Goal: Task Accomplishment & Management: Use online tool/utility

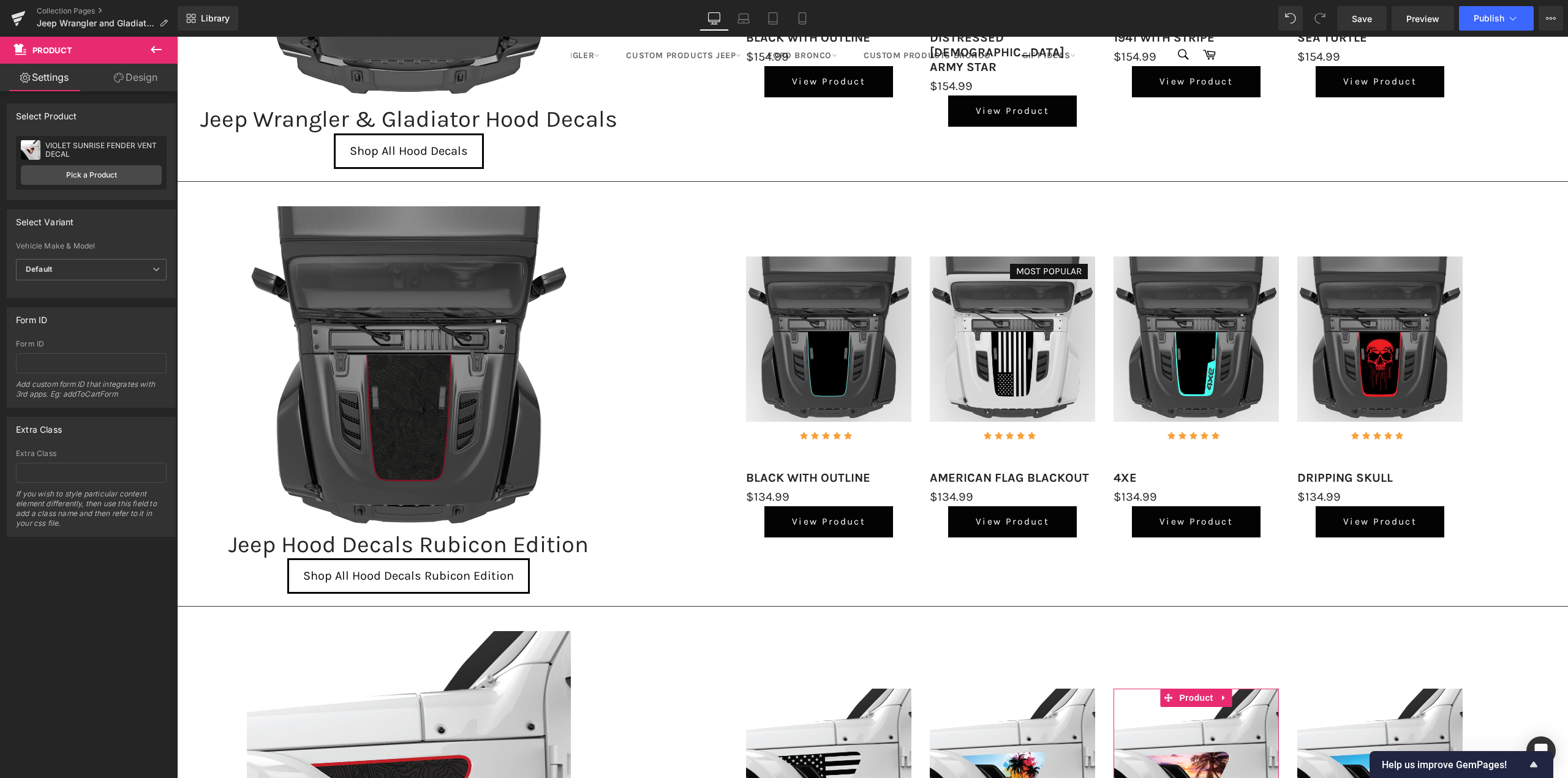
scroll to position [1530, 0]
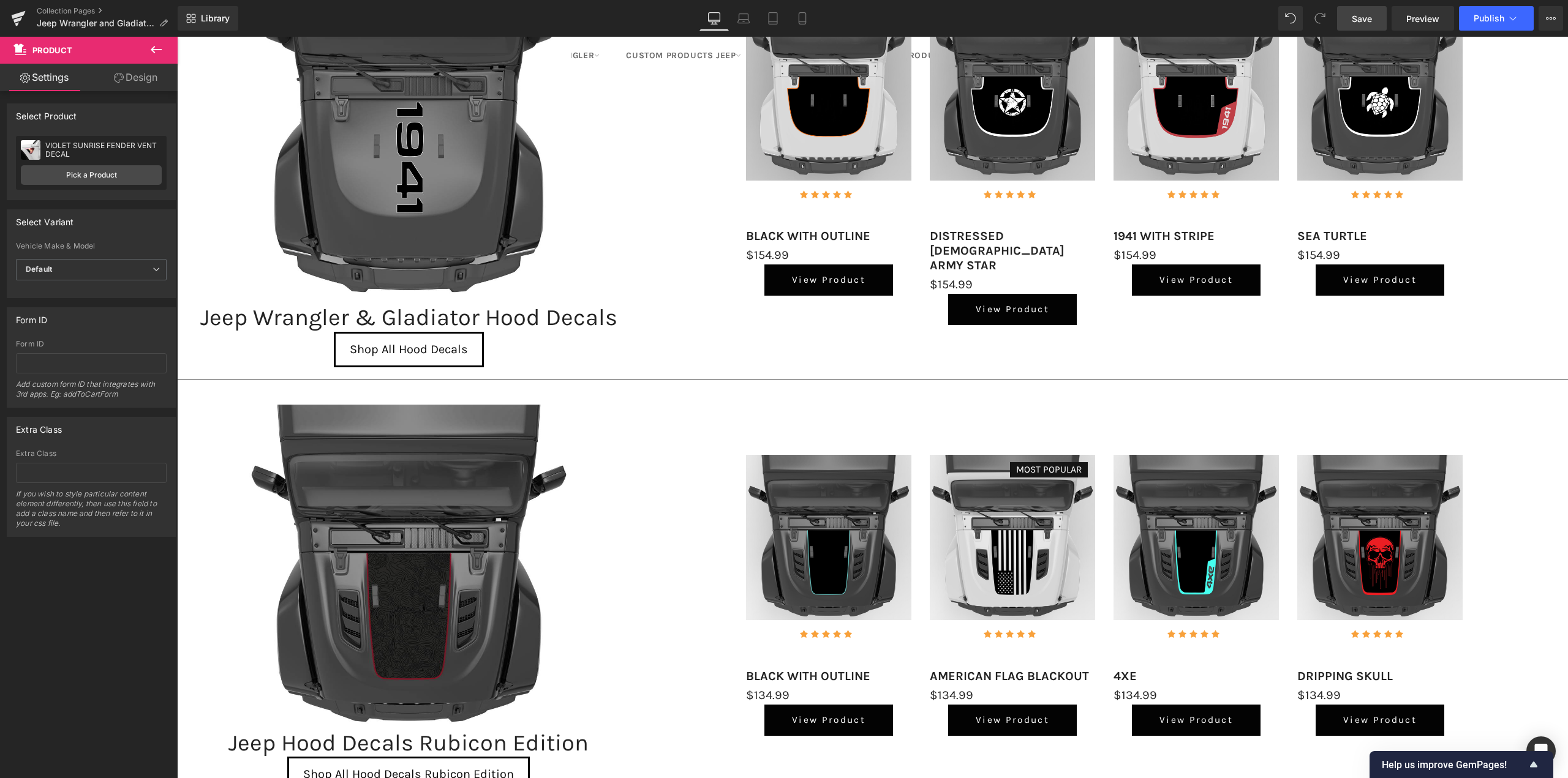
click at [1373, 29] on link "Save" at bounding box center [1362, 18] width 50 height 25
click at [19, 17] on icon at bounding box center [18, 18] width 14 height 30
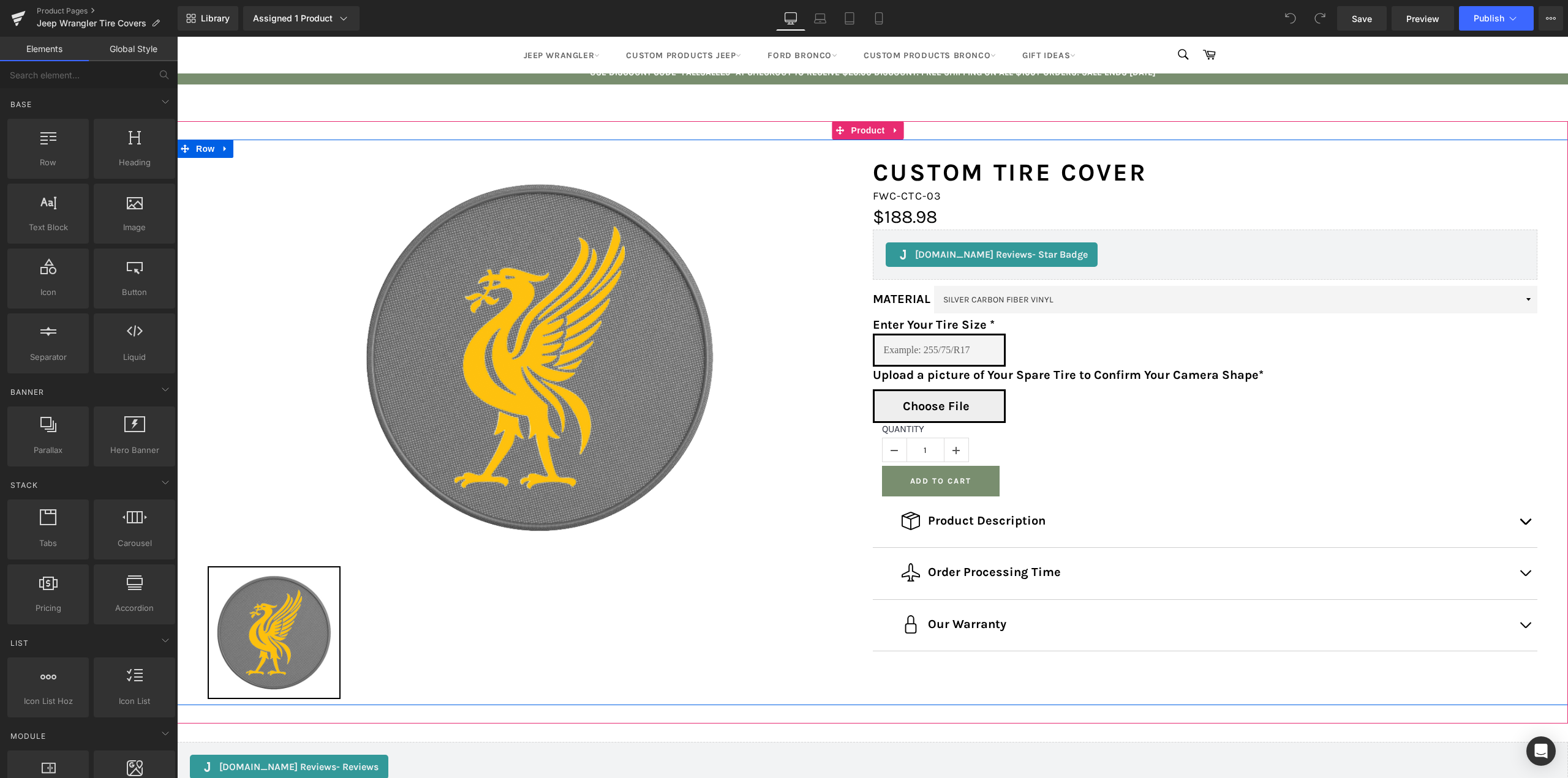
scroll to position [183, 0]
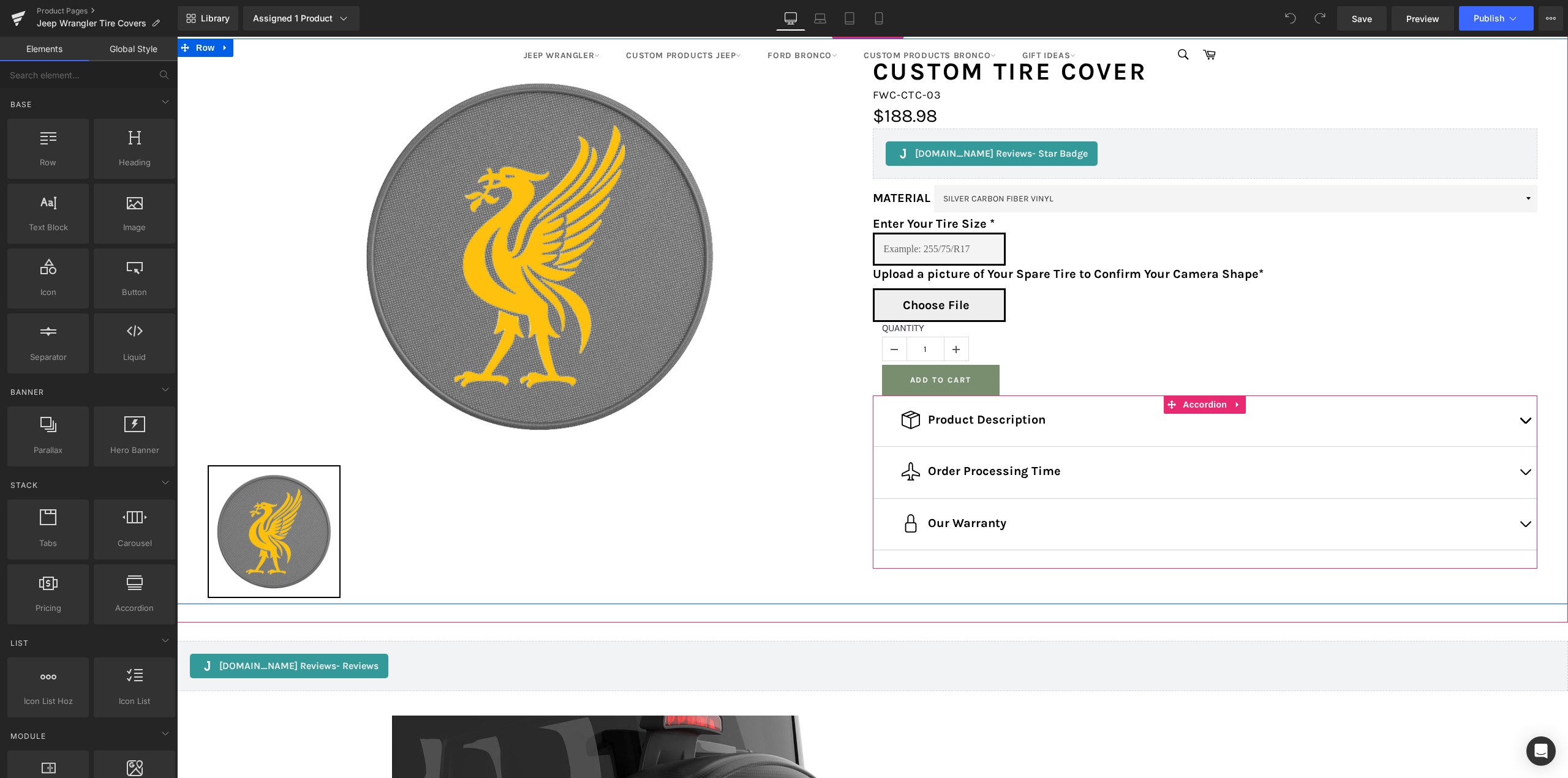
click at [1517, 526] on button "button" at bounding box center [1525, 525] width 25 height 51
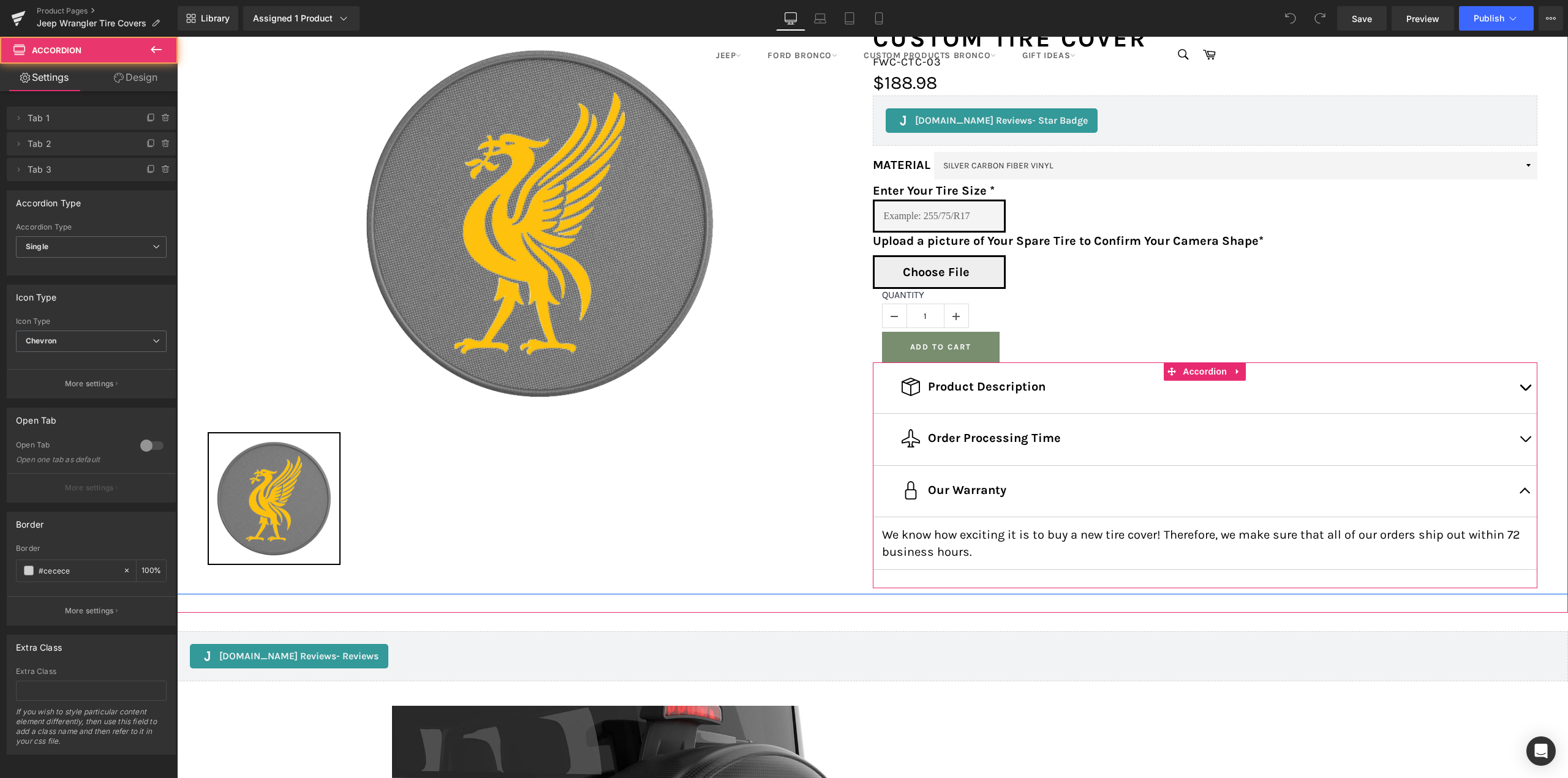
scroll to position [245, 0]
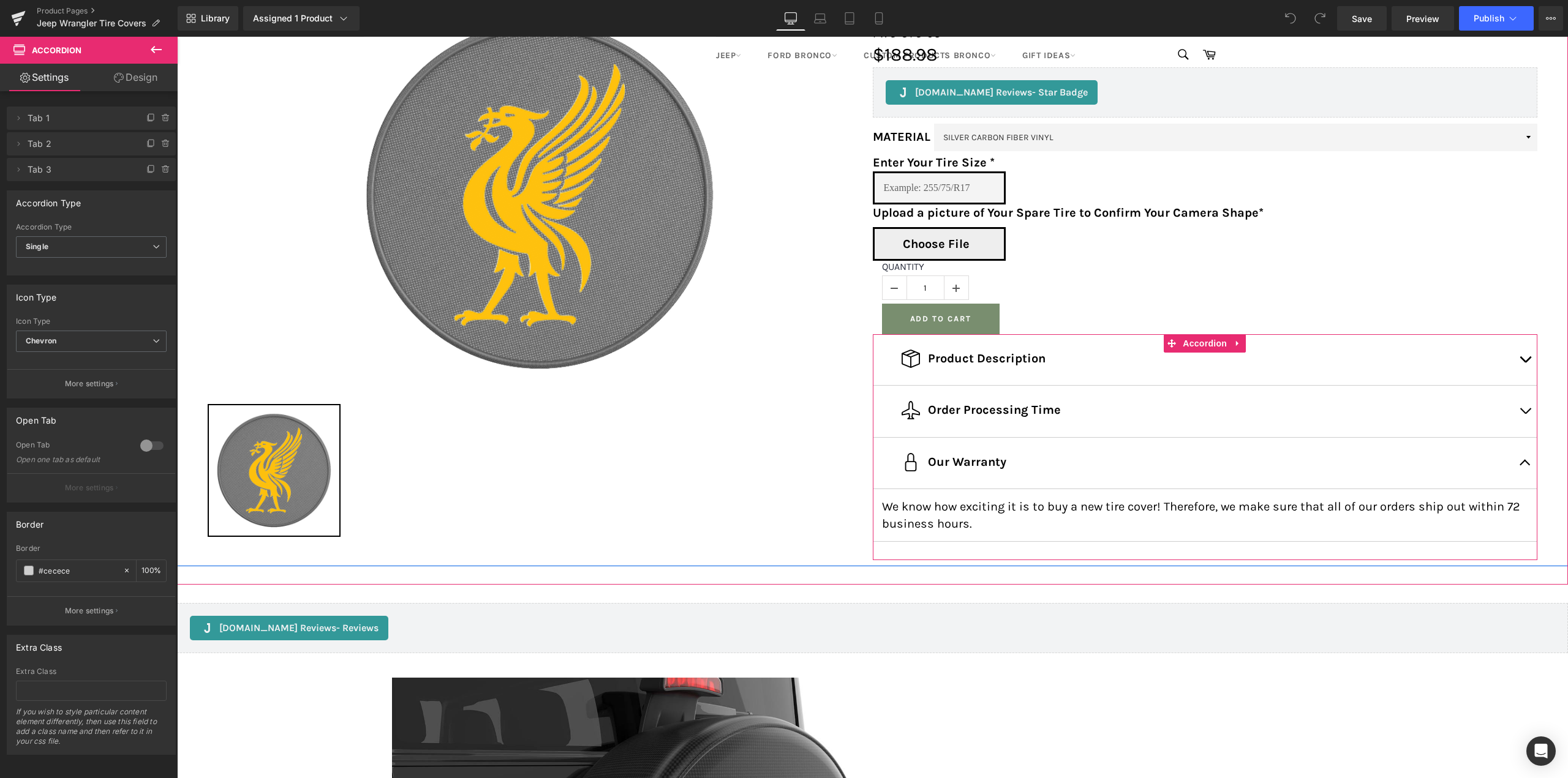
click at [936, 506] on p "We know how exciting it is to buy a new tire cover! Therefore, we make sure tha…" at bounding box center [1205, 515] width 647 height 34
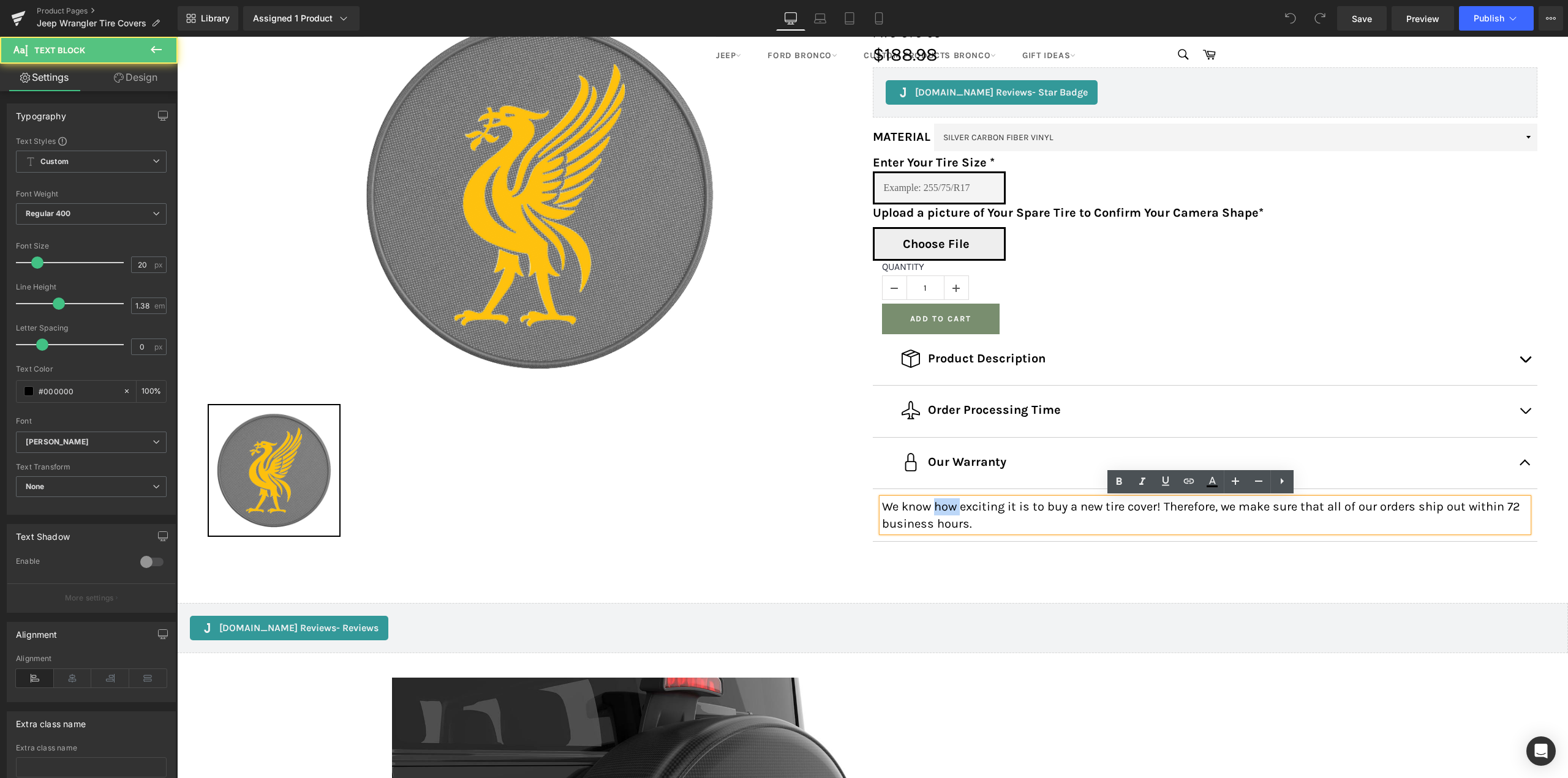
click at [936, 506] on p "We know how exciting it is to buy a new tire cover! Therefore, we make sure tha…" at bounding box center [1205, 515] width 647 height 34
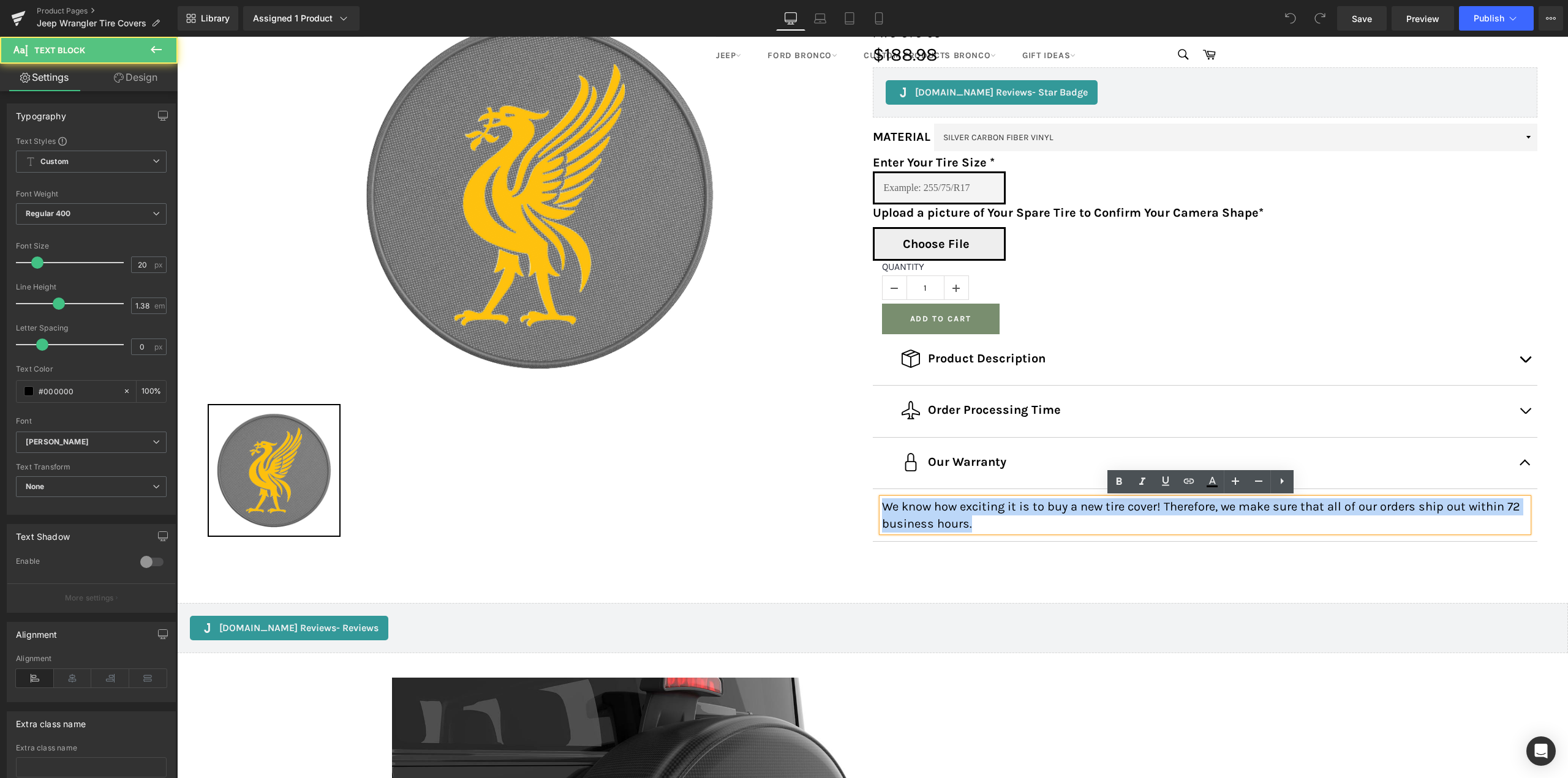
click at [936, 506] on p "We know how exciting it is to buy a new tire cover! Therefore, we make sure tha…" at bounding box center [1205, 515] width 647 height 34
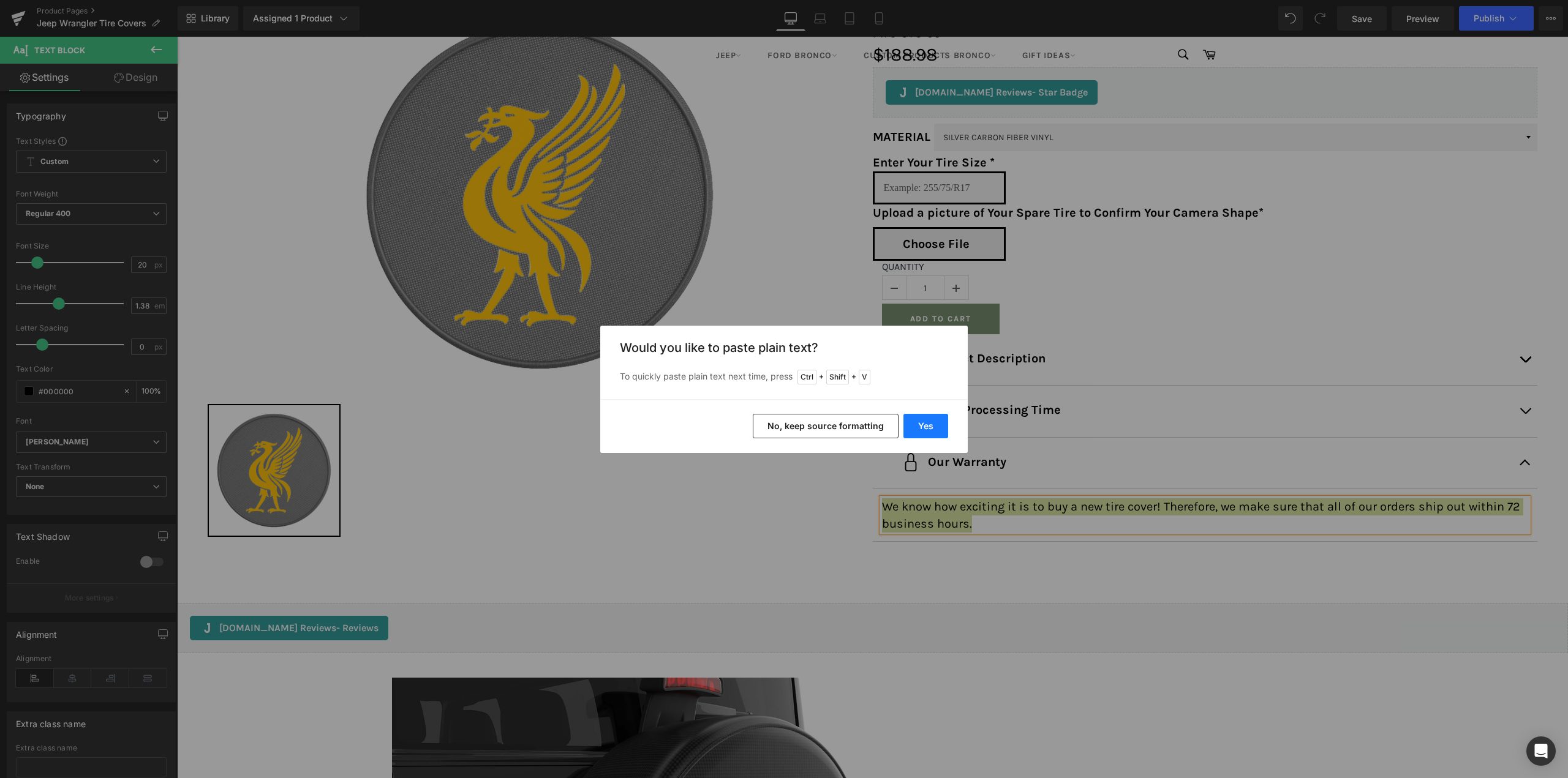
click at [937, 430] on button "Yes" at bounding box center [926, 426] width 45 height 25
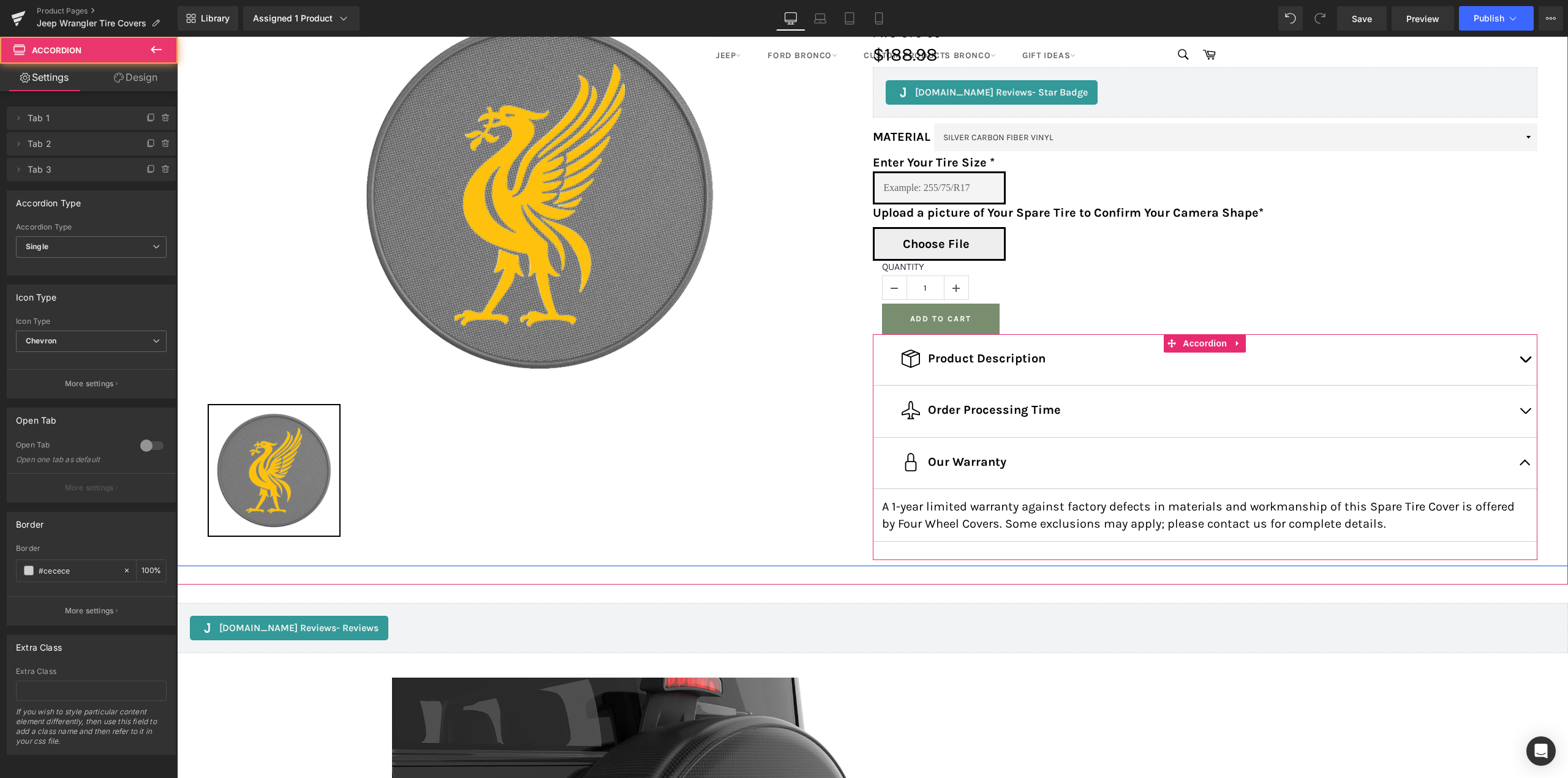
click at [1527, 414] on button "button" at bounding box center [1525, 411] width 25 height 51
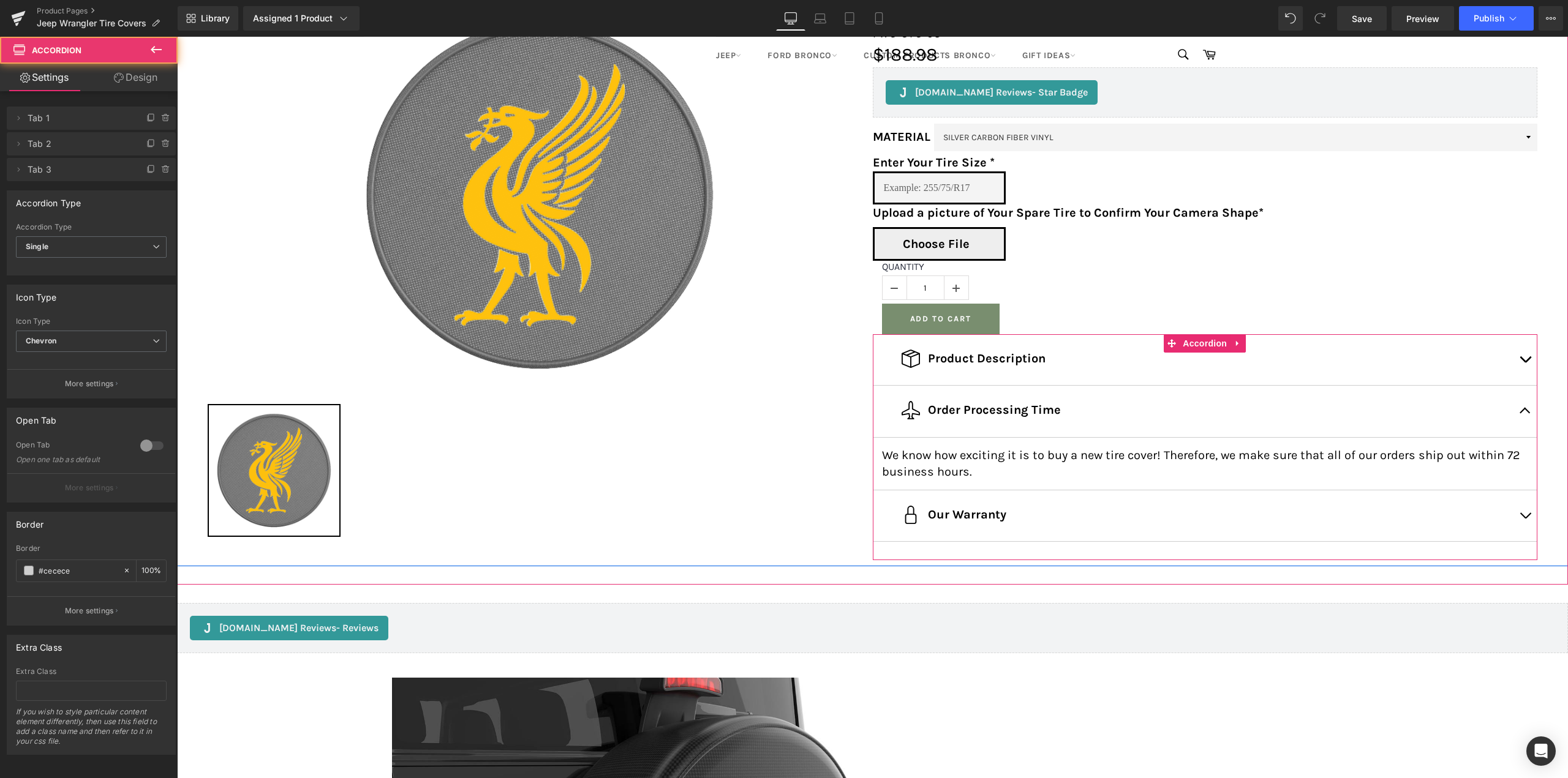
click at [1526, 414] on button "button" at bounding box center [1525, 411] width 25 height 51
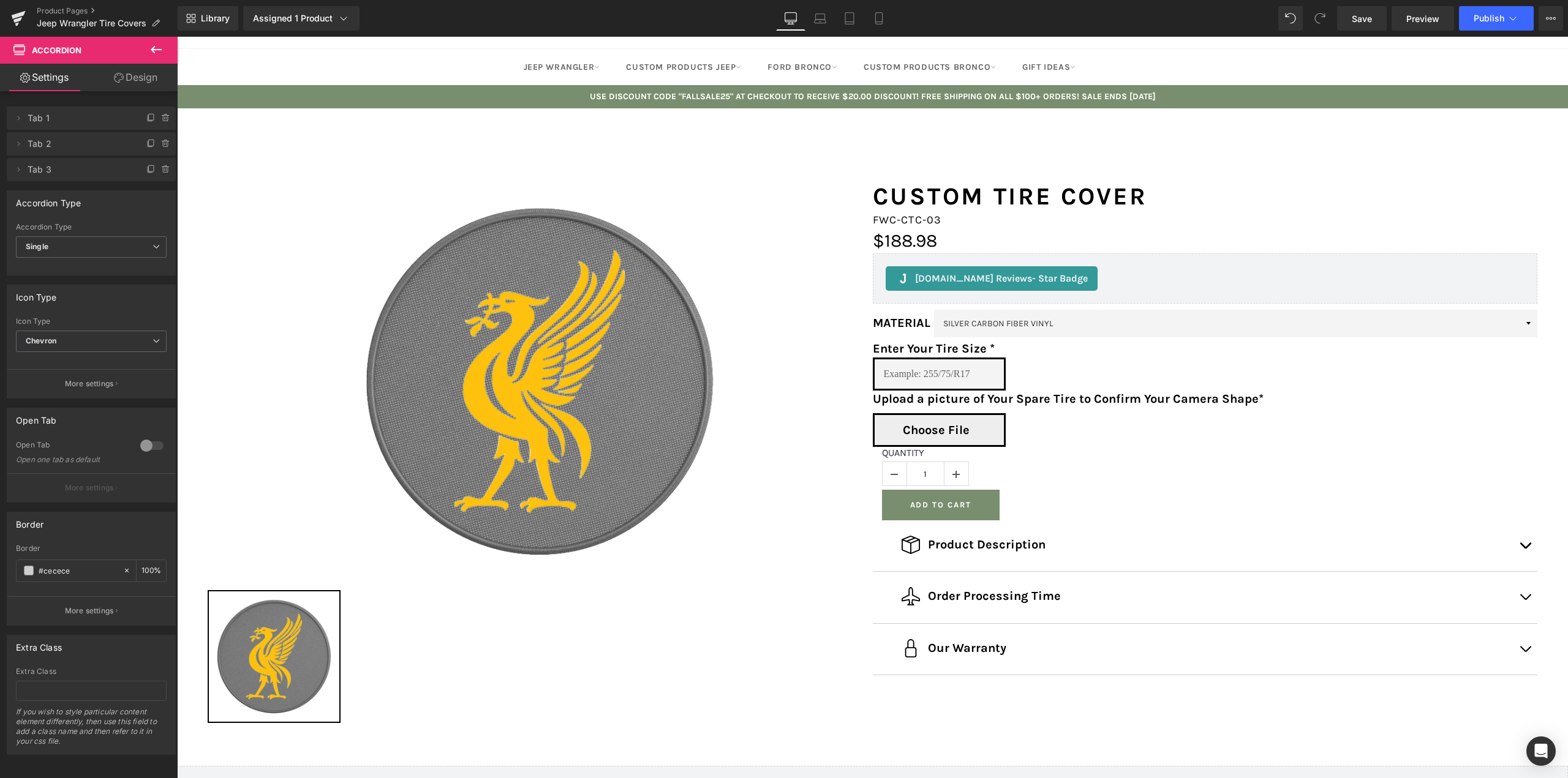
scroll to position [0, 0]
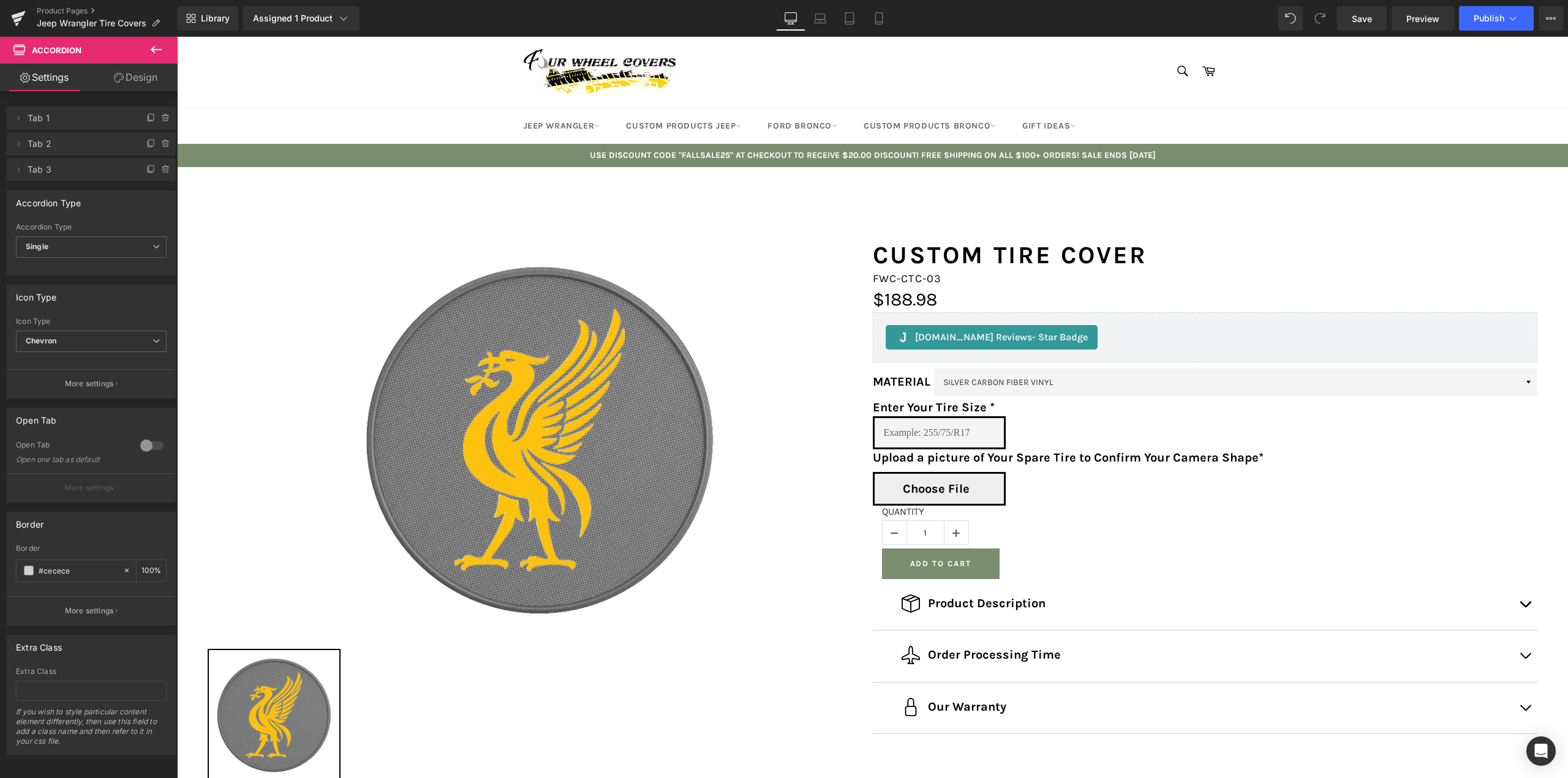
click at [571, 345] on img at bounding box center [540, 439] width 398 height 398
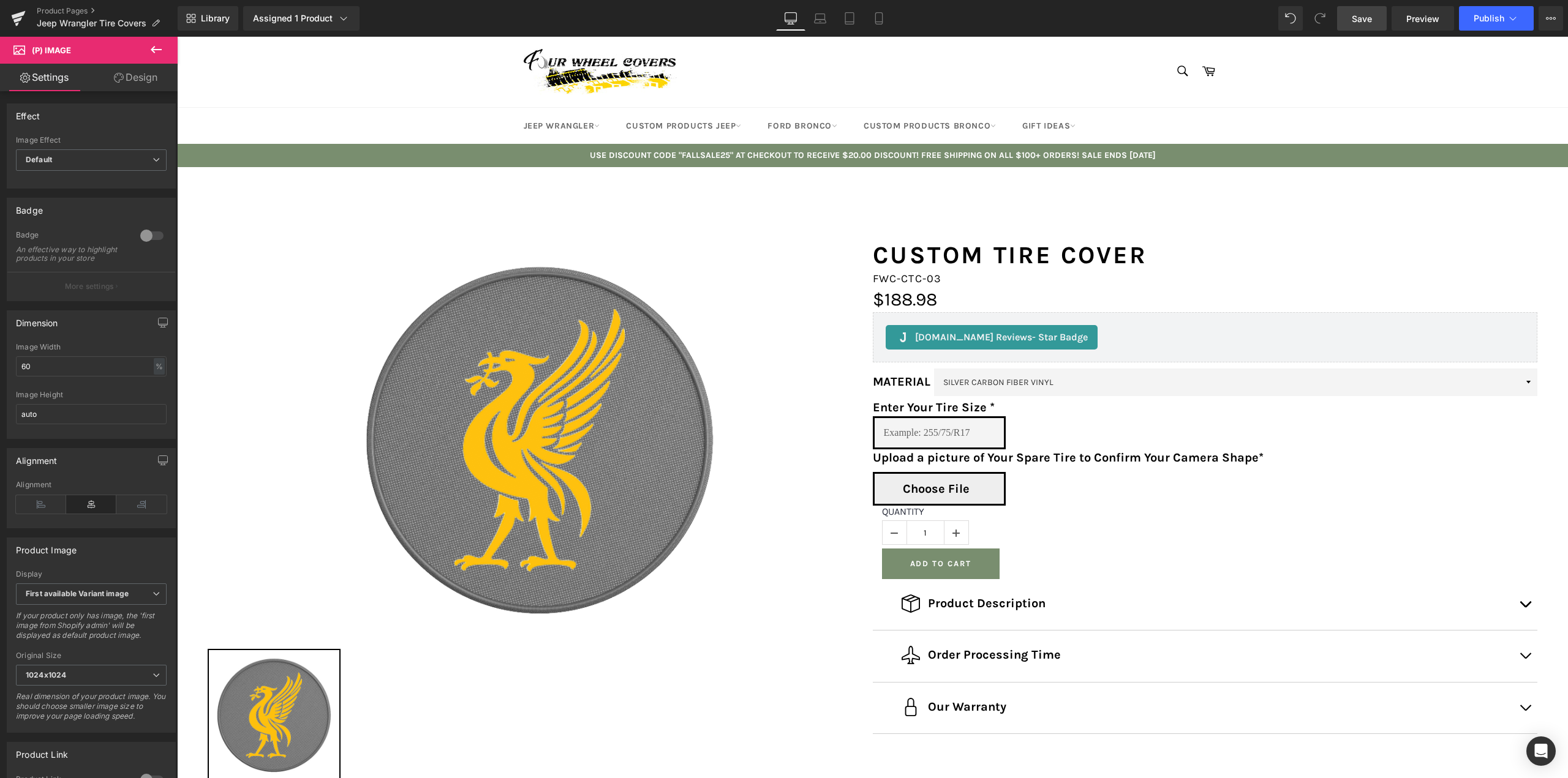
click at [1361, 15] on span "Save" at bounding box center [1361, 18] width 20 height 13
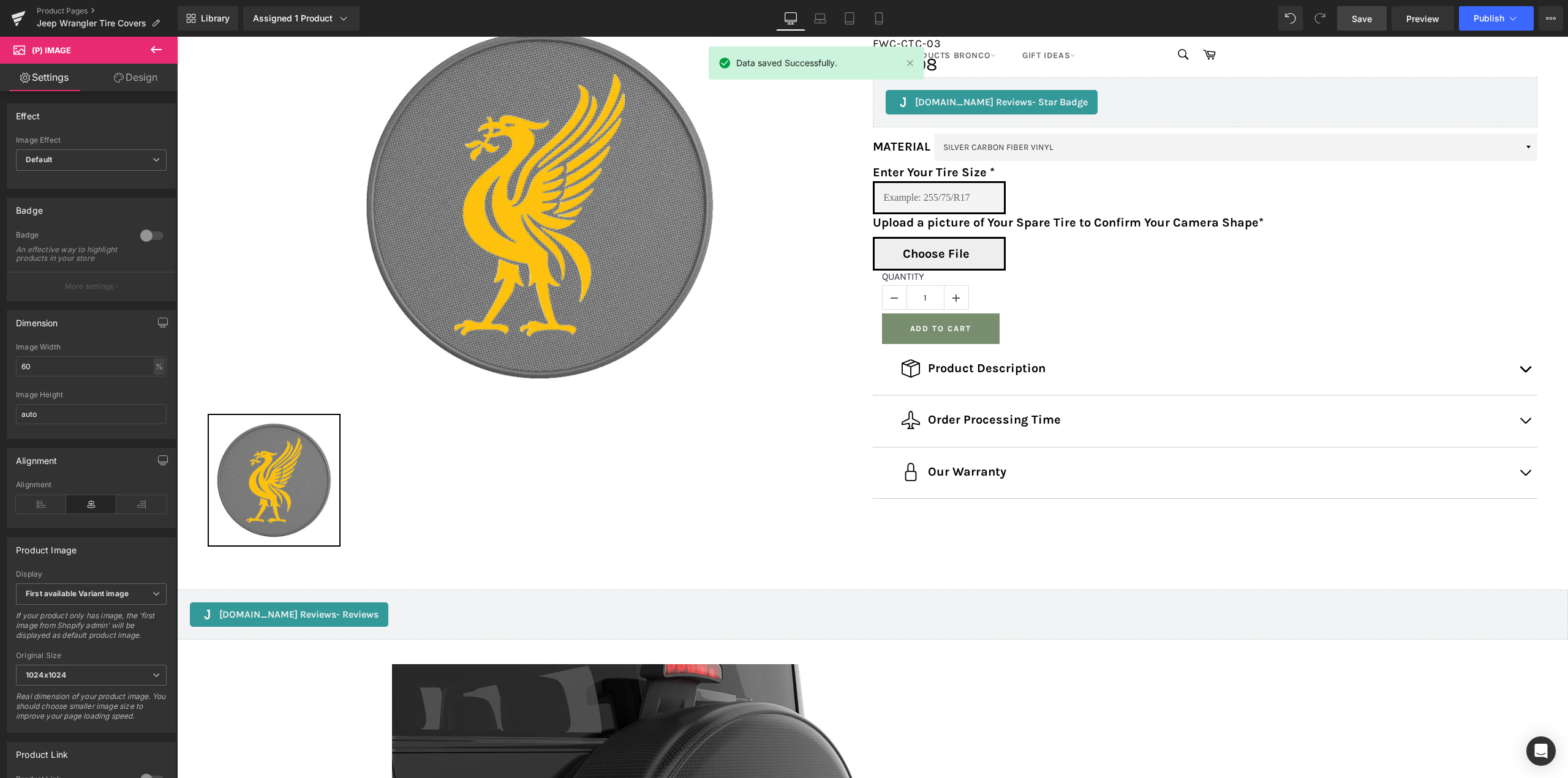
scroll to position [183, 0]
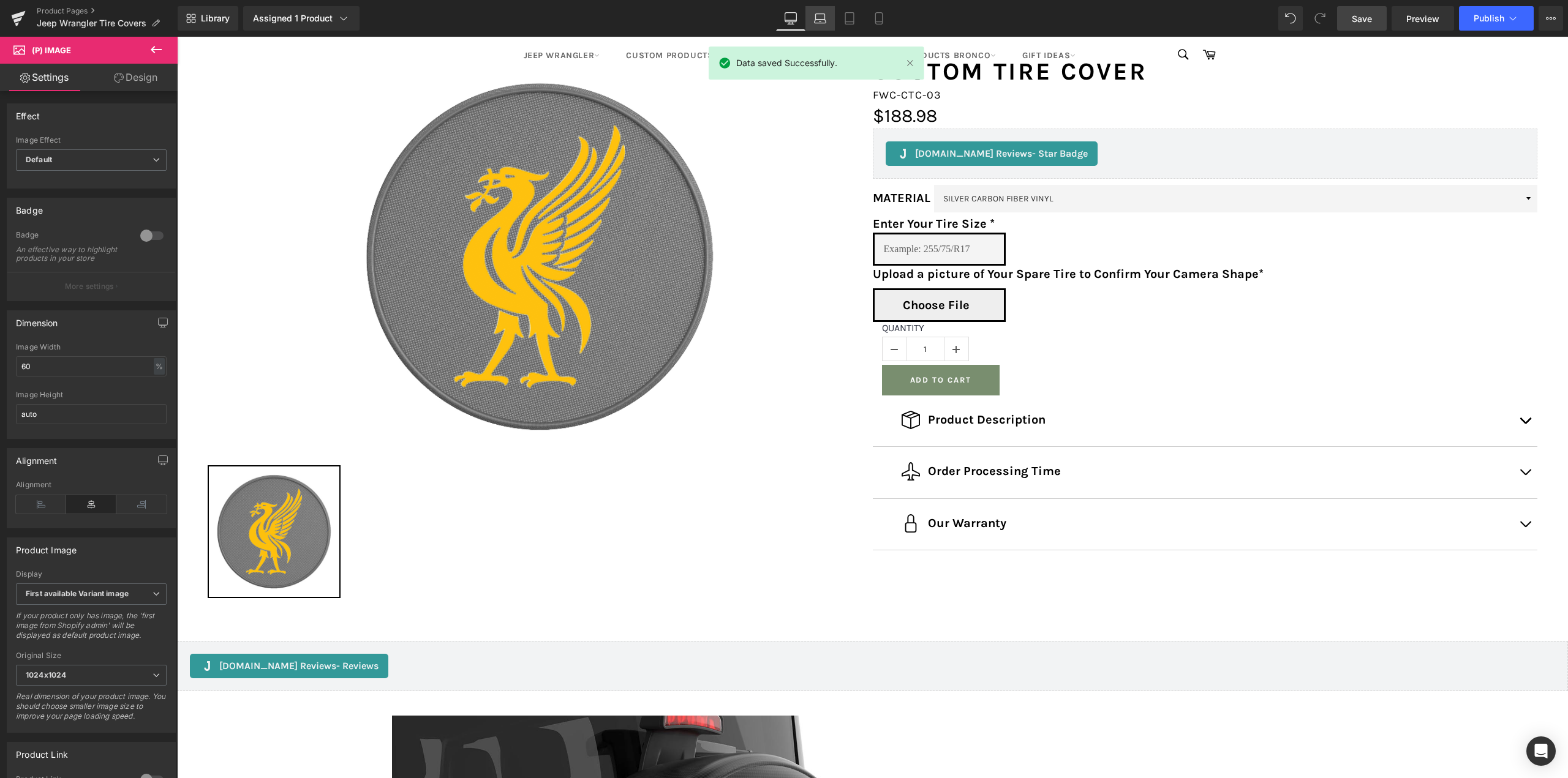
click at [825, 18] on icon at bounding box center [820, 17] width 9 height 6
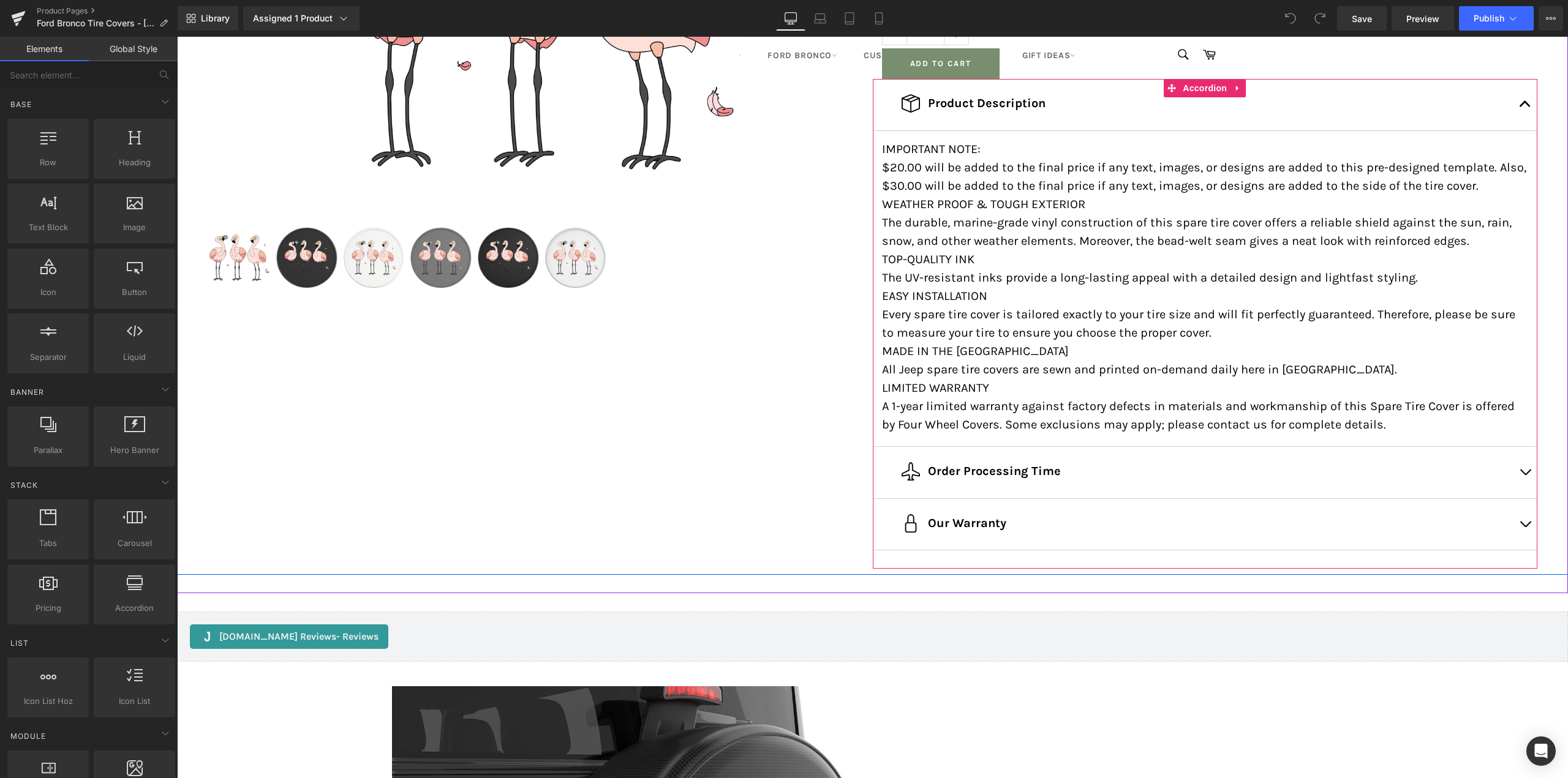
scroll to position [429, 0]
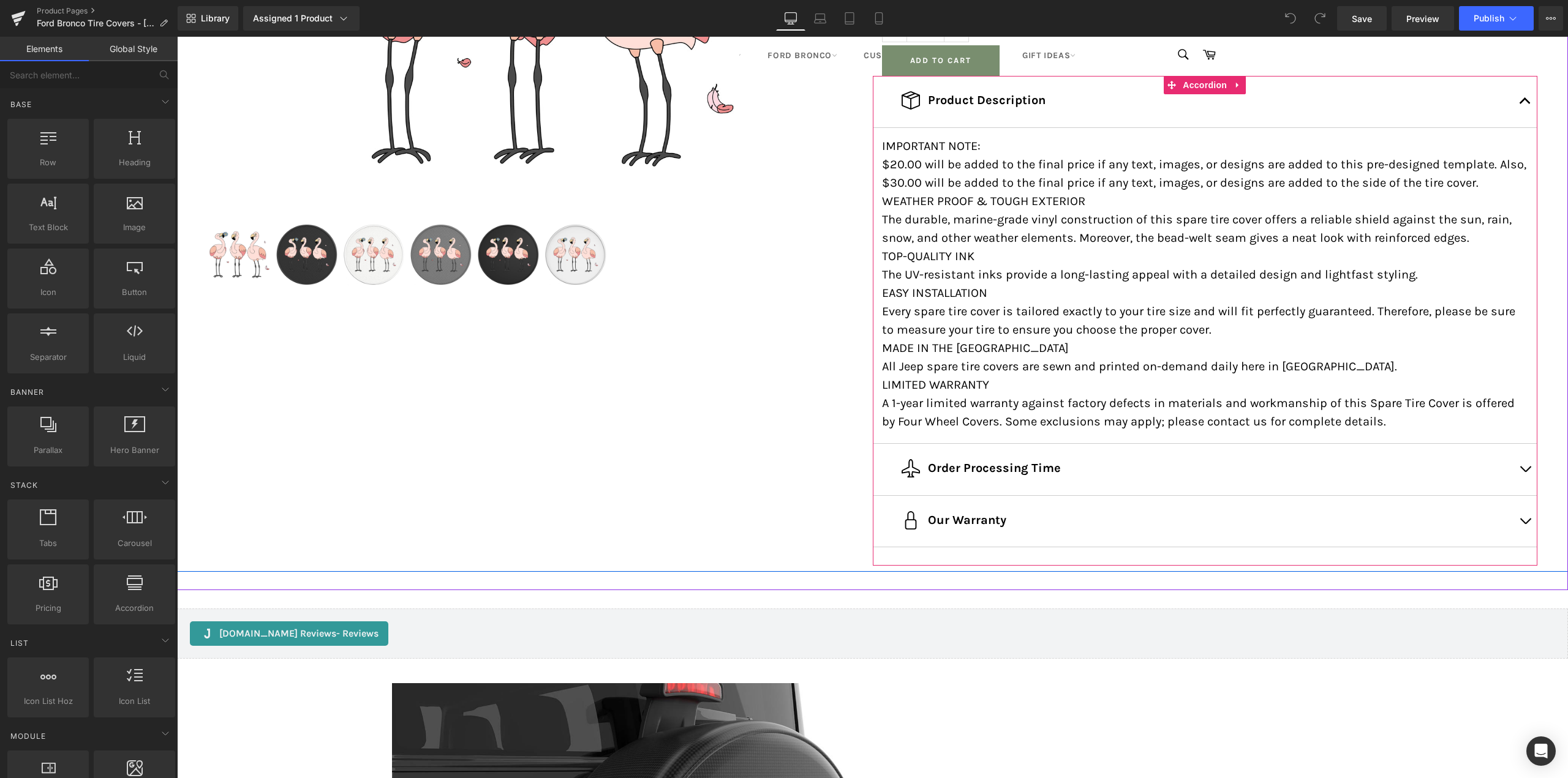
drag, startPoint x: 1523, startPoint y: 103, endPoint x: 1511, endPoint y: 106, distance: 12.4
click at [1523, 103] on button "button" at bounding box center [1525, 102] width 25 height 51
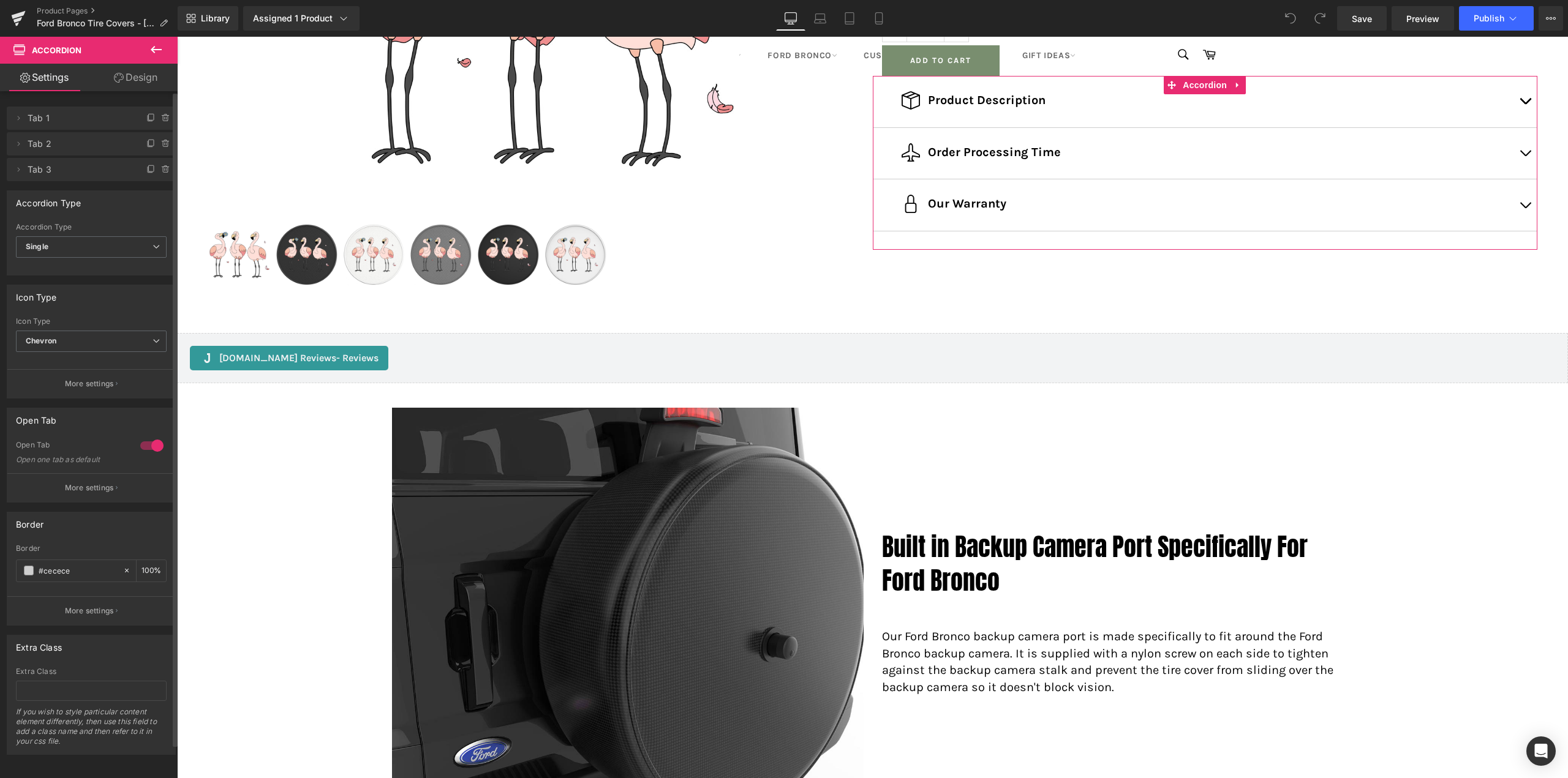
click at [146, 440] on div at bounding box center [152, 445] width 30 height 19
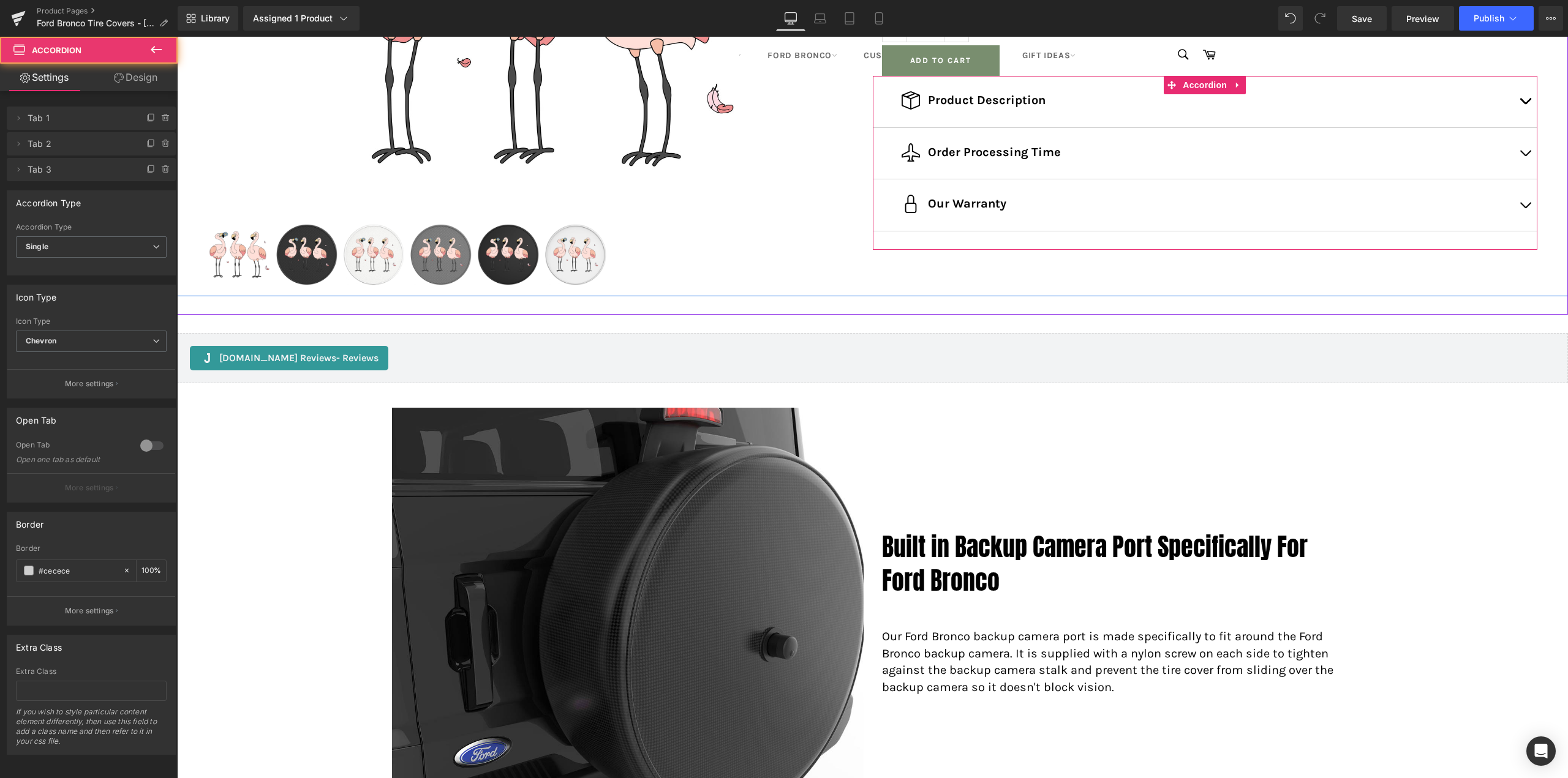
click at [1523, 200] on button "button" at bounding box center [1525, 205] width 25 height 51
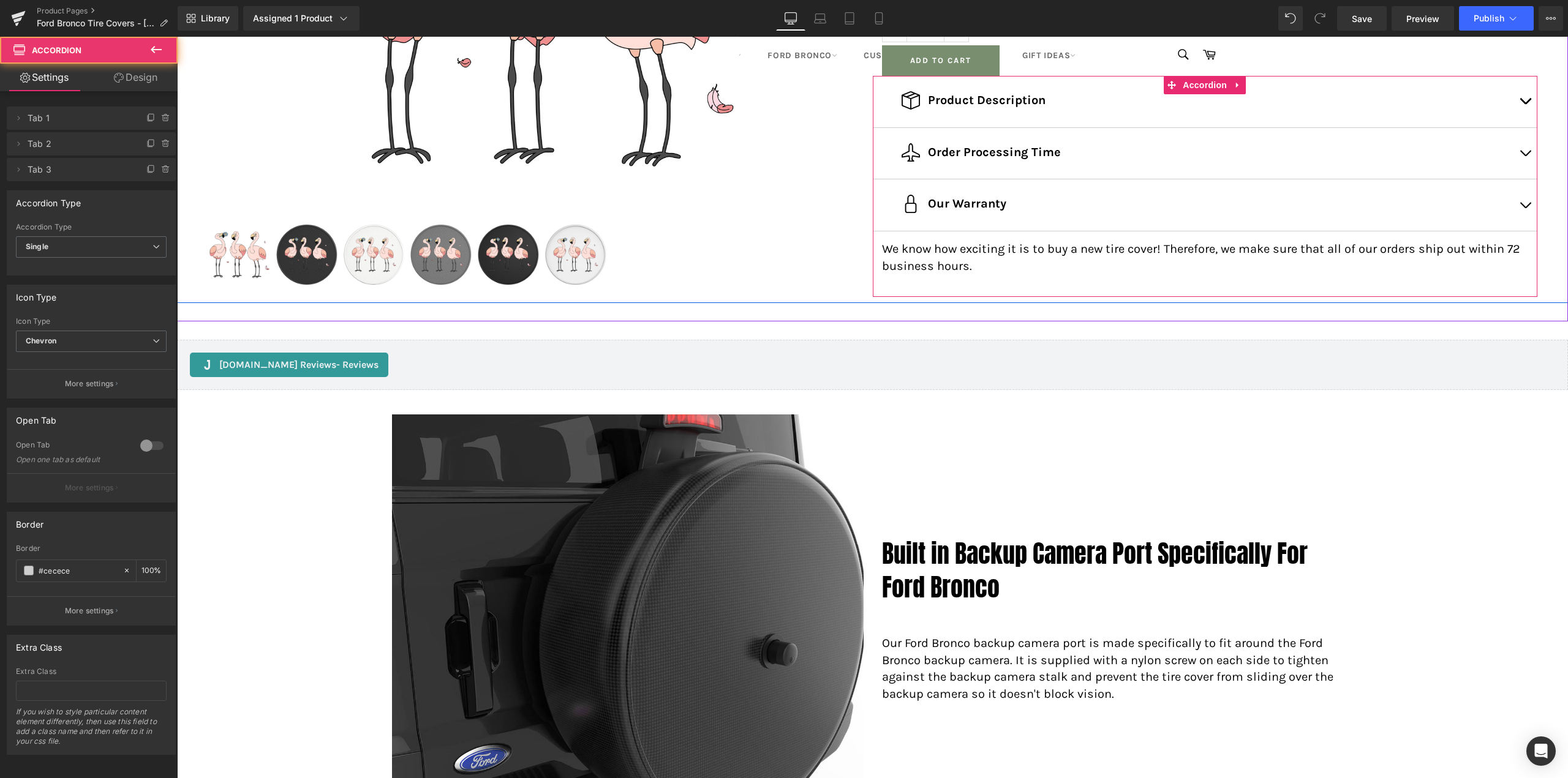
click at [1028, 248] on p "We know how exciting it is to buy a new tire cover! Therefore, we make sure tha…" at bounding box center [1205, 257] width 647 height 34
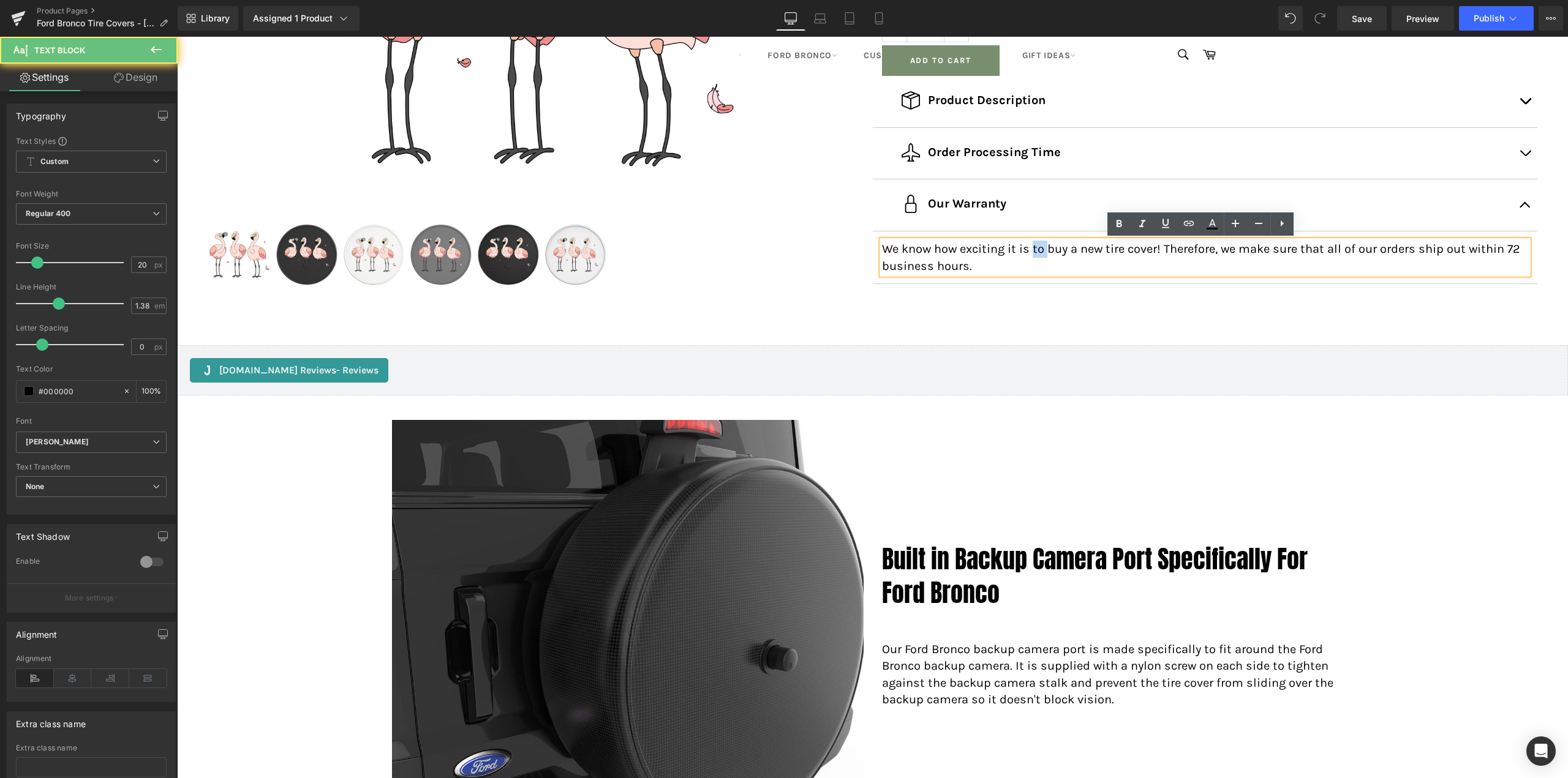
click at [1028, 248] on p "We know how exciting it is to buy a new tire cover! Therefore, we make sure tha…" at bounding box center [1205, 257] width 647 height 34
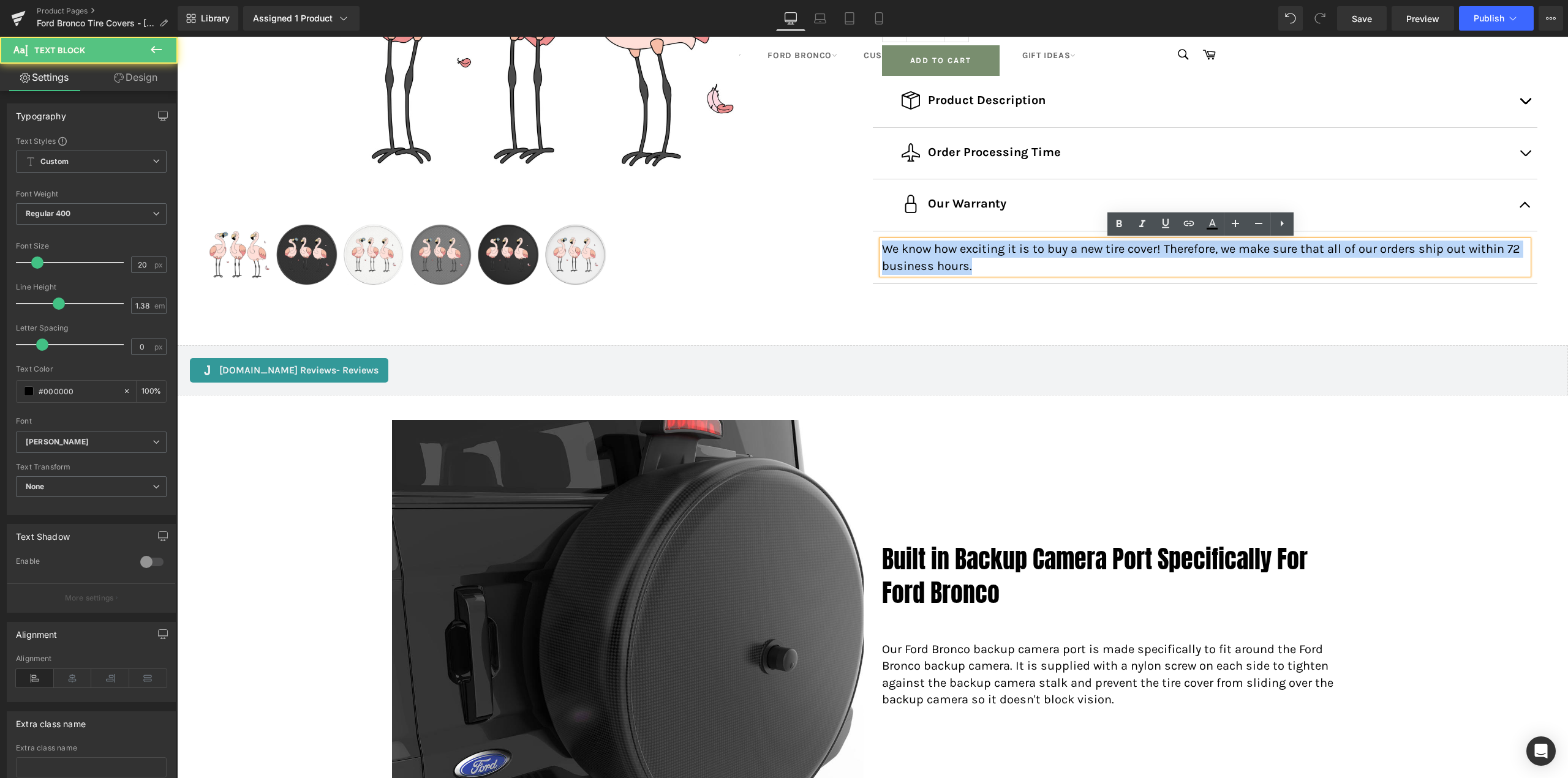
click at [1028, 248] on p "We know how exciting it is to buy a new tire cover! Therefore, we make sure tha…" at bounding box center [1205, 257] width 647 height 34
paste div
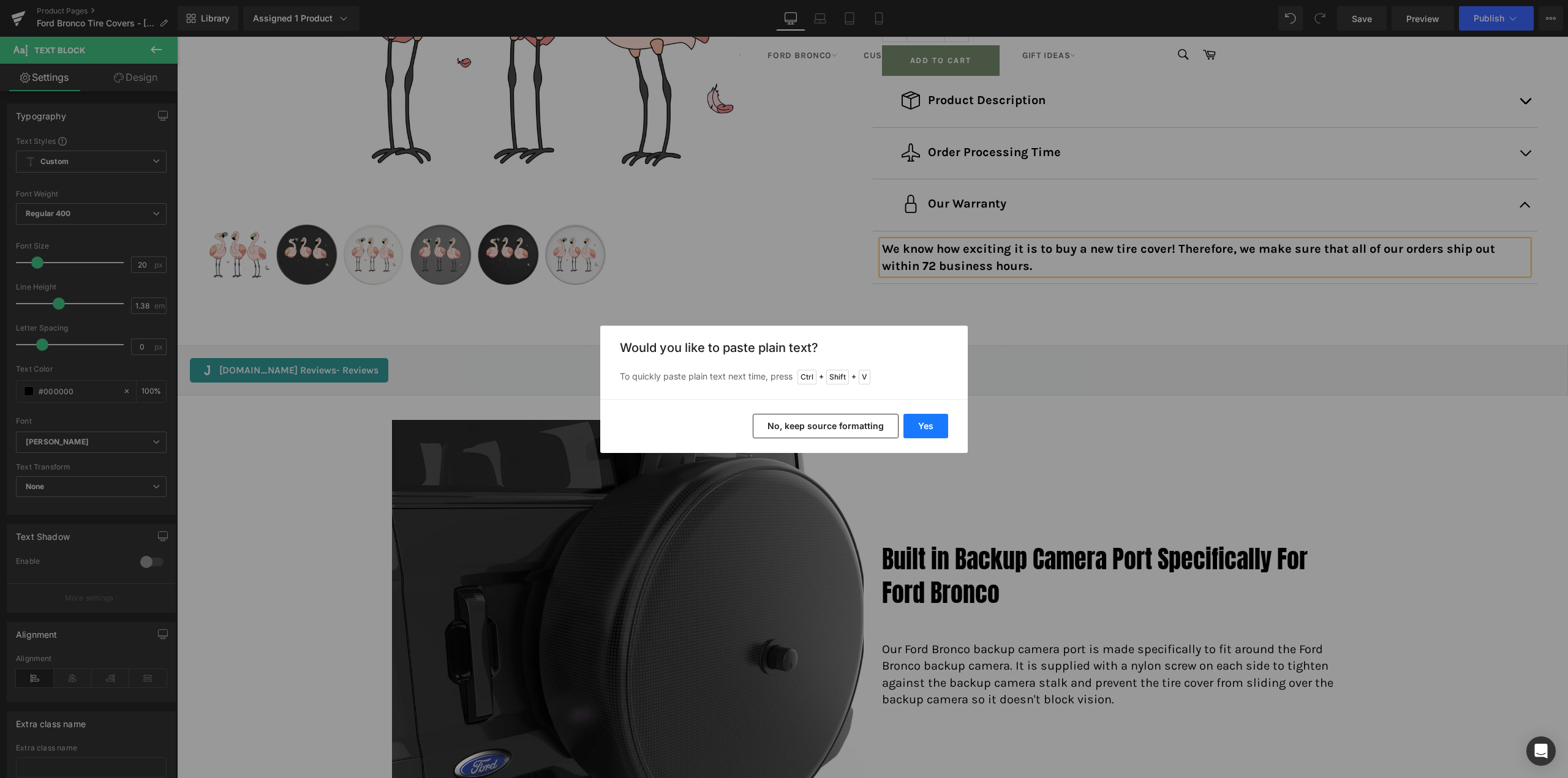
click at [940, 429] on button "Yes" at bounding box center [926, 426] width 45 height 25
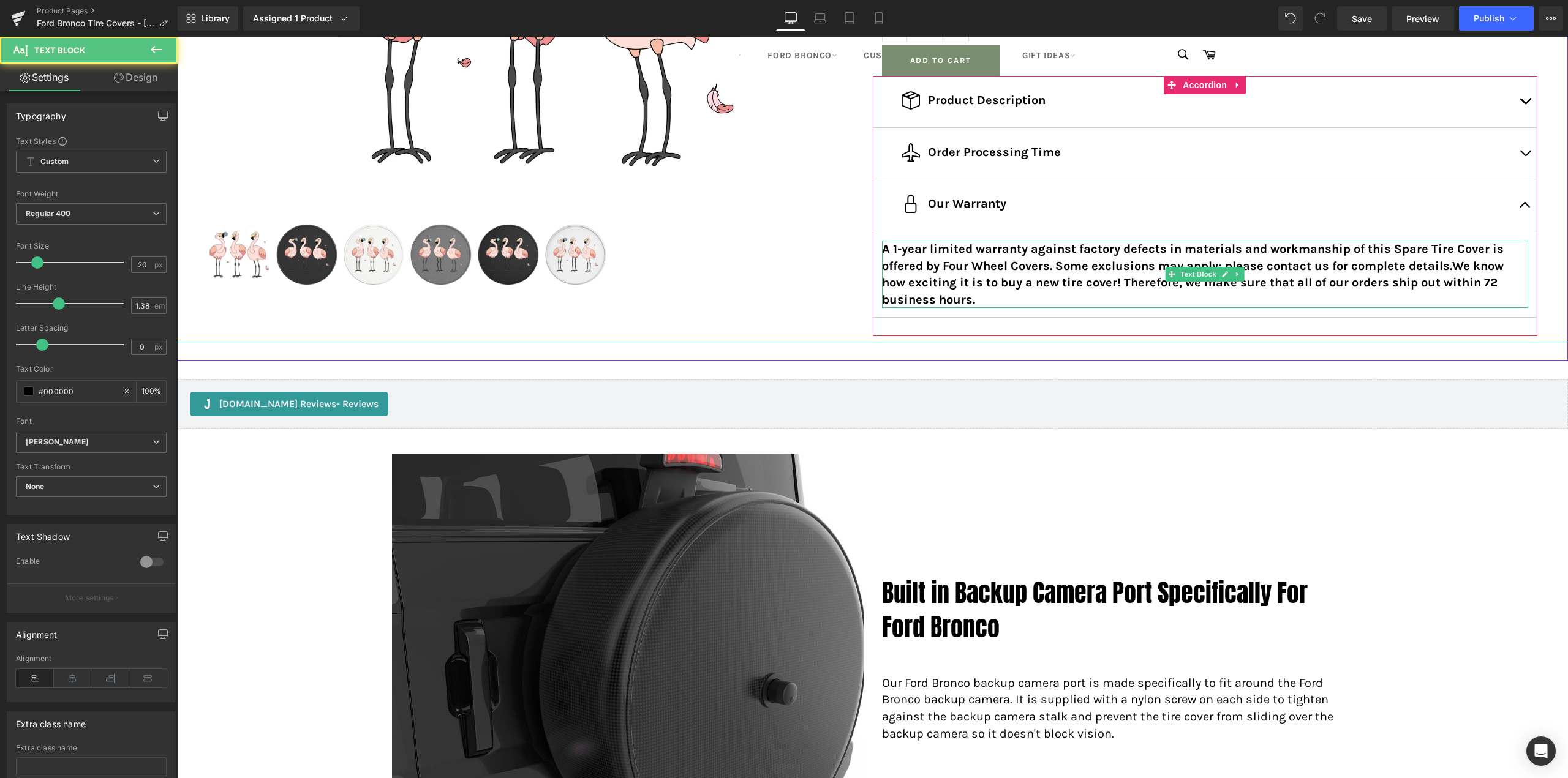
click at [997, 272] on strong "A 1-year limited warranty against factory defects in materials and workmanship …" at bounding box center [1193, 274] width 622 height 65
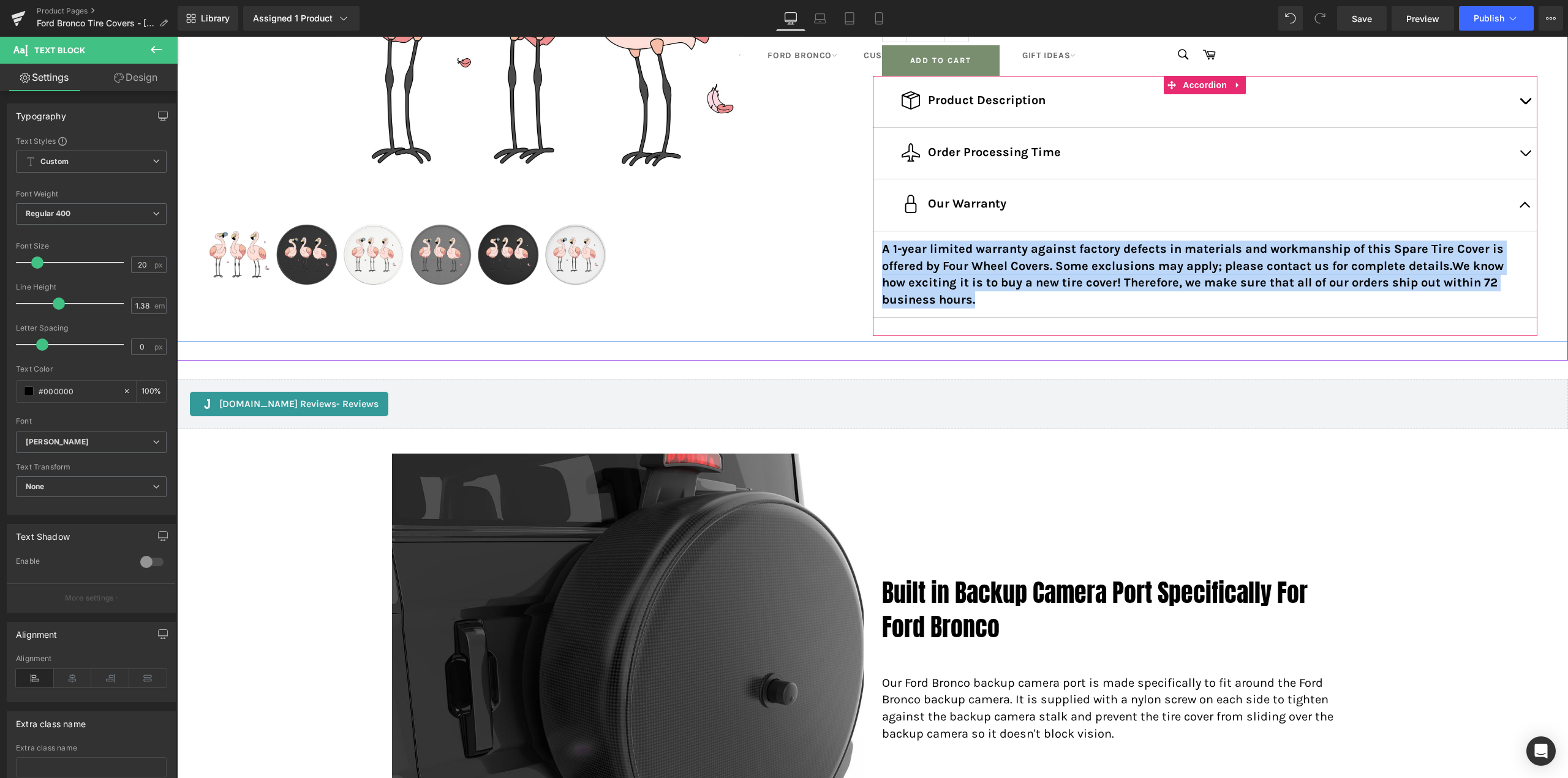
click at [1298, 309] on article "A 1-year limited warranty against factory defects in materials and workmanship …" at bounding box center [1206, 275] width 665 height 87
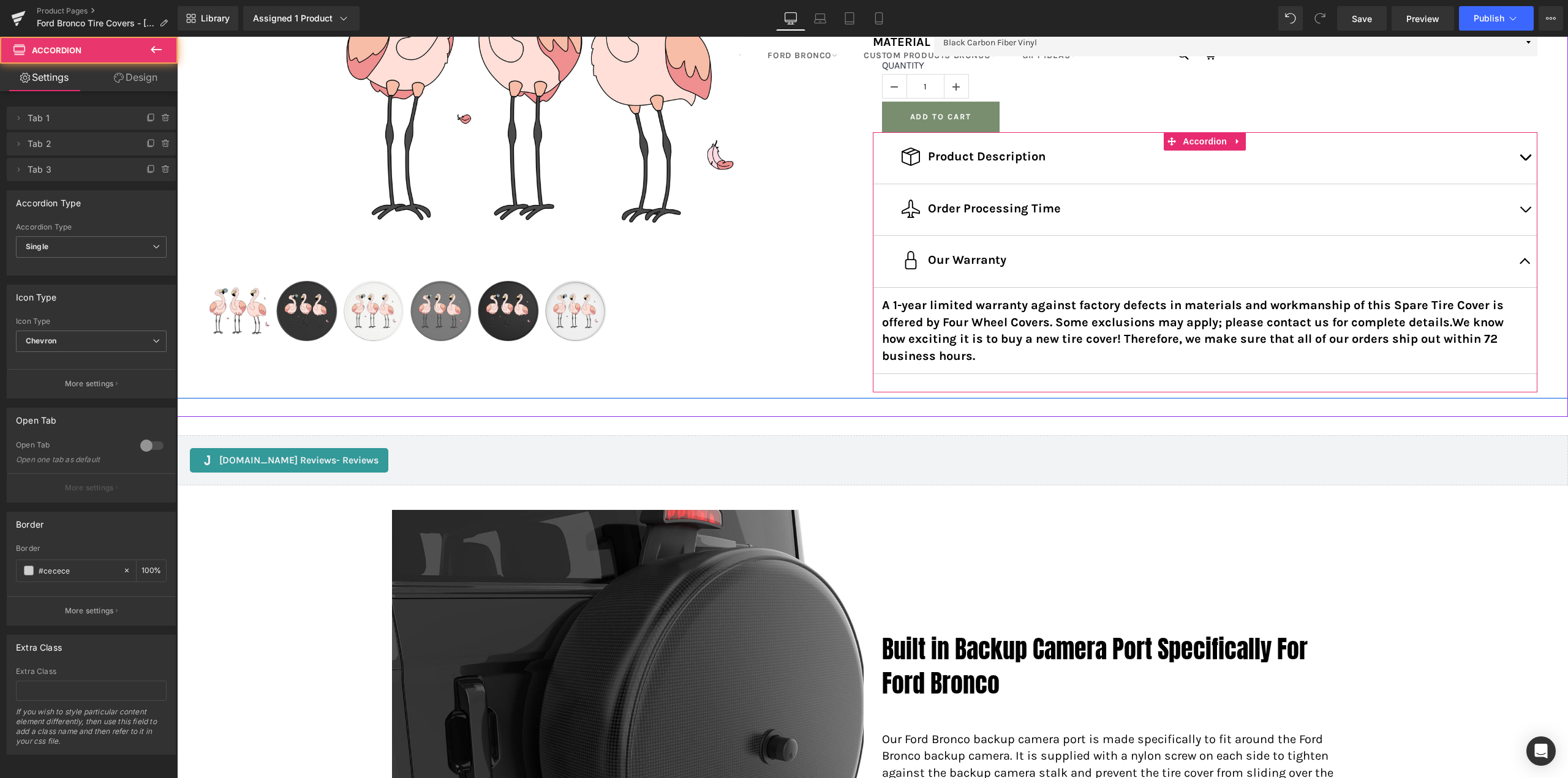
scroll to position [306, 0]
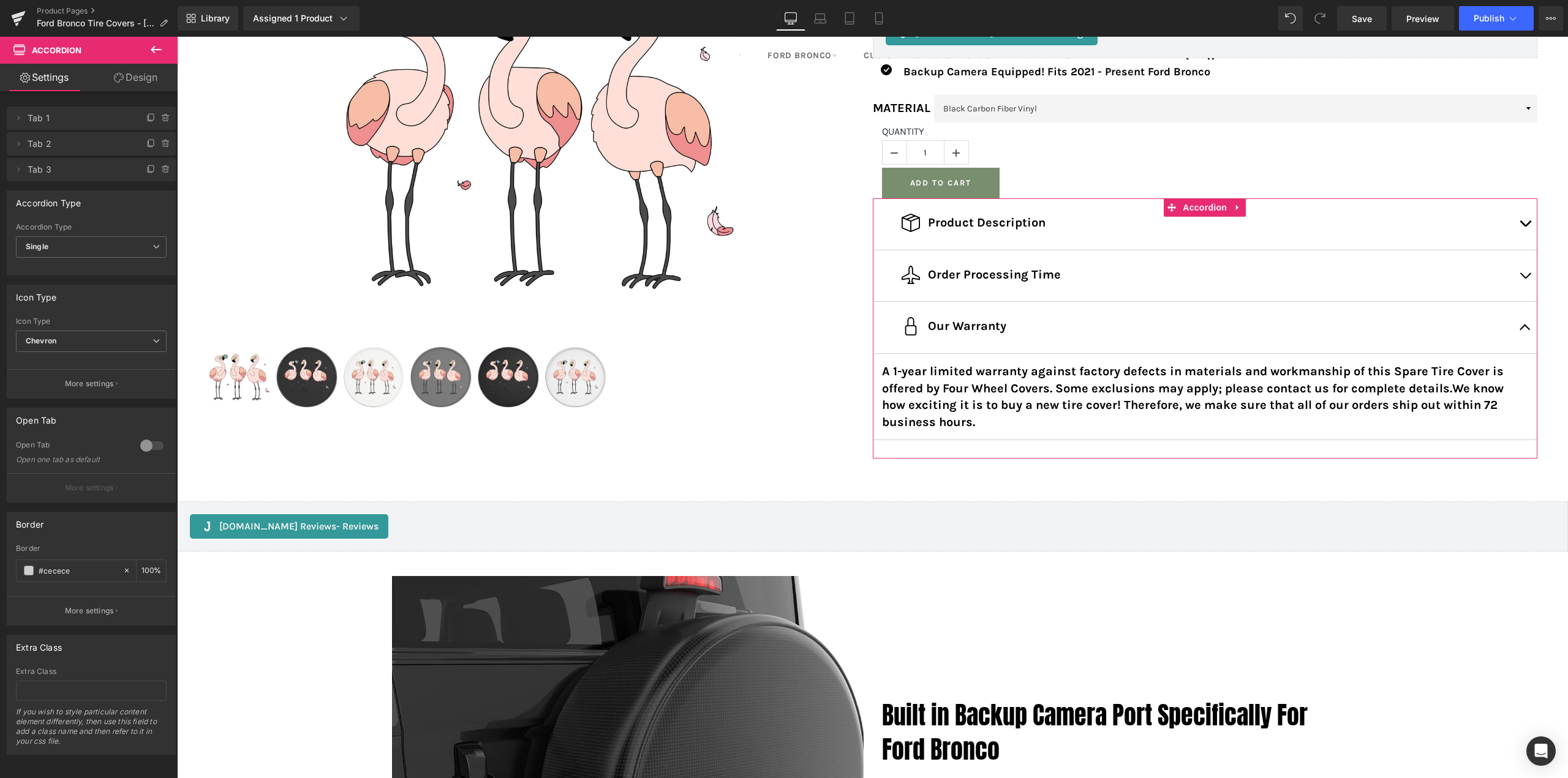
click at [139, 82] on link "Design" at bounding box center [135, 77] width 89 height 27
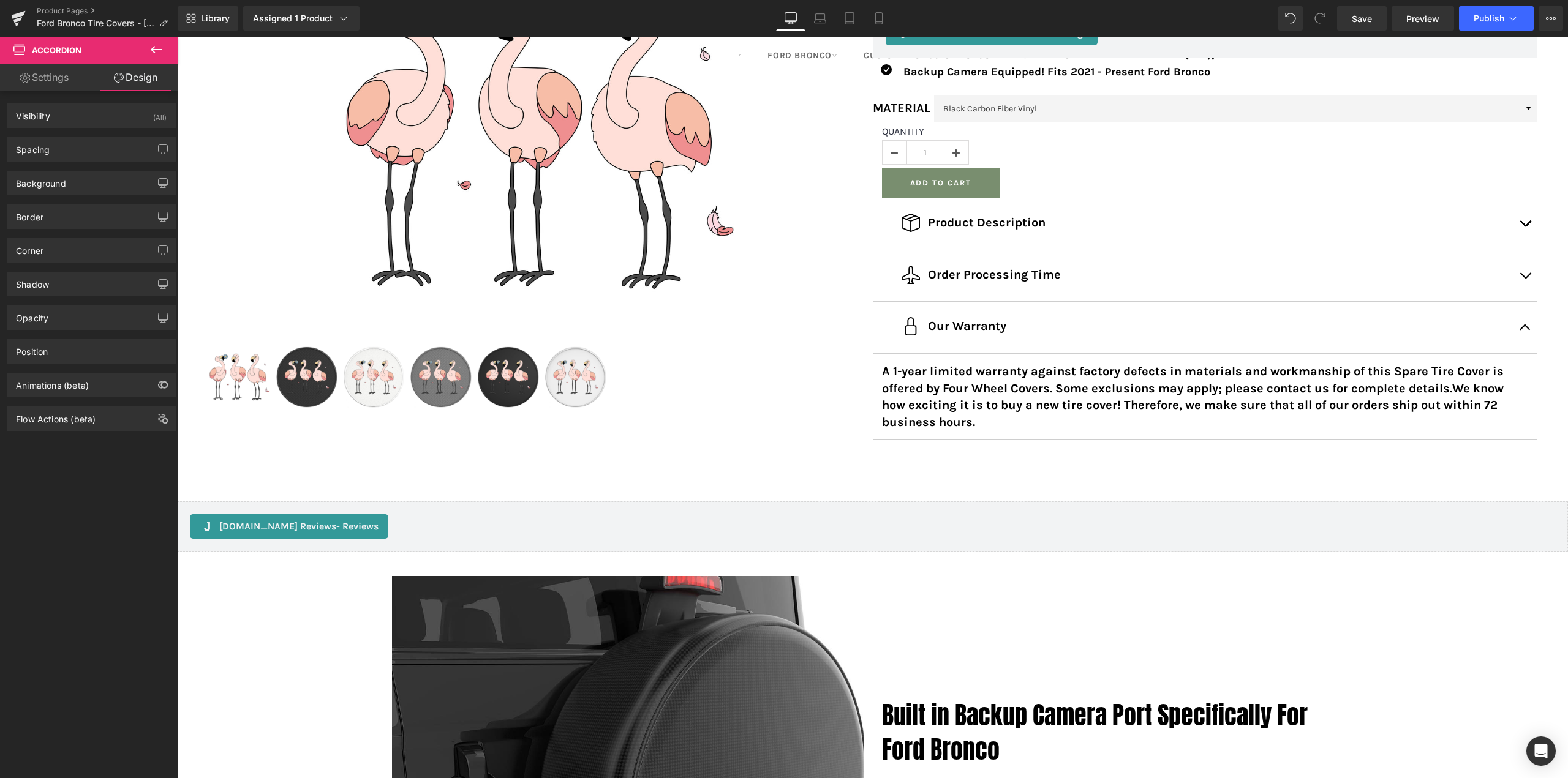
click at [153, 42] on icon at bounding box center [156, 50] width 14 height 14
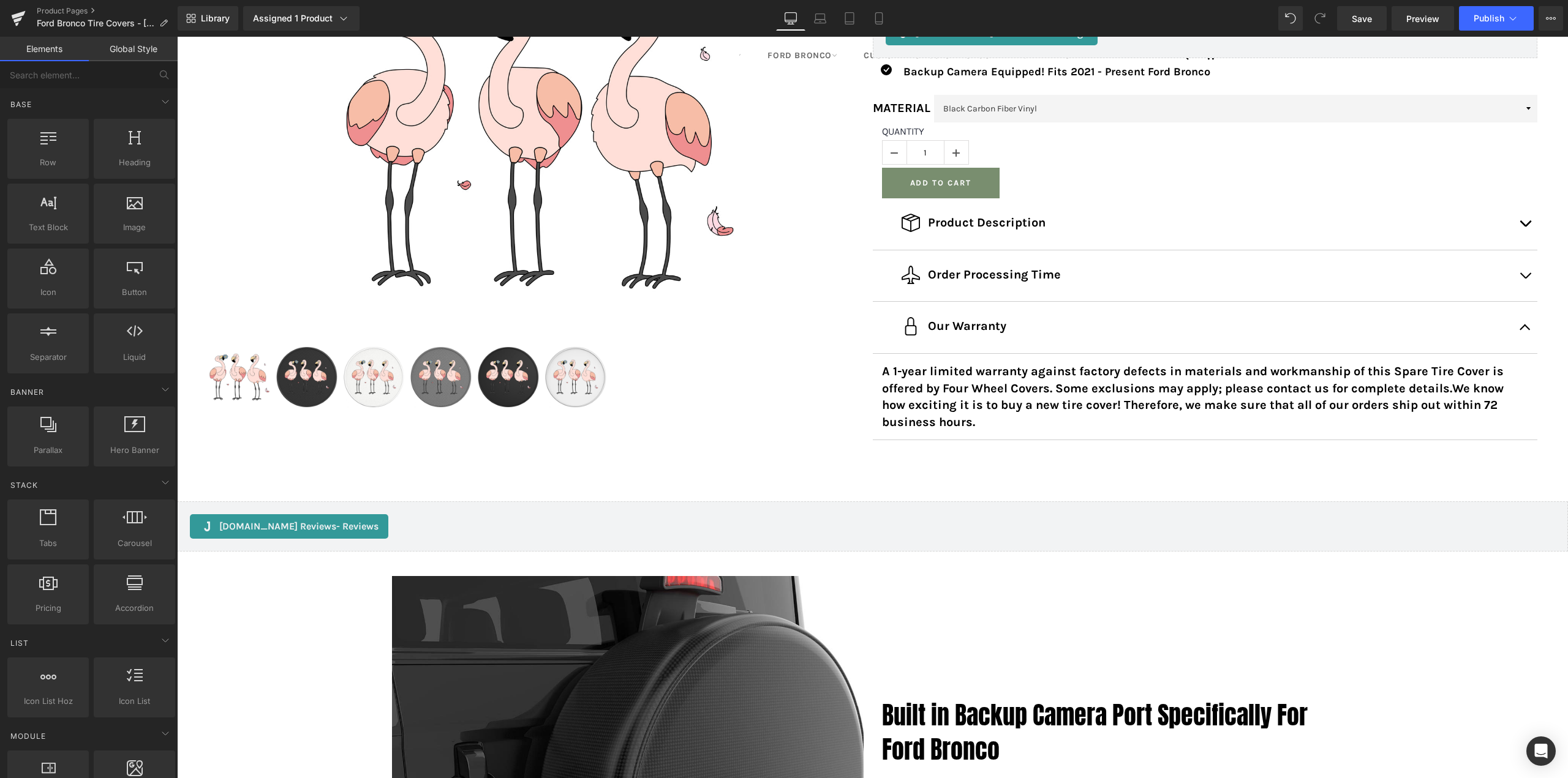
click at [143, 54] on link "Global Style" at bounding box center [133, 49] width 89 height 25
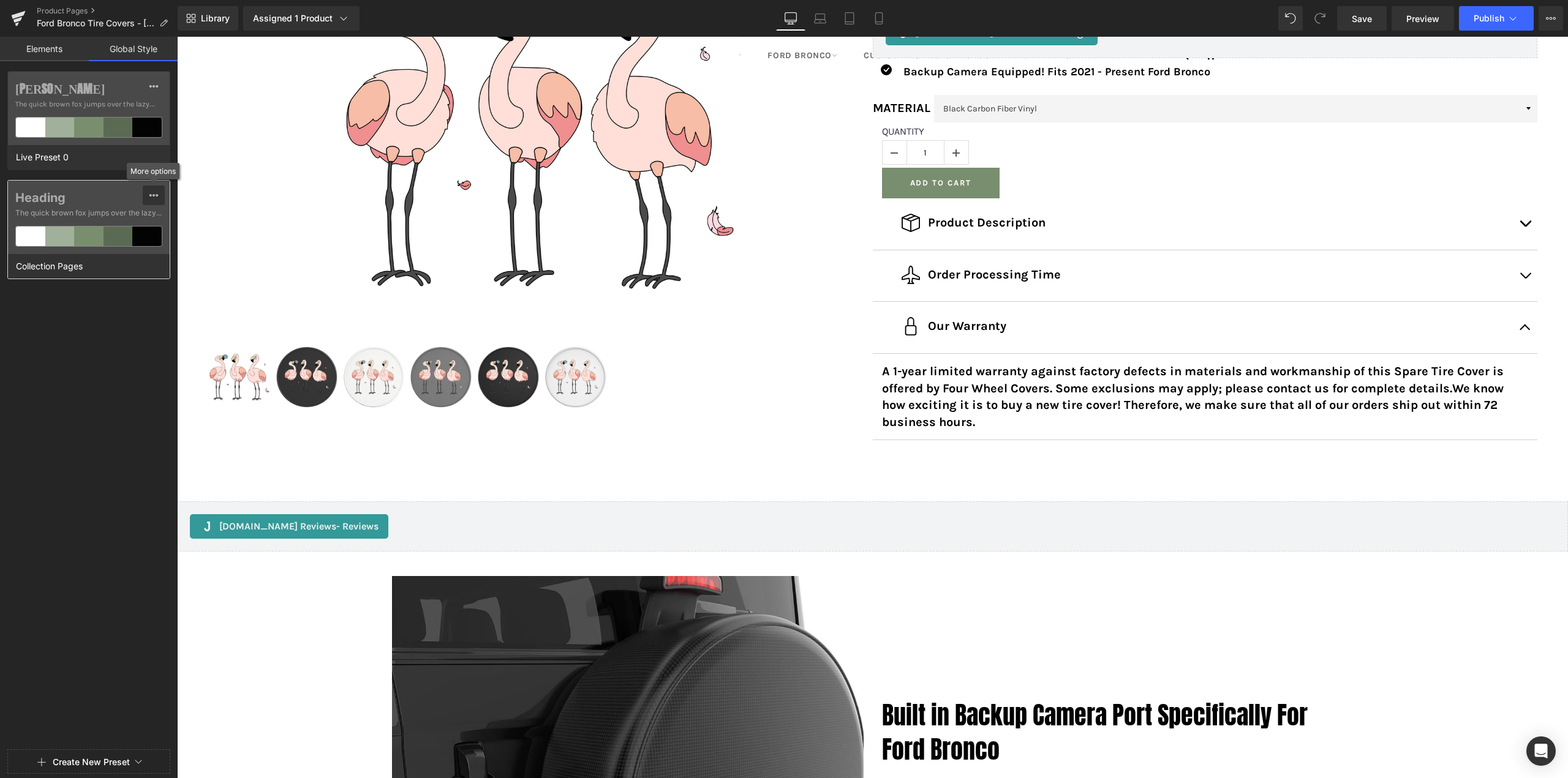
click at [150, 189] on div at bounding box center [154, 196] width 10 height 19
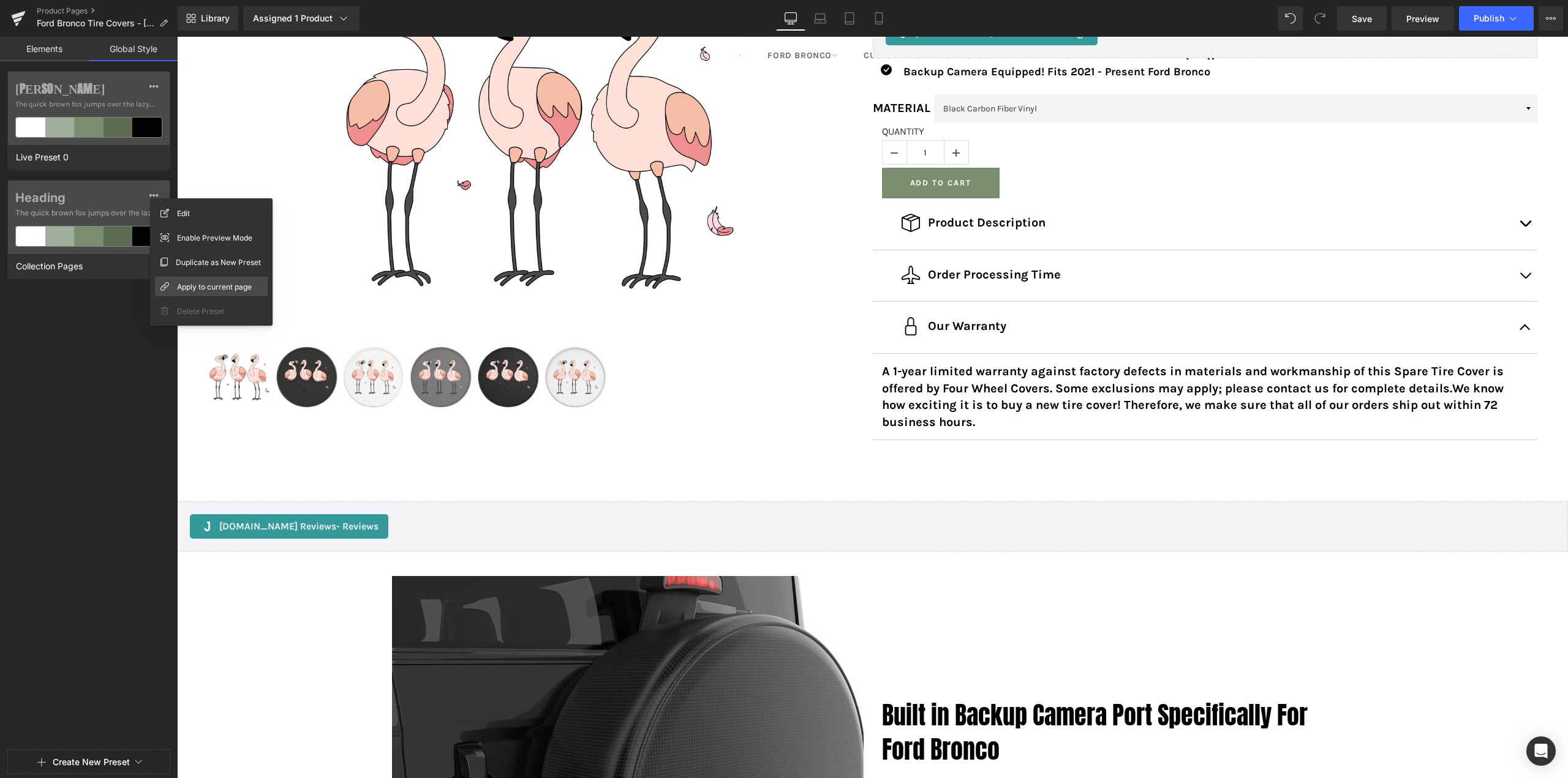
click at [202, 284] on span "Apply to current page" at bounding box center [214, 287] width 75 height 13
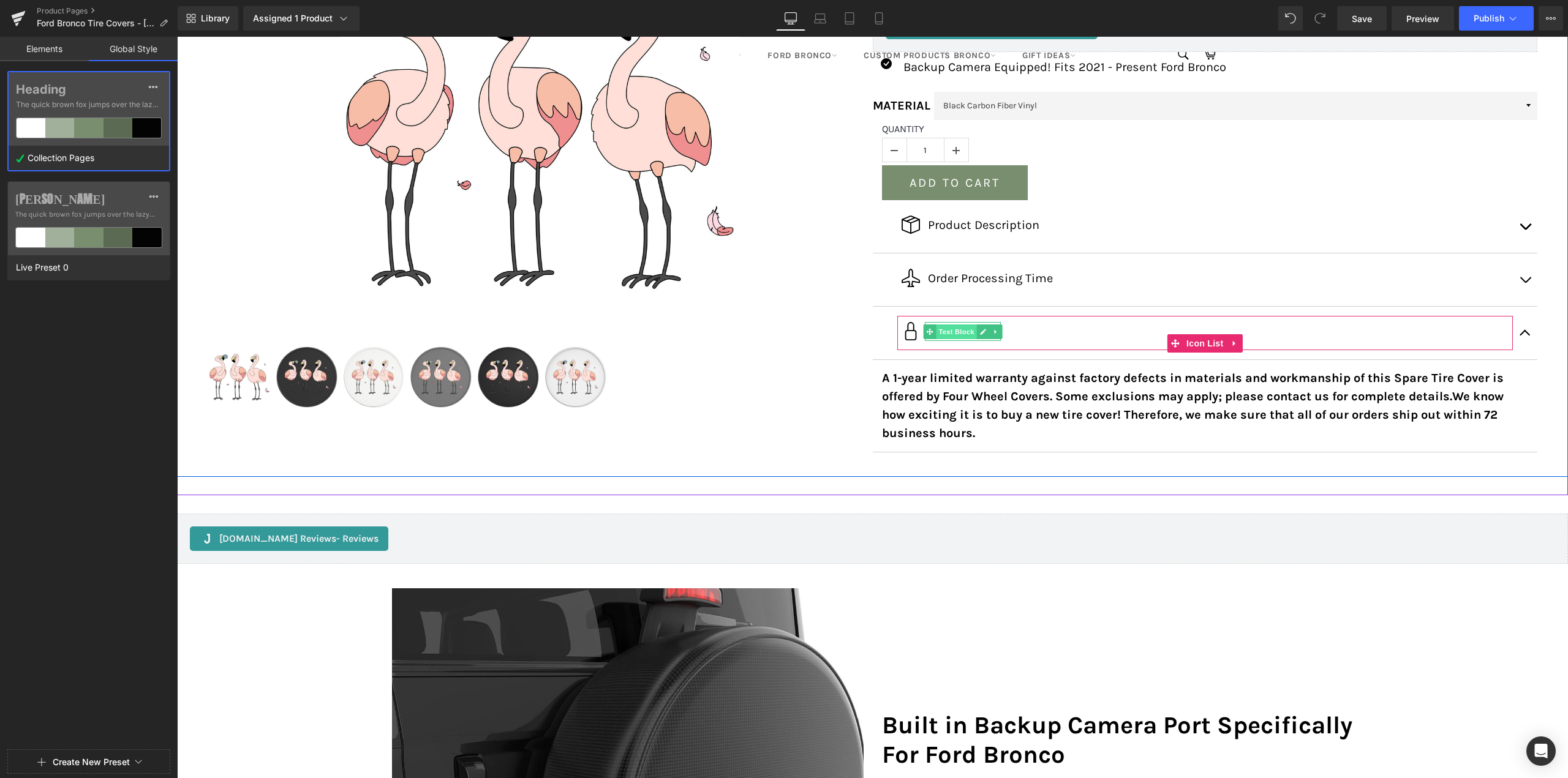
click at [952, 331] on span "Text Block" at bounding box center [956, 332] width 40 height 14
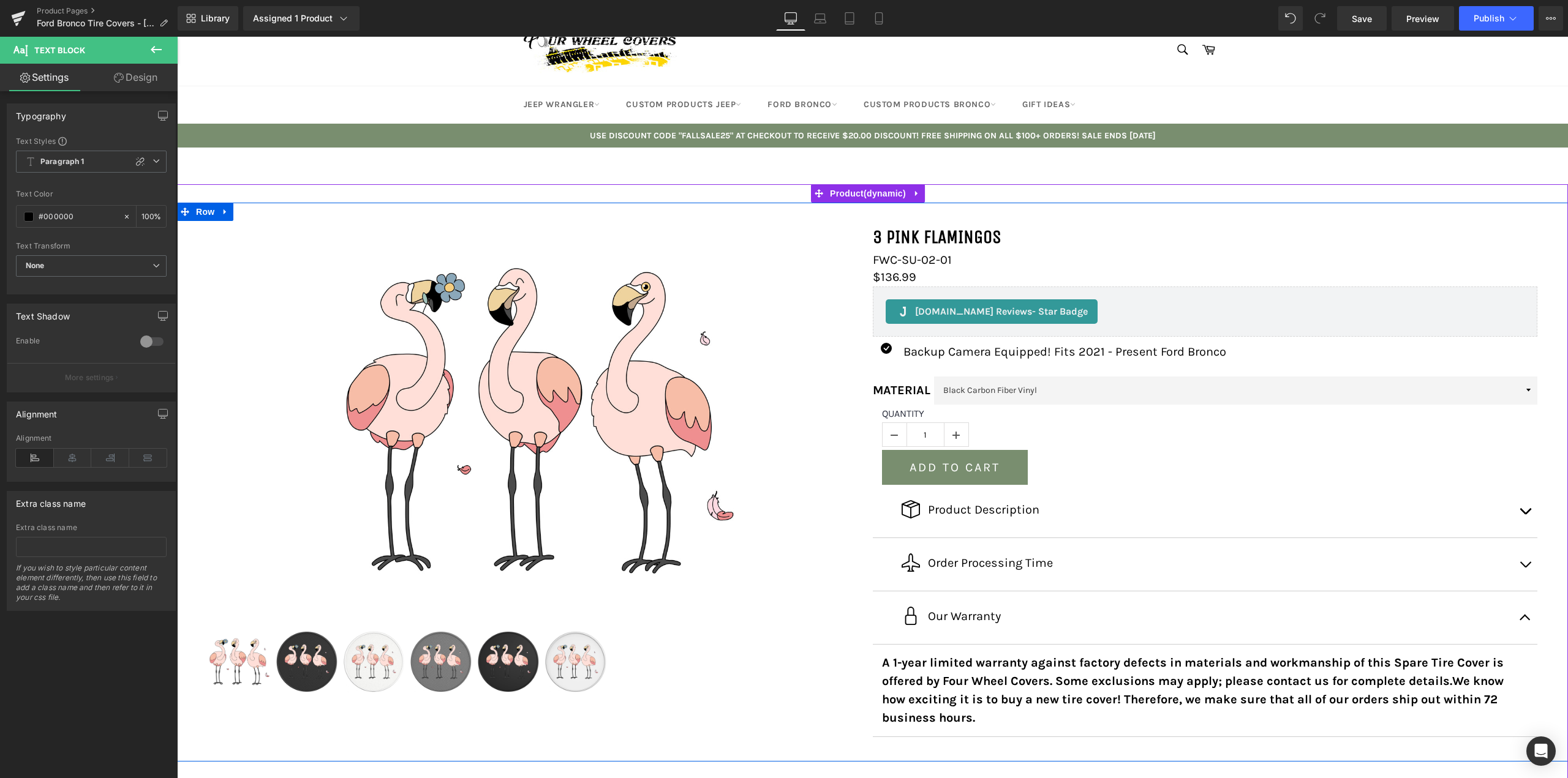
scroll to position [0, 0]
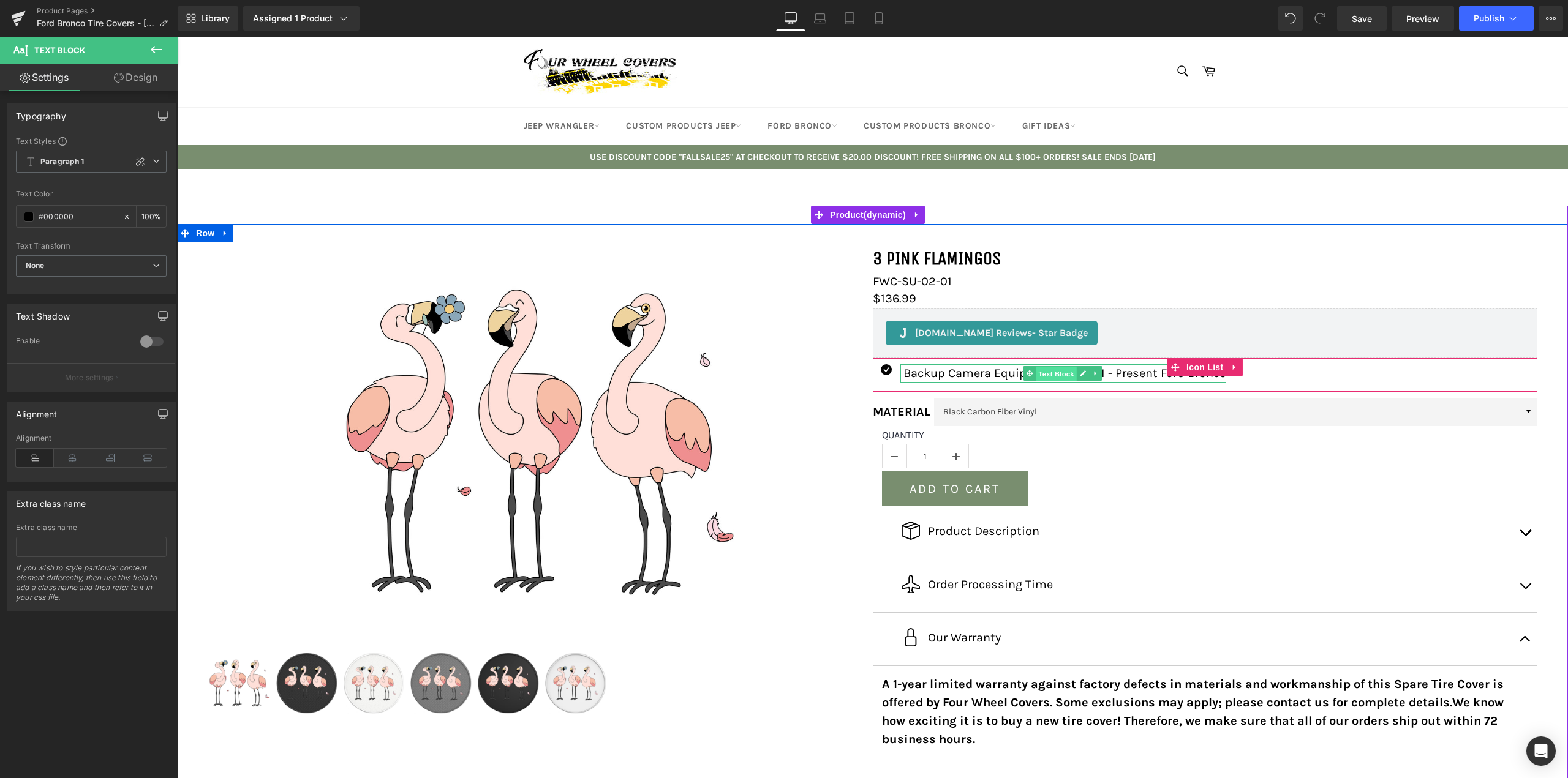
click at [1064, 371] on span "Text Block" at bounding box center [1056, 374] width 40 height 14
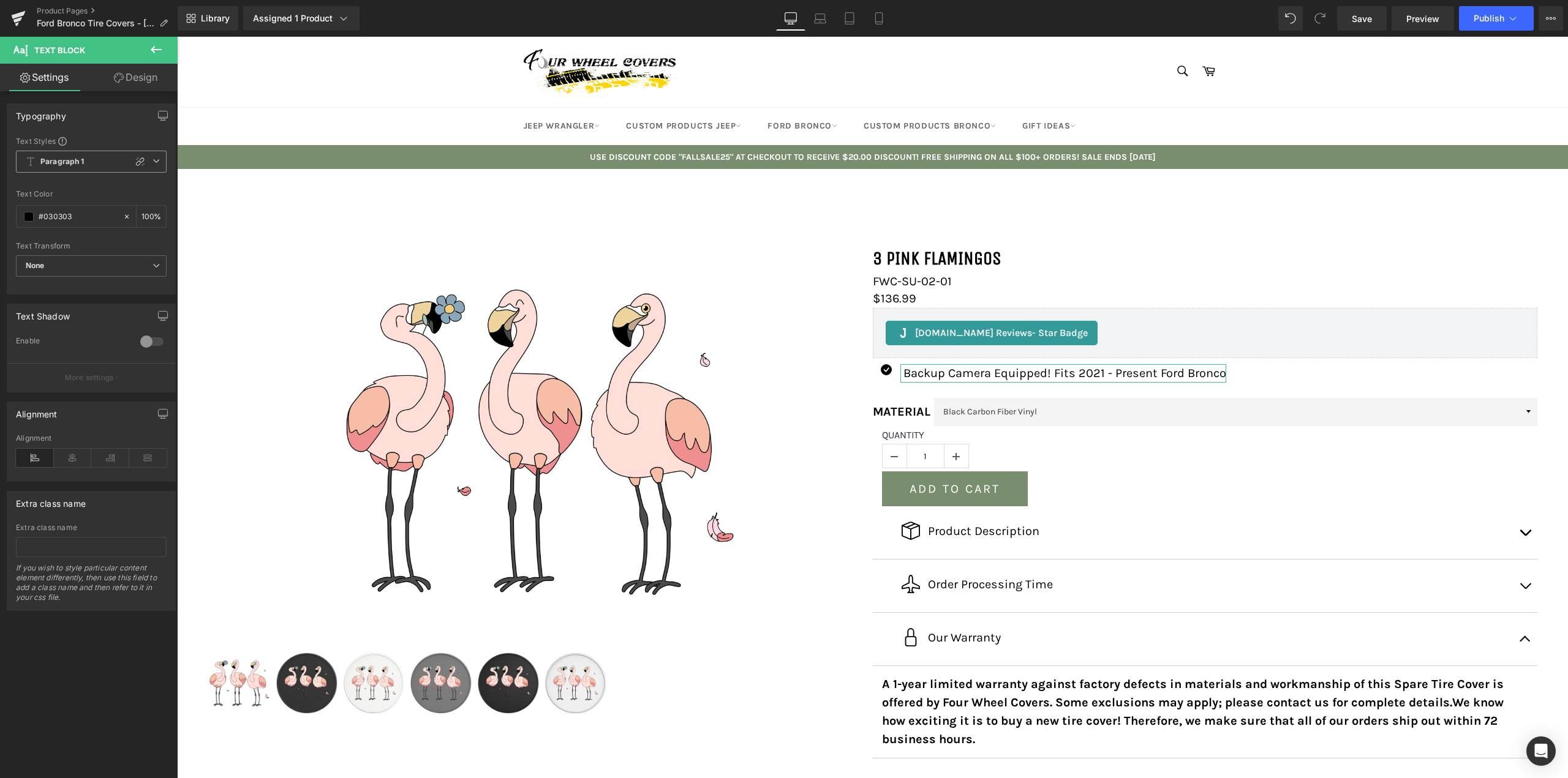
click at [152, 165] on icon at bounding box center [156, 160] width 7 height 7
click at [64, 278] on li "Paragraph 4" at bounding box center [89, 274] width 146 height 22
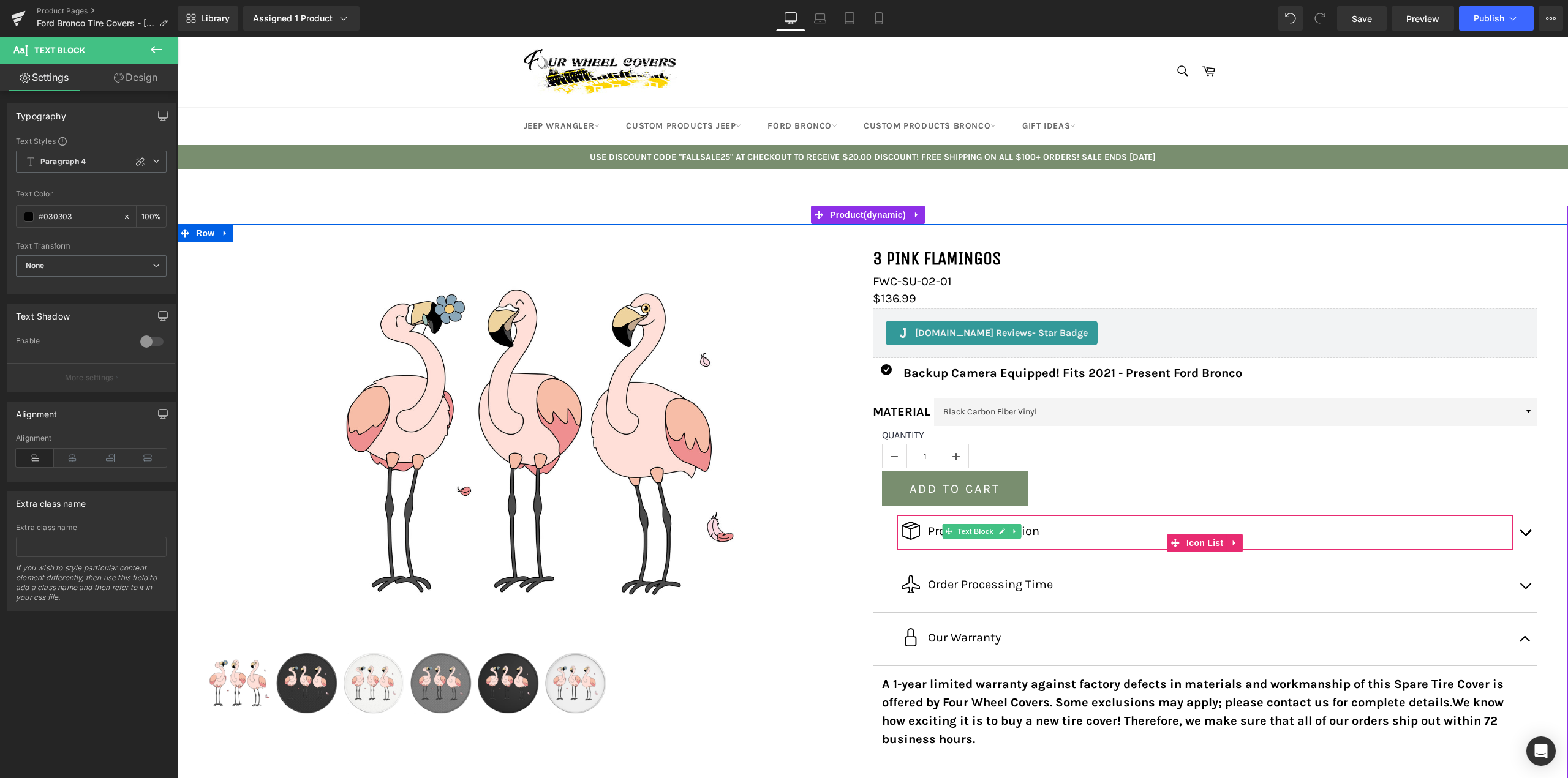
click at [1021, 534] on p "Product Description" at bounding box center [984, 531] width 111 height 18
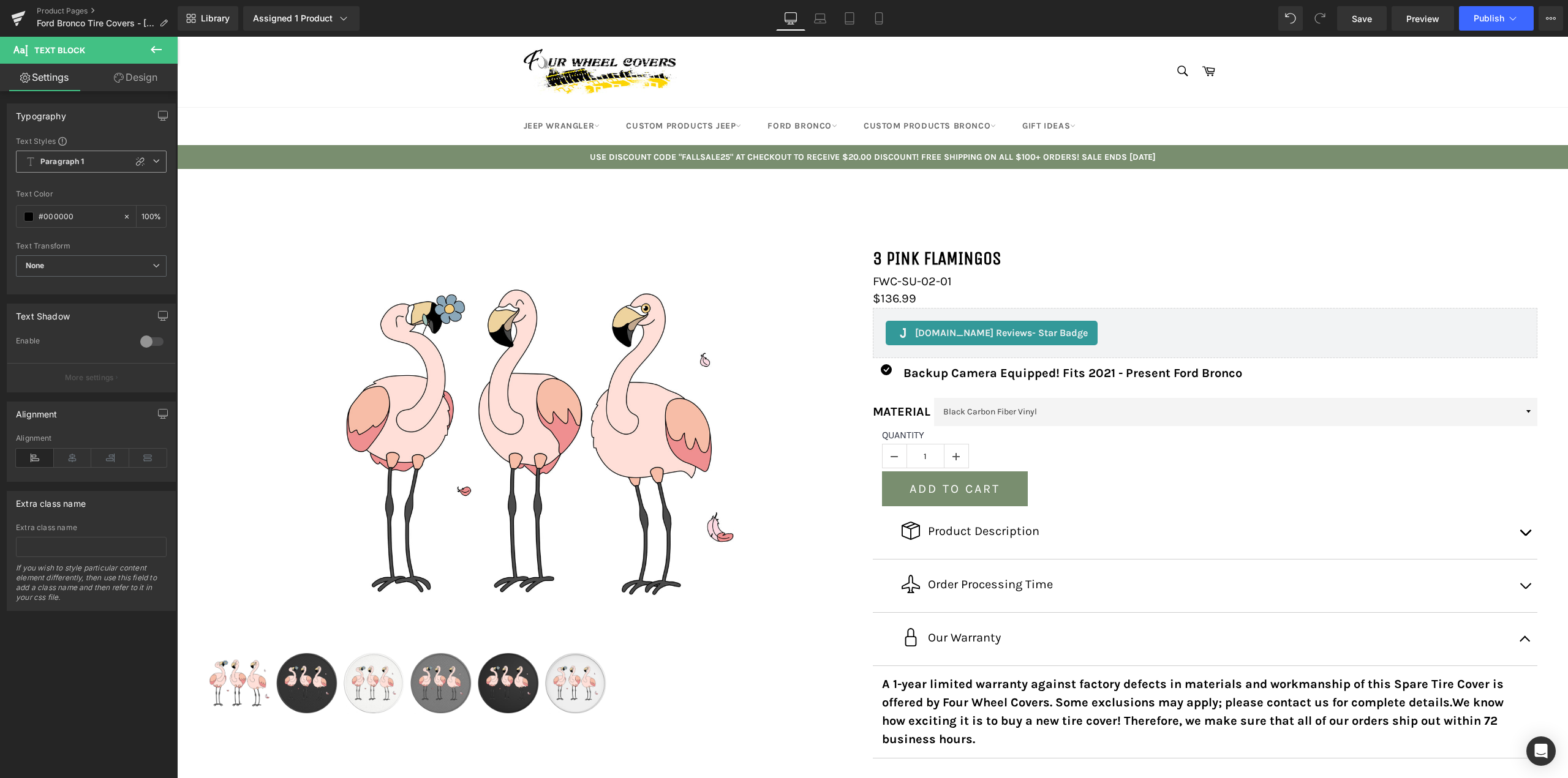
click at [152, 169] on span "Paragraph 1" at bounding box center [91, 162] width 151 height 22
click at [77, 264] on li "Paragraph 4" at bounding box center [89, 274] width 146 height 22
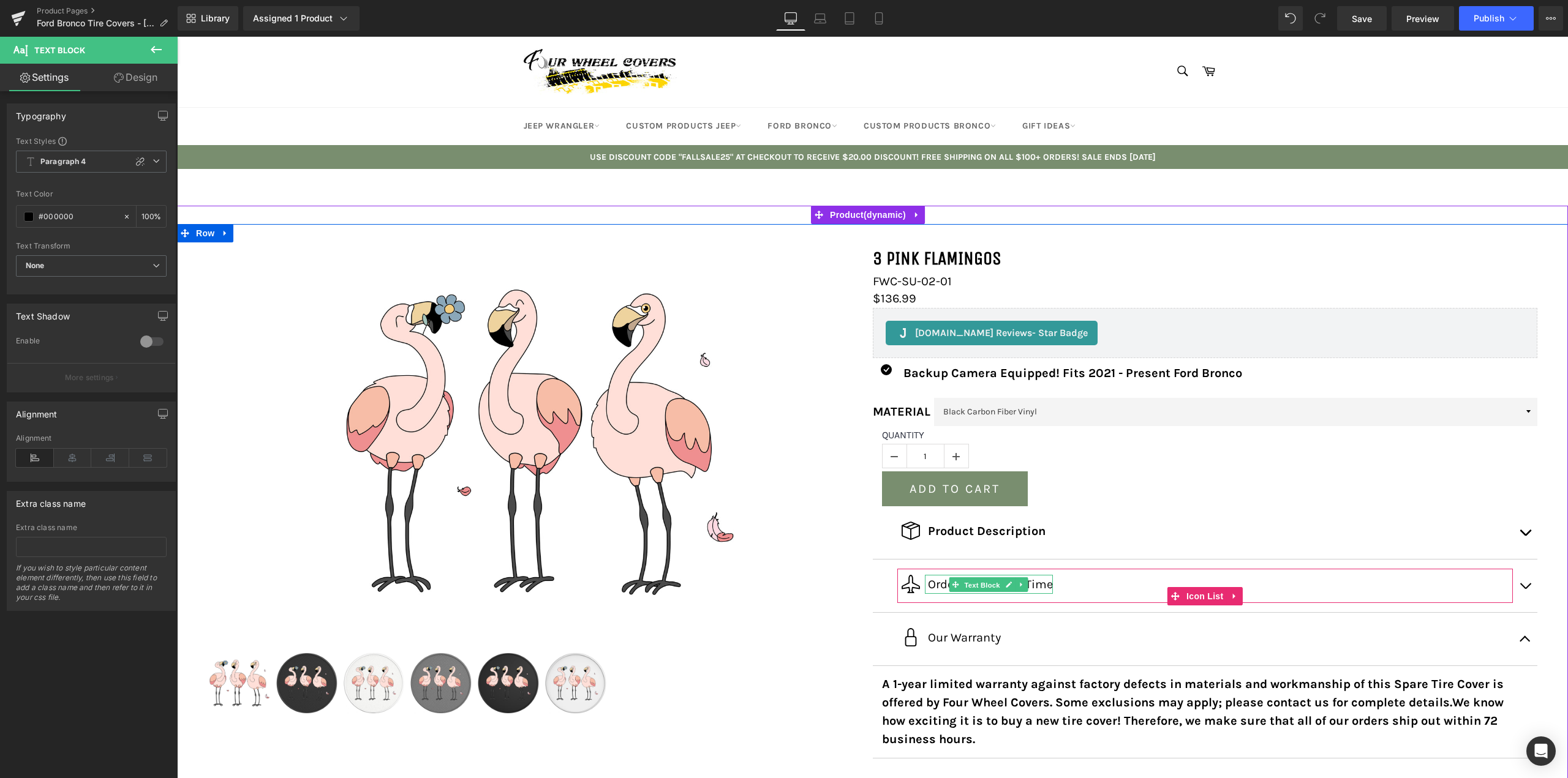
click at [962, 583] on span "Text Block" at bounding box center [982, 585] width 40 height 14
click at [160, 153] on span "Paragraph 1" at bounding box center [91, 162] width 151 height 22
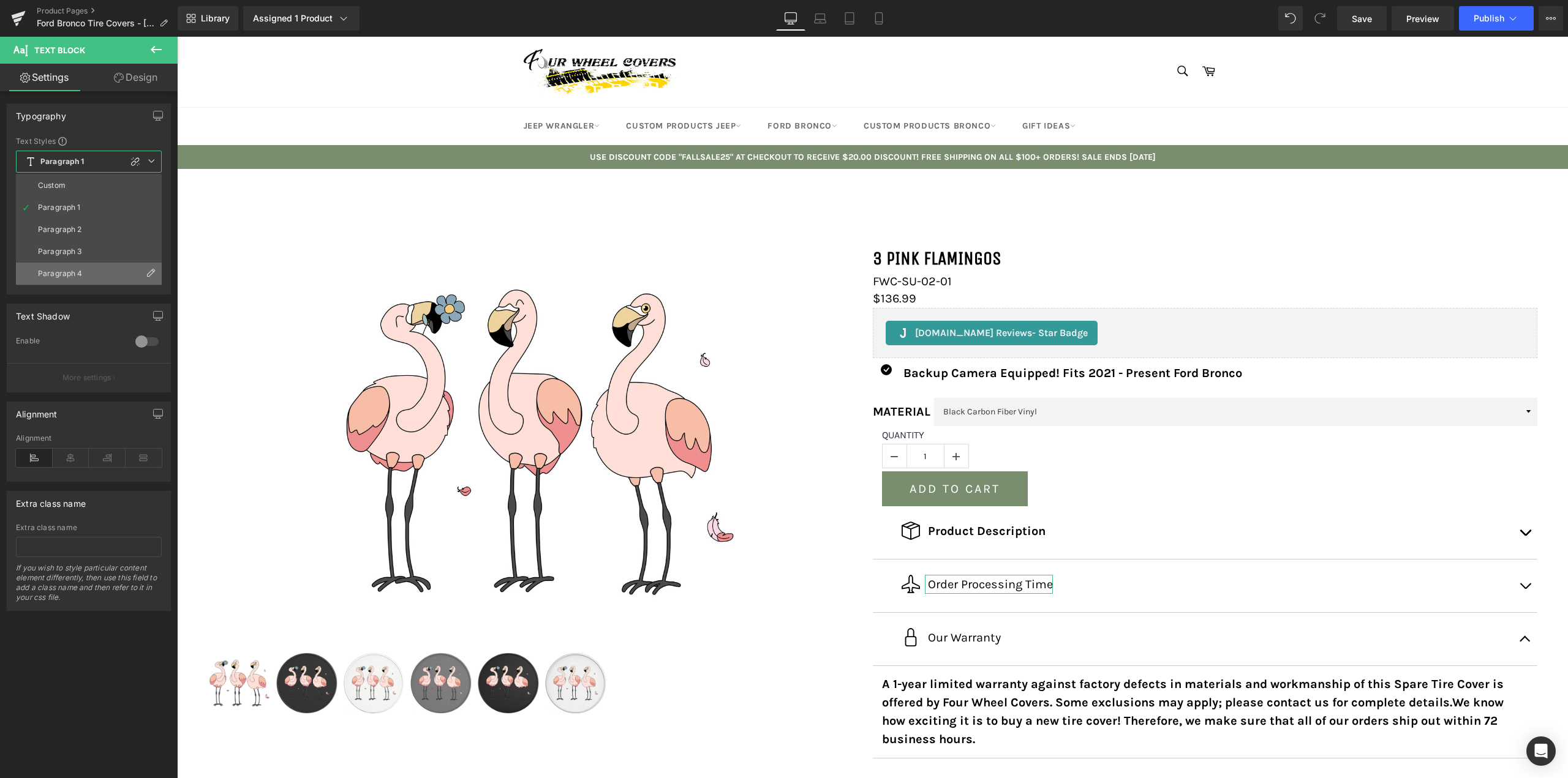
click at [82, 268] on li "Paragraph 4" at bounding box center [89, 274] width 146 height 22
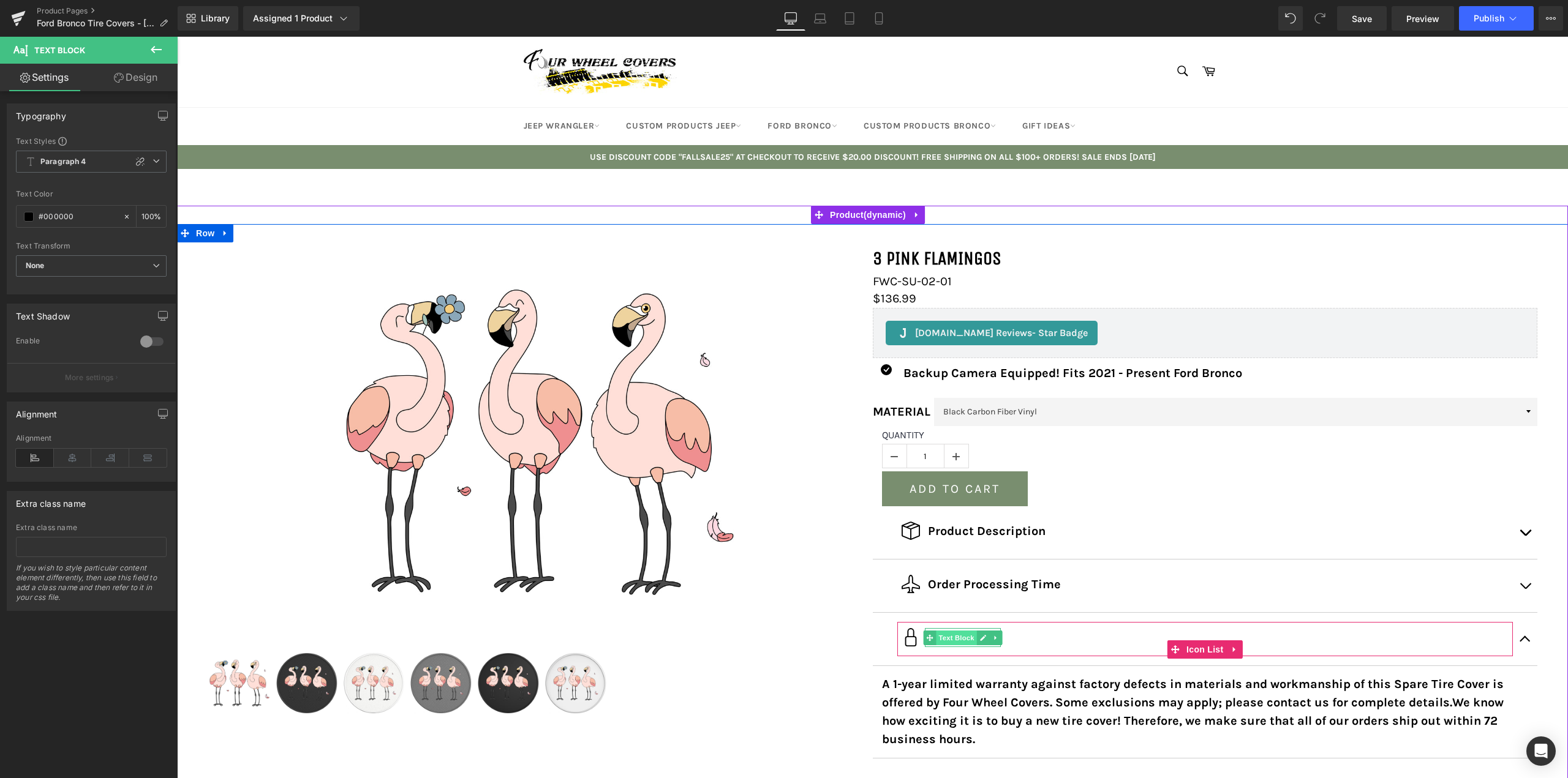
click at [954, 639] on span "Text Block" at bounding box center [956, 638] width 40 height 14
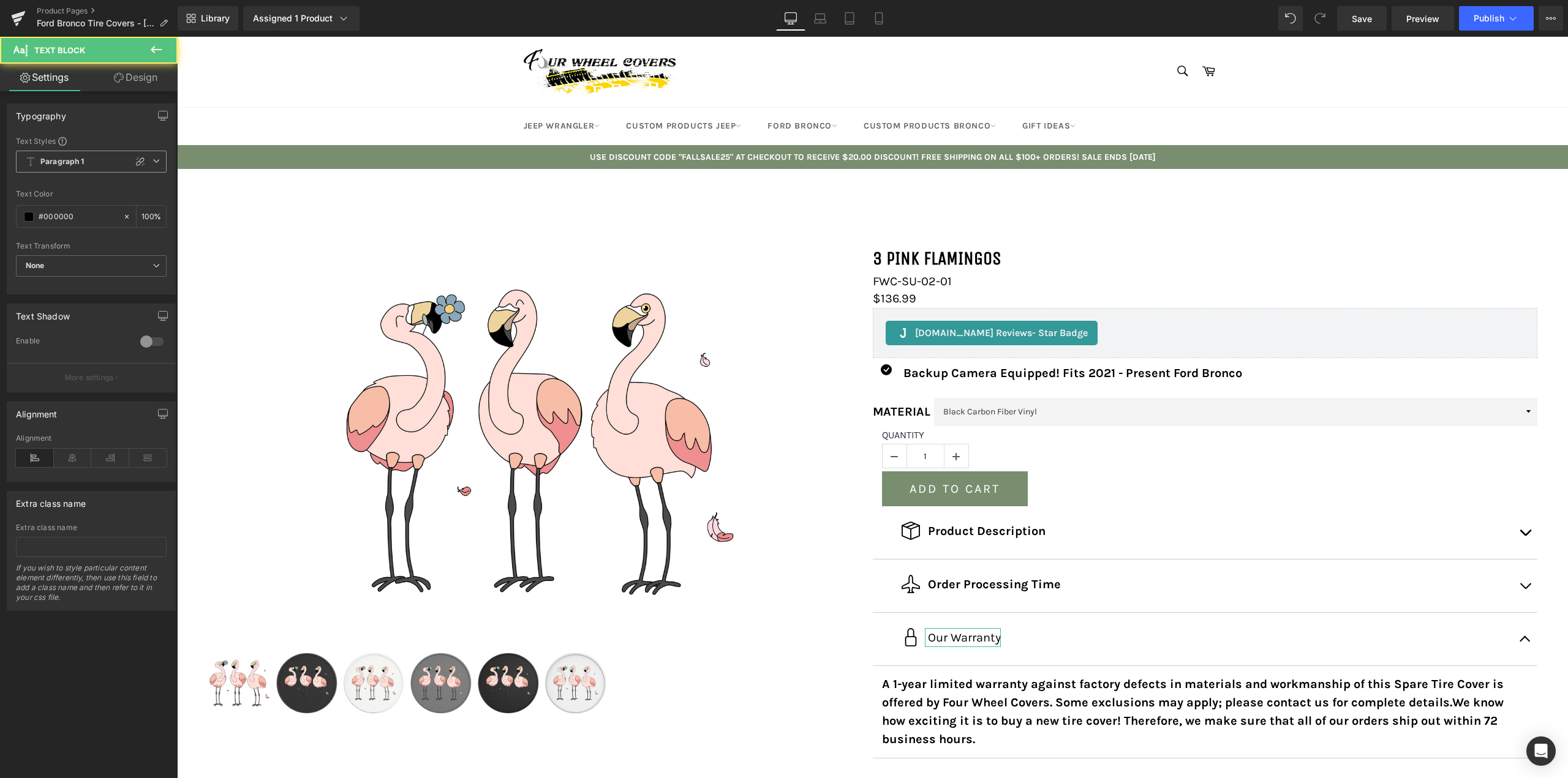
click at [159, 165] on span "Paragraph 1" at bounding box center [91, 162] width 151 height 22
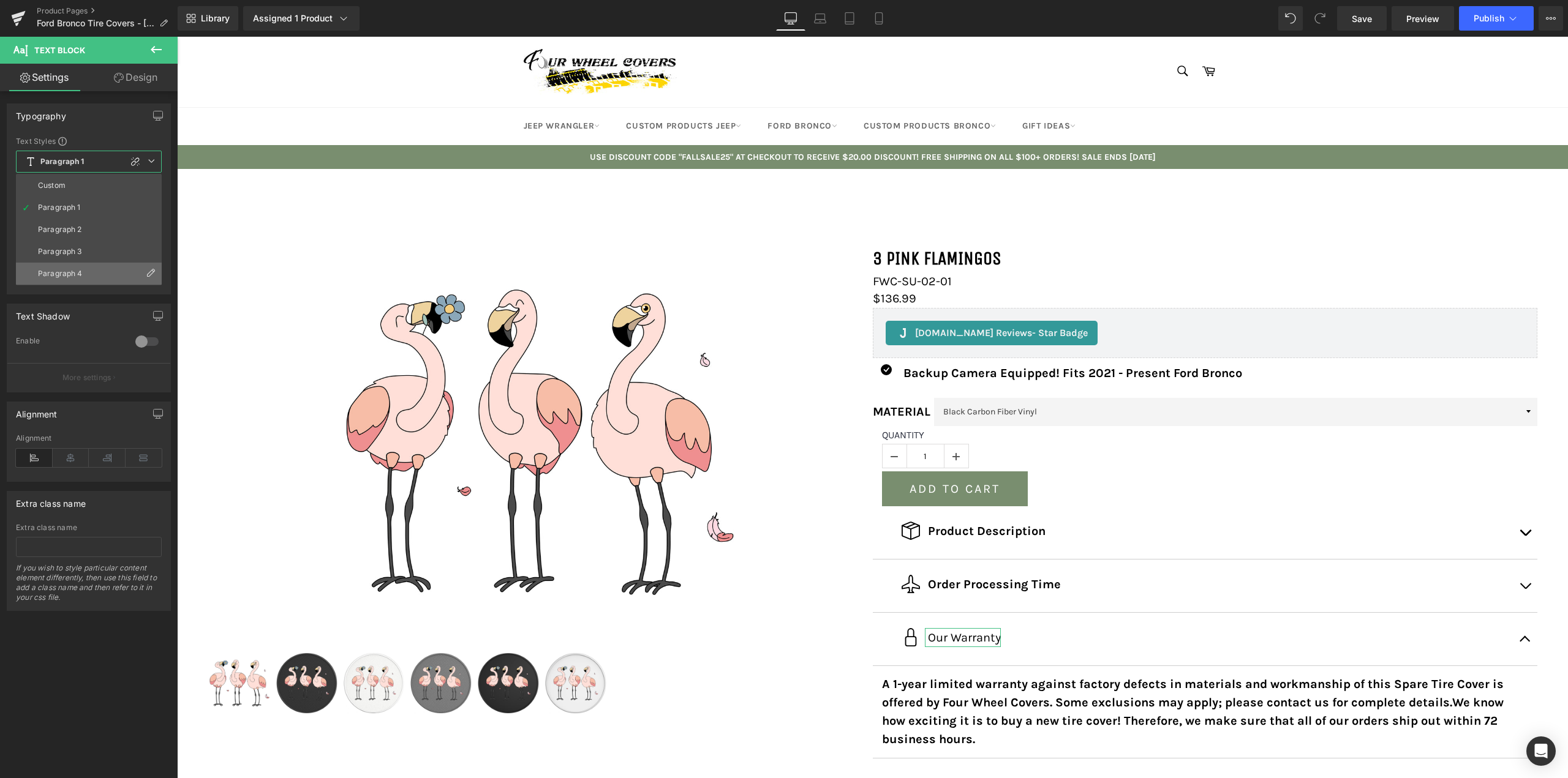
click at [67, 276] on div "Paragraph 4" at bounding box center [60, 273] width 45 height 9
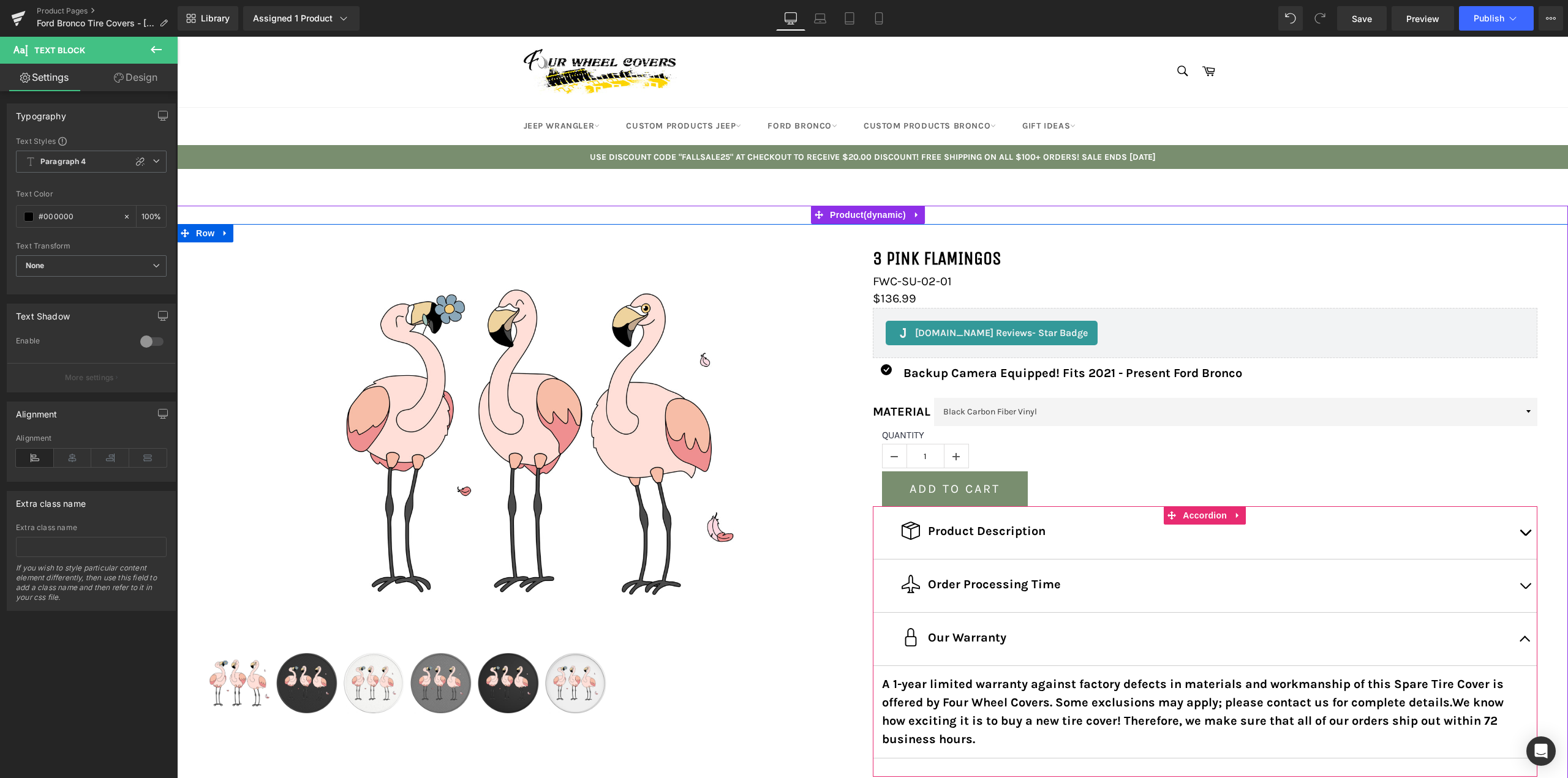
click at [1528, 526] on button "button" at bounding box center [1525, 533] width 25 height 53
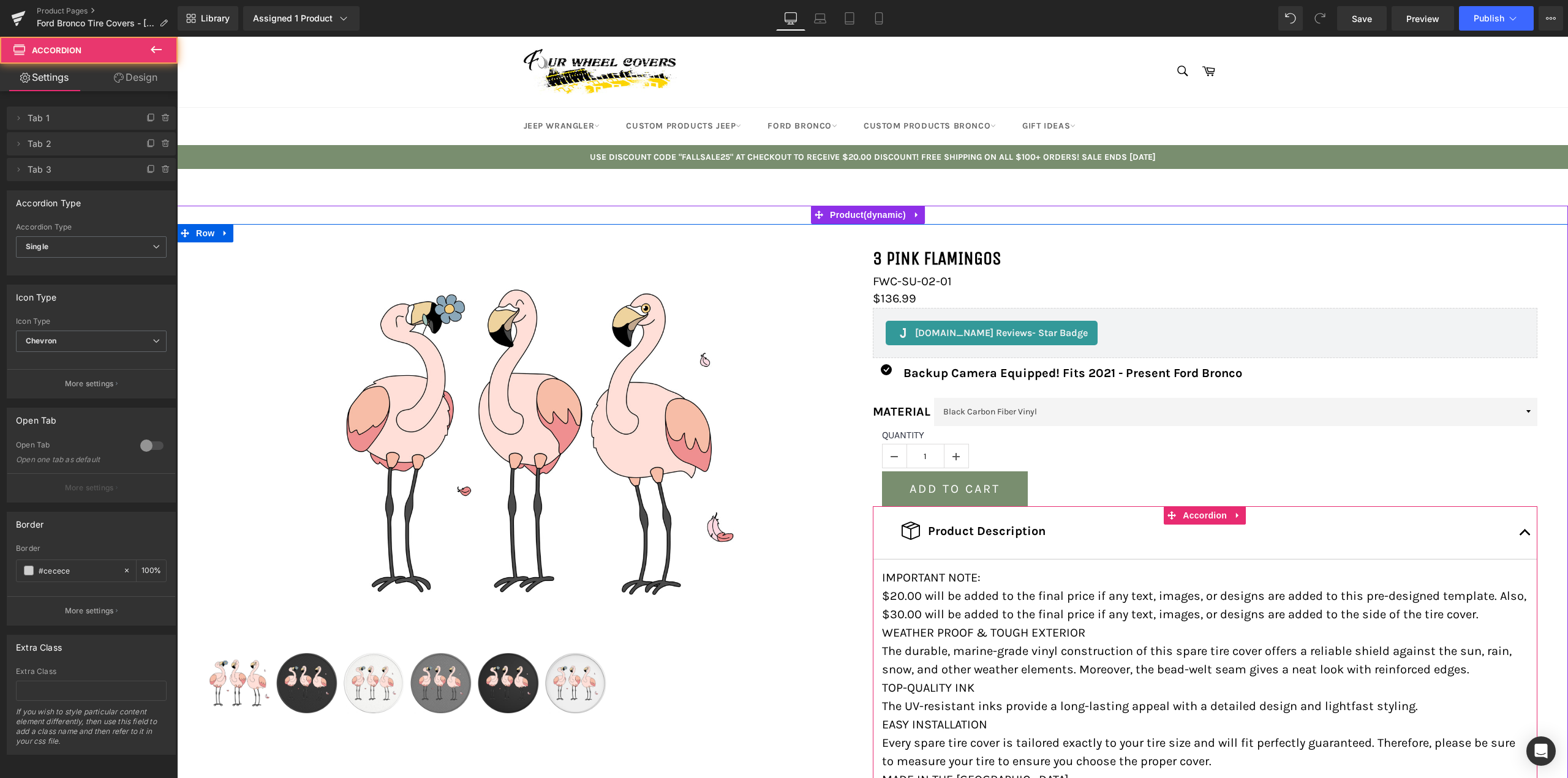
click at [1528, 526] on button "button" at bounding box center [1525, 533] width 25 height 53
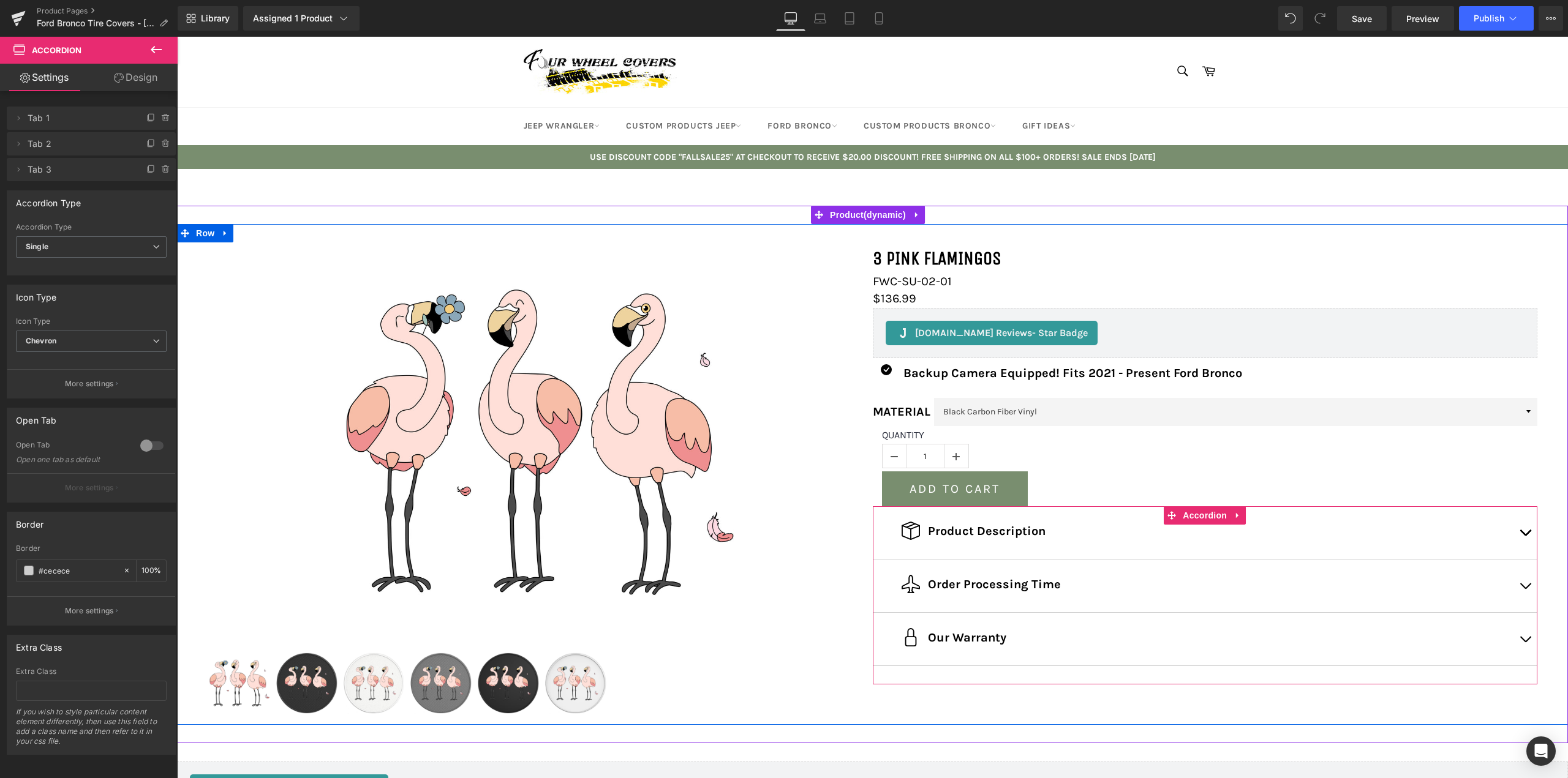
click at [1522, 582] on button "button" at bounding box center [1525, 586] width 25 height 53
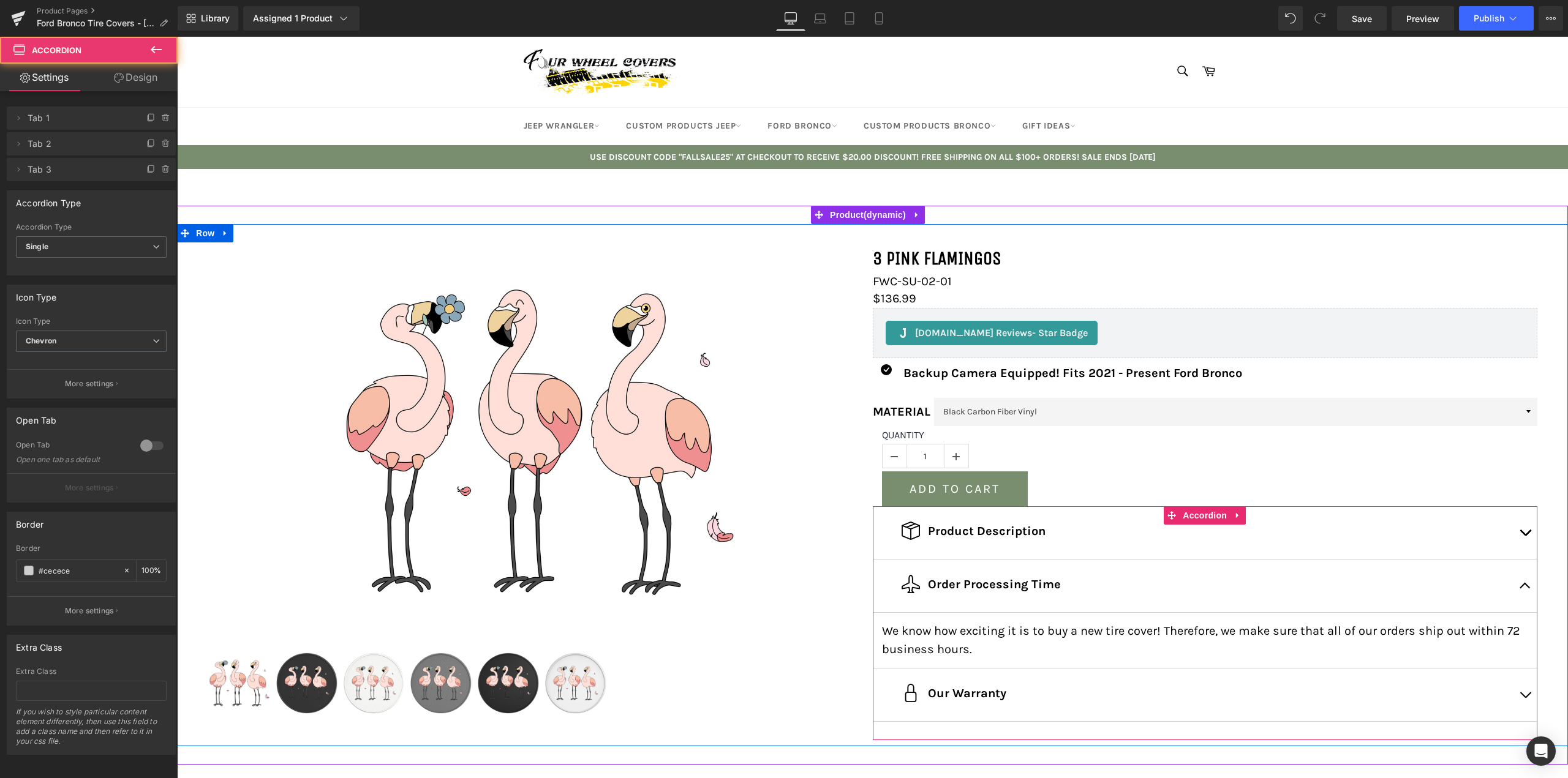
click at [1522, 582] on button "button" at bounding box center [1525, 586] width 25 height 53
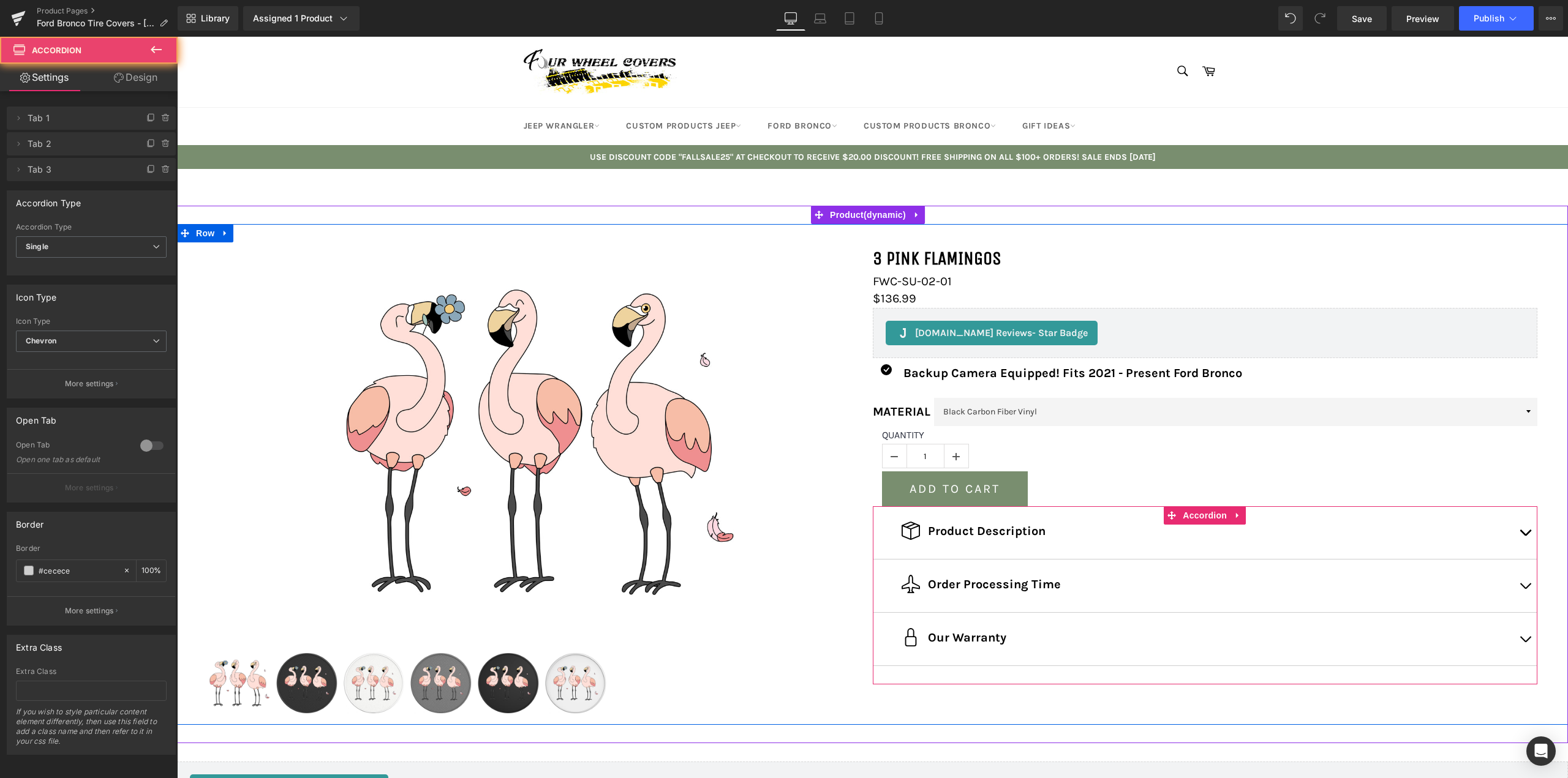
click at [1526, 536] on span "button" at bounding box center [1526, 536] width 0 height 0
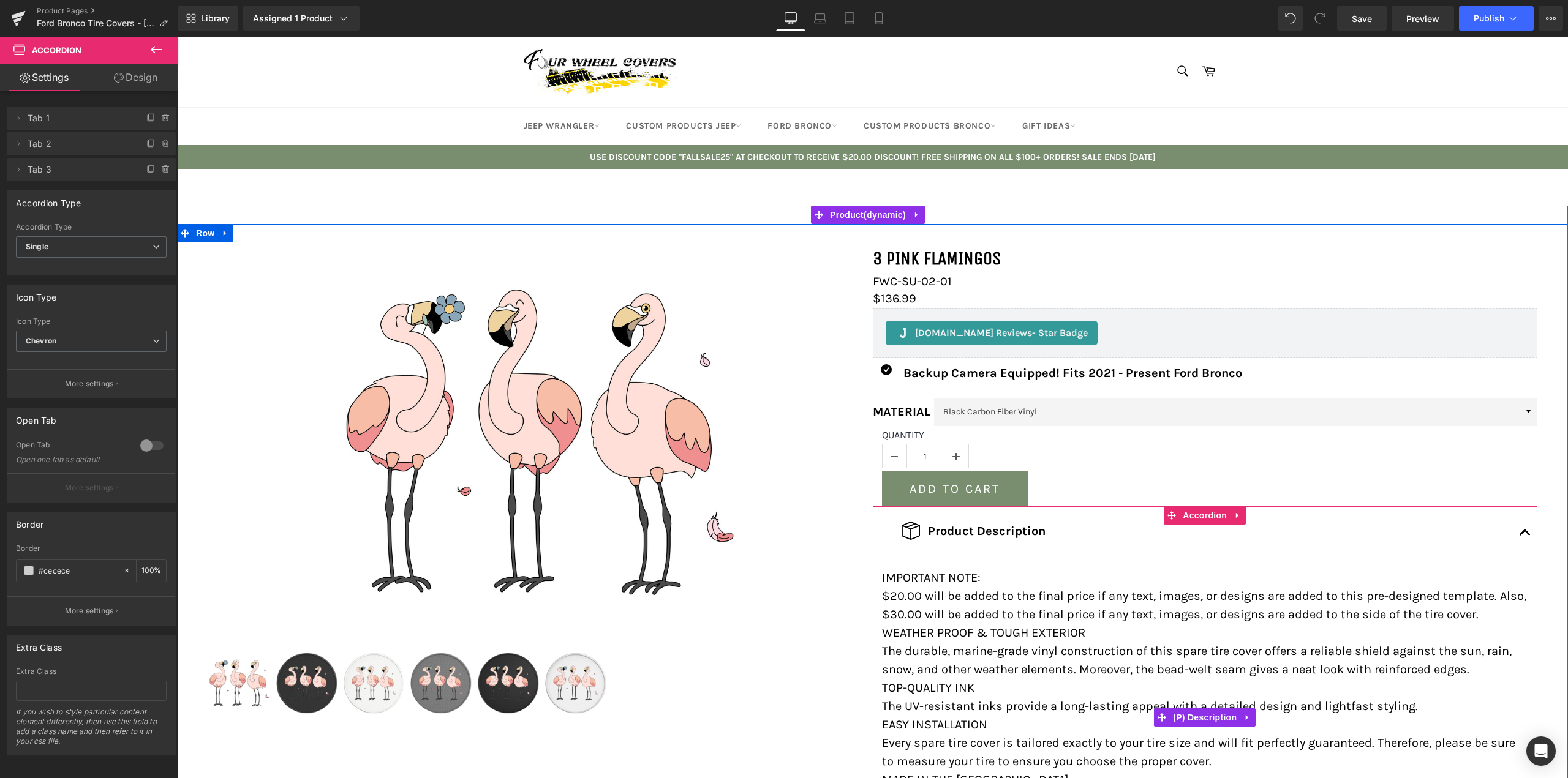
click at [924, 621] on p "$20.00 will be added to the final price if any text, images, or designs are add…" at bounding box center [1205, 606] width 647 height 37
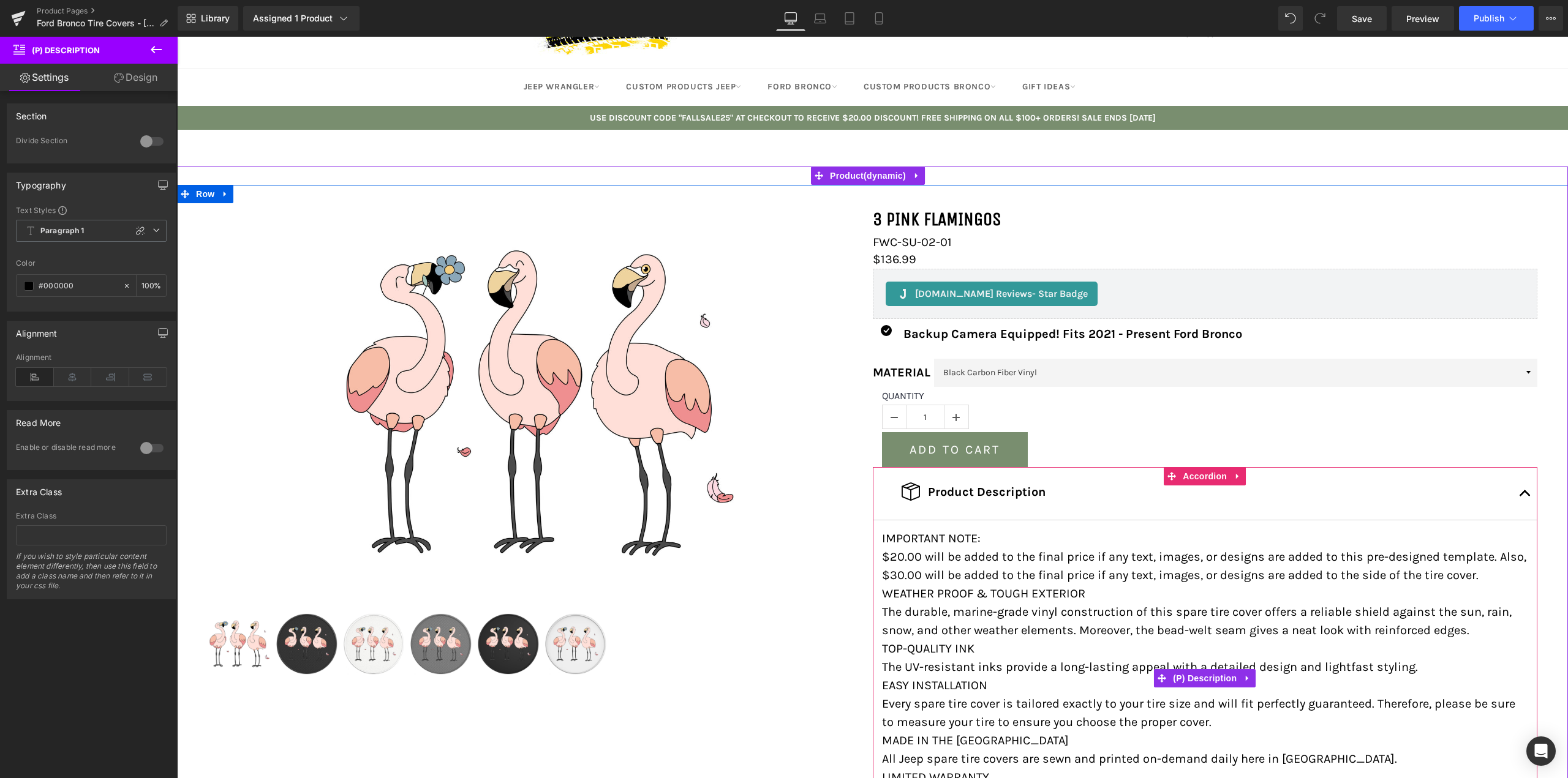
scroll to position [61, 0]
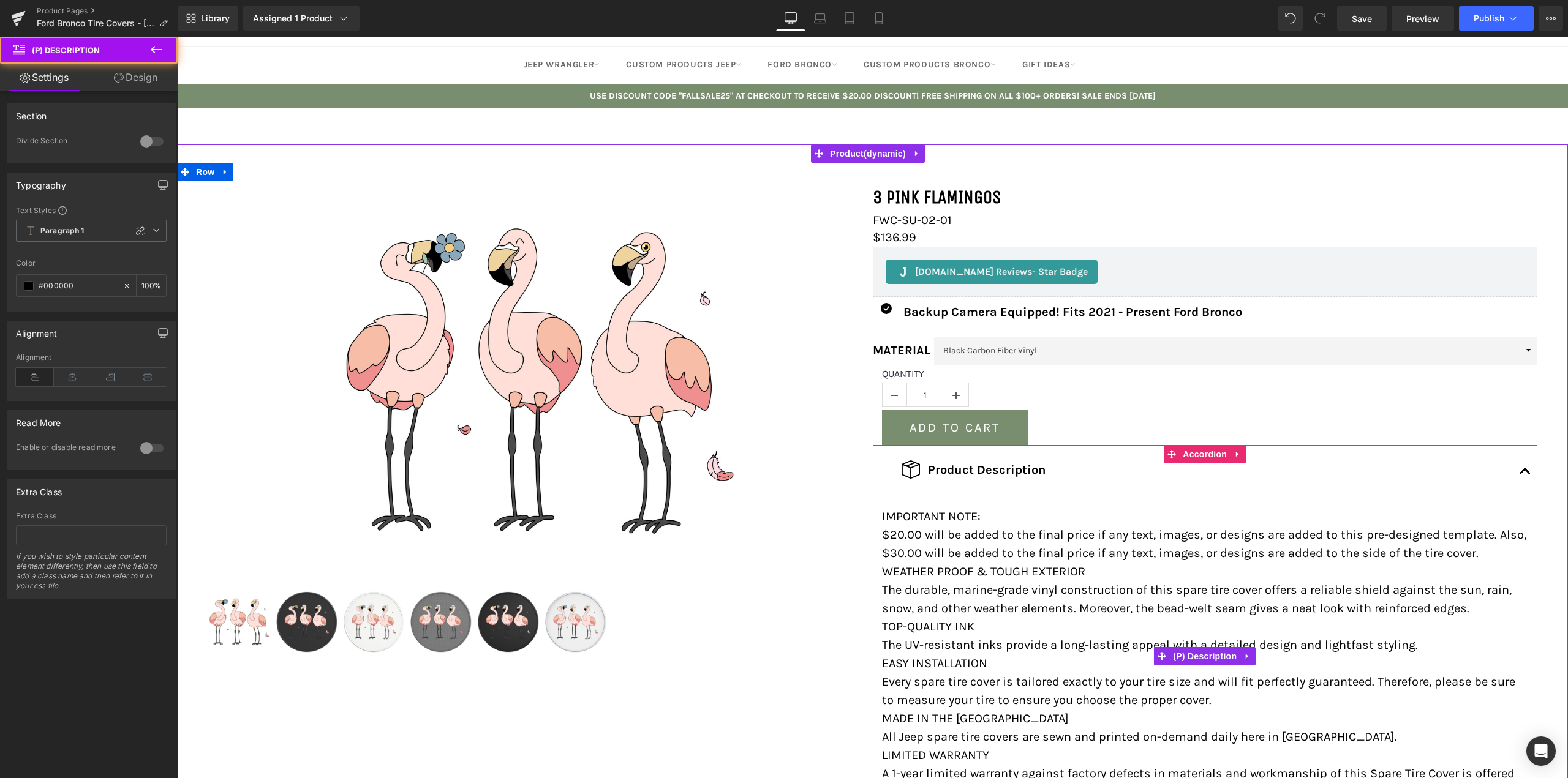
click at [1476, 552] on p "$20.00 will be added to the final price if any text, images, or designs are add…" at bounding box center [1205, 544] width 647 height 37
click at [1470, 552] on p "$20.00 will be added to the final price if any text, images, or designs are add…" at bounding box center [1205, 544] width 647 height 37
click at [1458, 554] on p "$20.00 will be added to the final price if any text, images, or designs are add…" at bounding box center [1205, 544] width 647 height 37
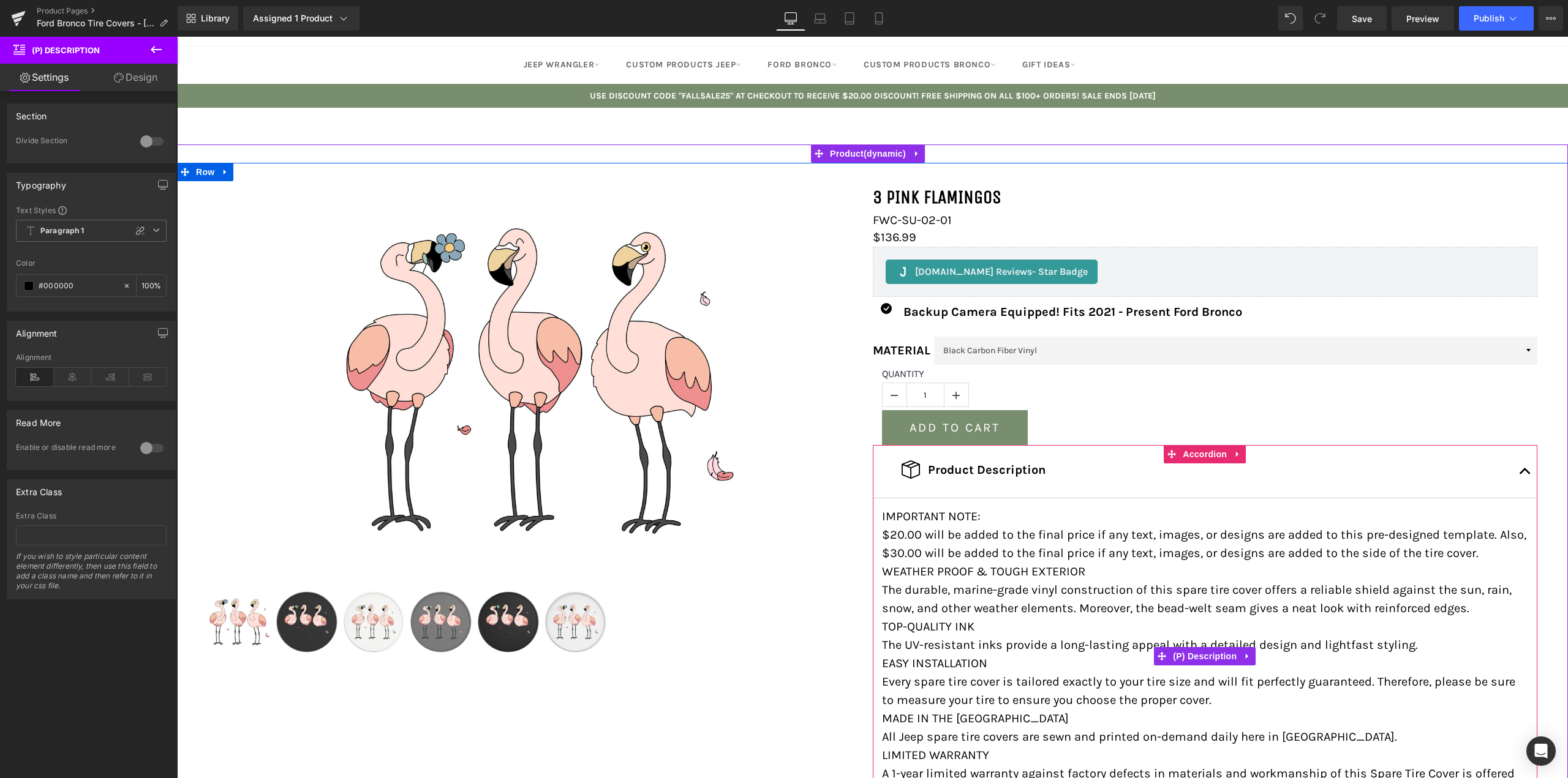
click at [1080, 554] on p "$20.00 will be added to the final price if any text, images, or designs are add…" at bounding box center [1205, 544] width 647 height 37
click at [1526, 474] on span "button" at bounding box center [1526, 474] width 0 height 0
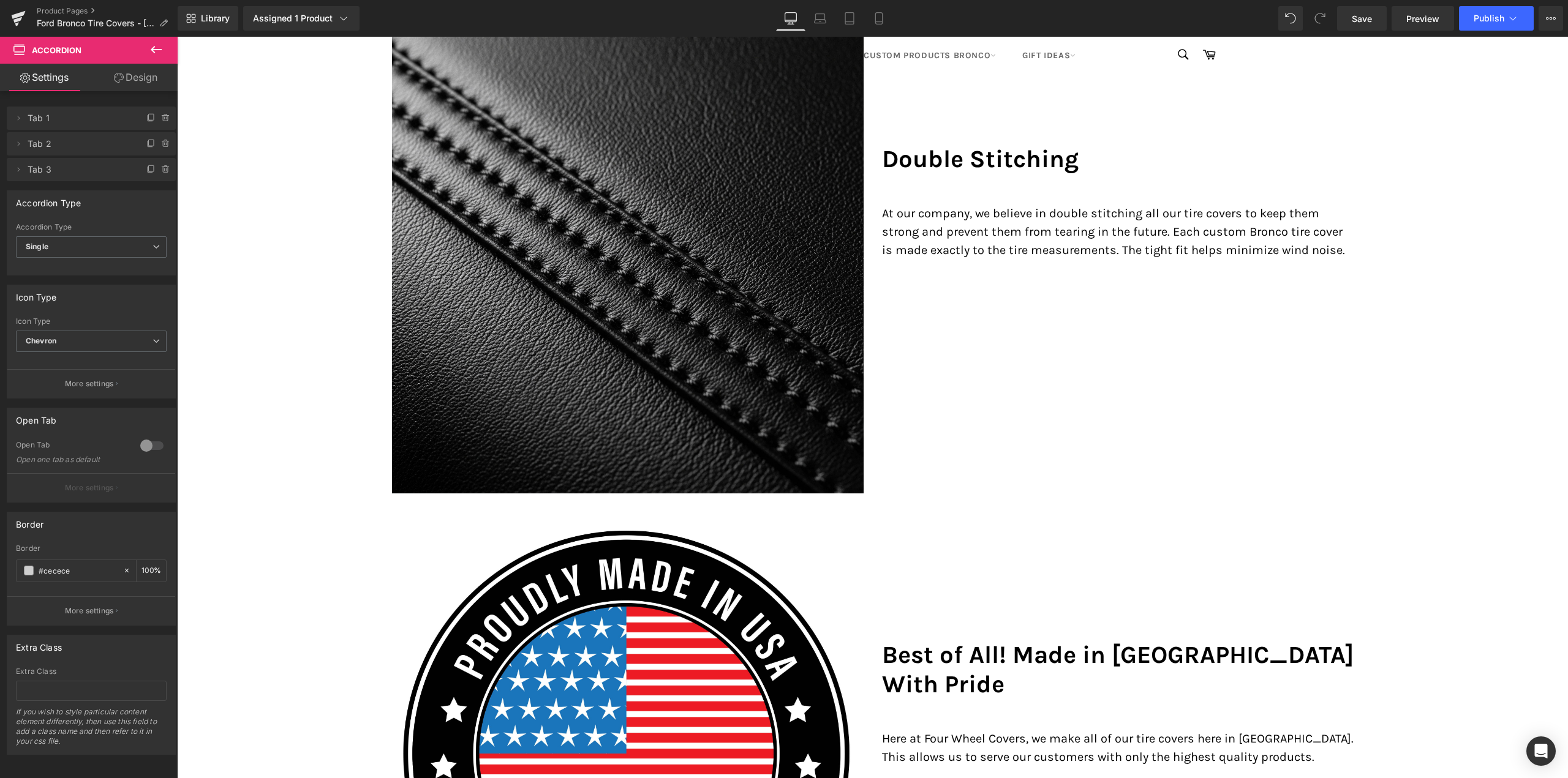
scroll to position [2449, 0]
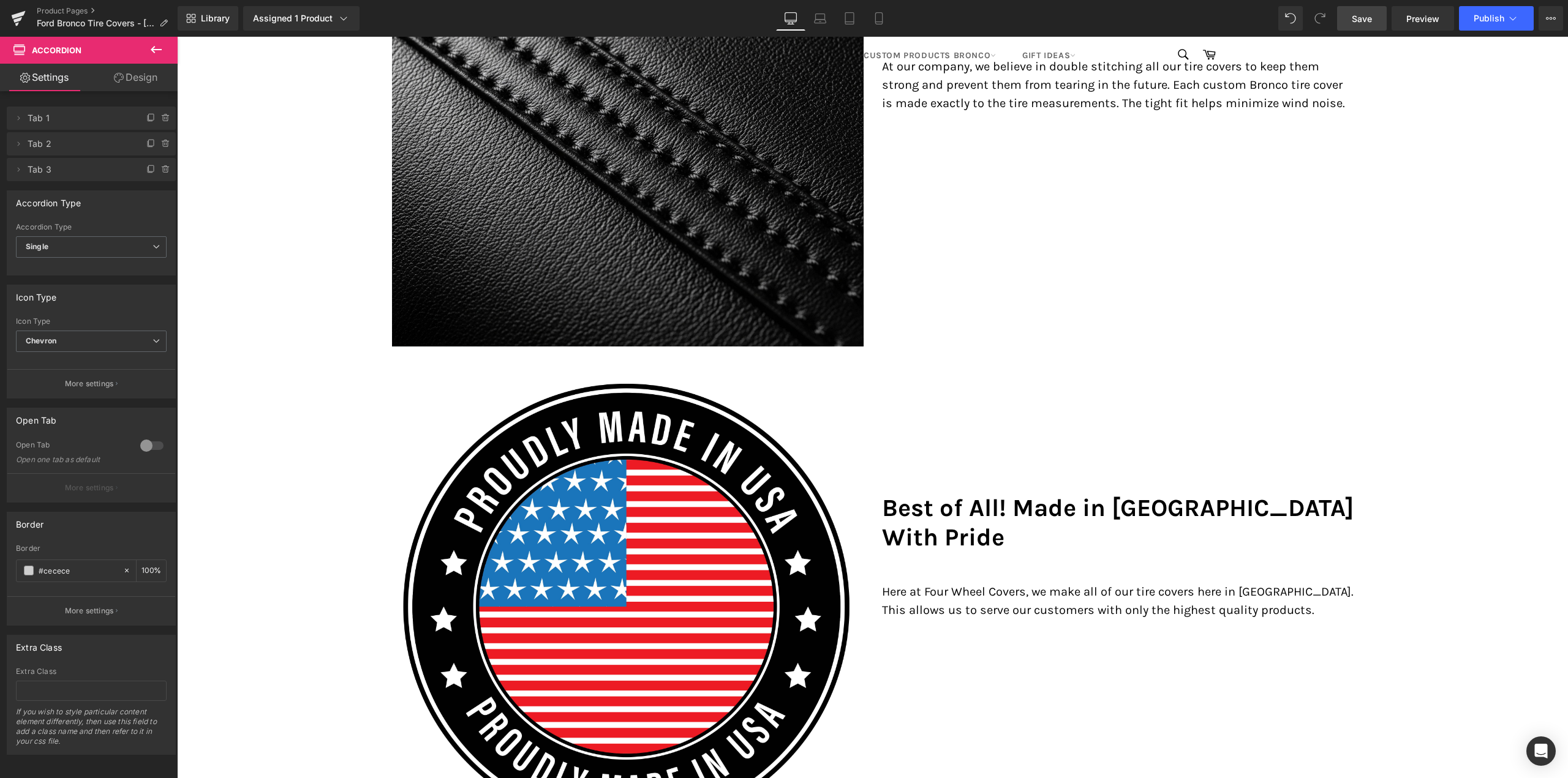
click at [1377, 13] on link "Save" at bounding box center [1362, 18] width 50 height 25
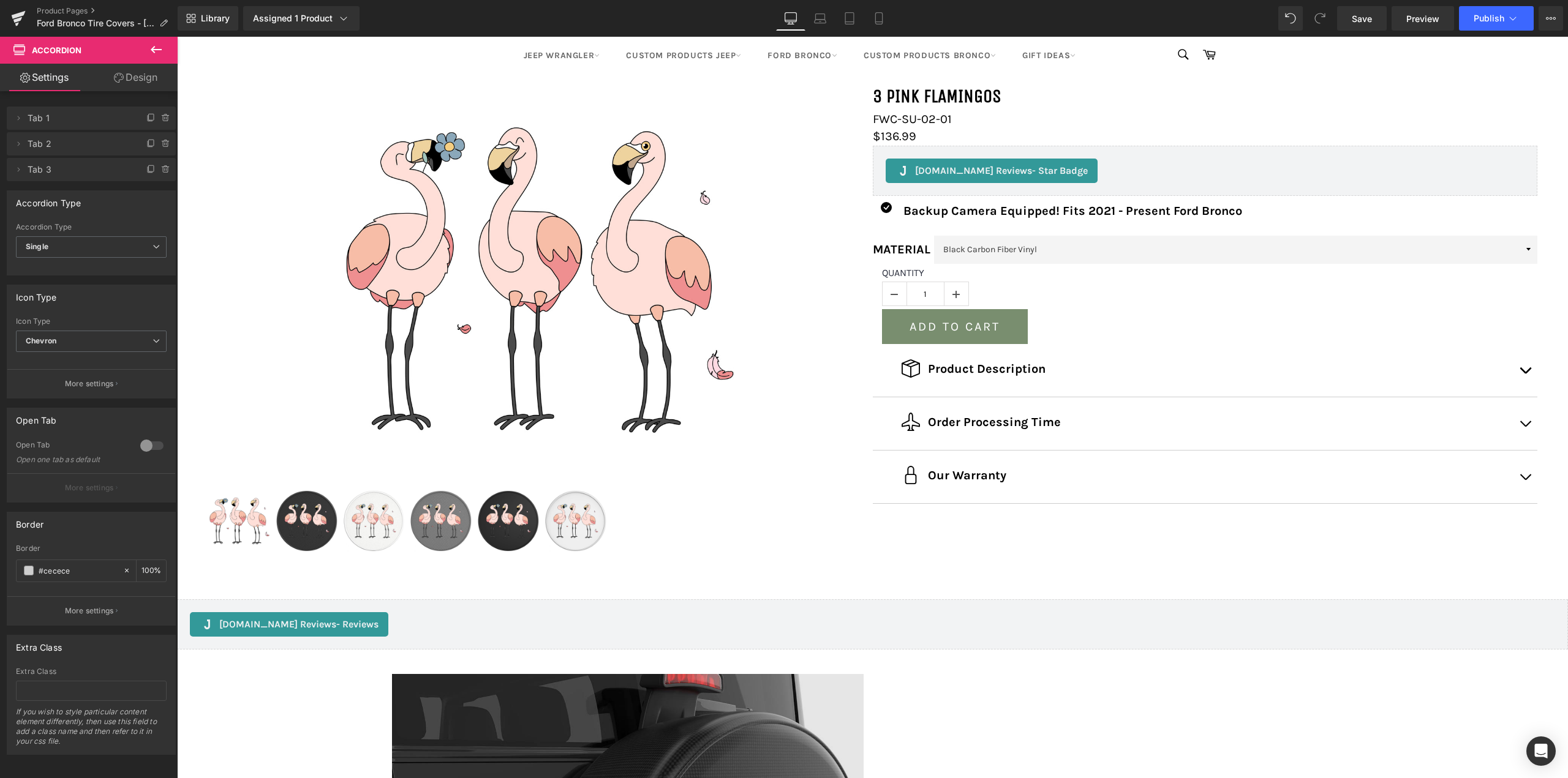
scroll to position [0, 0]
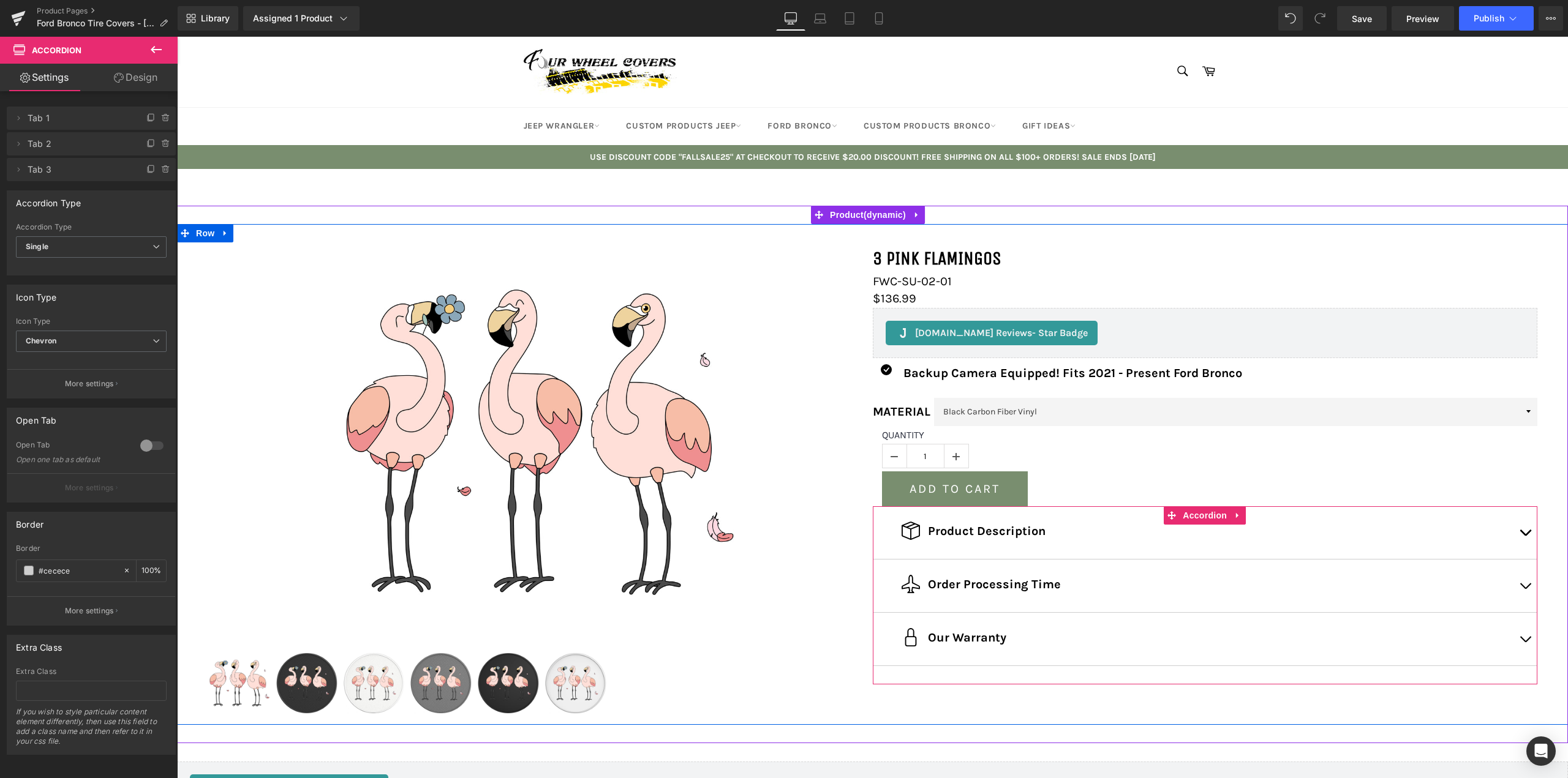
click at [1520, 530] on button "button" at bounding box center [1525, 533] width 25 height 53
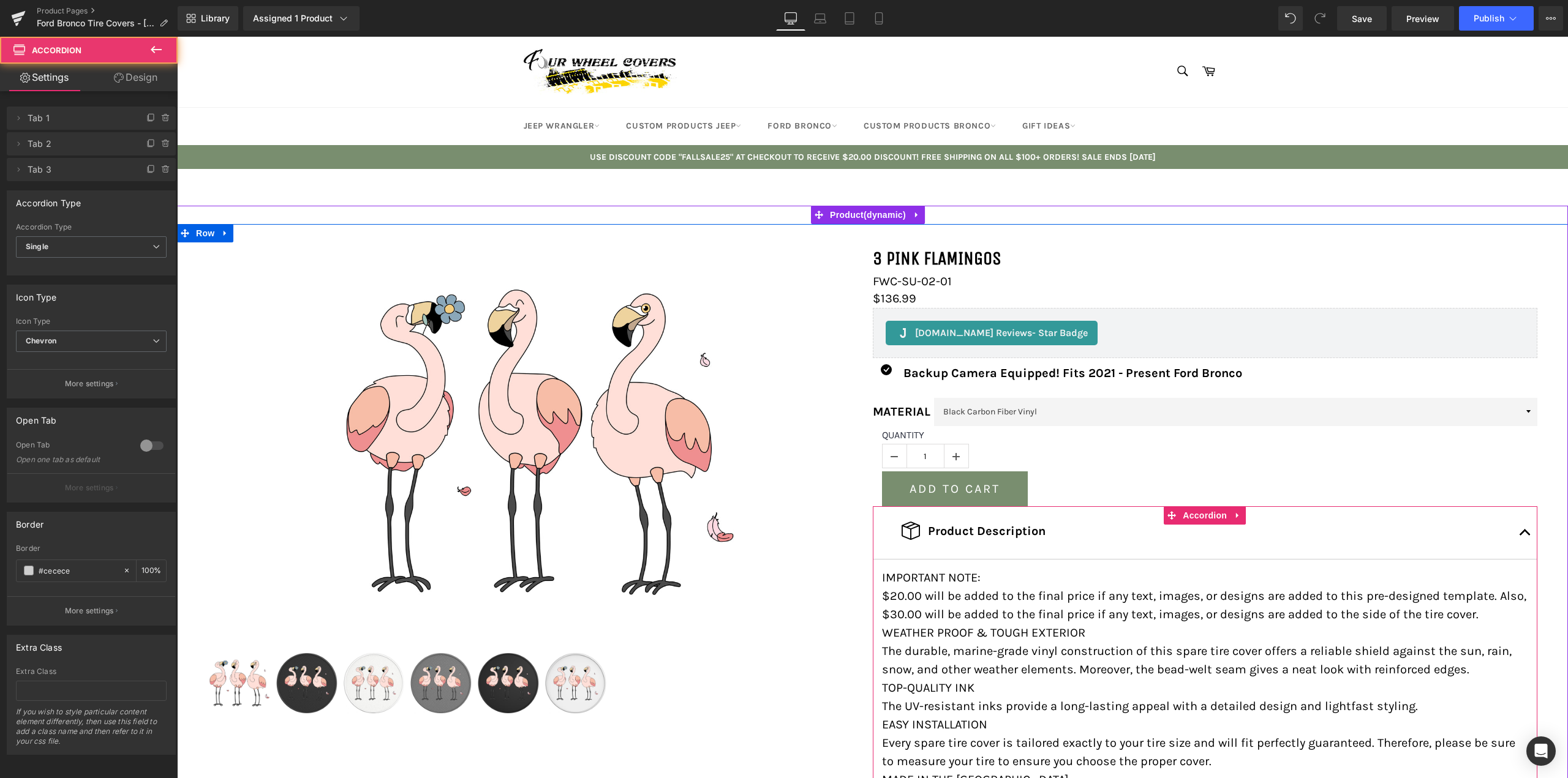
click at [1526, 536] on span "button" at bounding box center [1526, 536] width 0 height 0
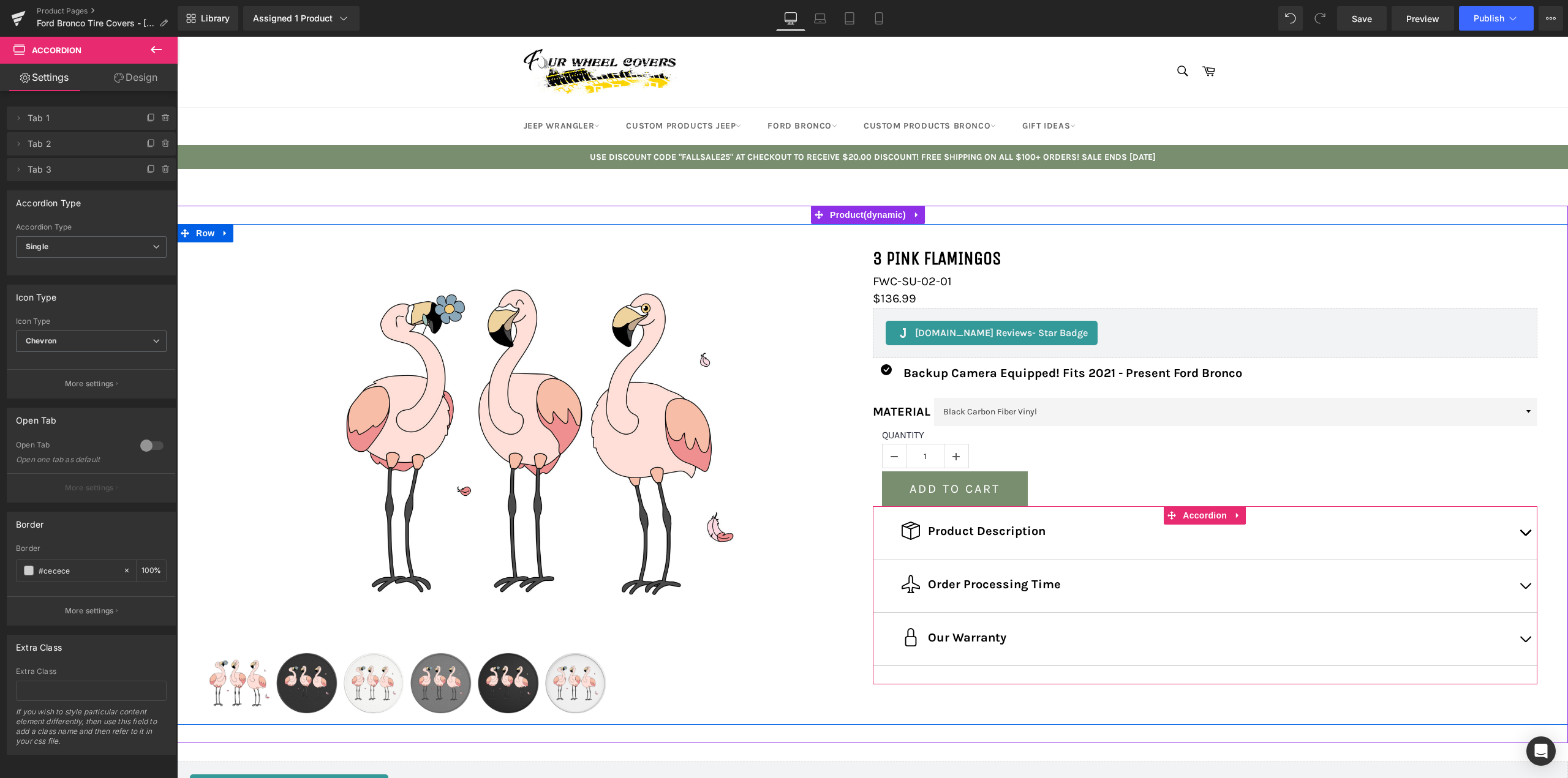
click at [1513, 645] on button "button" at bounding box center [1525, 639] width 25 height 53
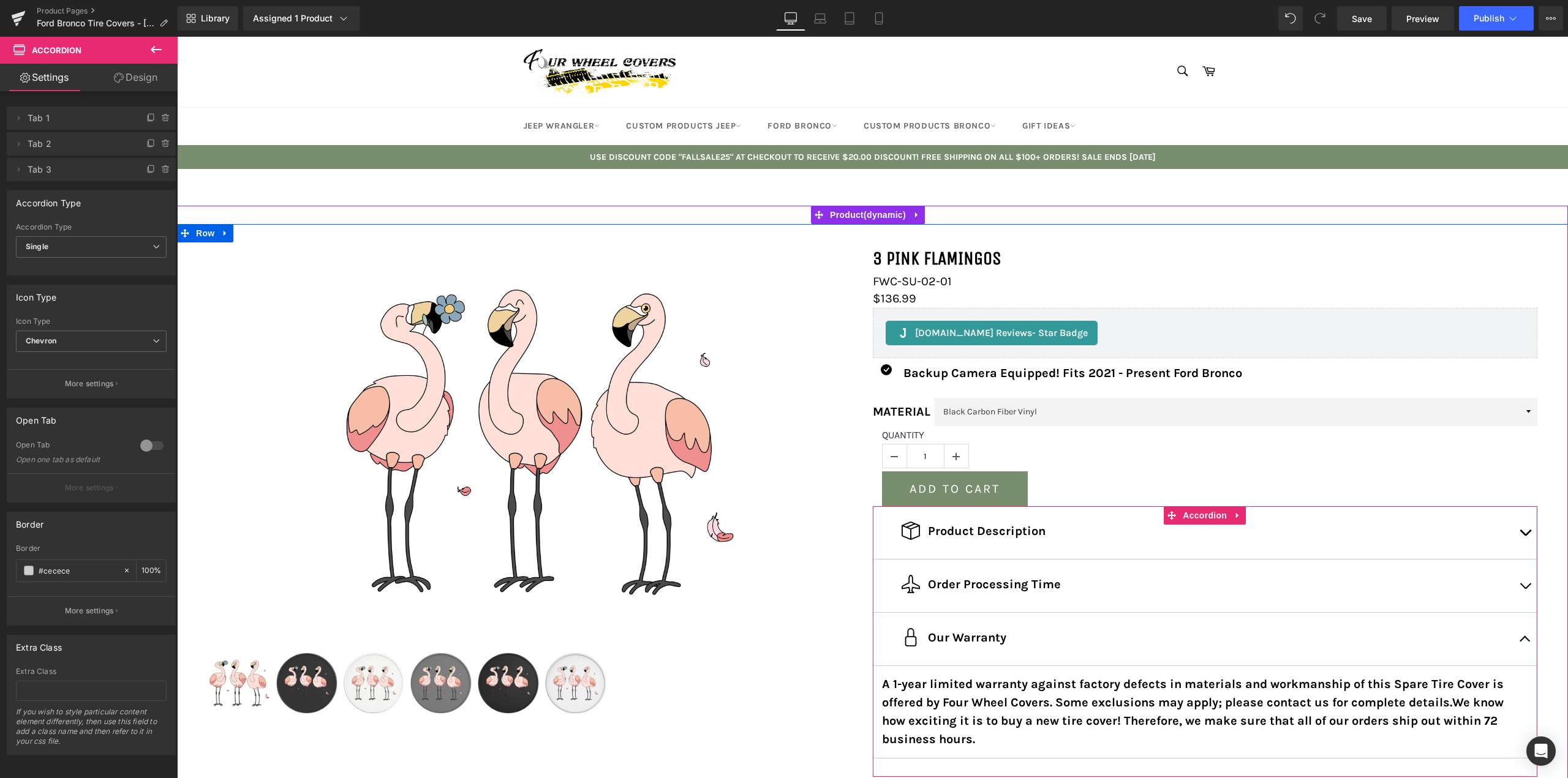
click at [968, 707] on strong "A 1-year limited warranty against factory defects in materials and workmanship …" at bounding box center [1193, 711] width 622 height 69
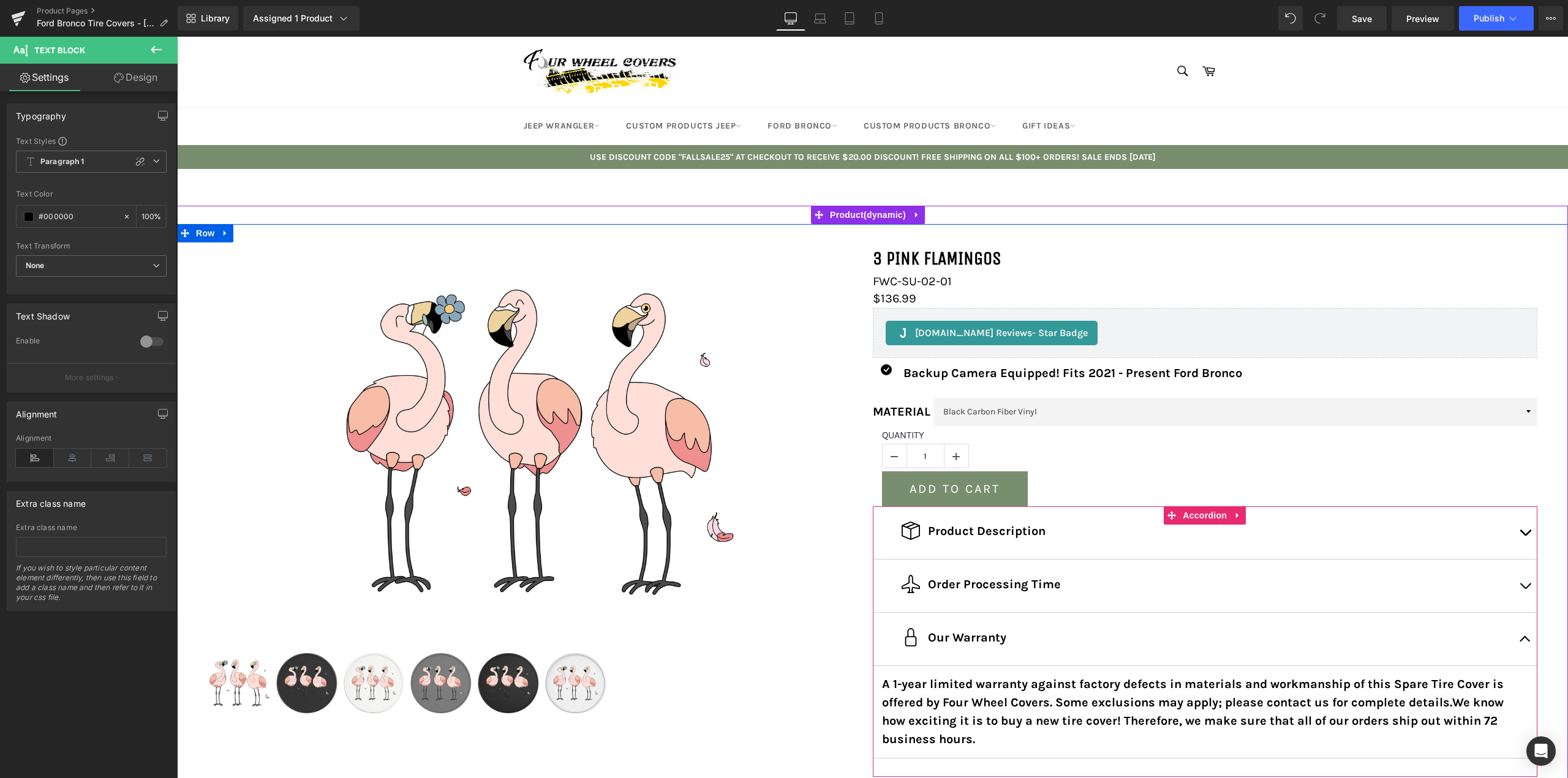
click at [1526, 530] on button "button" at bounding box center [1525, 533] width 25 height 53
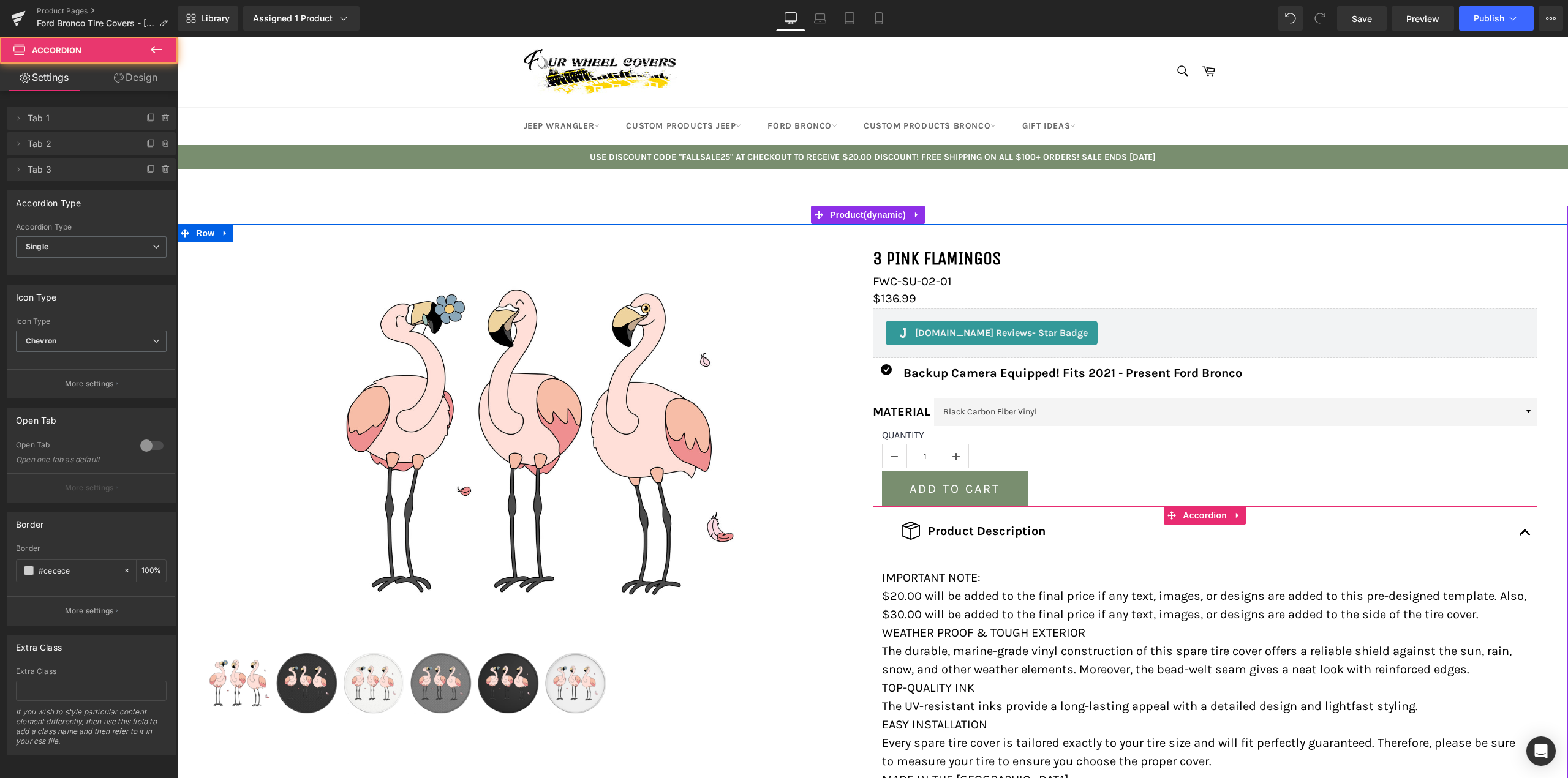
click at [1526, 530] on button "button" at bounding box center [1525, 533] width 25 height 53
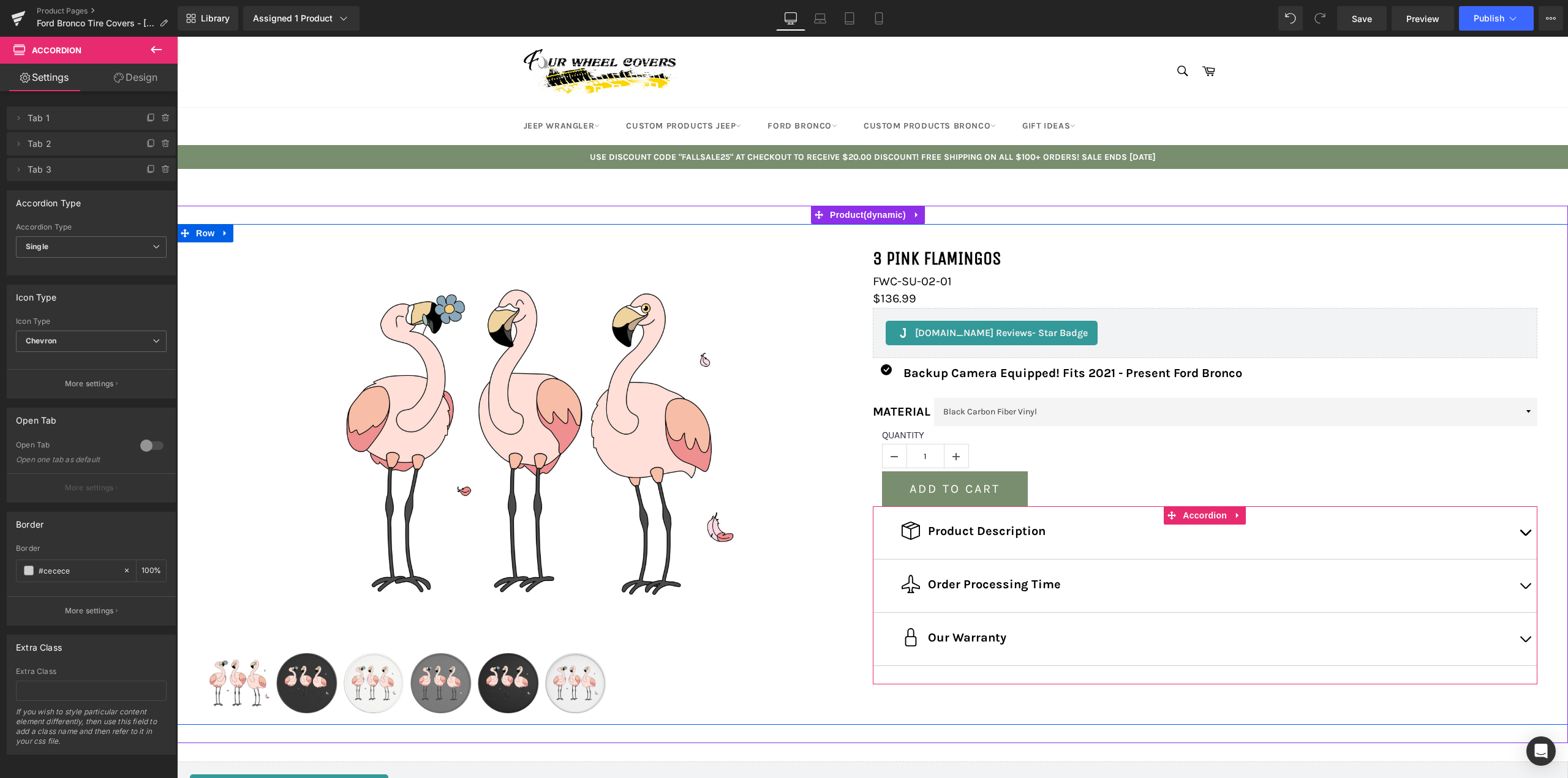
click at [1513, 536] on button "button" at bounding box center [1525, 533] width 25 height 53
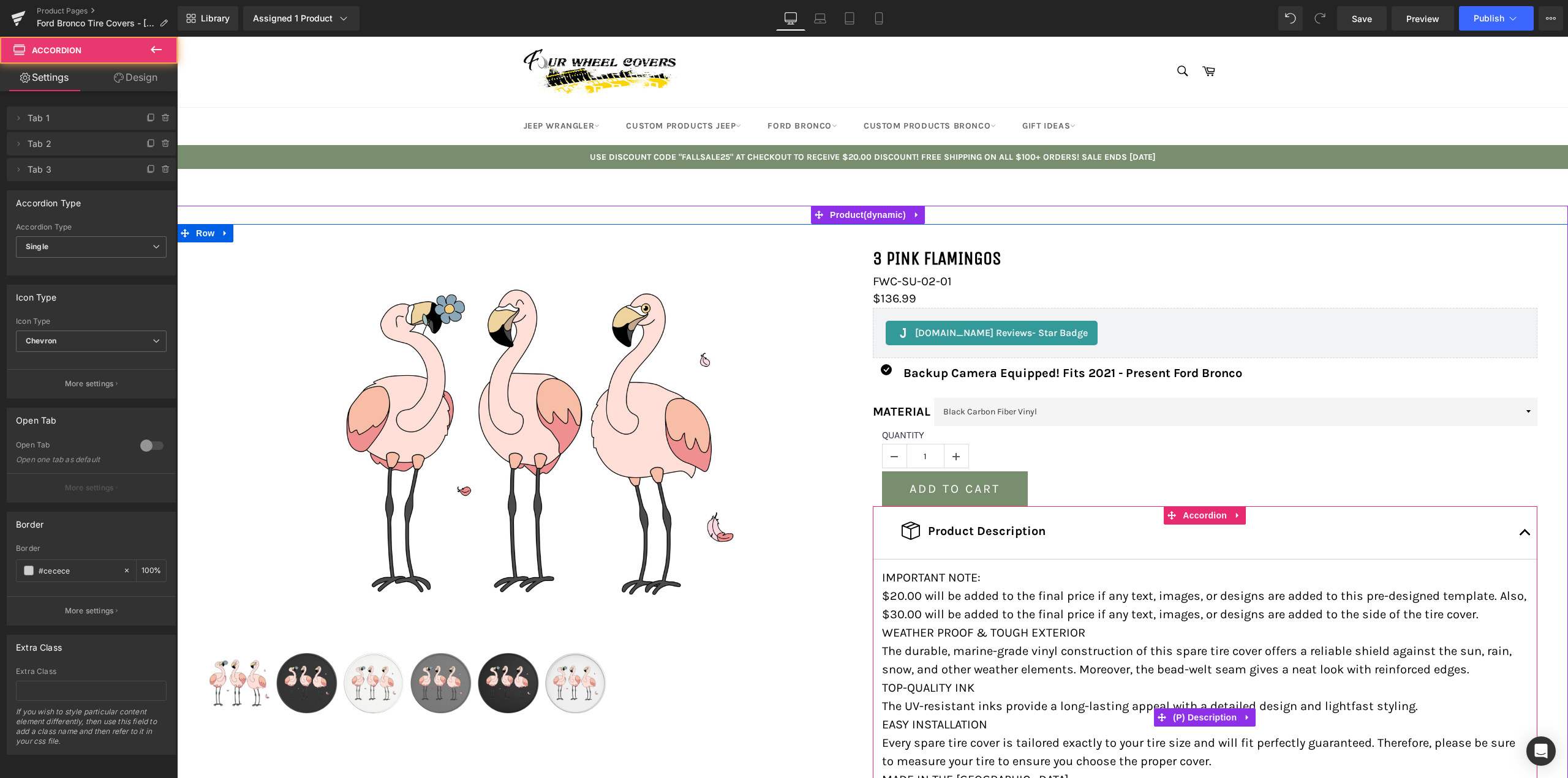
click at [975, 672] on p "The durable, marine-grade vinyl construction of this spare tire cover offers a …" at bounding box center [1205, 661] width 647 height 37
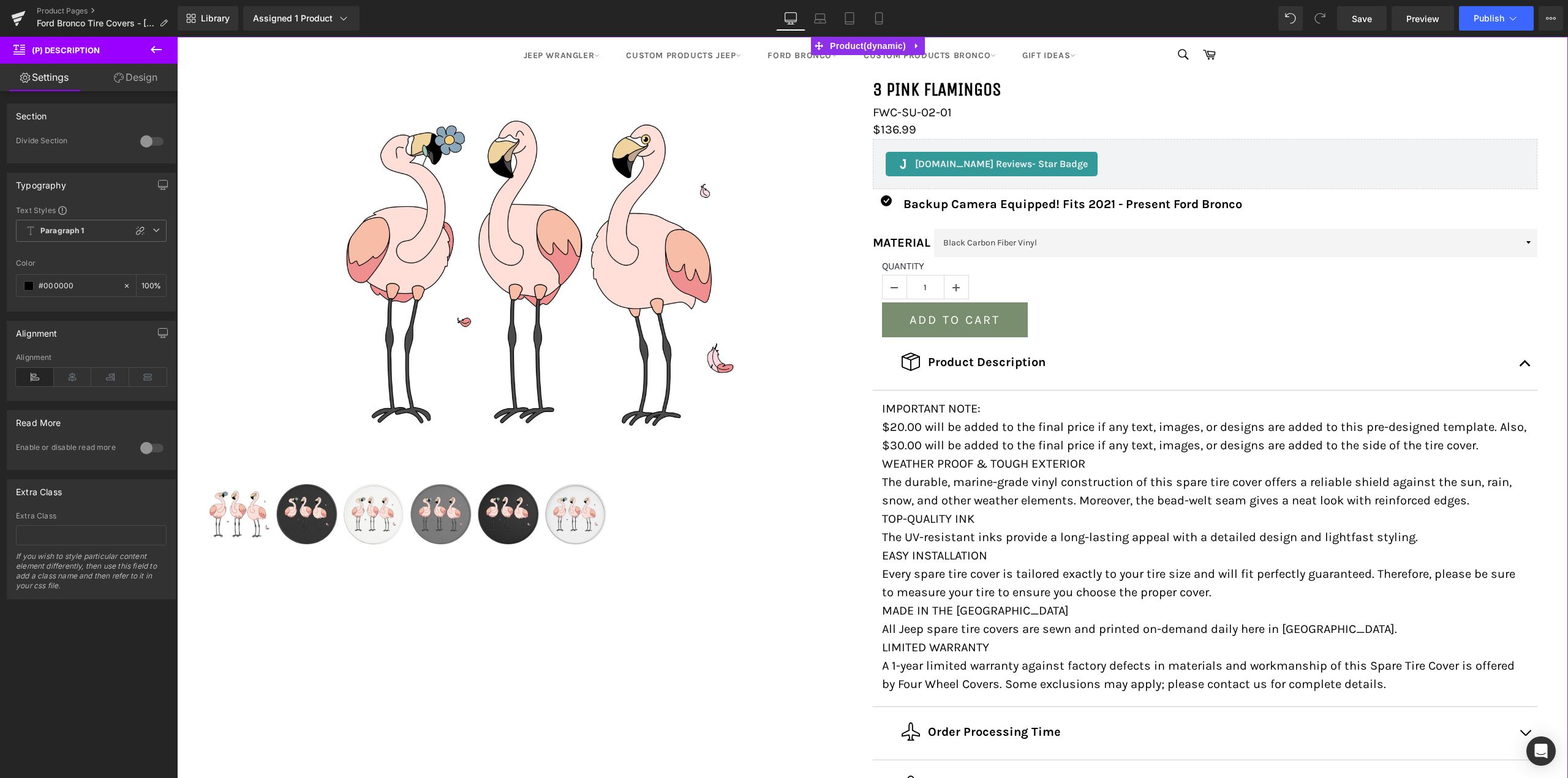
scroll to position [183, 0]
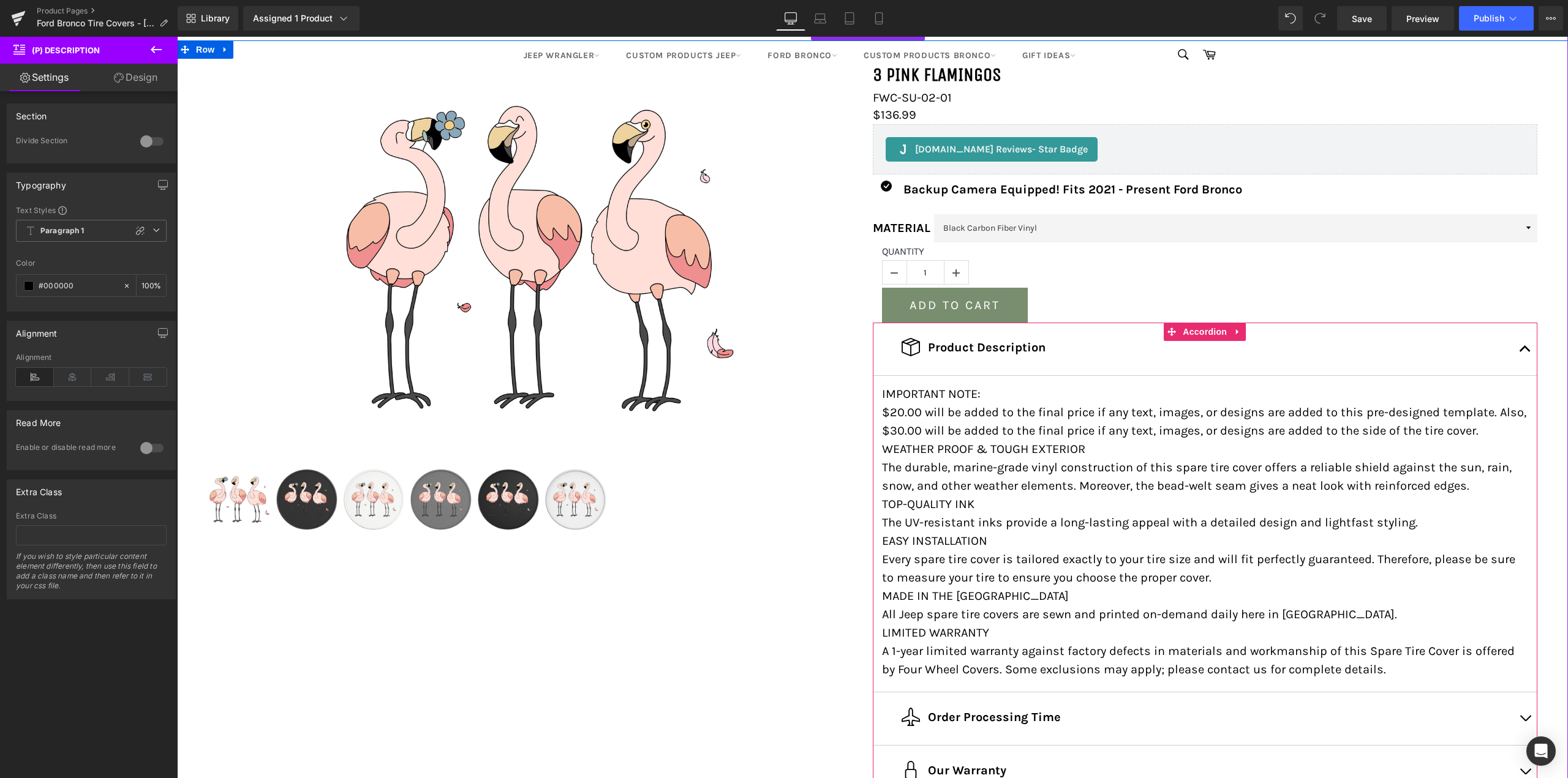
click at [1534, 344] on div at bounding box center [1536, 570] width 3 height 494
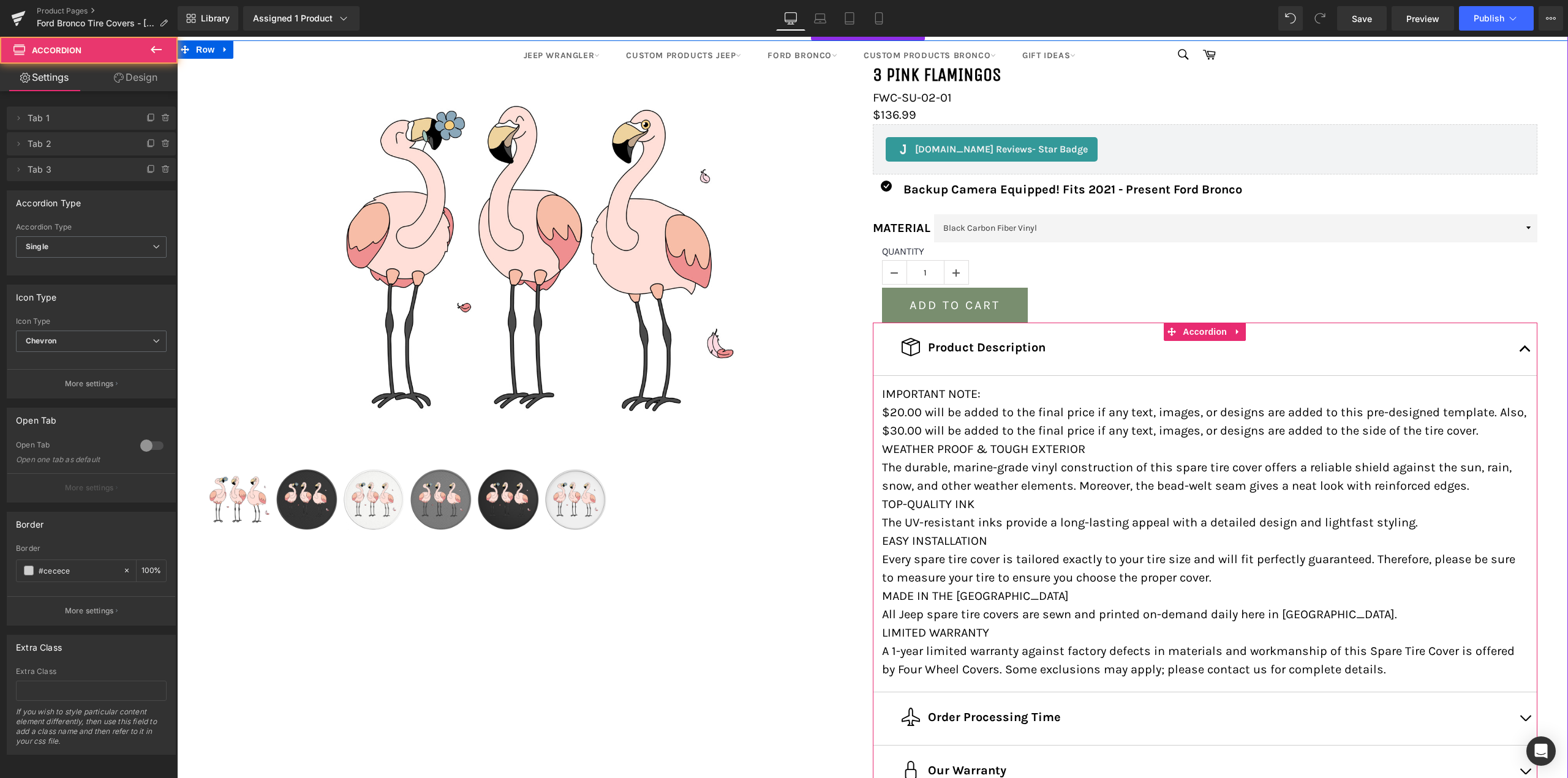
click at [1526, 352] on span "button" at bounding box center [1526, 352] width 0 height 0
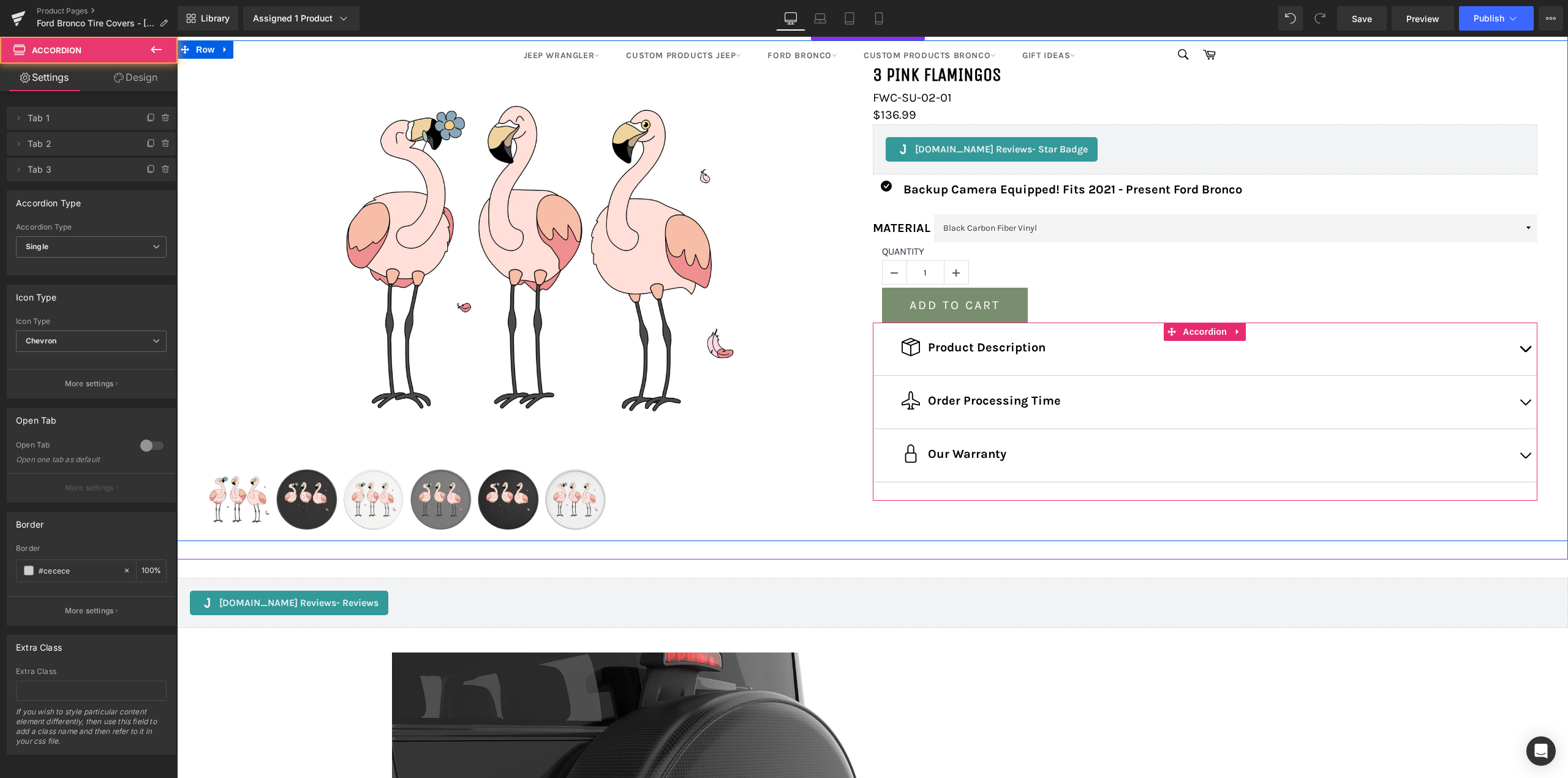
click at [1526, 394] on button "button" at bounding box center [1525, 402] width 25 height 53
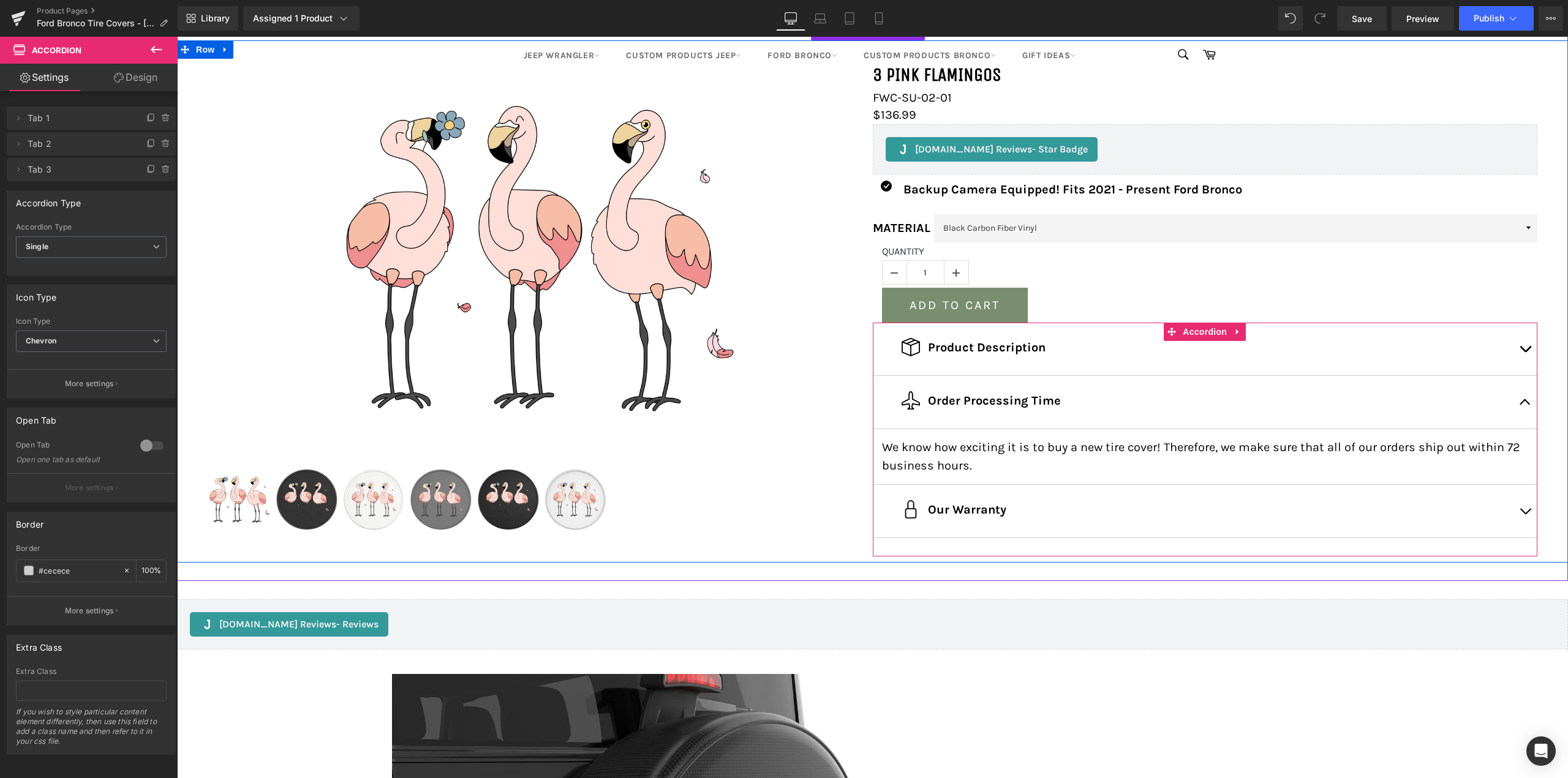
click at [1526, 395] on button "button" at bounding box center [1525, 402] width 25 height 53
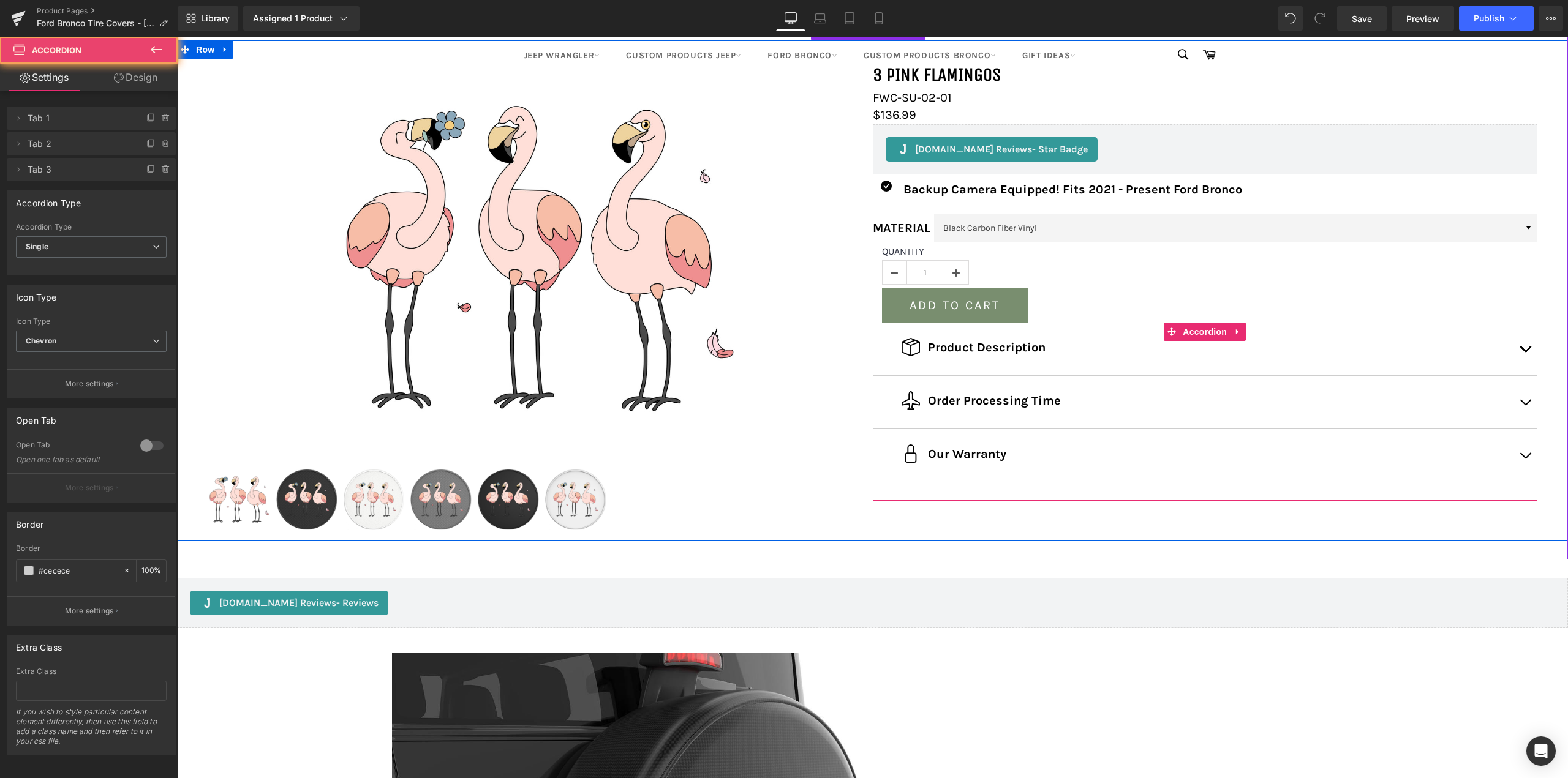
click at [1517, 451] on button "button" at bounding box center [1525, 456] width 25 height 53
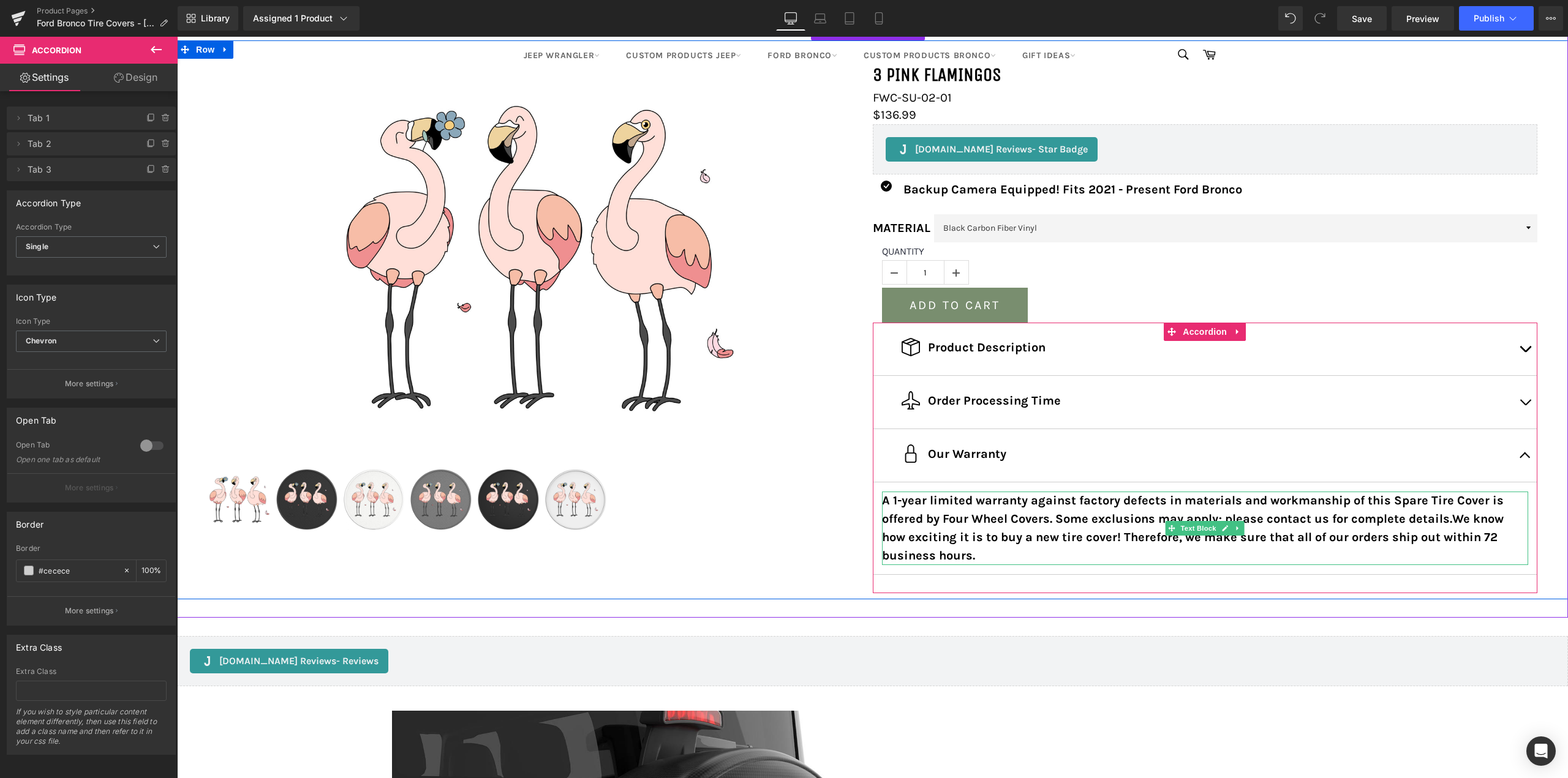
click at [944, 524] on strong "A 1-year limited warranty against factory defects in materials and workmanship …" at bounding box center [1193, 528] width 622 height 69
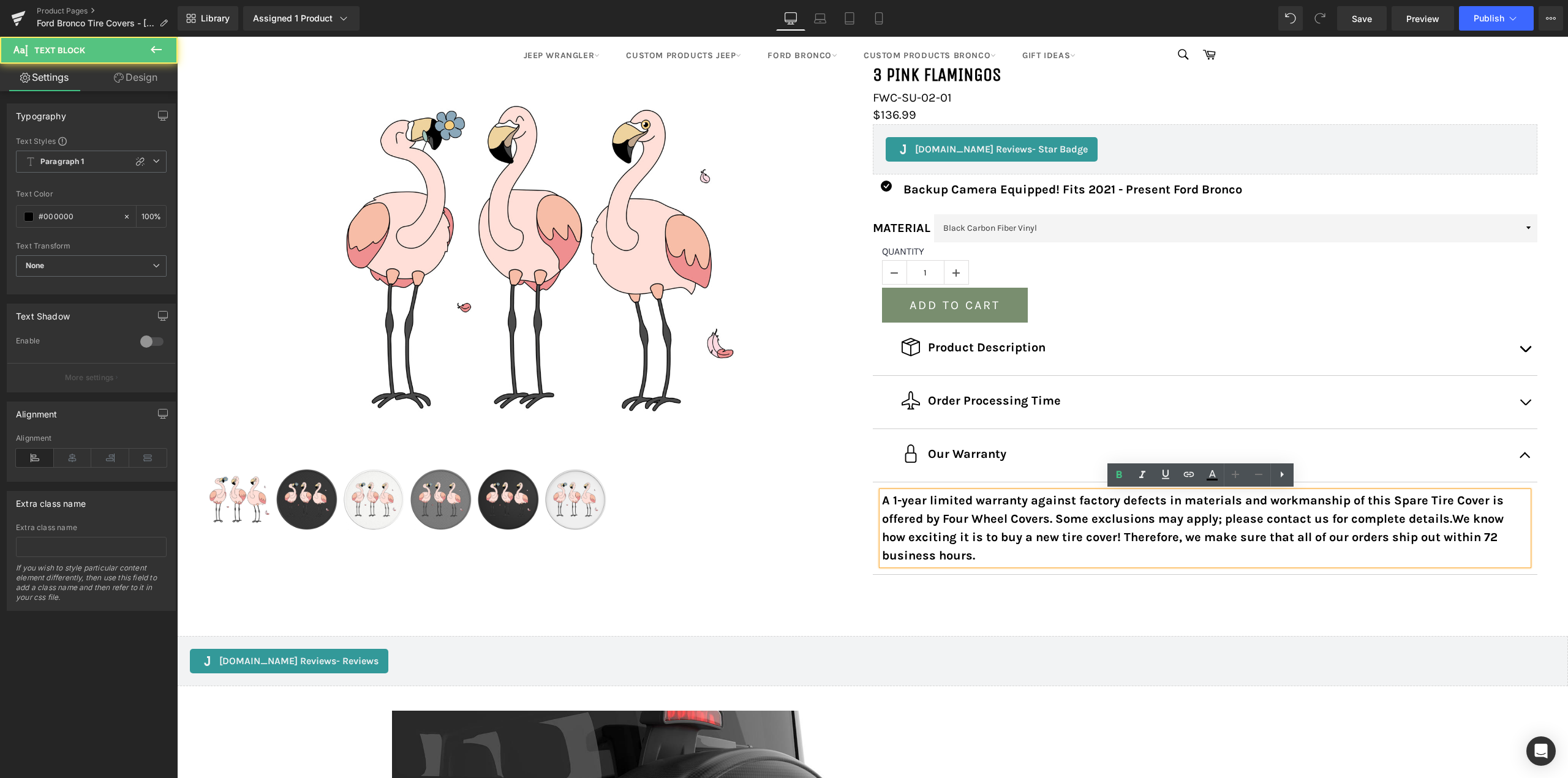
click at [927, 563] on p "A 1-year limited warranty against factory defects in materials and workmanship …" at bounding box center [1205, 529] width 647 height 74
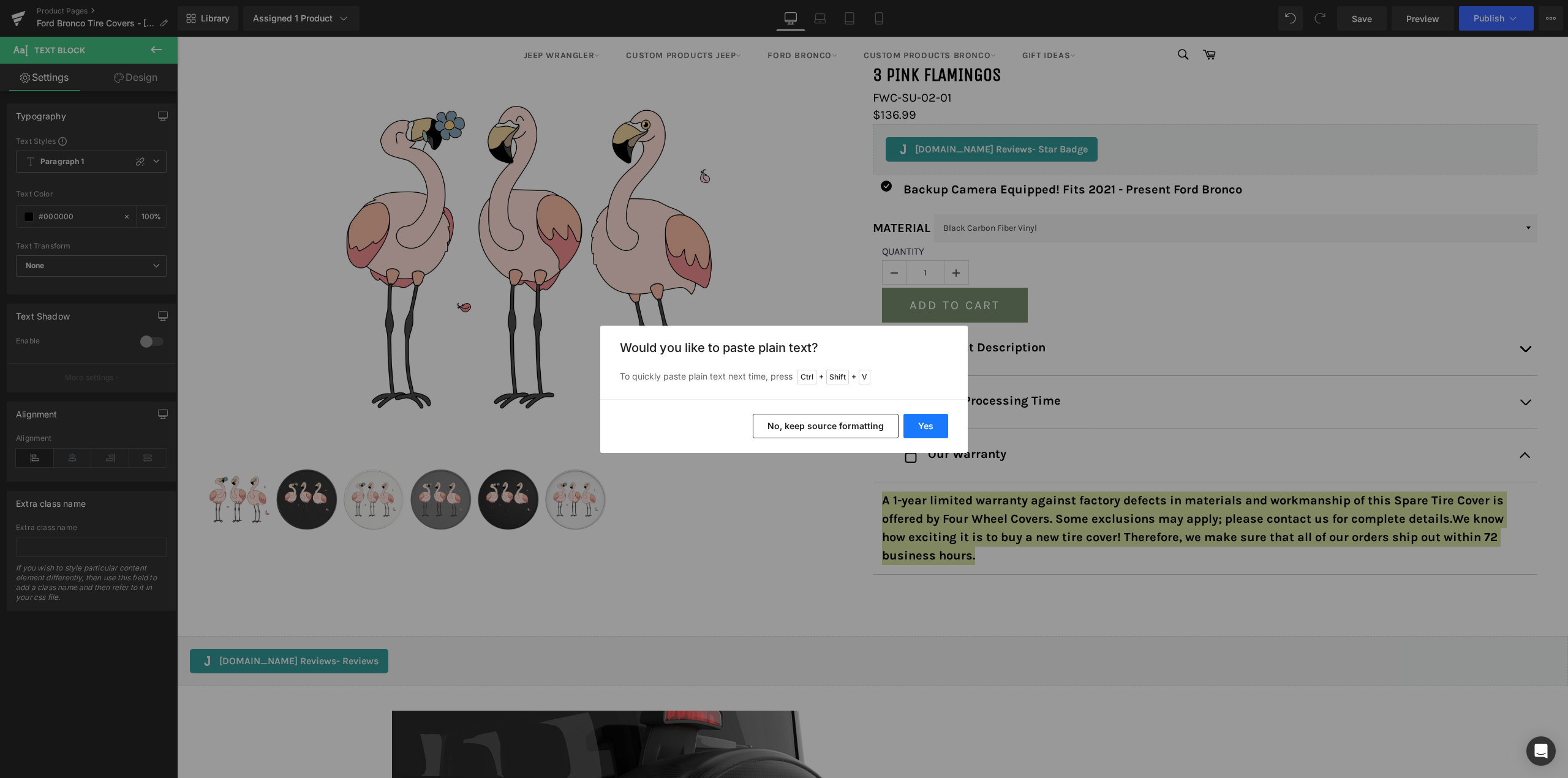
click at [933, 419] on button "Yes" at bounding box center [926, 426] width 45 height 25
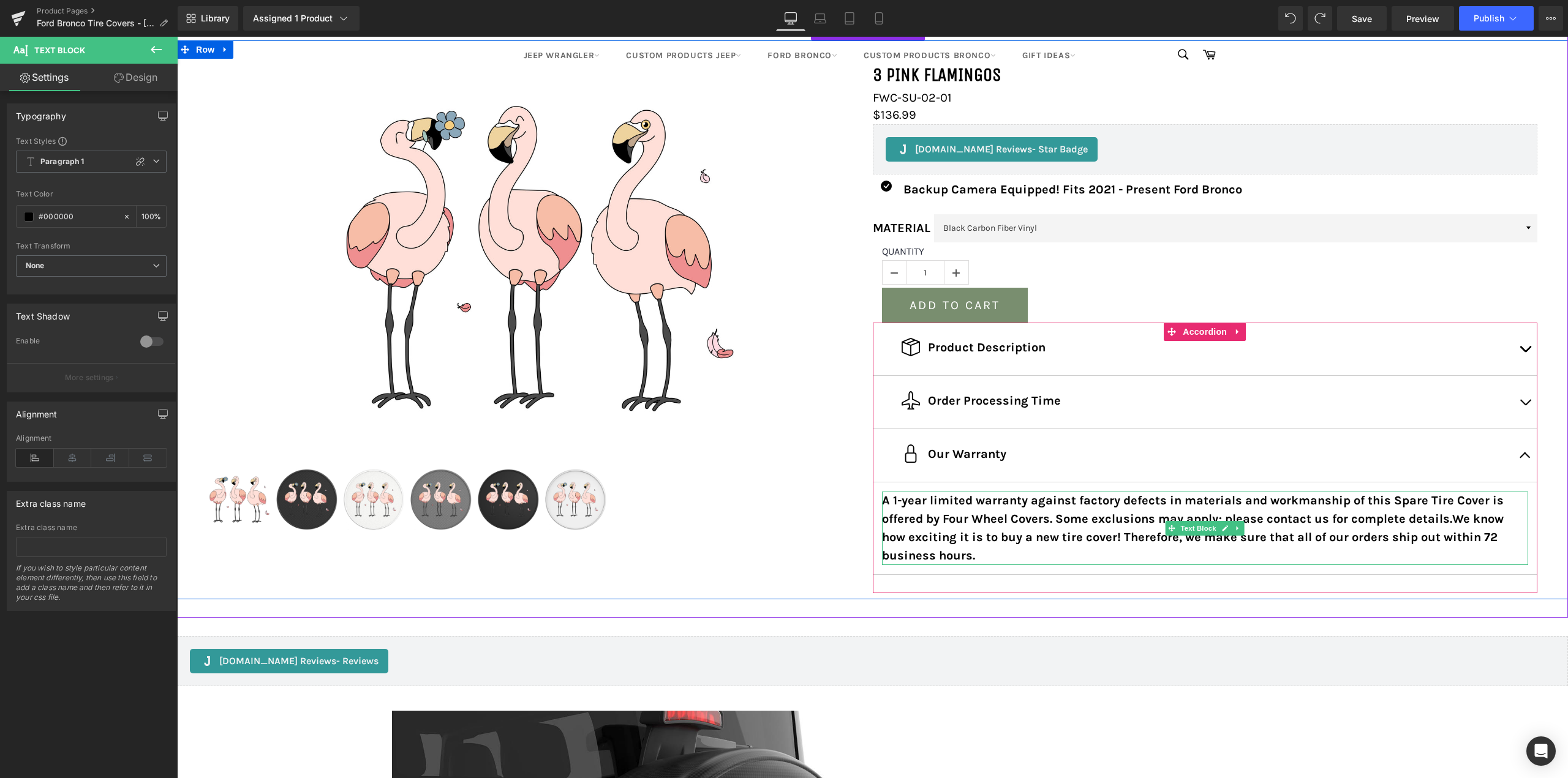
click at [1469, 522] on strong "A 1-year limited warranty against factory defects in materials and workmanship …" at bounding box center [1193, 528] width 622 height 69
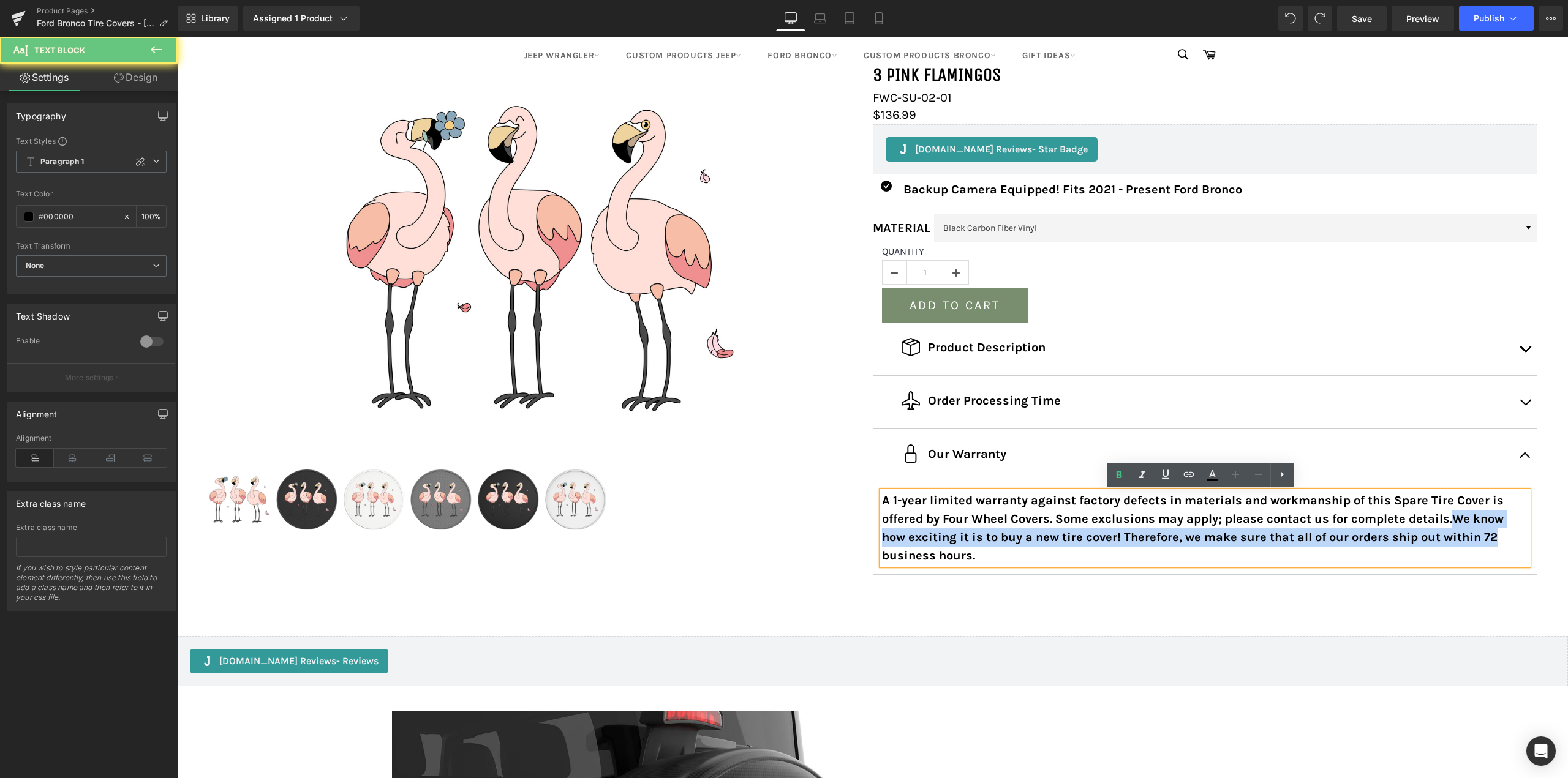
drag, startPoint x: 1448, startPoint y: 518, endPoint x: 1461, endPoint y: 546, distance: 30.9
click at [1461, 546] on p "A 1-year limited warranty against factory defects in materials and workmanship …" at bounding box center [1205, 529] width 647 height 74
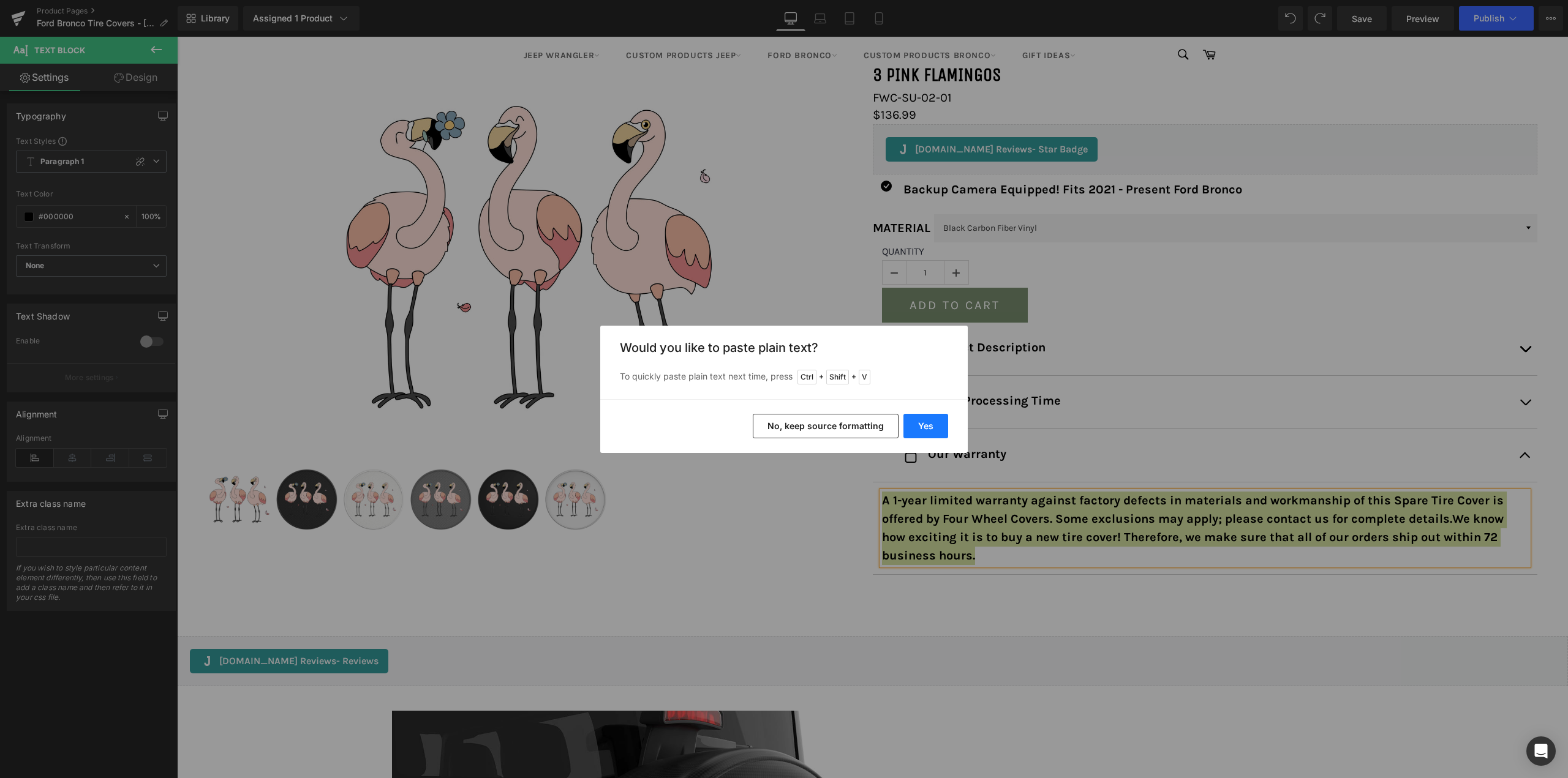
click at [924, 429] on button "Yes" at bounding box center [926, 426] width 45 height 25
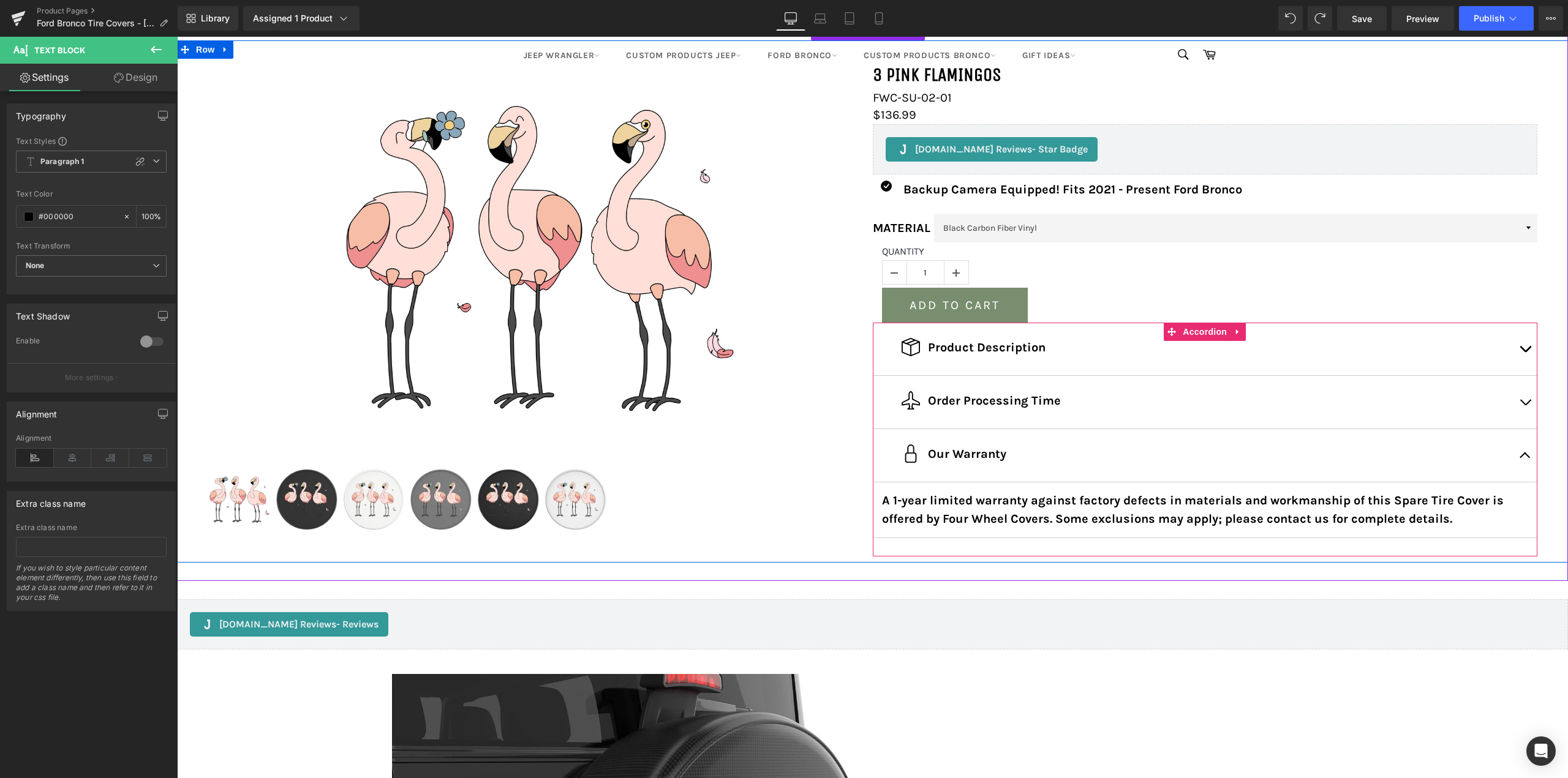
click at [1526, 404] on button "button" at bounding box center [1525, 402] width 25 height 53
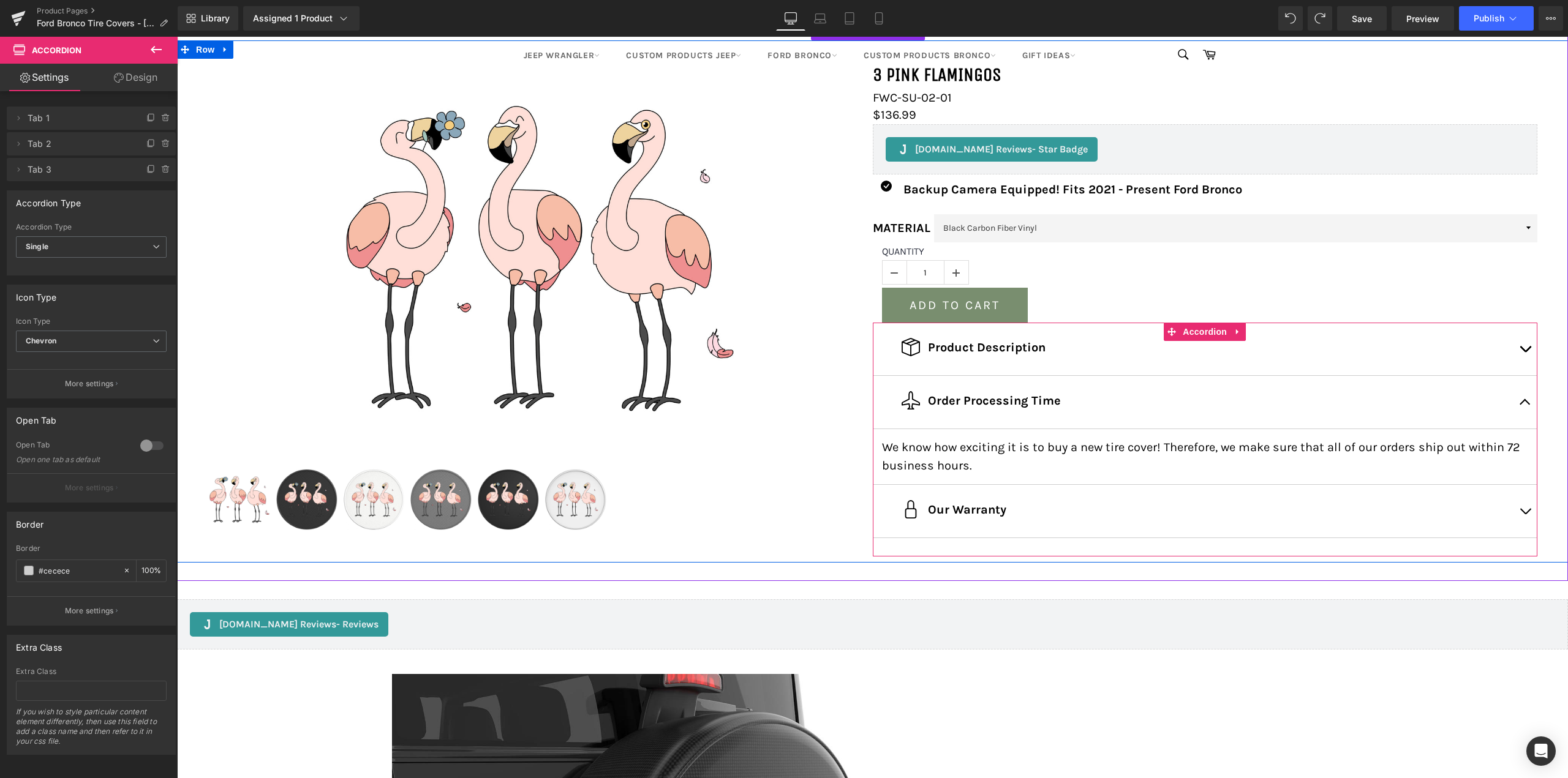
click at [1526, 514] on span "button" at bounding box center [1526, 514] width 0 height 0
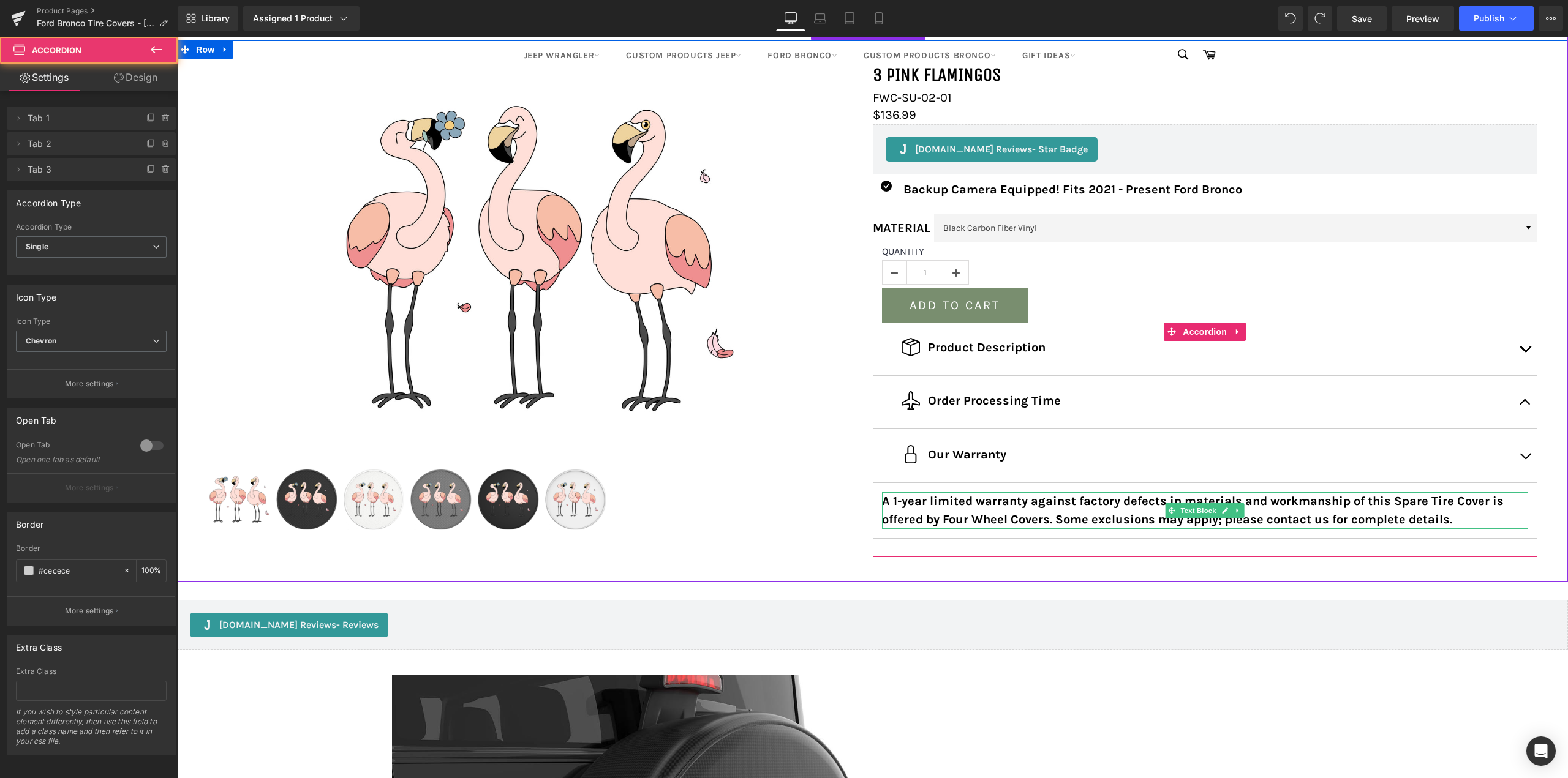
click at [947, 514] on b "A 1-year limited warranty against factory defects in materials and workmanship …" at bounding box center [1193, 510] width 622 height 32
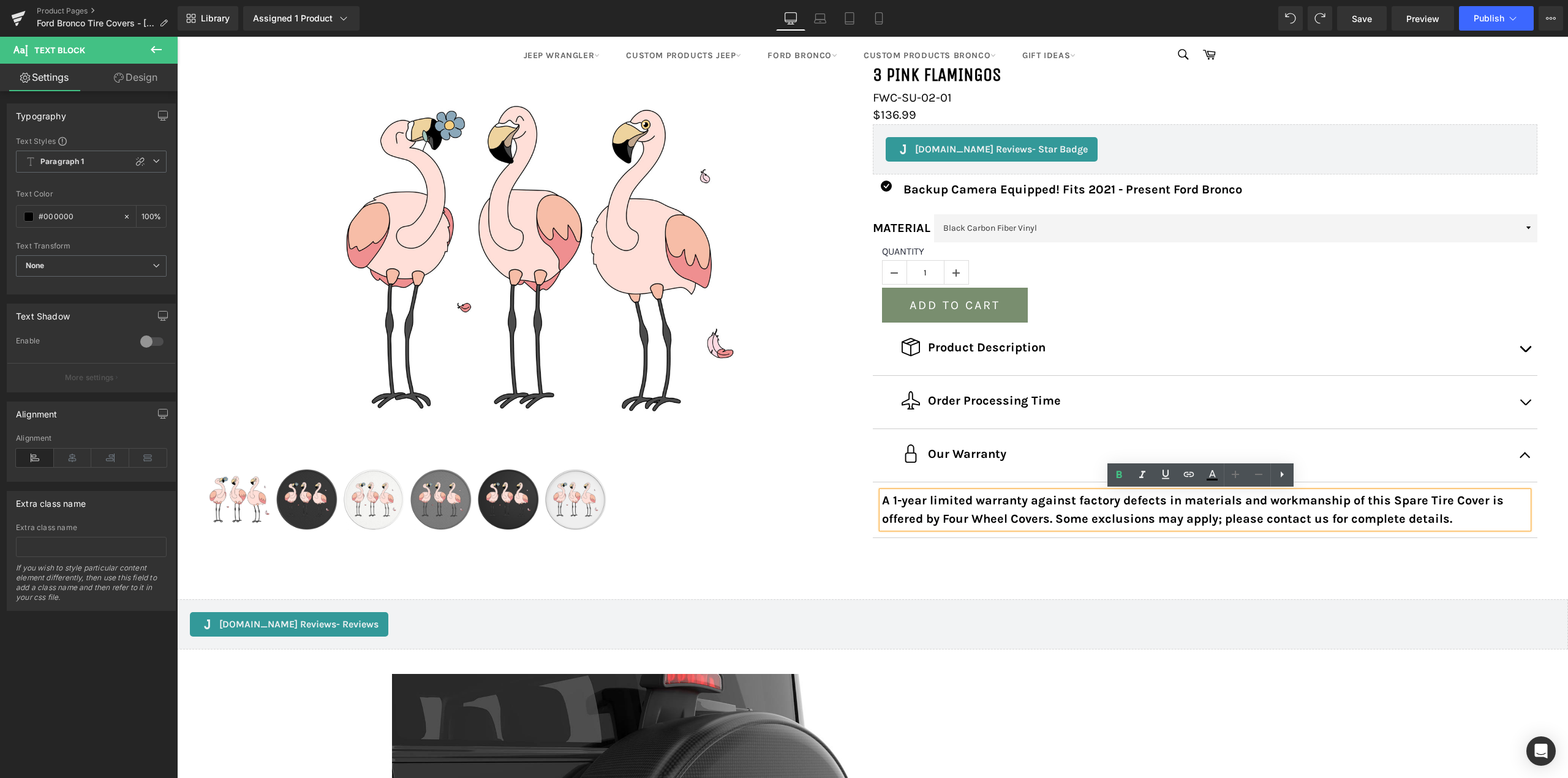
click at [947, 509] on p "A 1-year limited warranty against factory defects in materials and workmanship …" at bounding box center [1205, 510] width 647 height 37
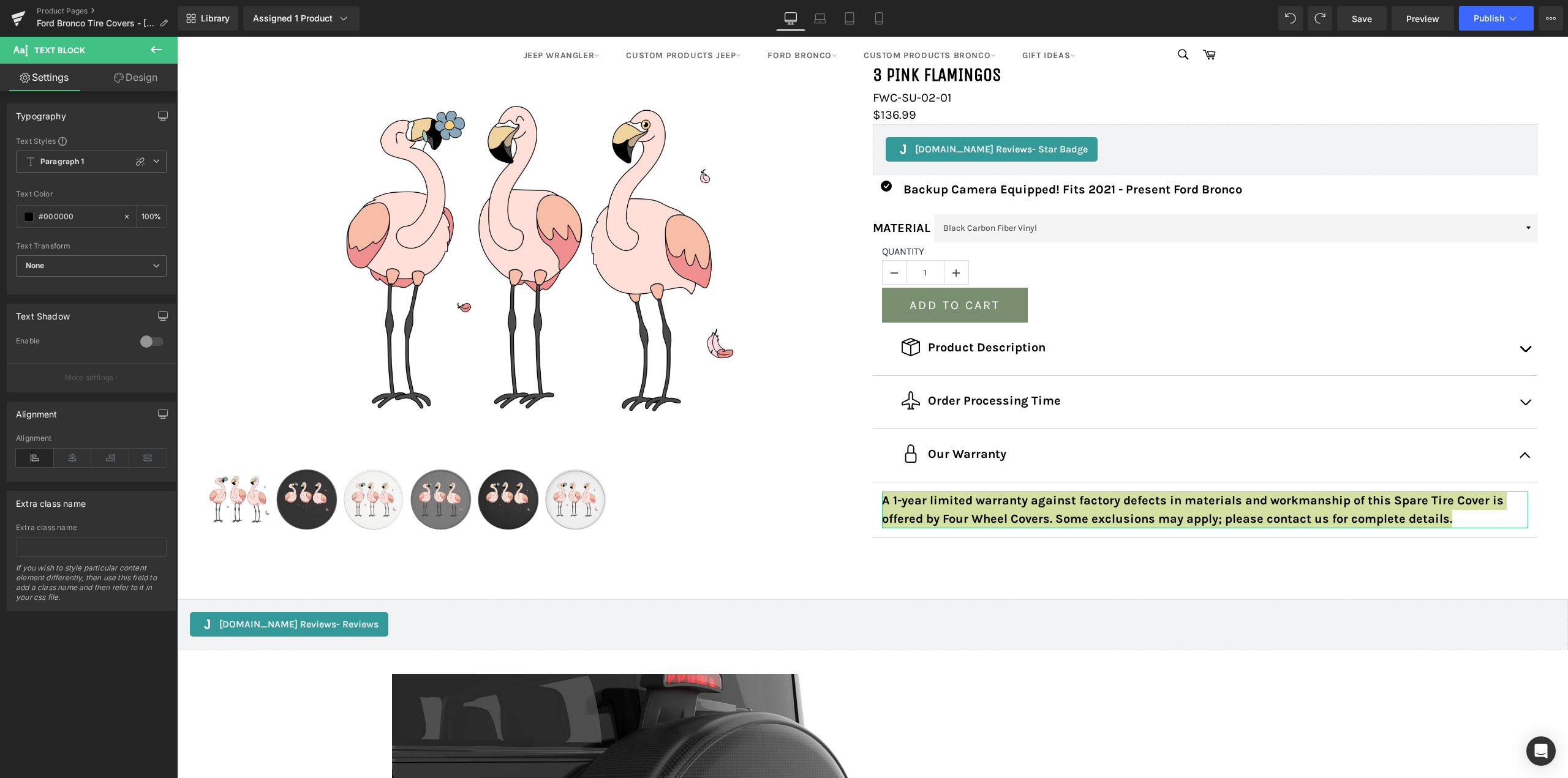
click at [152, 71] on link "Design" at bounding box center [135, 77] width 89 height 27
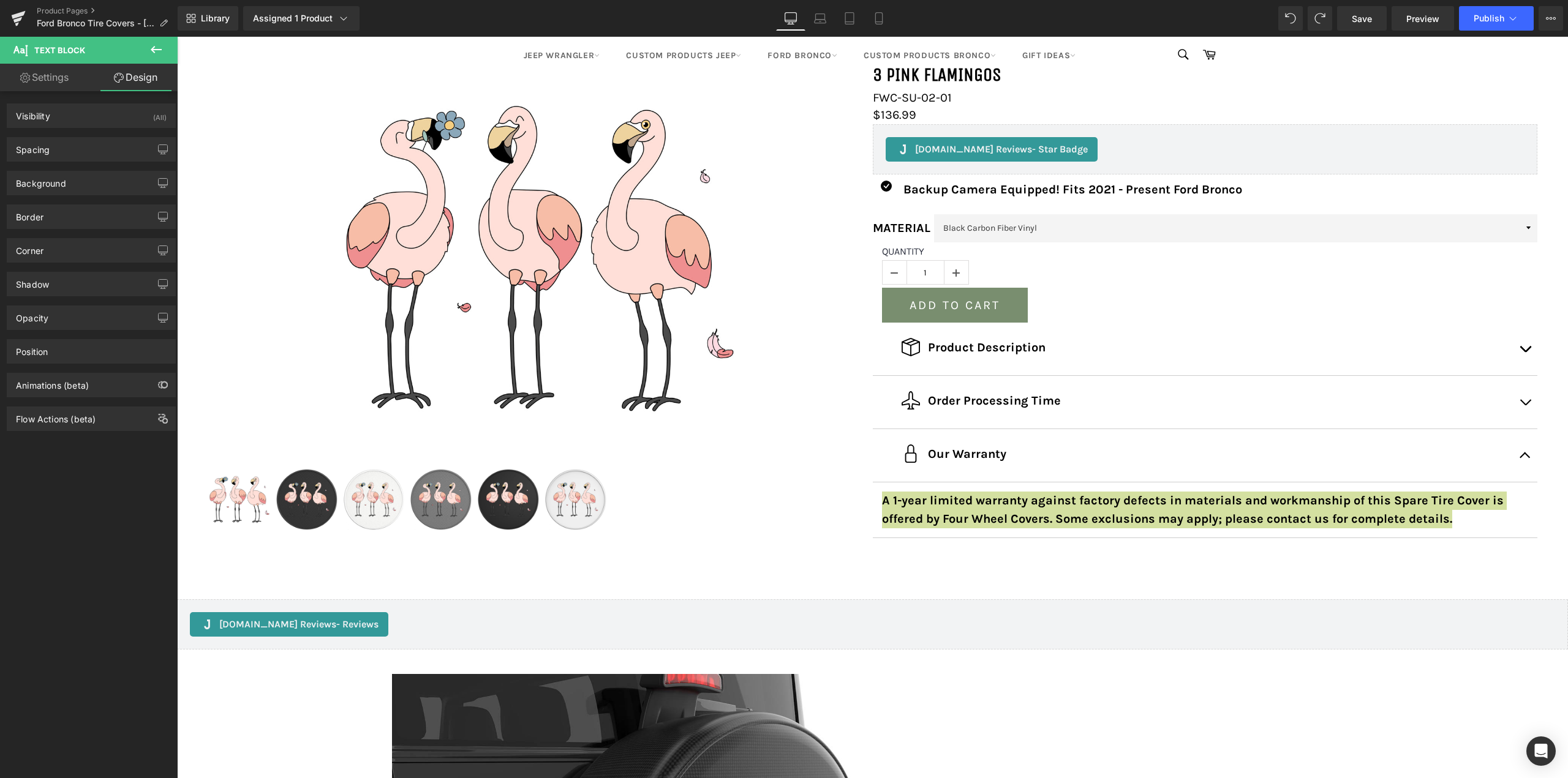
click at [160, 38] on button at bounding box center [156, 50] width 42 height 27
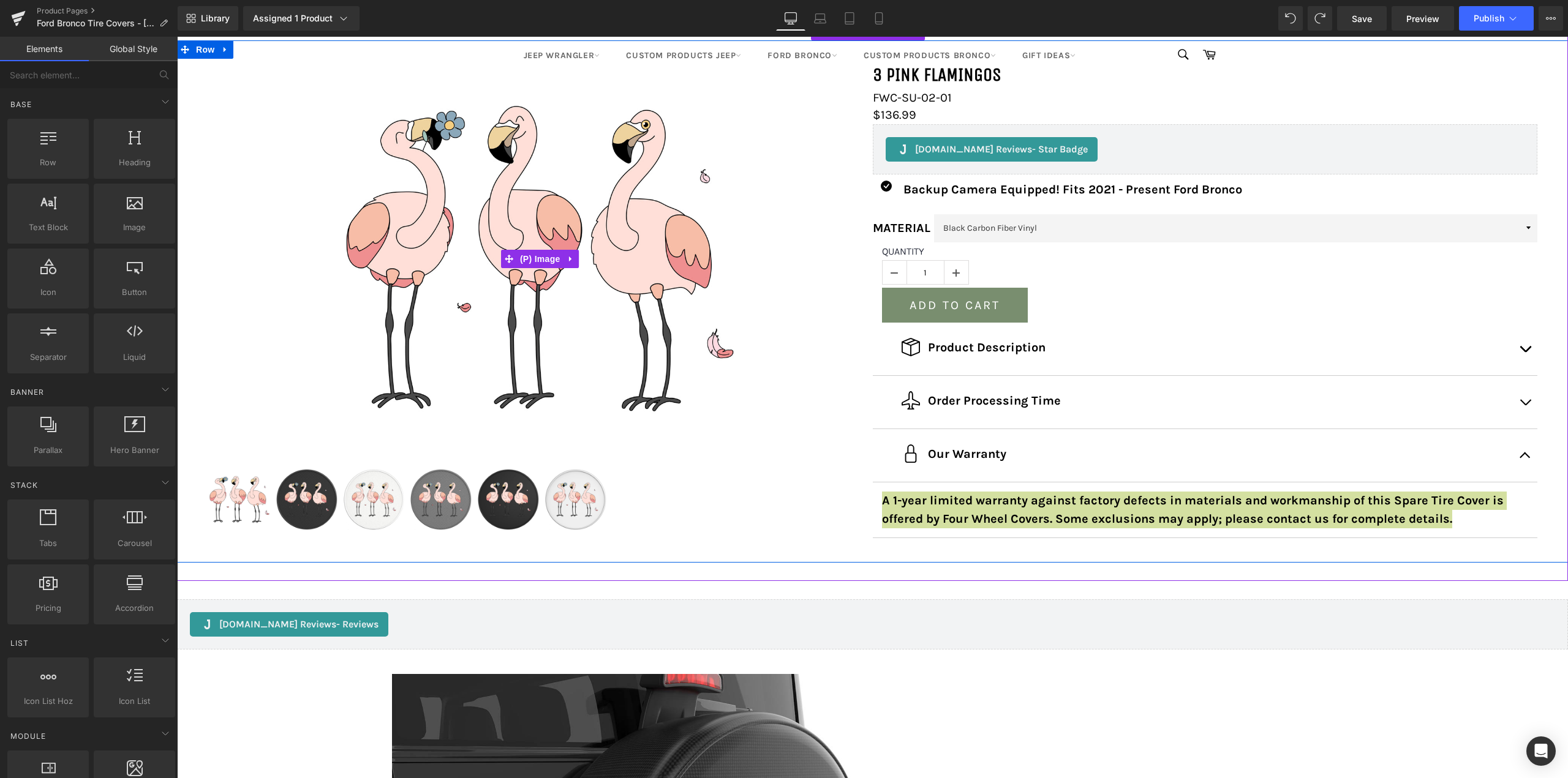
scroll to position [0, 0]
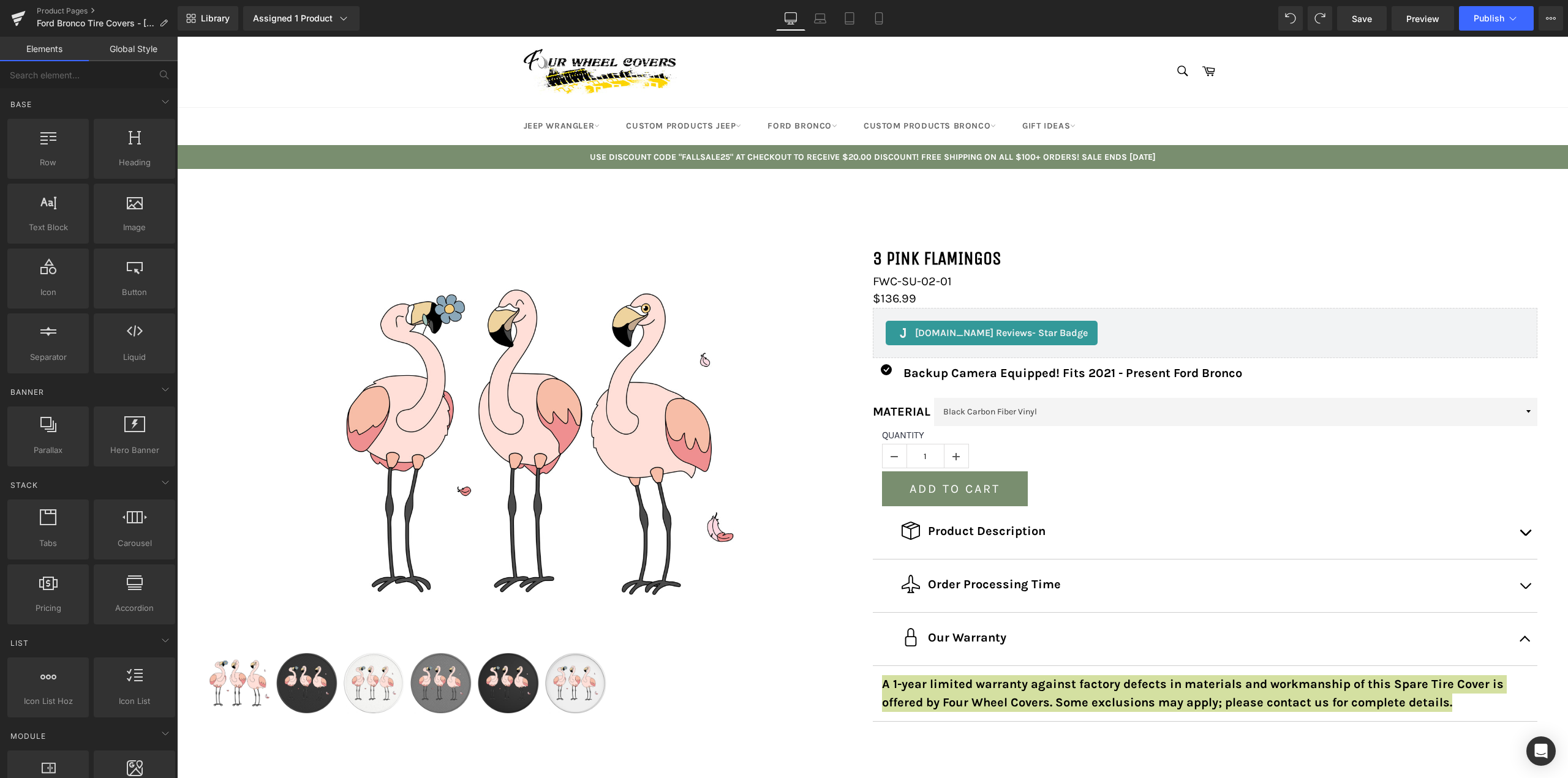
click at [152, 55] on link "Global Style" at bounding box center [133, 49] width 89 height 25
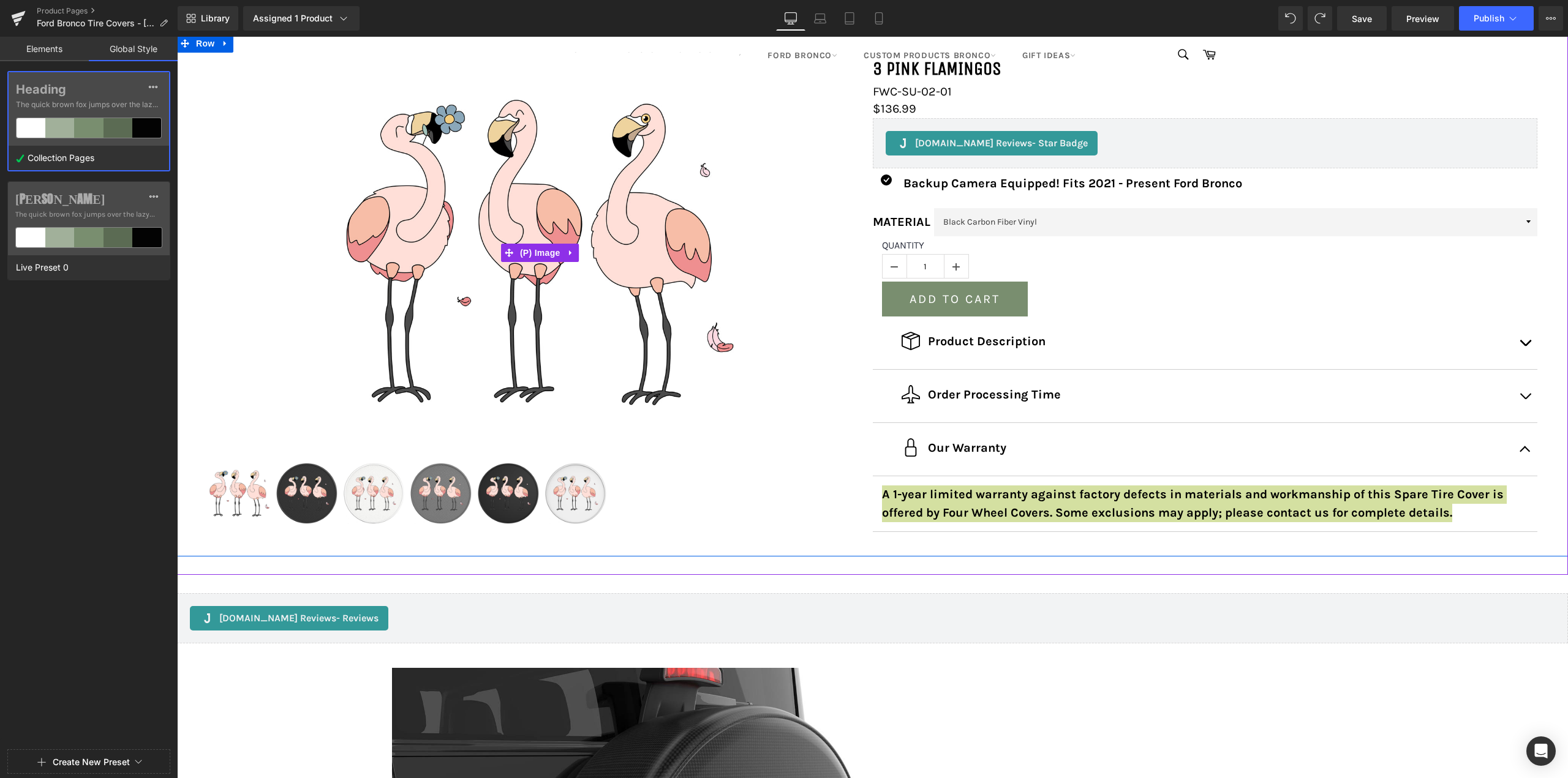
scroll to position [367, 0]
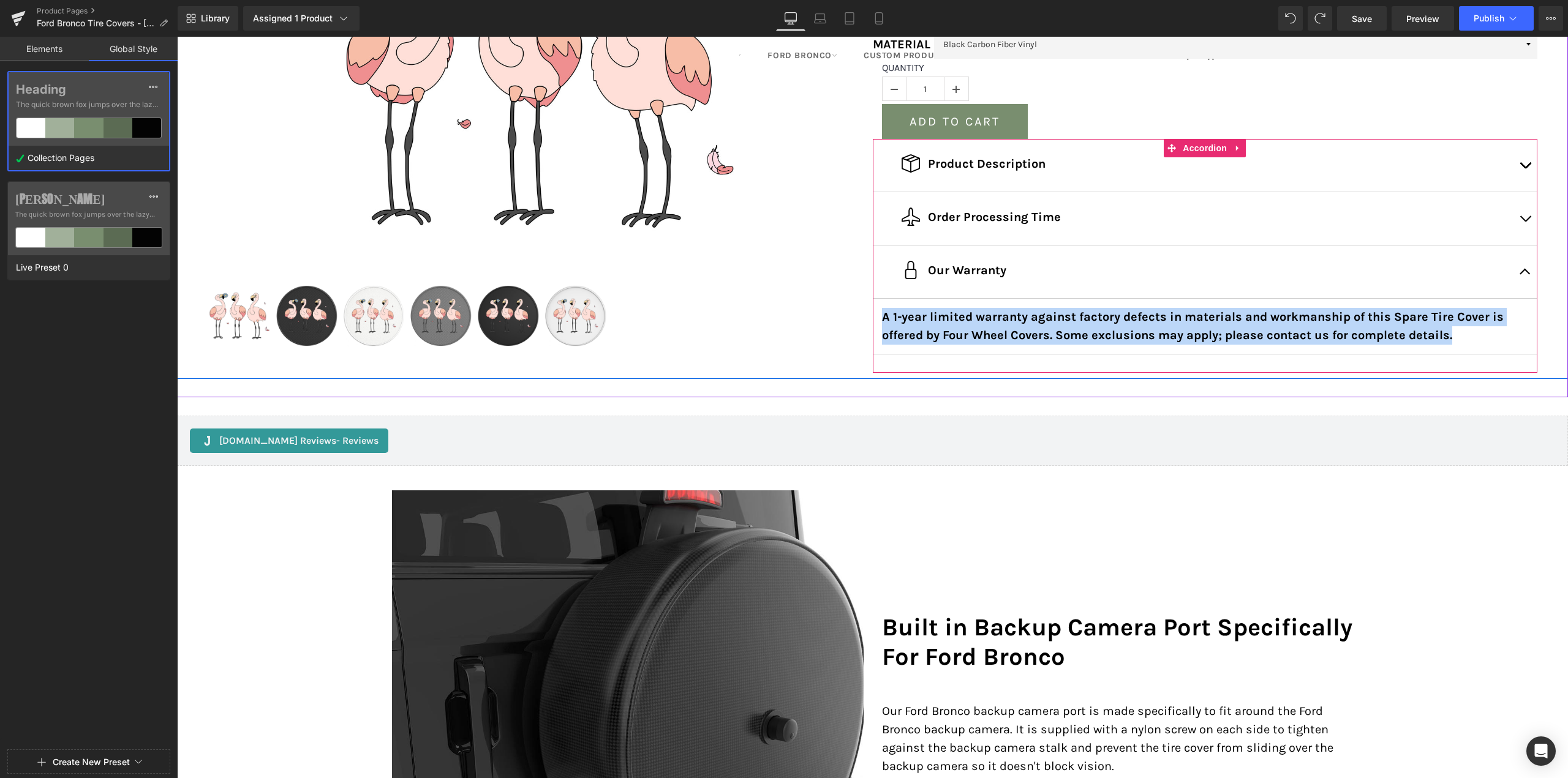
click at [1032, 308] on article "A 1-year limited warranty against factory defects in materials and workmanship …" at bounding box center [1206, 327] width 665 height 56
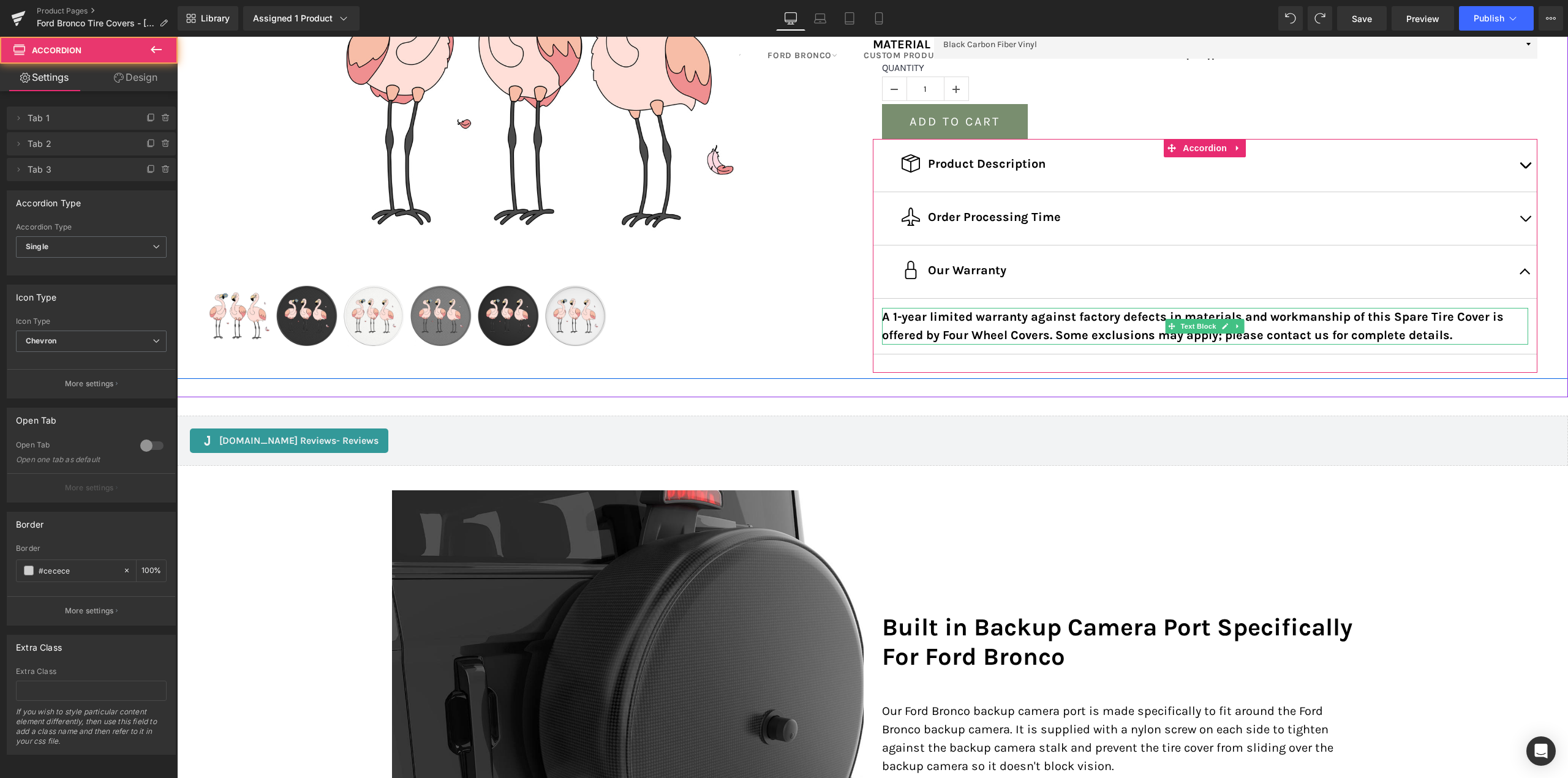
click at [1033, 323] on b "A 1-year limited warranty against factory defects in materials and workmanship …" at bounding box center [1193, 326] width 622 height 32
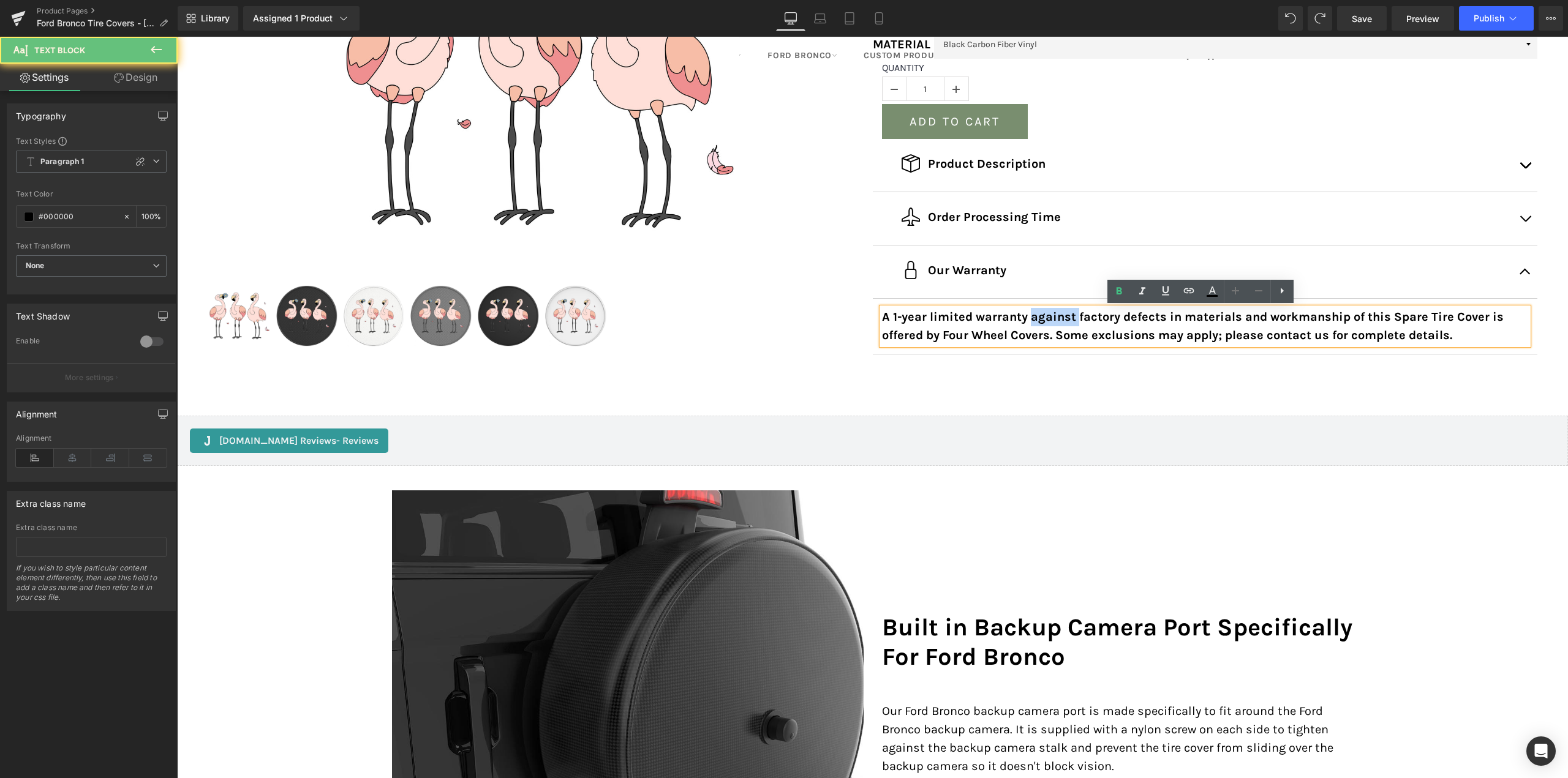
click at [1033, 323] on b "A 1-year limited warranty against factory defects in materials and workmanship …" at bounding box center [1193, 326] width 622 height 32
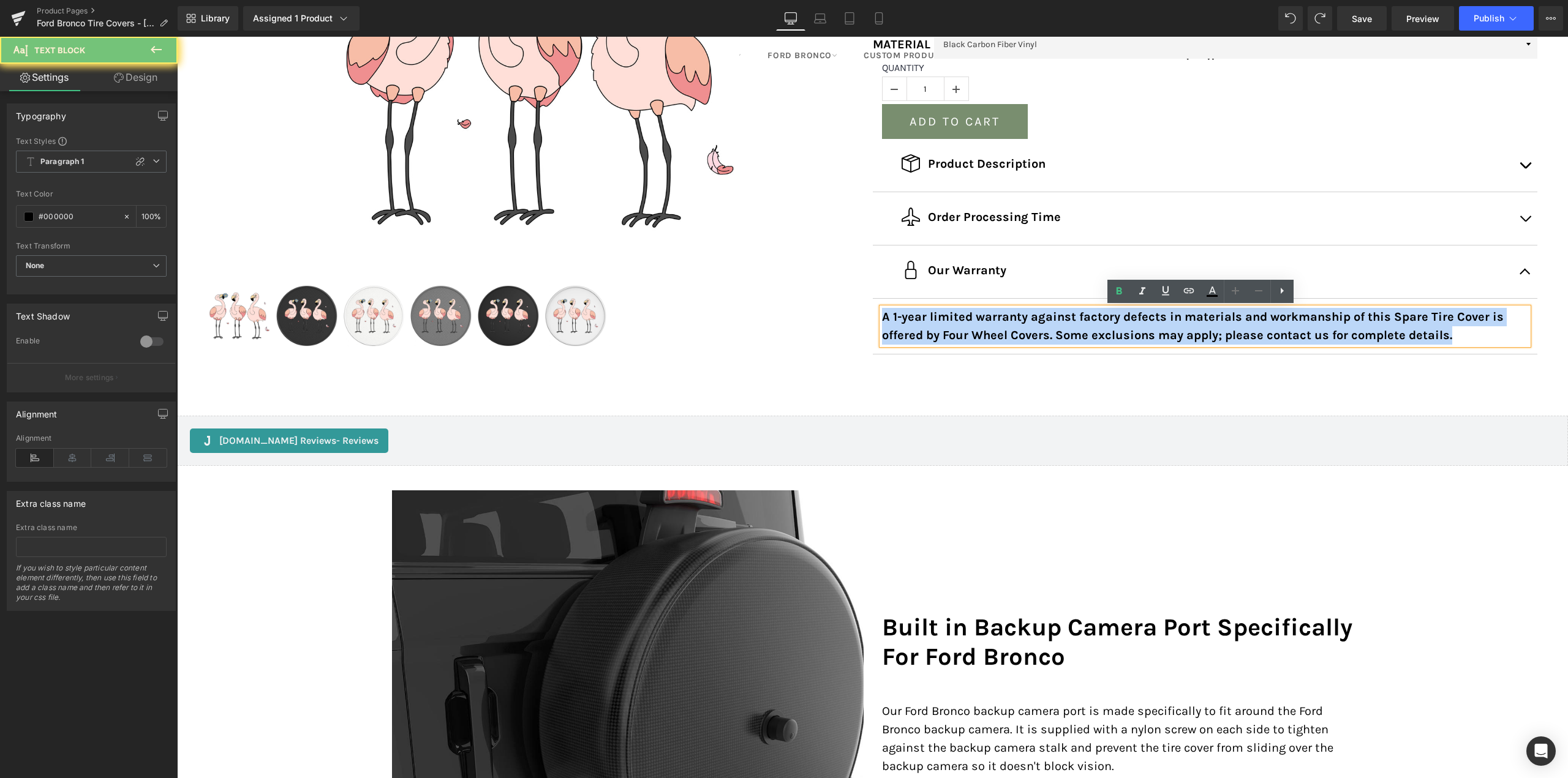
click at [1033, 323] on b "A 1-year limited warranty against factory defects in materials and workmanship …" at bounding box center [1193, 326] width 622 height 32
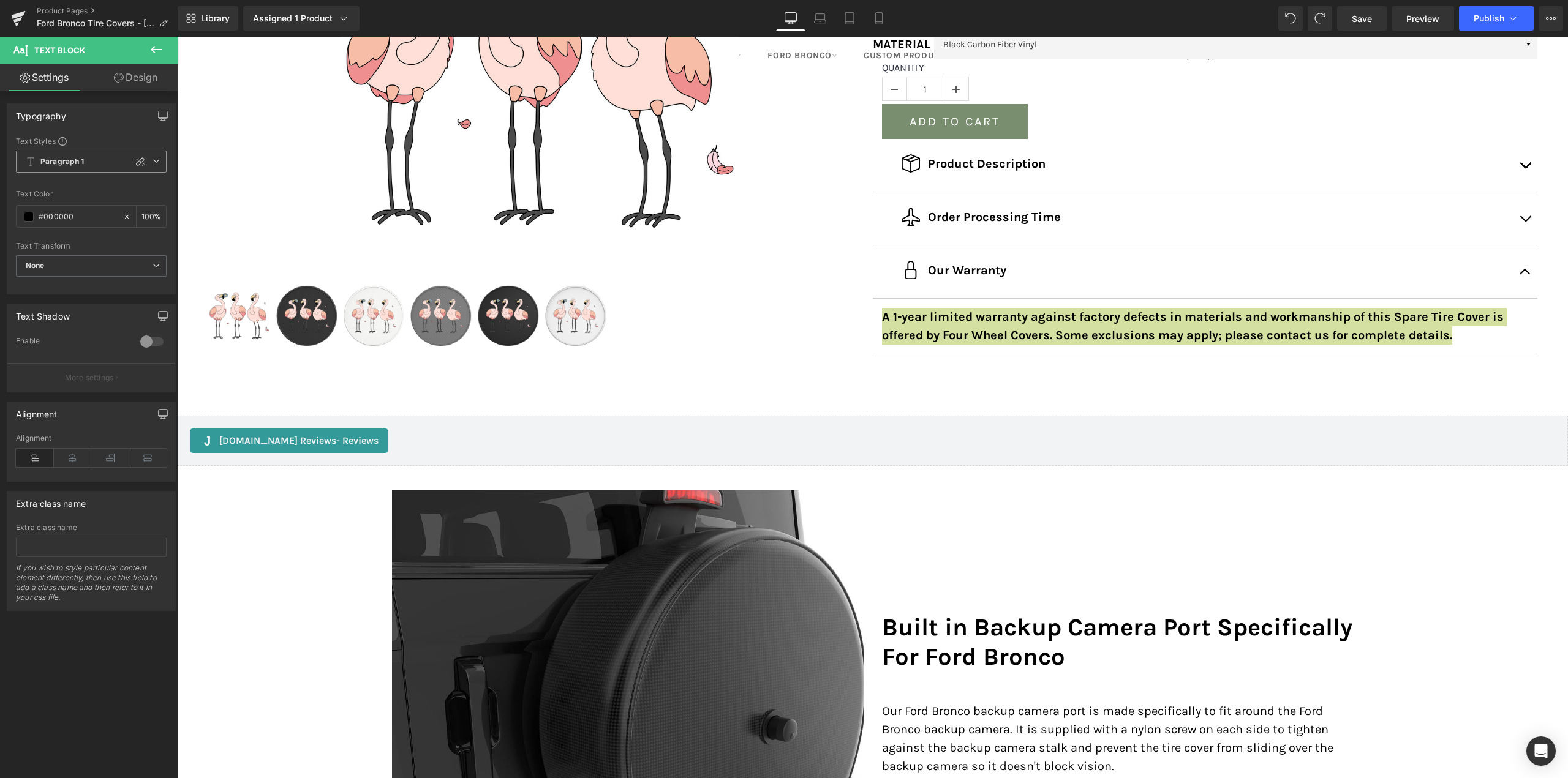
click at [152, 161] on icon at bounding box center [156, 160] width 7 height 7
click at [65, 230] on div "Paragraph 2" at bounding box center [59, 229] width 44 height 9
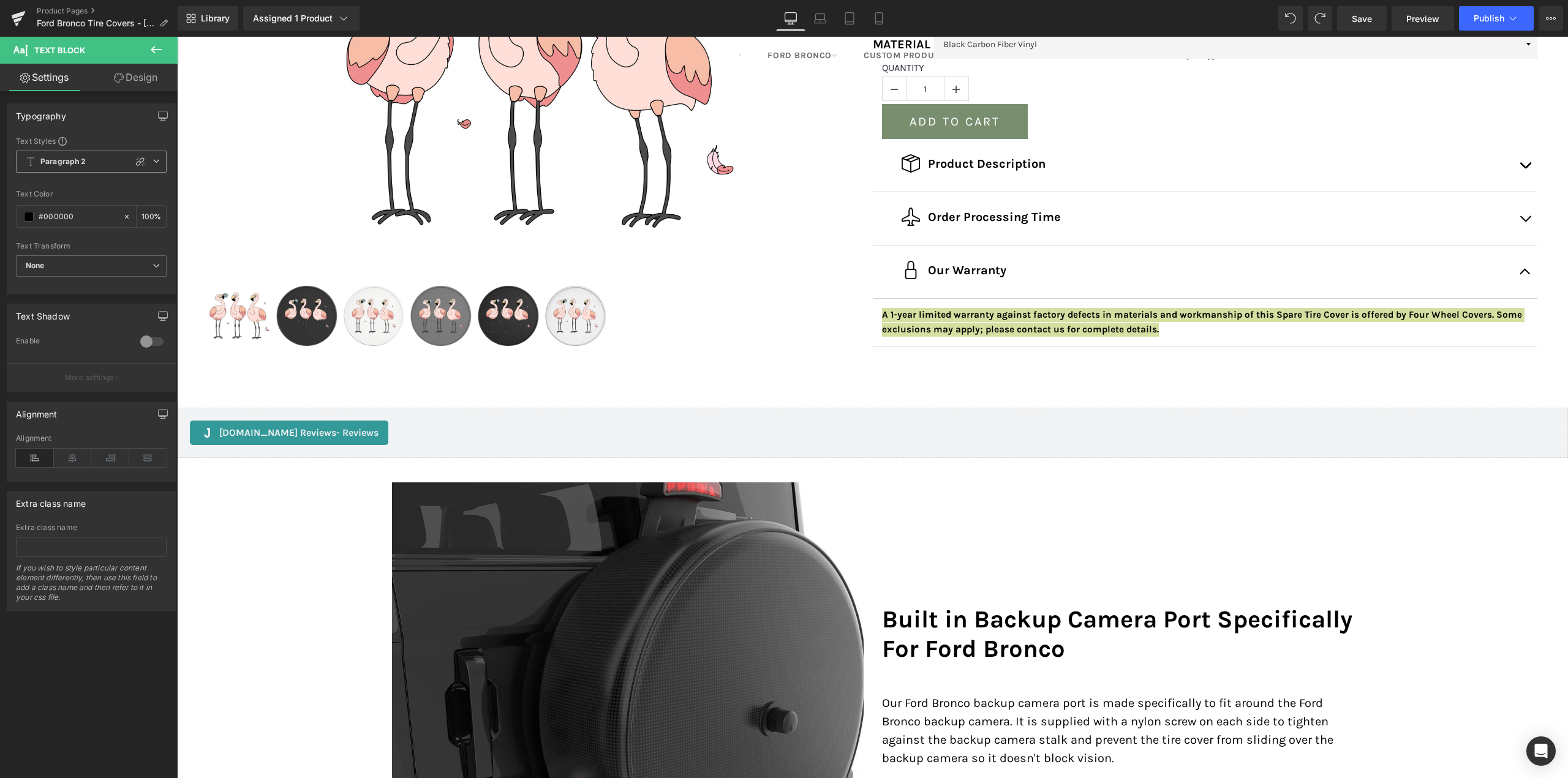
click at [154, 157] on icon at bounding box center [156, 160] width 7 height 7
click at [88, 204] on li "Paragraph 1" at bounding box center [89, 208] width 146 height 22
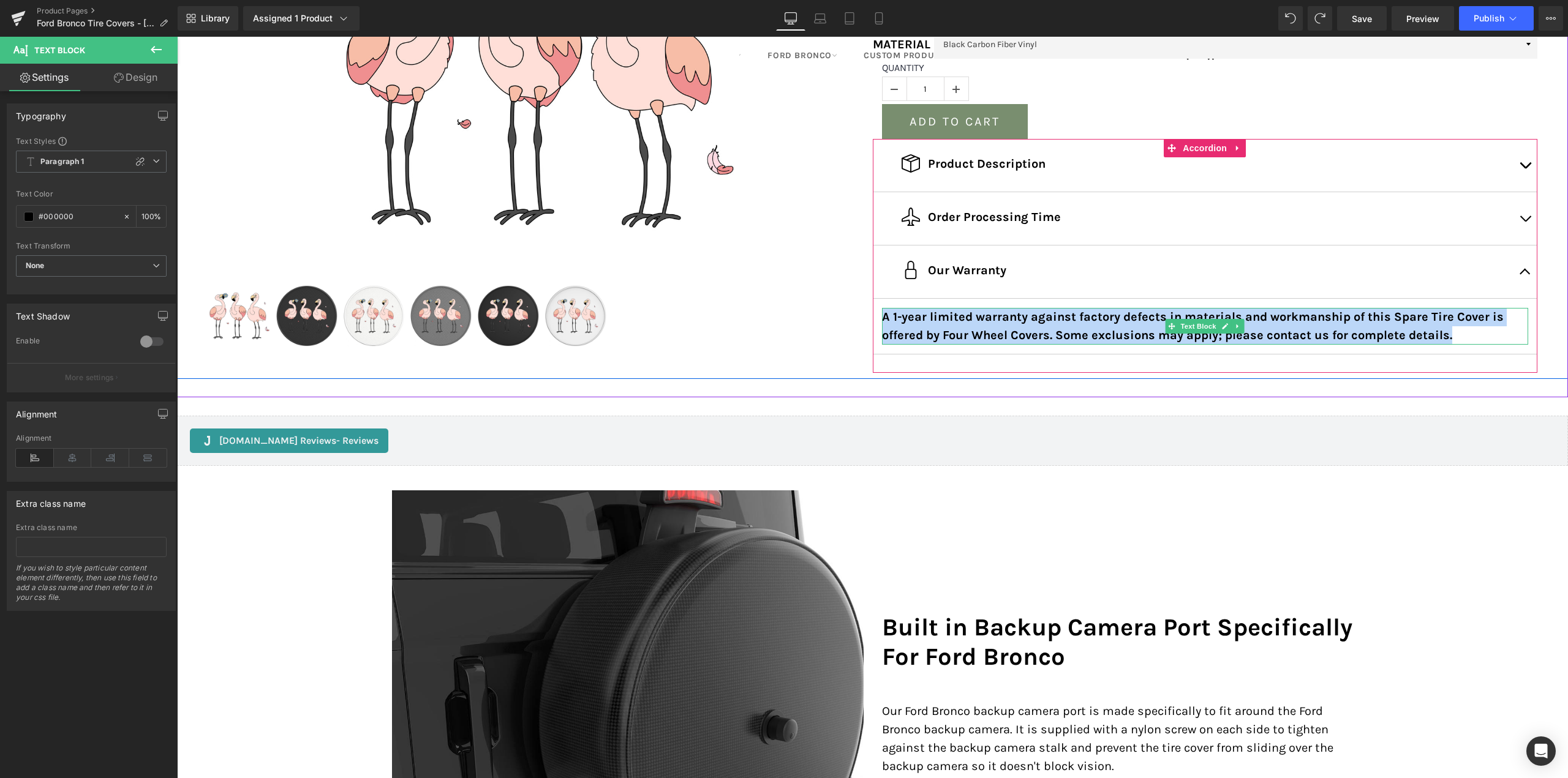
click at [1022, 328] on p "A 1-year limited warranty against factory defects in materials and workmanship …" at bounding box center [1205, 326] width 647 height 37
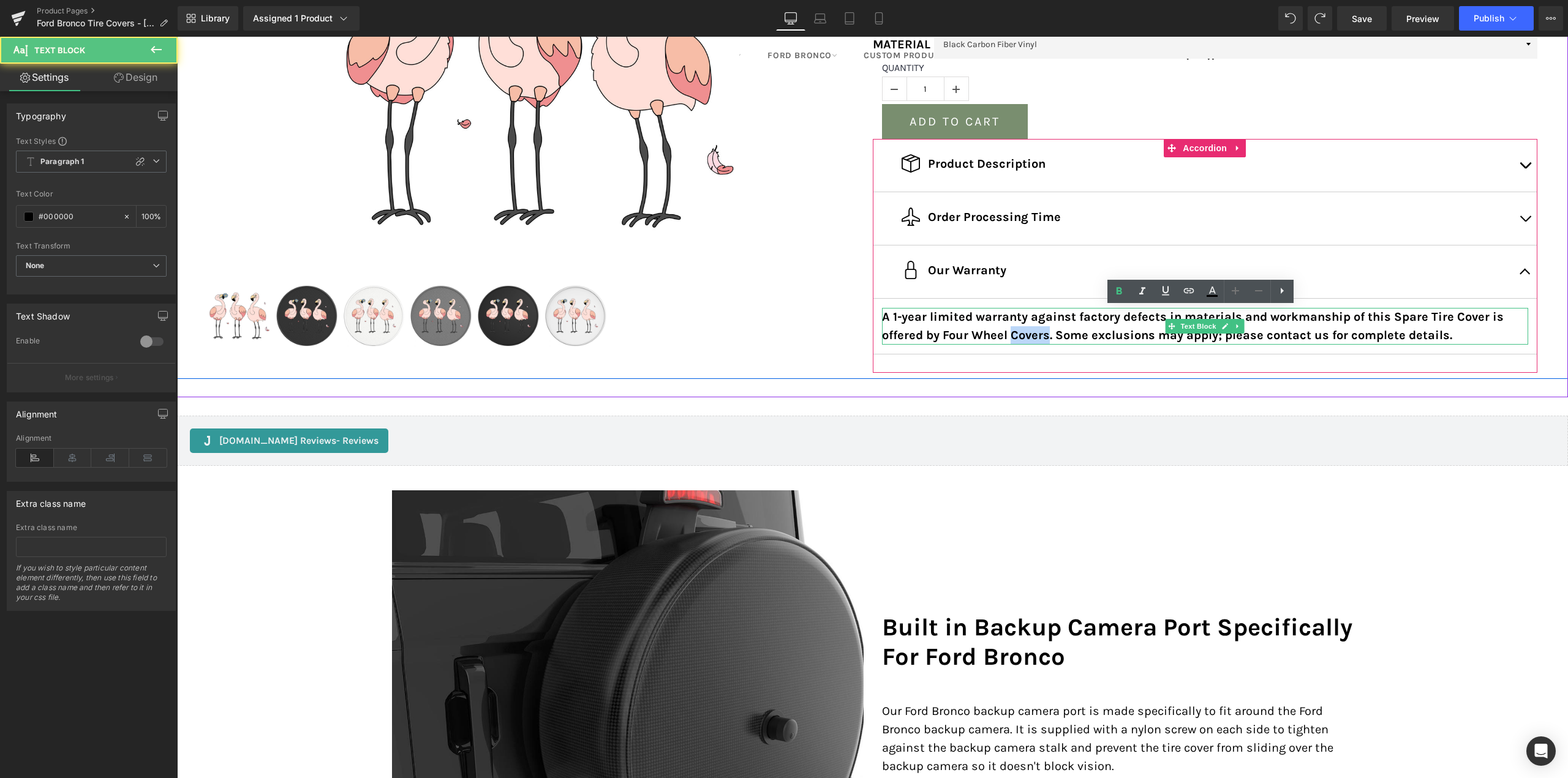
click at [1022, 328] on p "A 1-year limited warranty against factory defects in materials and workmanship …" at bounding box center [1205, 326] width 647 height 37
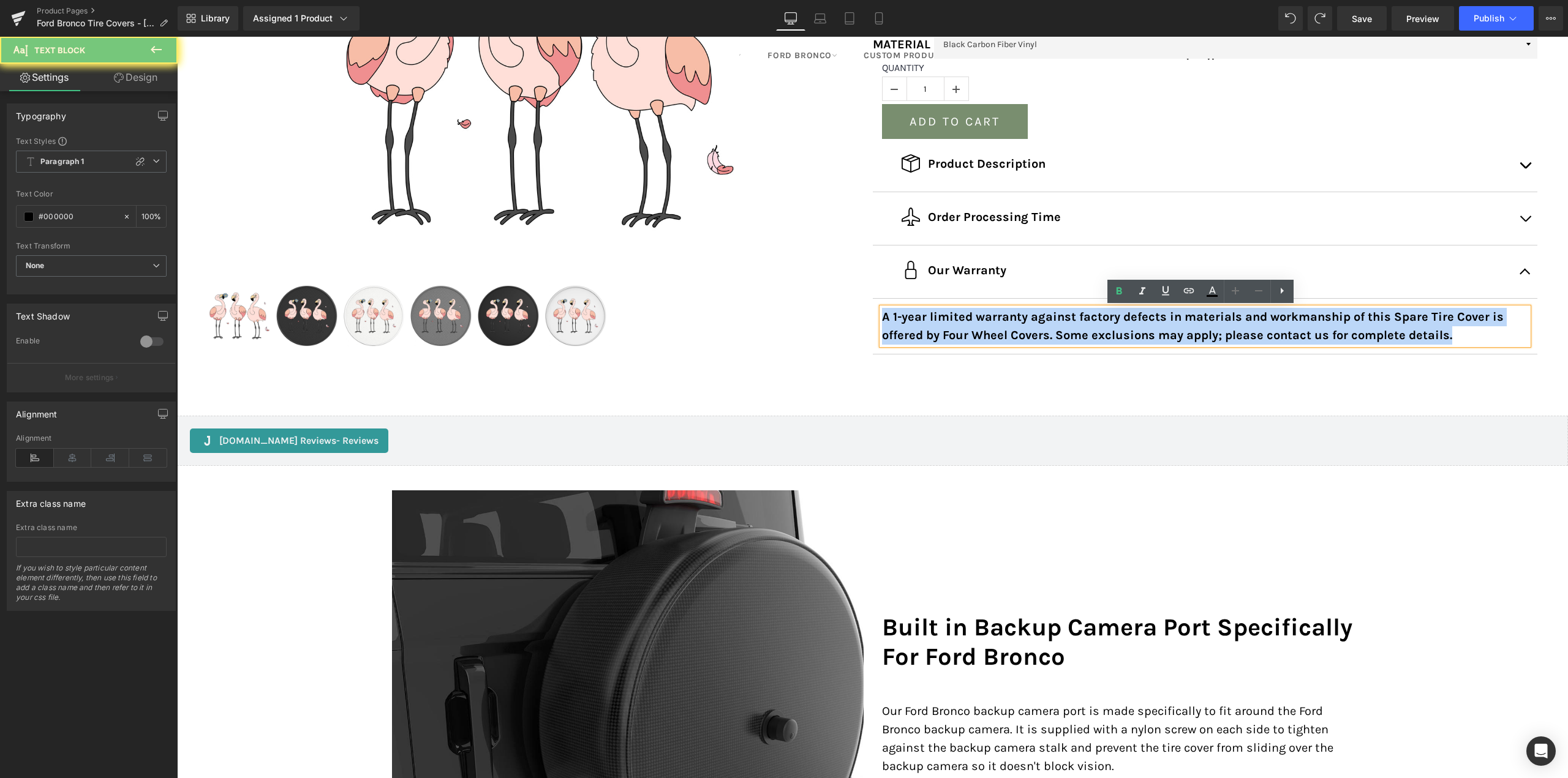
click at [1022, 328] on p "A 1-year limited warranty against factory defects in materials and workmanship …" at bounding box center [1205, 326] width 647 height 37
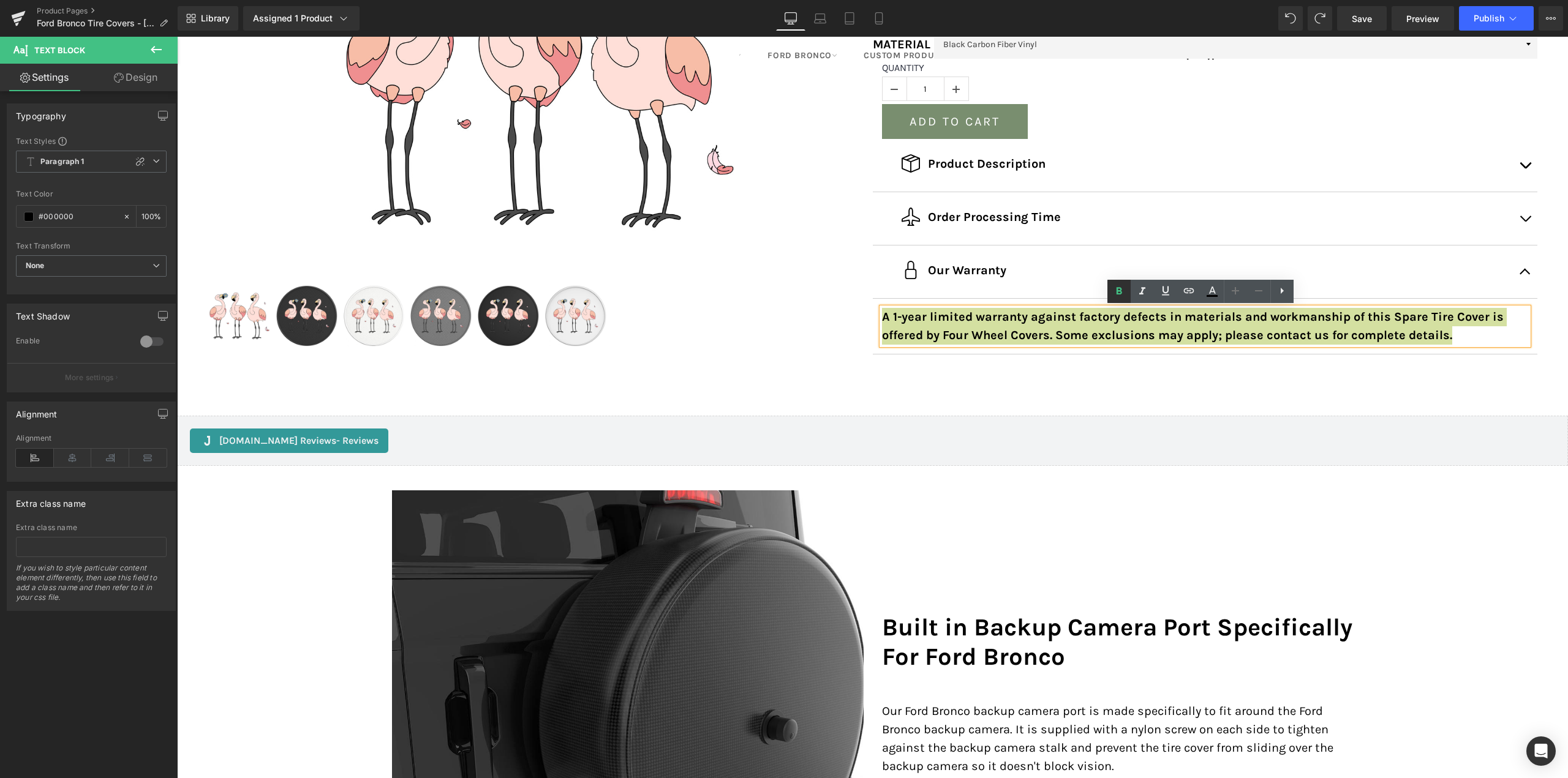
click at [1121, 295] on icon at bounding box center [1119, 291] width 6 height 7
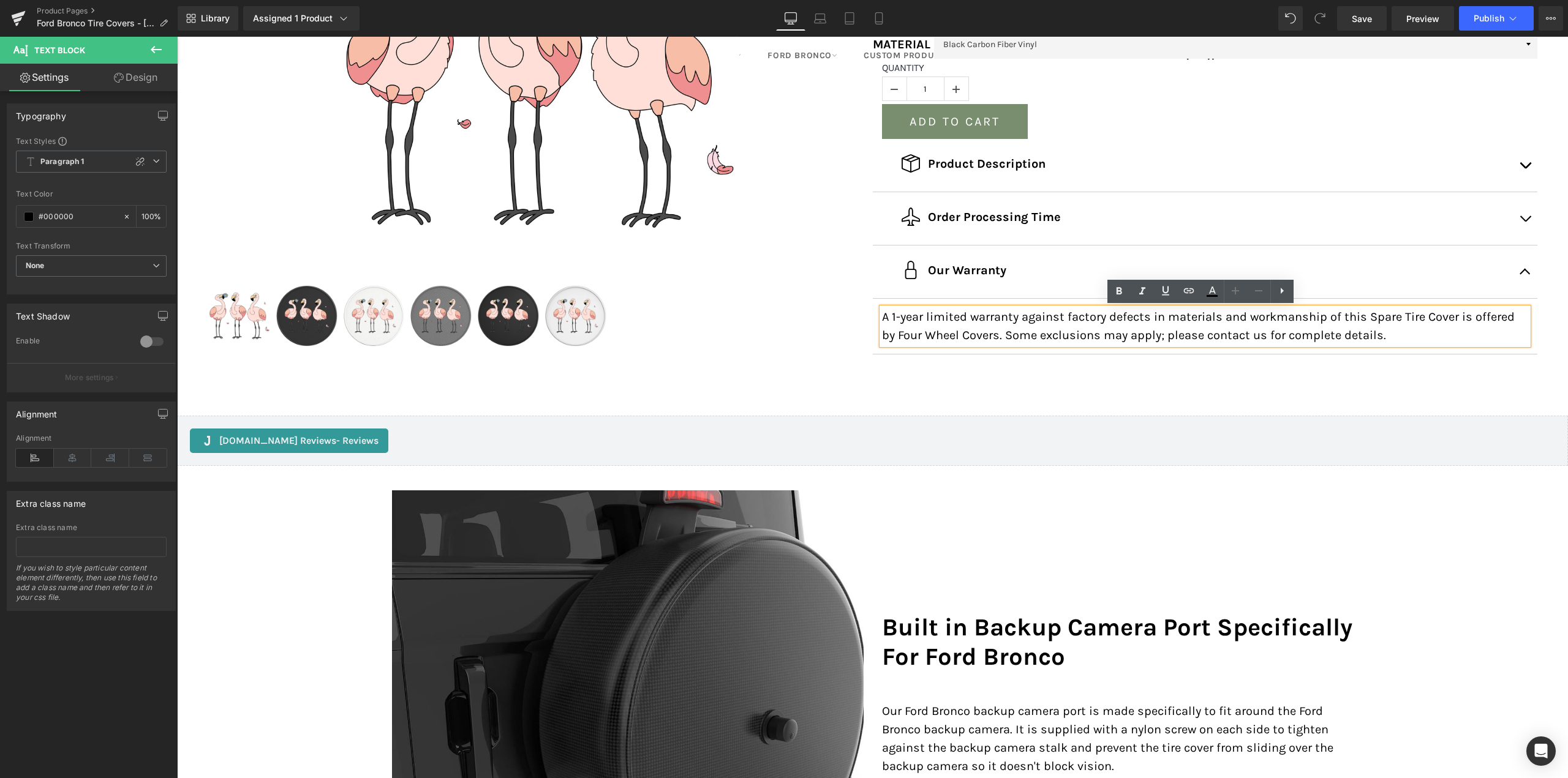
click at [177, 37] on div at bounding box center [177, 37] width 0 height 0
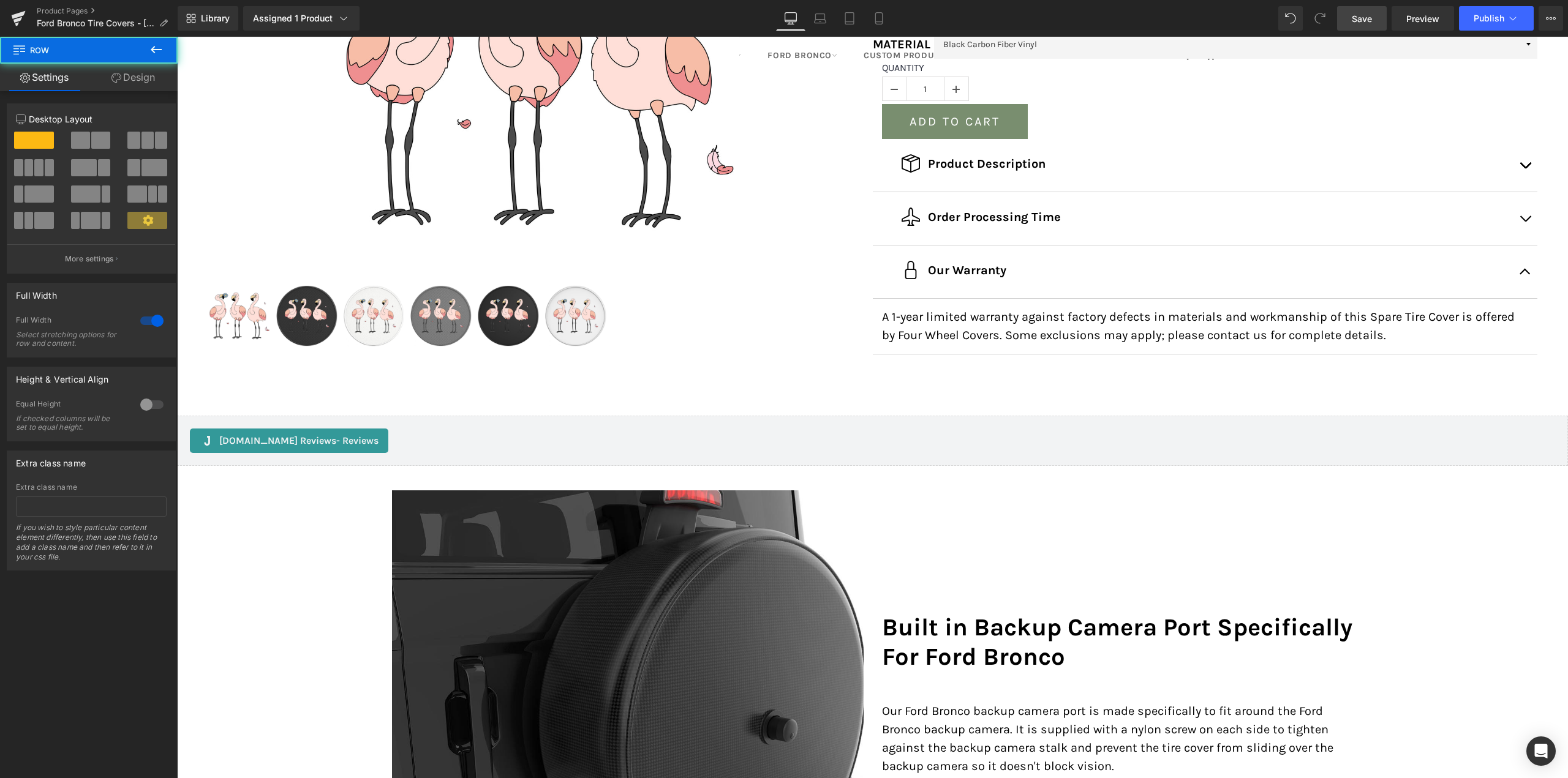
click at [1368, 14] on span "Save" at bounding box center [1361, 18] width 20 height 13
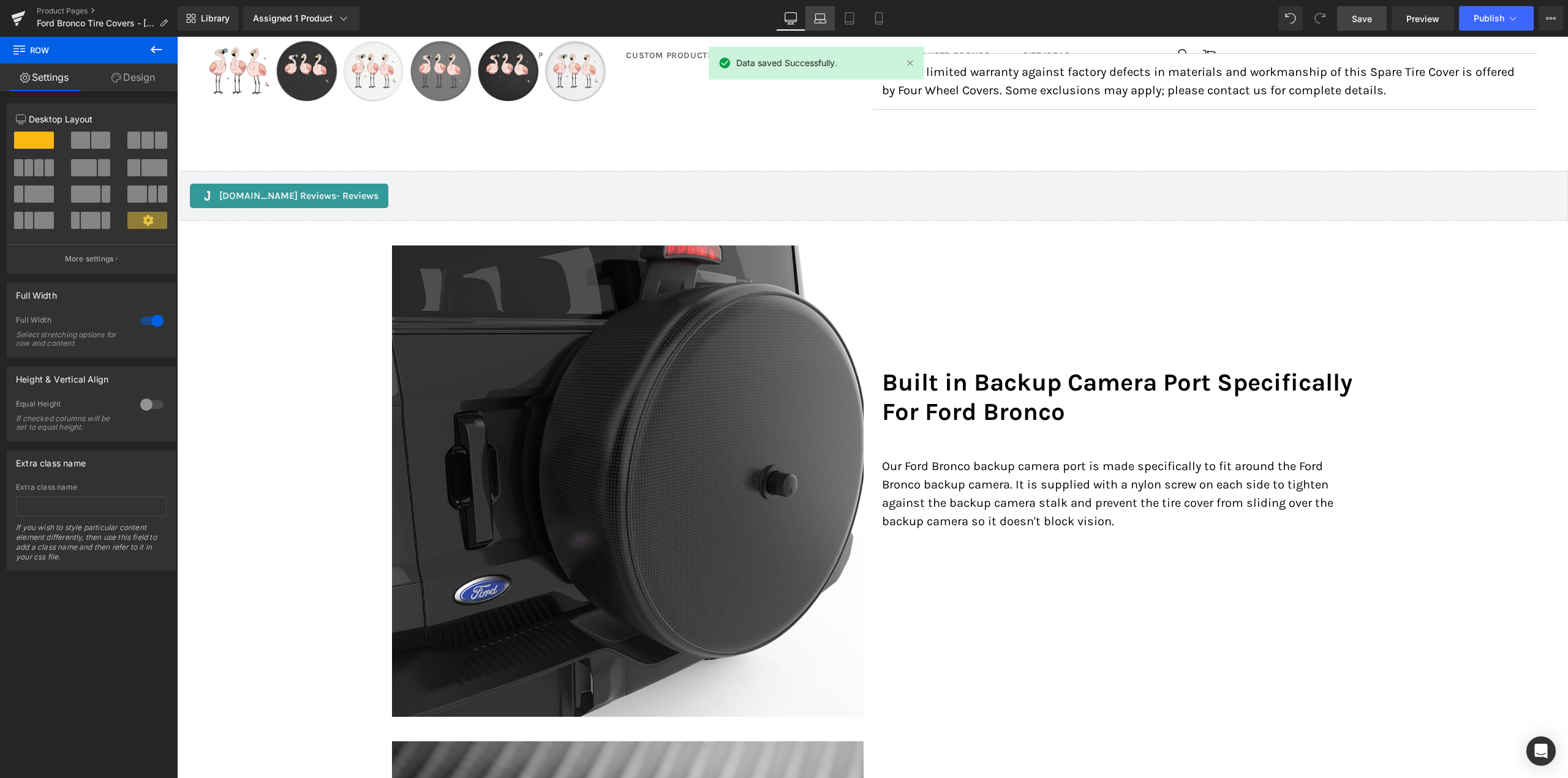
click at [819, 10] on link "Laptop" at bounding box center [820, 18] width 30 height 25
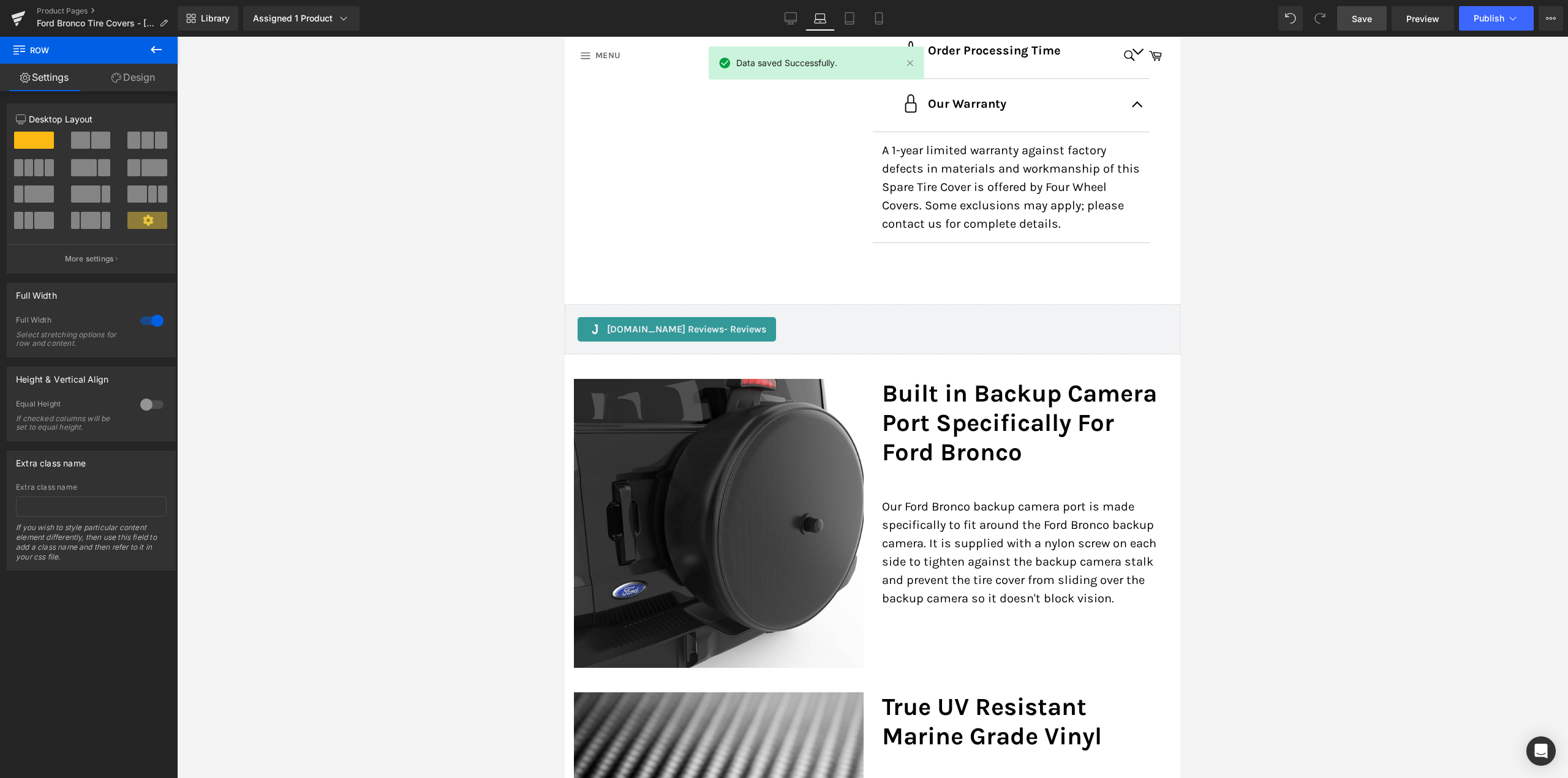
scroll to position [869, 0]
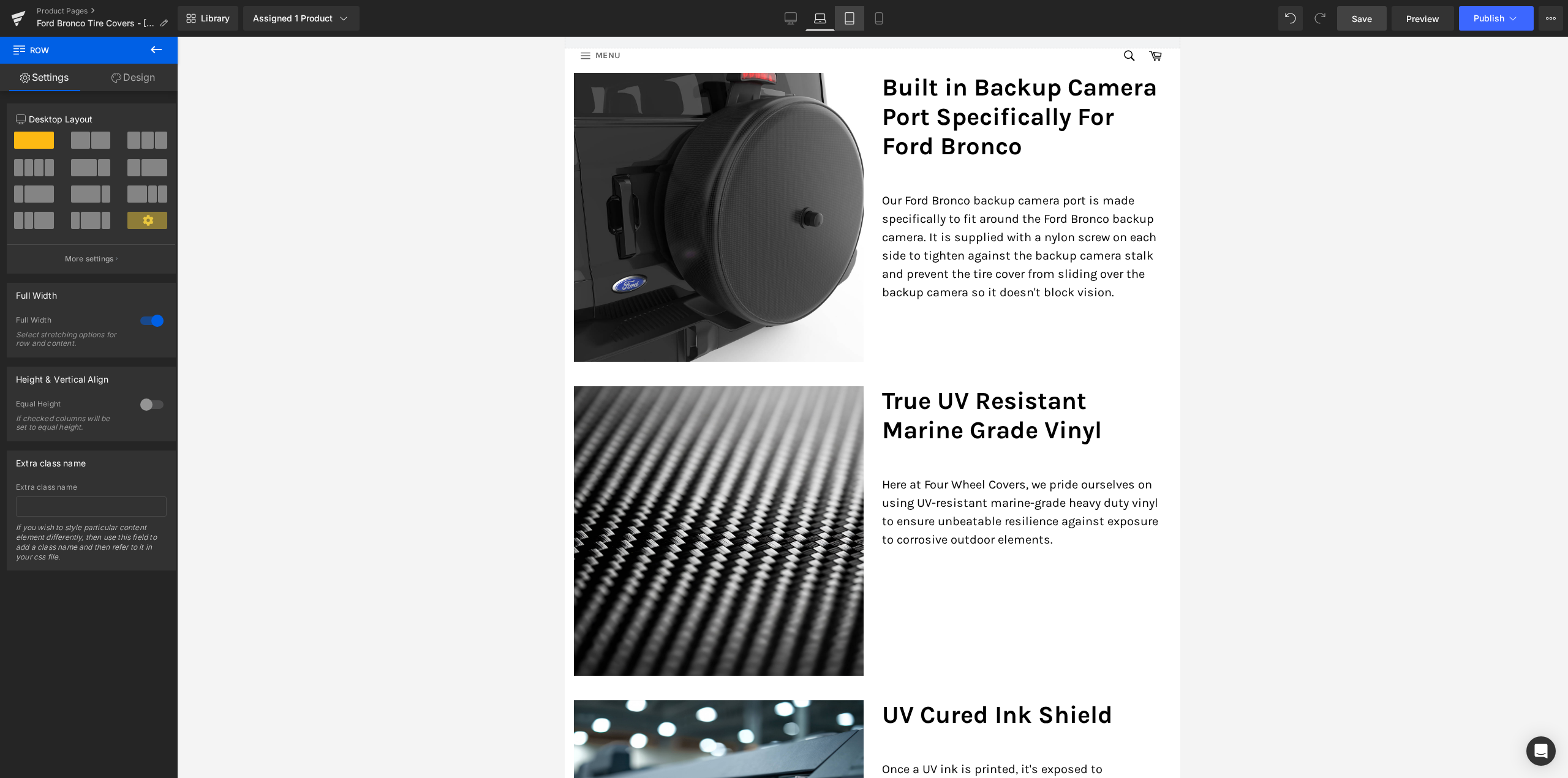
click at [853, 14] on icon at bounding box center [849, 18] width 12 height 12
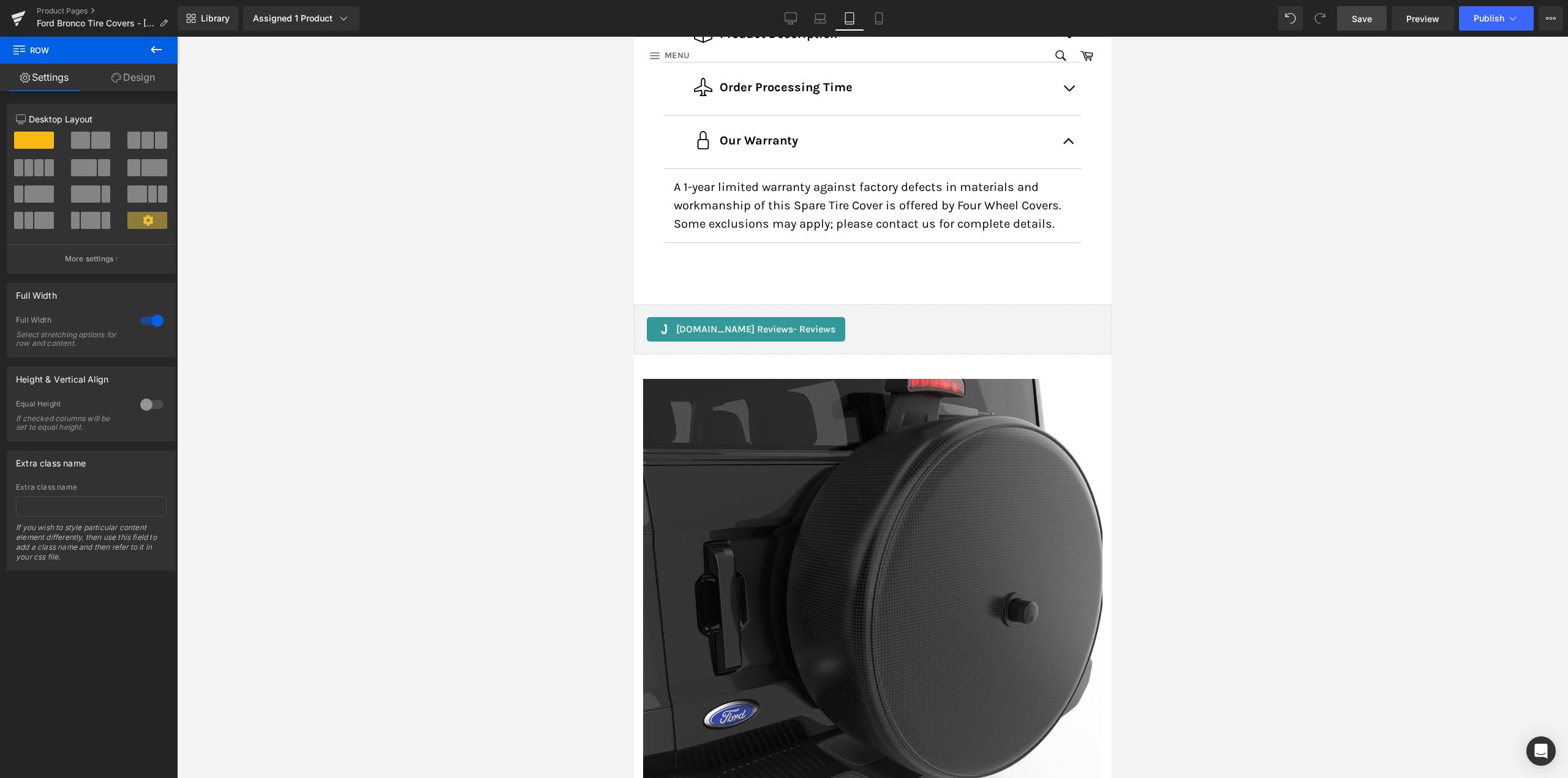
scroll to position [836, 0]
click at [666, 368] on span "Row" at bounding box center [661, 369] width 25 height 18
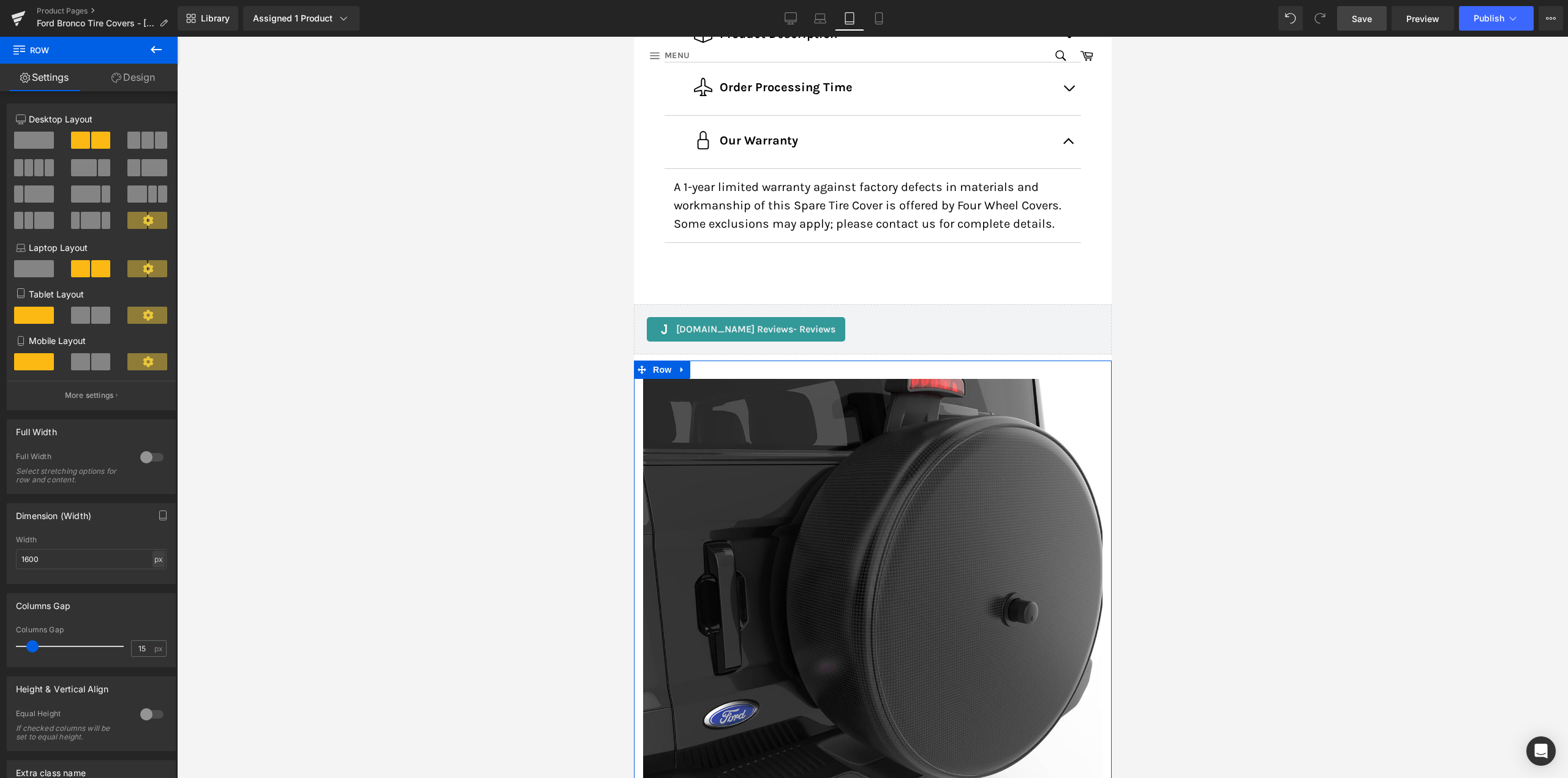
click at [152, 556] on div "px" at bounding box center [158, 559] width 12 height 17
click at [155, 579] on li "%" at bounding box center [158, 578] width 15 height 18
click at [122, 557] on input "100" at bounding box center [91, 558] width 151 height 20
type input "90"
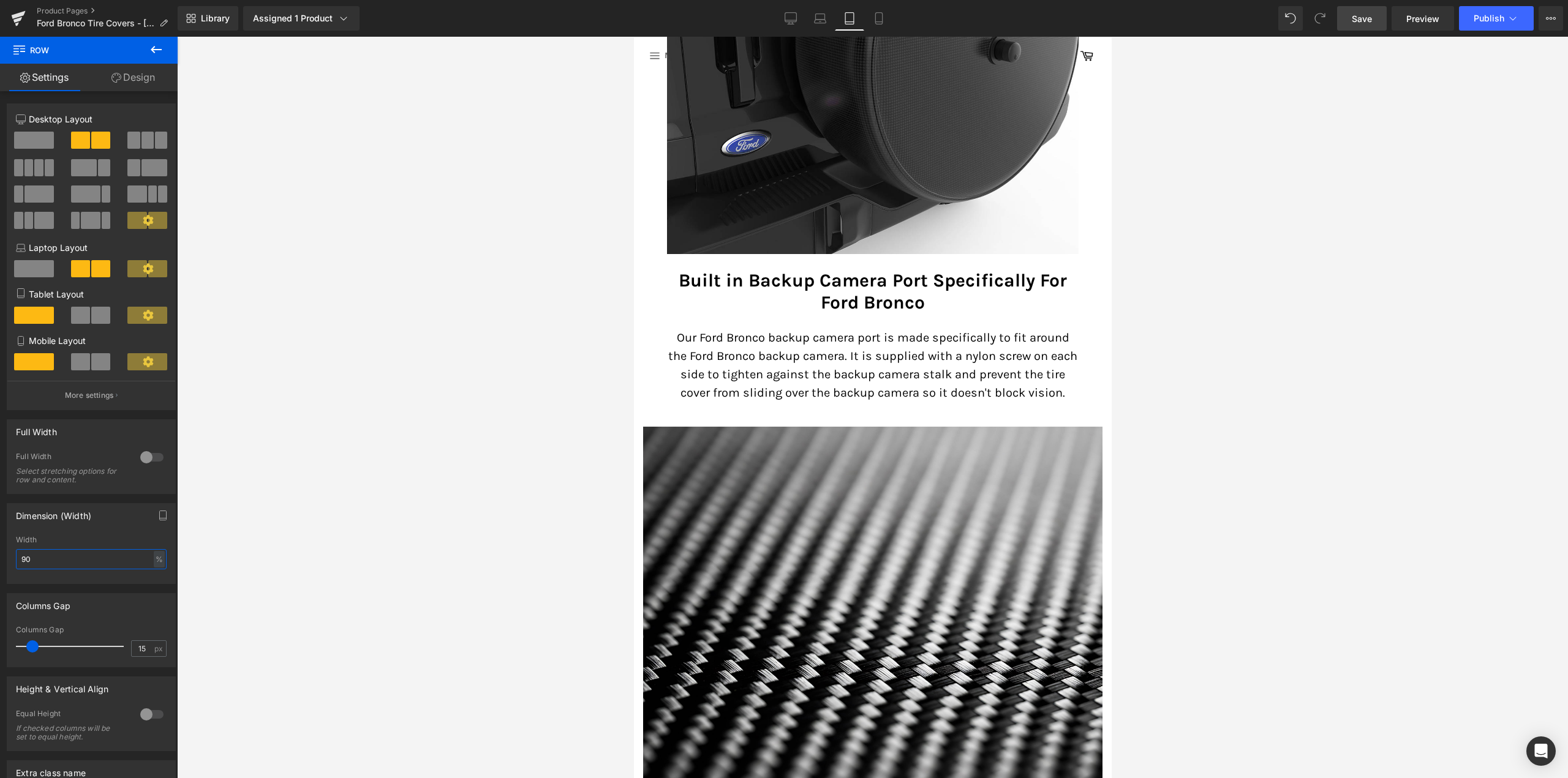
scroll to position [1510, 0]
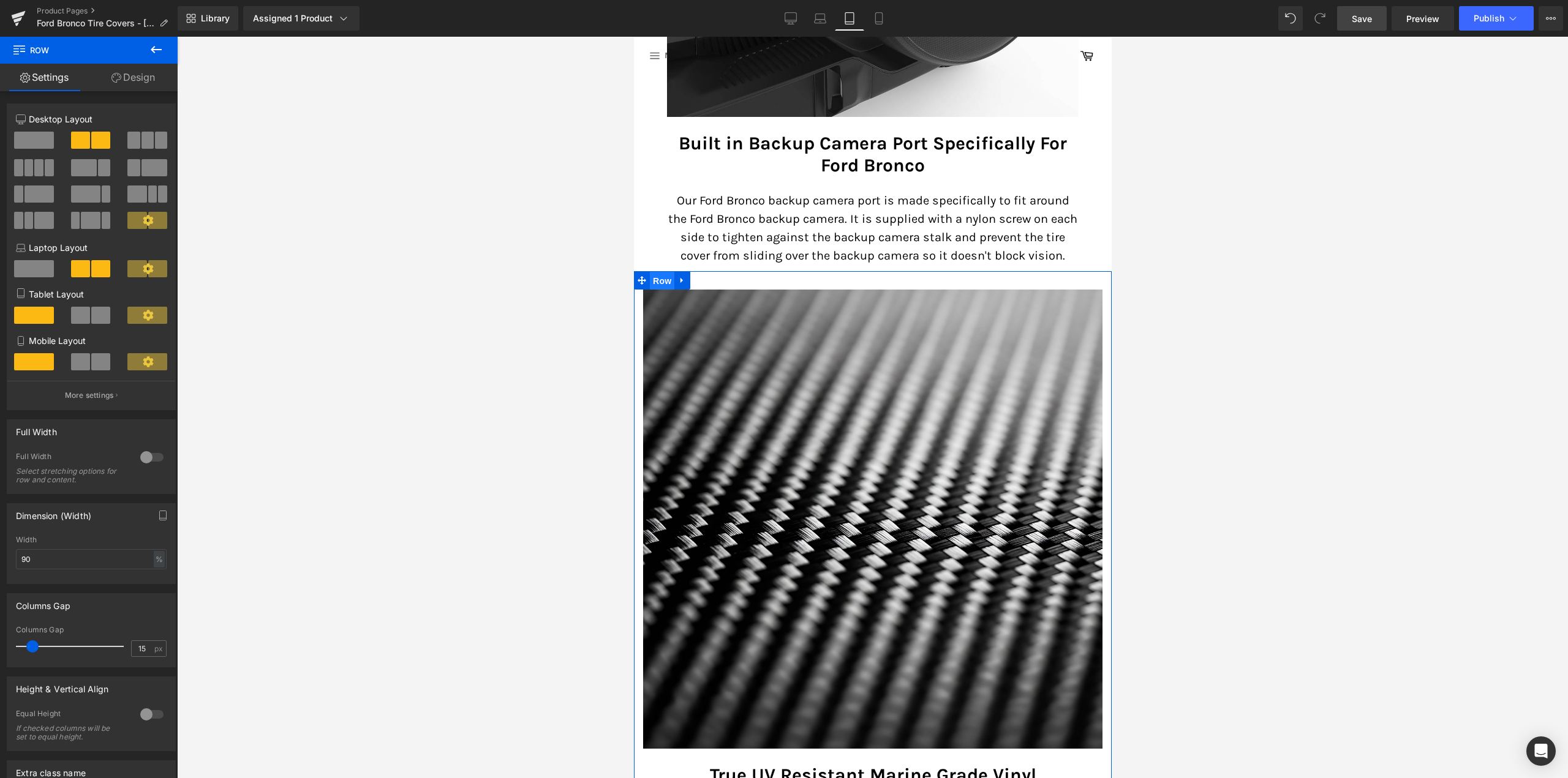
click at [661, 290] on span "Row" at bounding box center [661, 280] width 25 height 18
click at [154, 561] on div "%" at bounding box center [160, 559] width 11 height 17
click at [154, 562] on div "%" at bounding box center [160, 559] width 11 height 17
click at [121, 557] on input "100" at bounding box center [91, 558] width 151 height 20
type input "90"
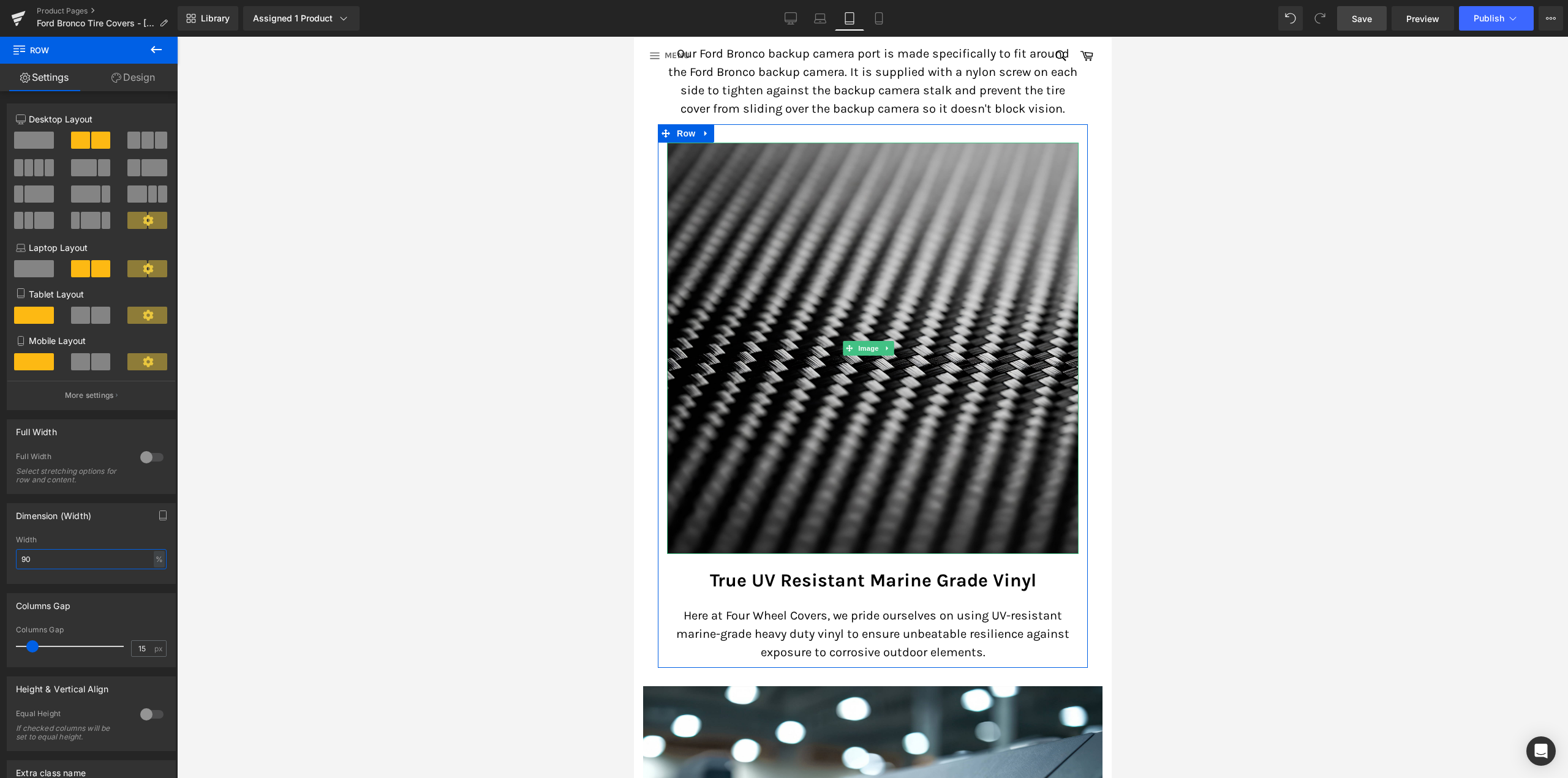
scroll to position [1816, 0]
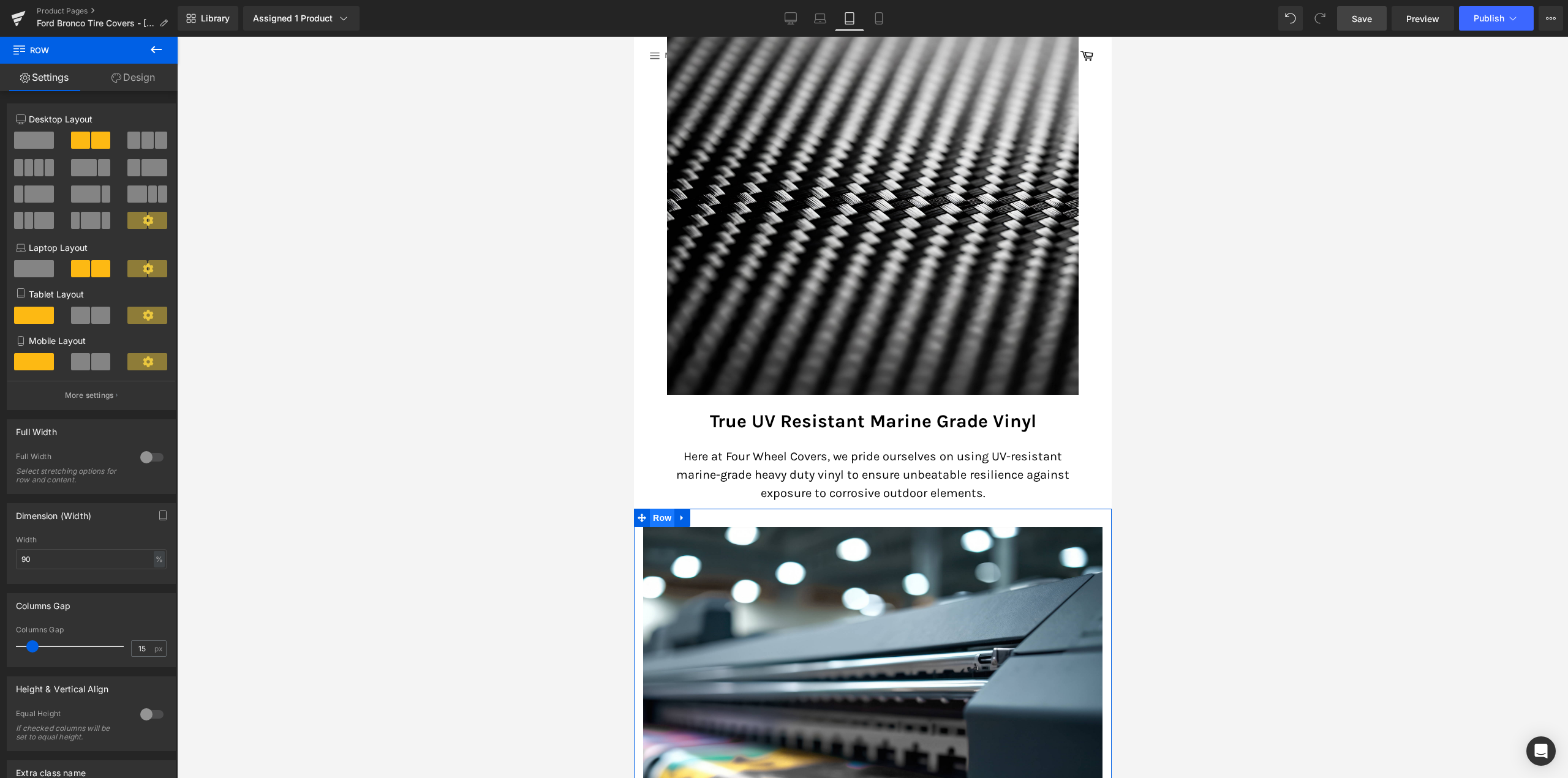
click at [659, 518] on span "Row" at bounding box center [661, 518] width 25 height 18
click at [156, 562] on div "px" at bounding box center [158, 559] width 12 height 17
click at [154, 582] on li "%" at bounding box center [158, 578] width 15 height 18
click at [128, 569] on input "100" at bounding box center [91, 558] width 151 height 20
type input "90"
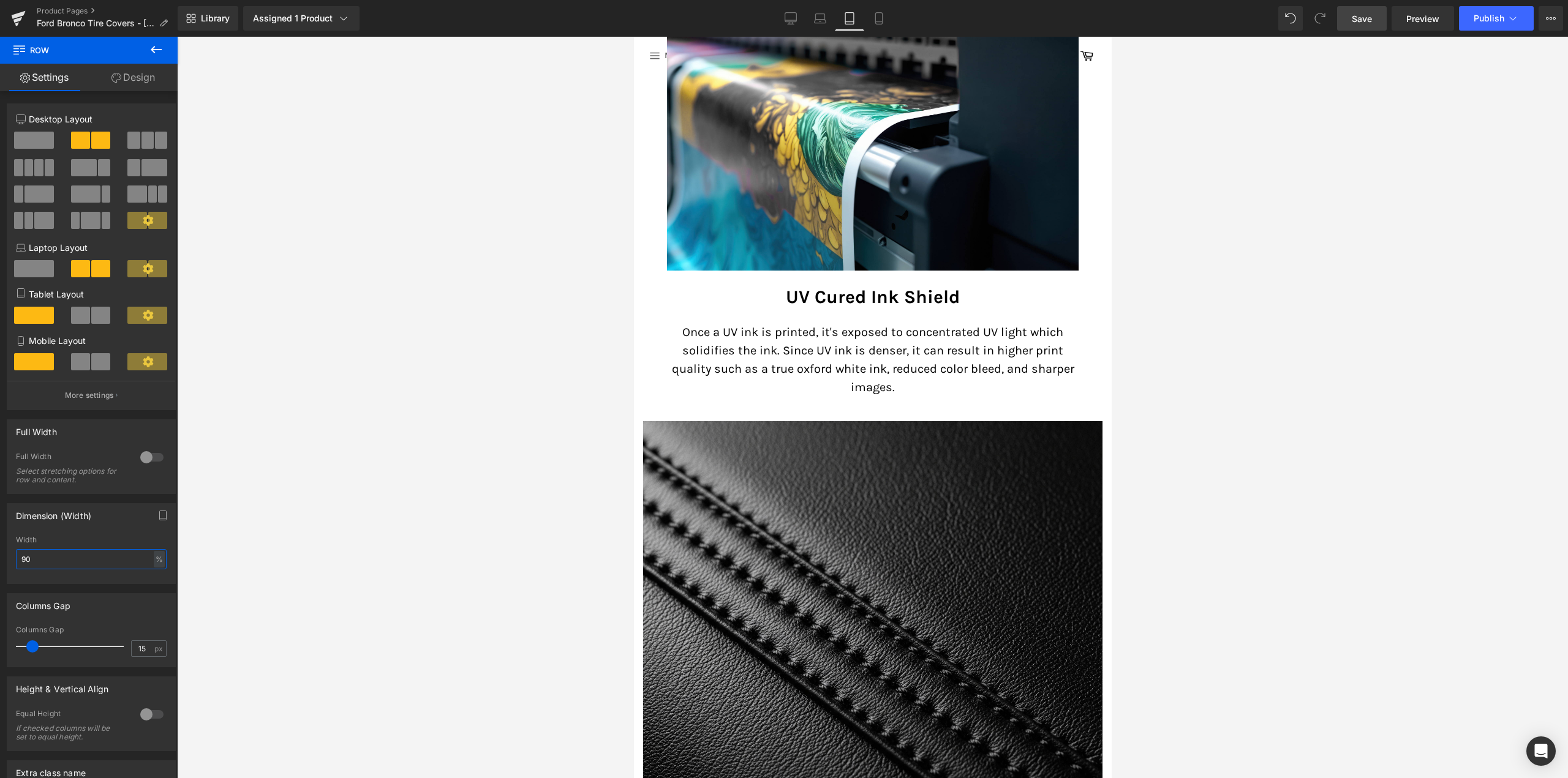
scroll to position [2489, 0]
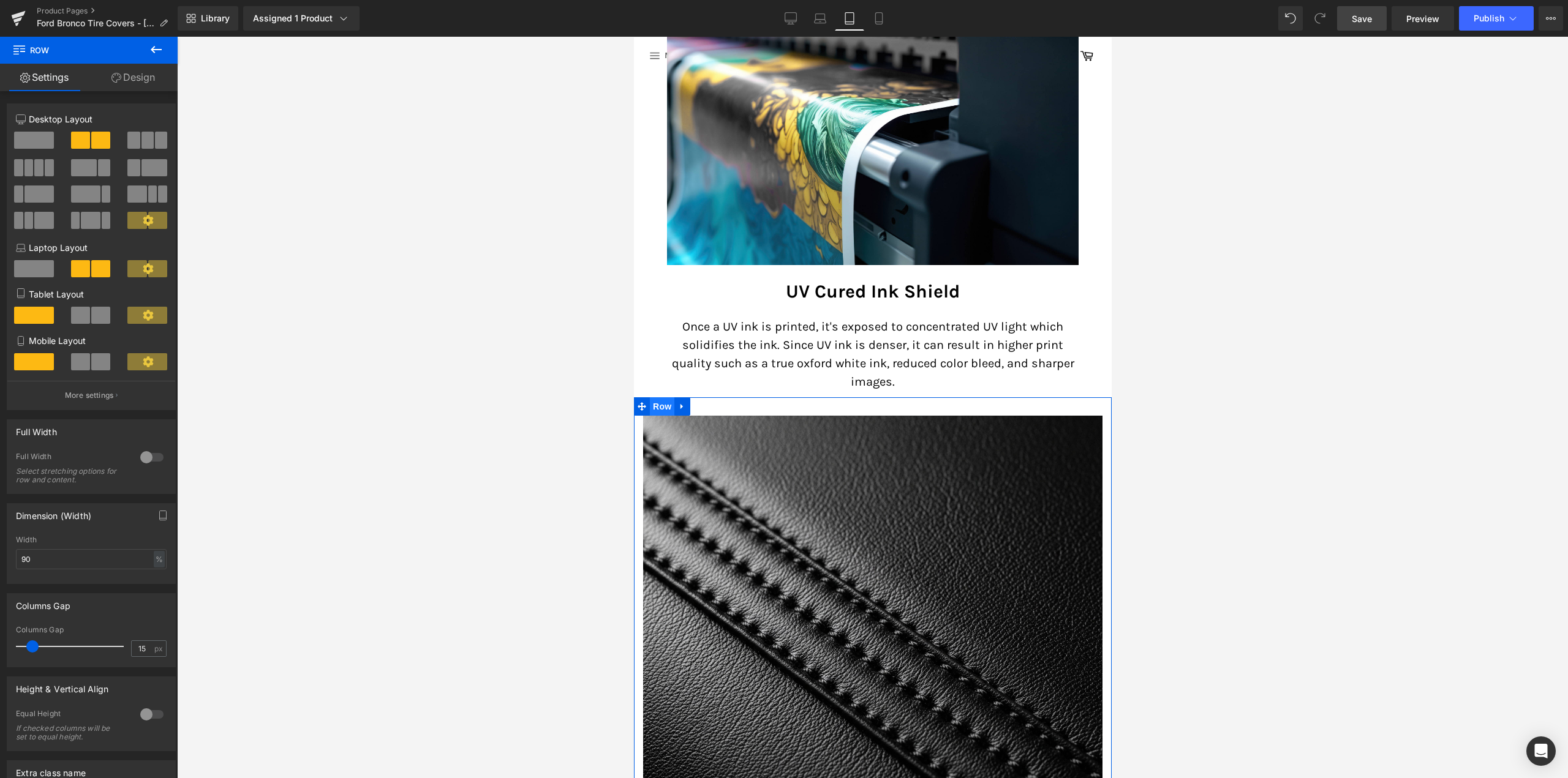
click at [657, 403] on span "Row" at bounding box center [661, 406] width 25 height 18
click at [160, 567] on input "1600" at bounding box center [91, 558] width 151 height 20
click at [154, 566] on div "px" at bounding box center [158, 559] width 12 height 17
click at [151, 578] on li "%" at bounding box center [158, 578] width 15 height 18
click at [127, 563] on input "100" at bounding box center [91, 558] width 151 height 20
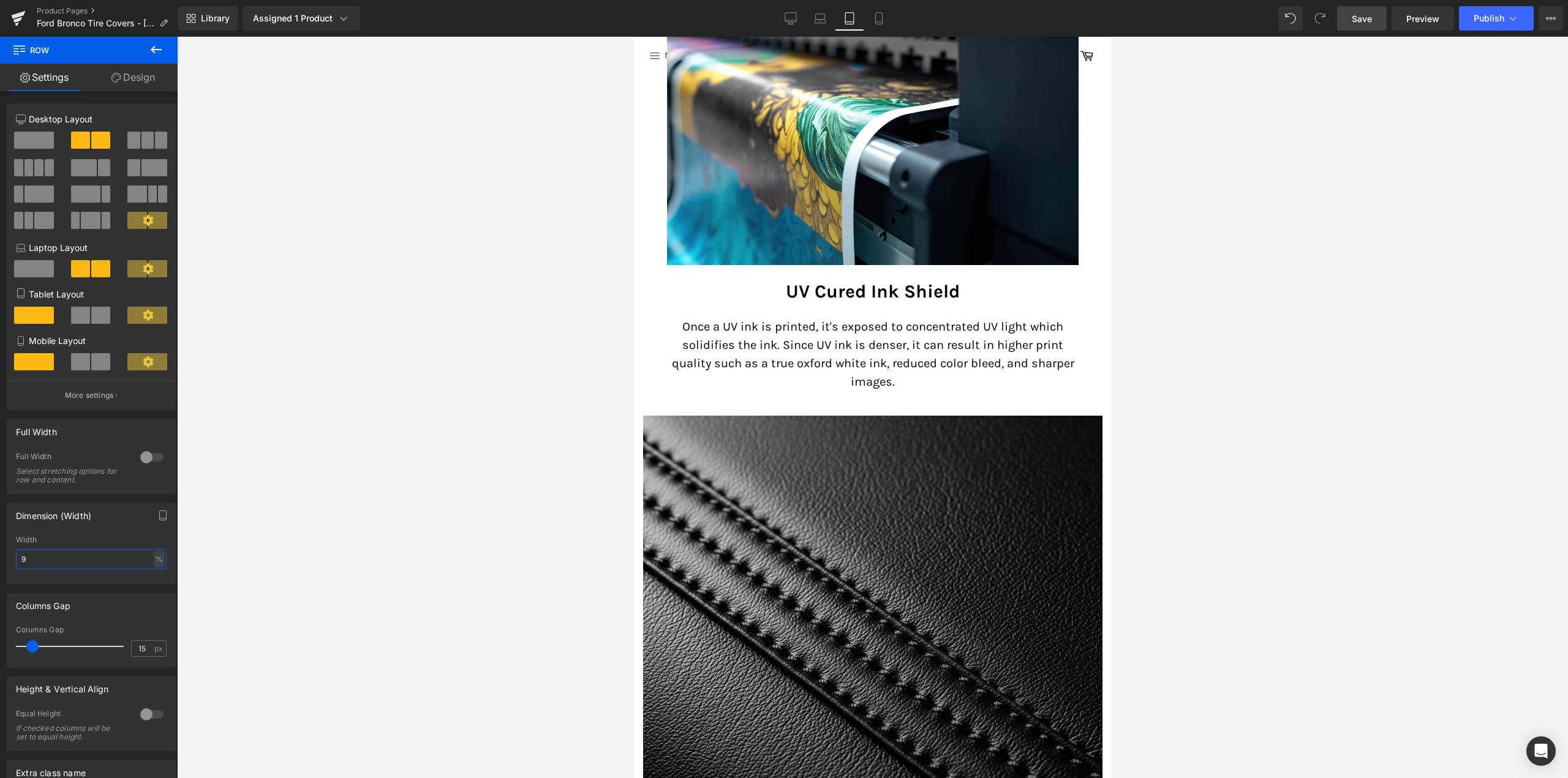
type input "90"
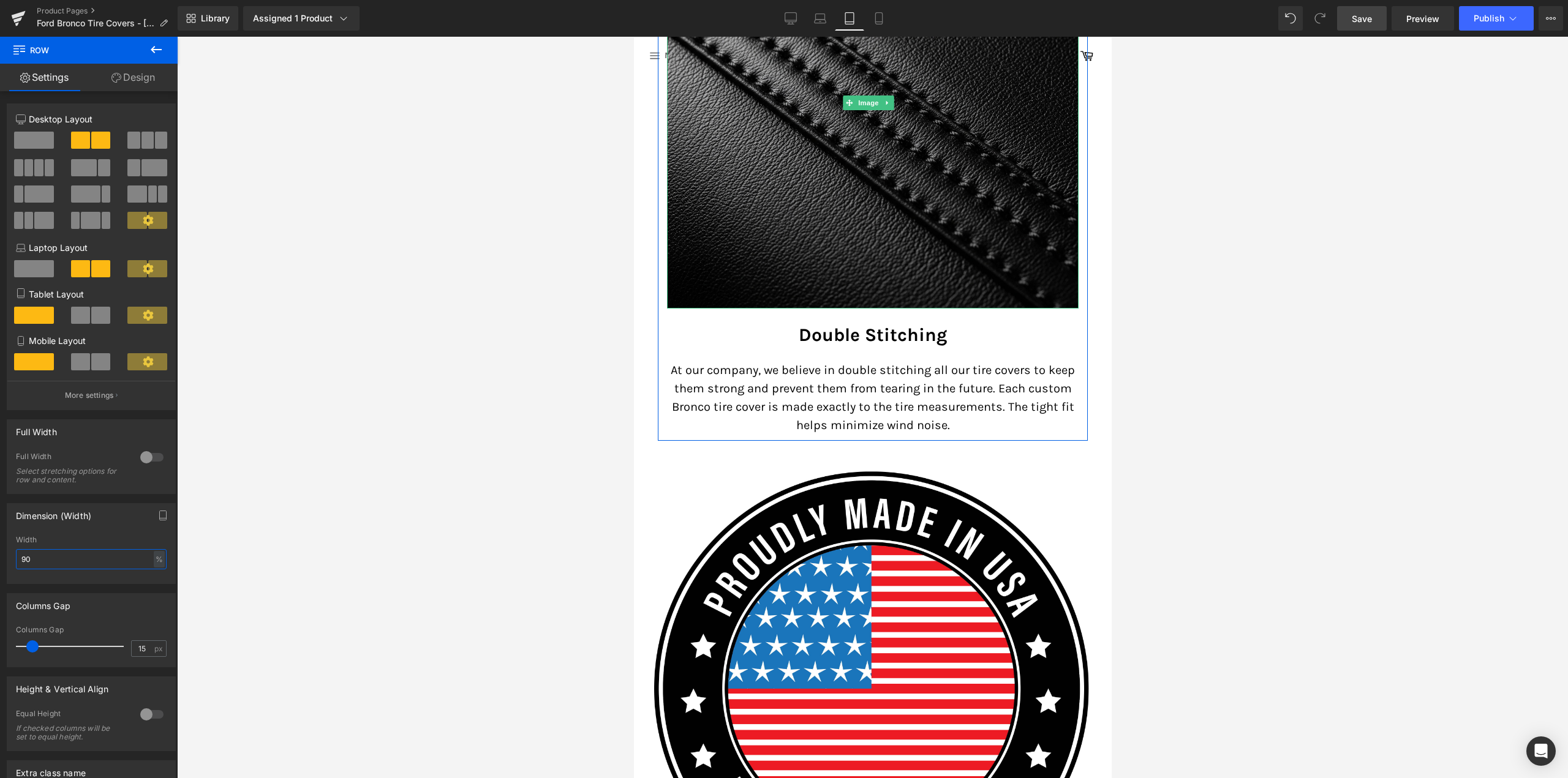
scroll to position [3224, 0]
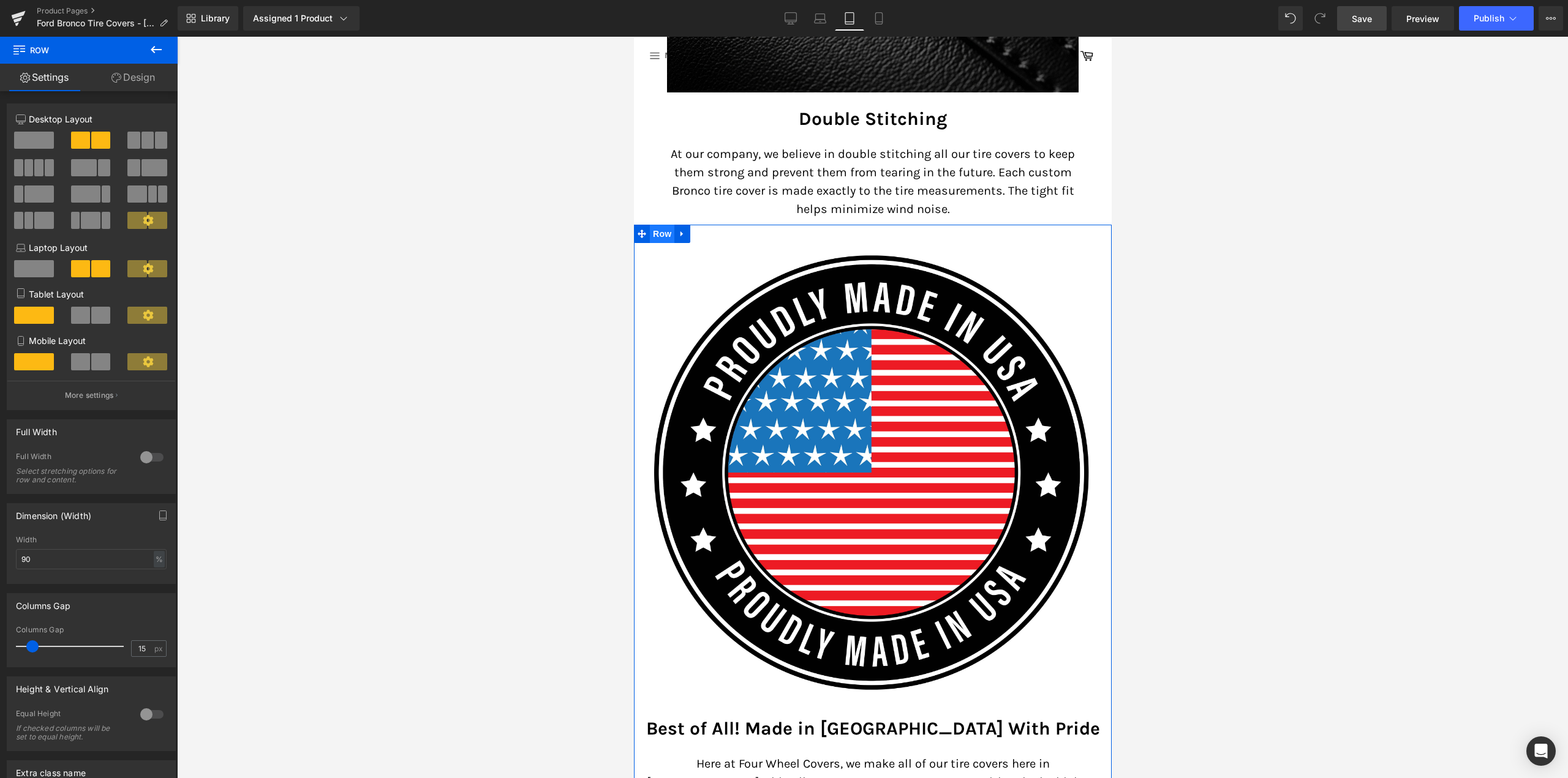
click at [653, 224] on span "Row" at bounding box center [661, 233] width 25 height 18
click at [158, 557] on div "px" at bounding box center [158, 559] width 12 height 17
click at [152, 572] on li "%" at bounding box center [158, 578] width 15 height 18
click at [122, 564] on input "100" at bounding box center [91, 558] width 151 height 20
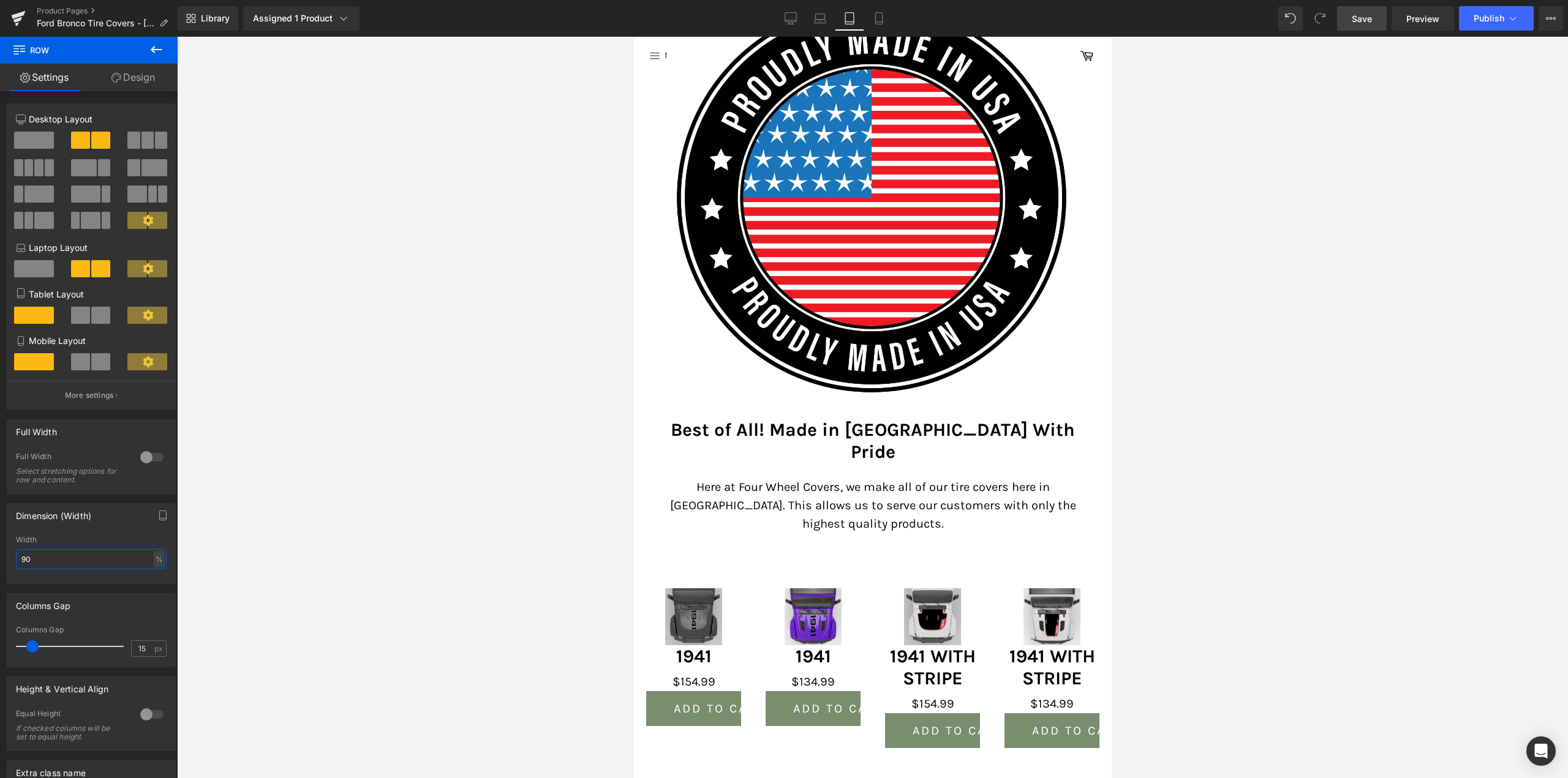
scroll to position [3469, 0]
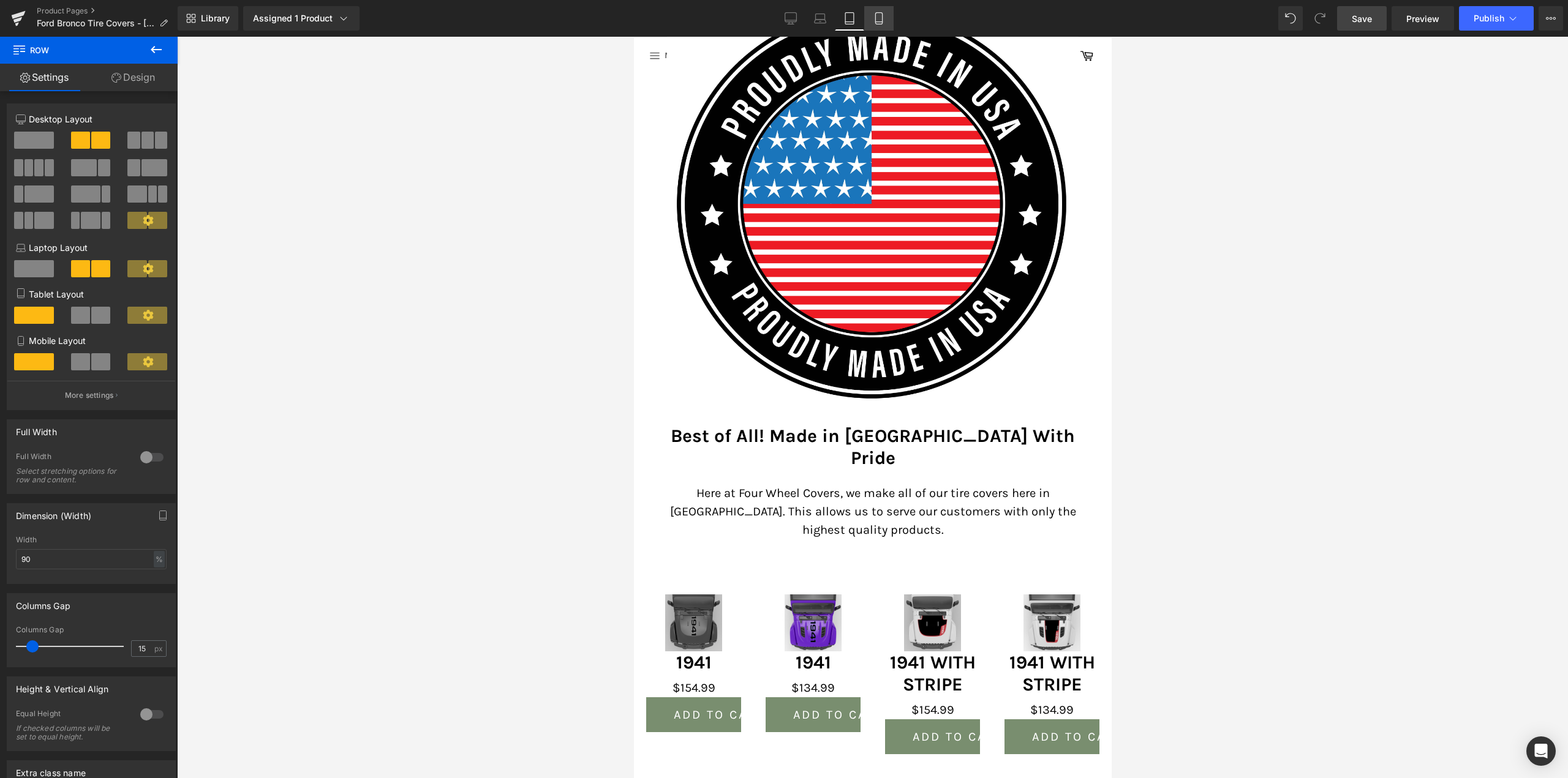
click at [886, 23] on link "Mobile" at bounding box center [879, 18] width 30 height 25
type input "1600"
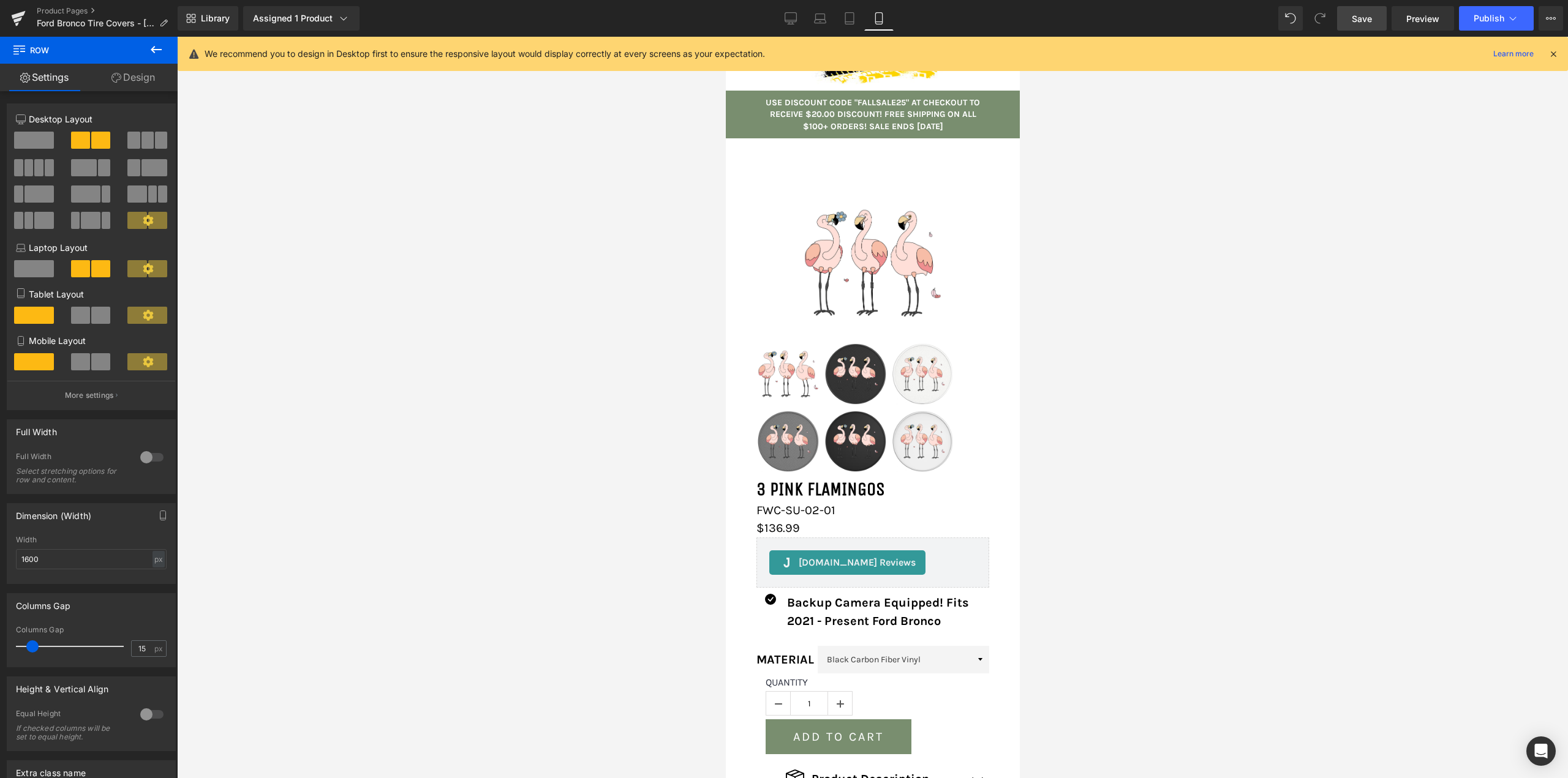
scroll to position [0, 0]
click at [1370, 17] on span "Save" at bounding box center [1361, 18] width 20 height 13
click at [791, 22] on icon at bounding box center [791, 17] width 12 height 9
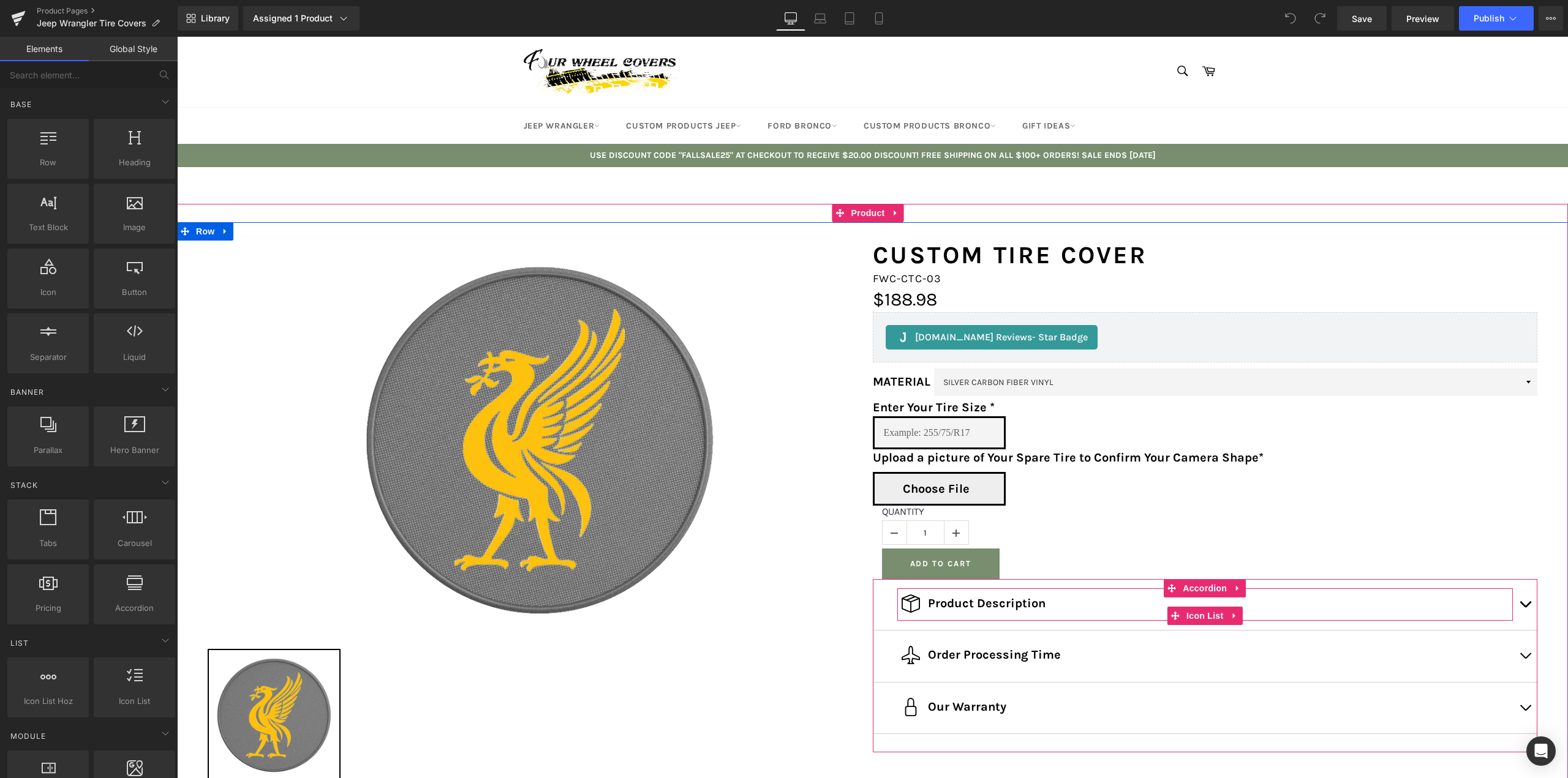
click at [972, 591] on div "Icon Product Description Text Block Icon List" at bounding box center [1205, 604] width 616 height 33
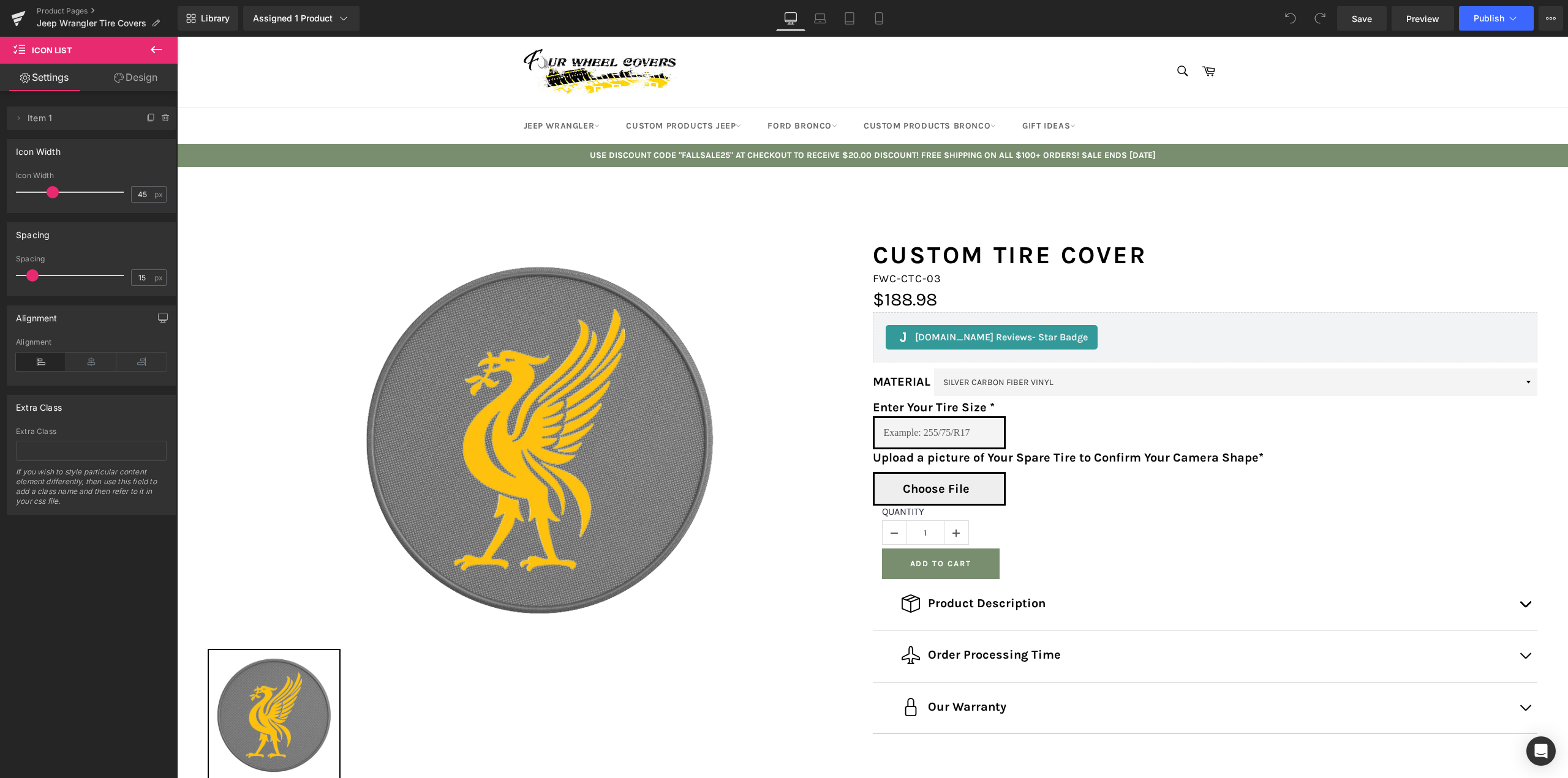
click at [162, 48] on icon at bounding box center [156, 50] width 14 height 14
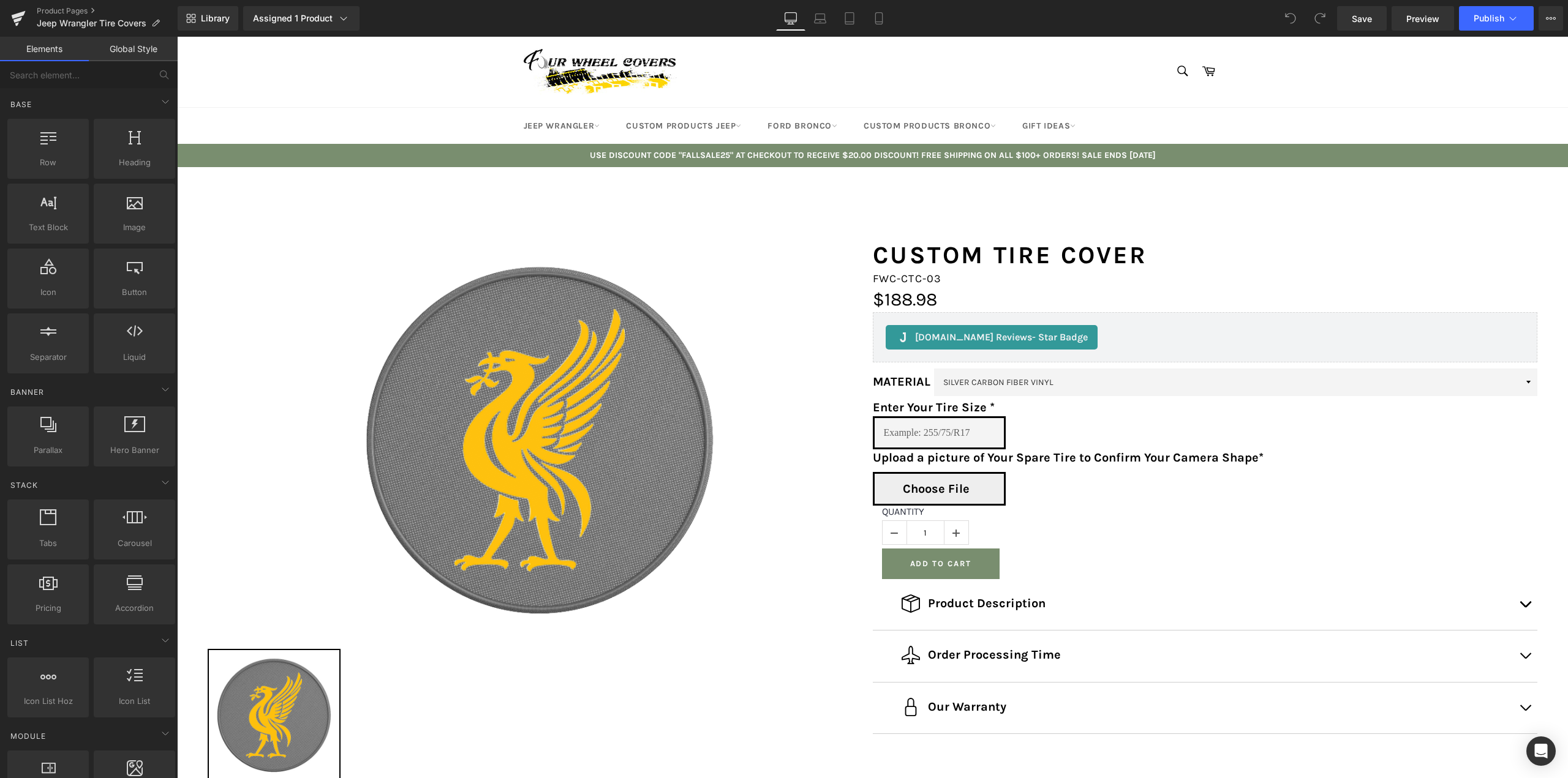
click at [156, 51] on link "Global Style" at bounding box center [133, 49] width 89 height 25
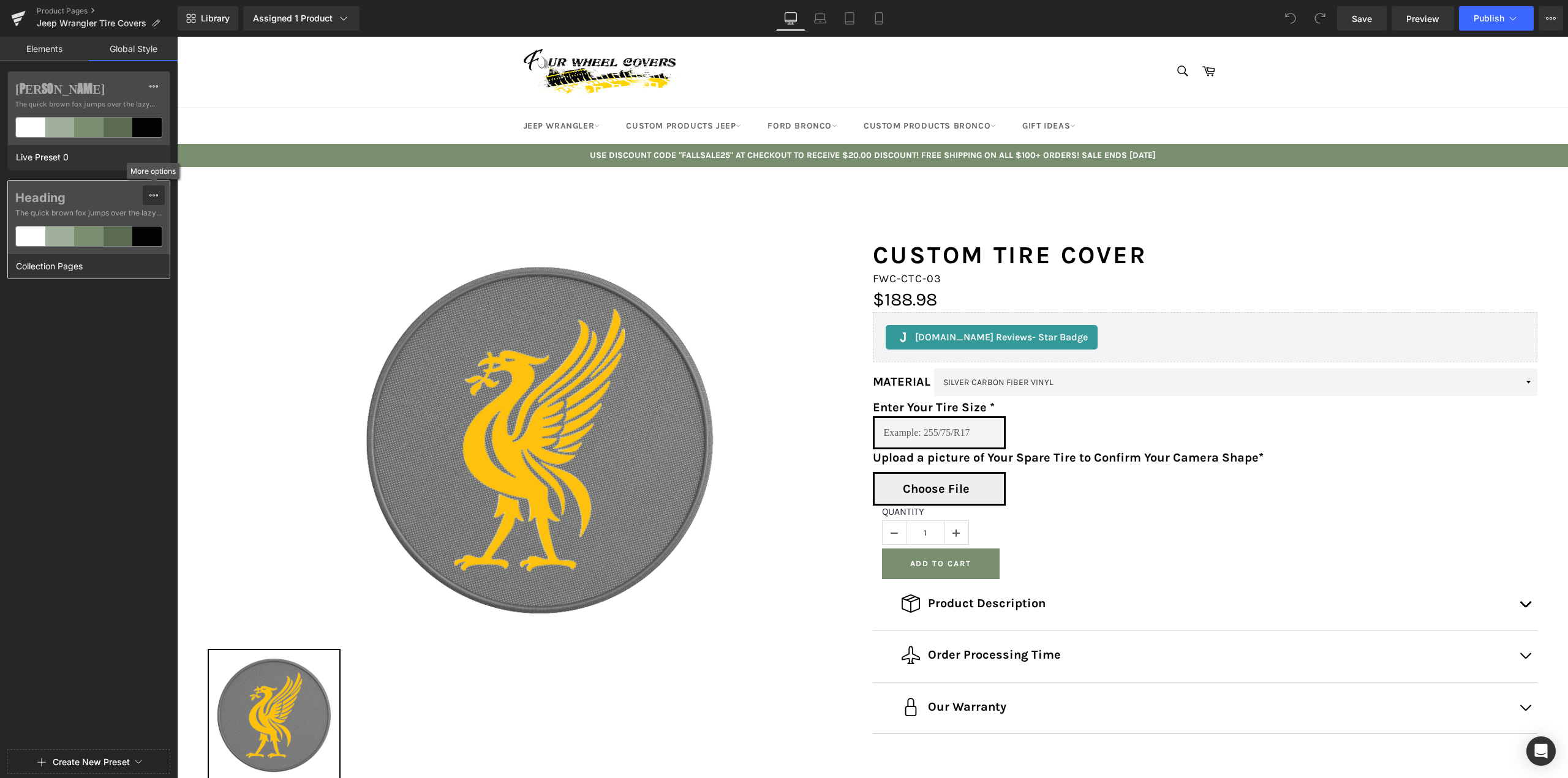
click at [156, 196] on icon at bounding box center [153, 195] width 9 height 2
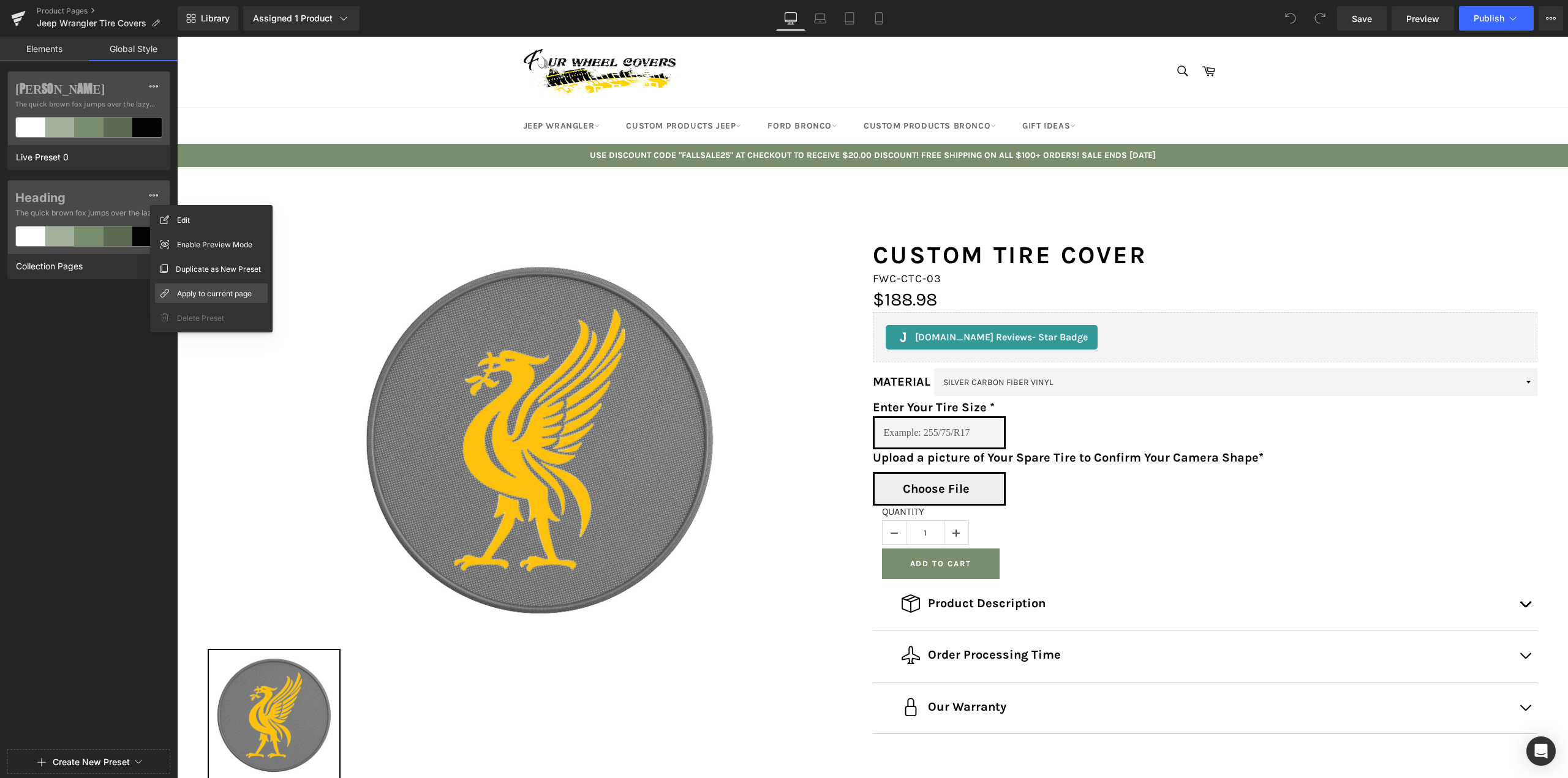
click at [196, 292] on span "Apply to current page" at bounding box center [214, 293] width 75 height 13
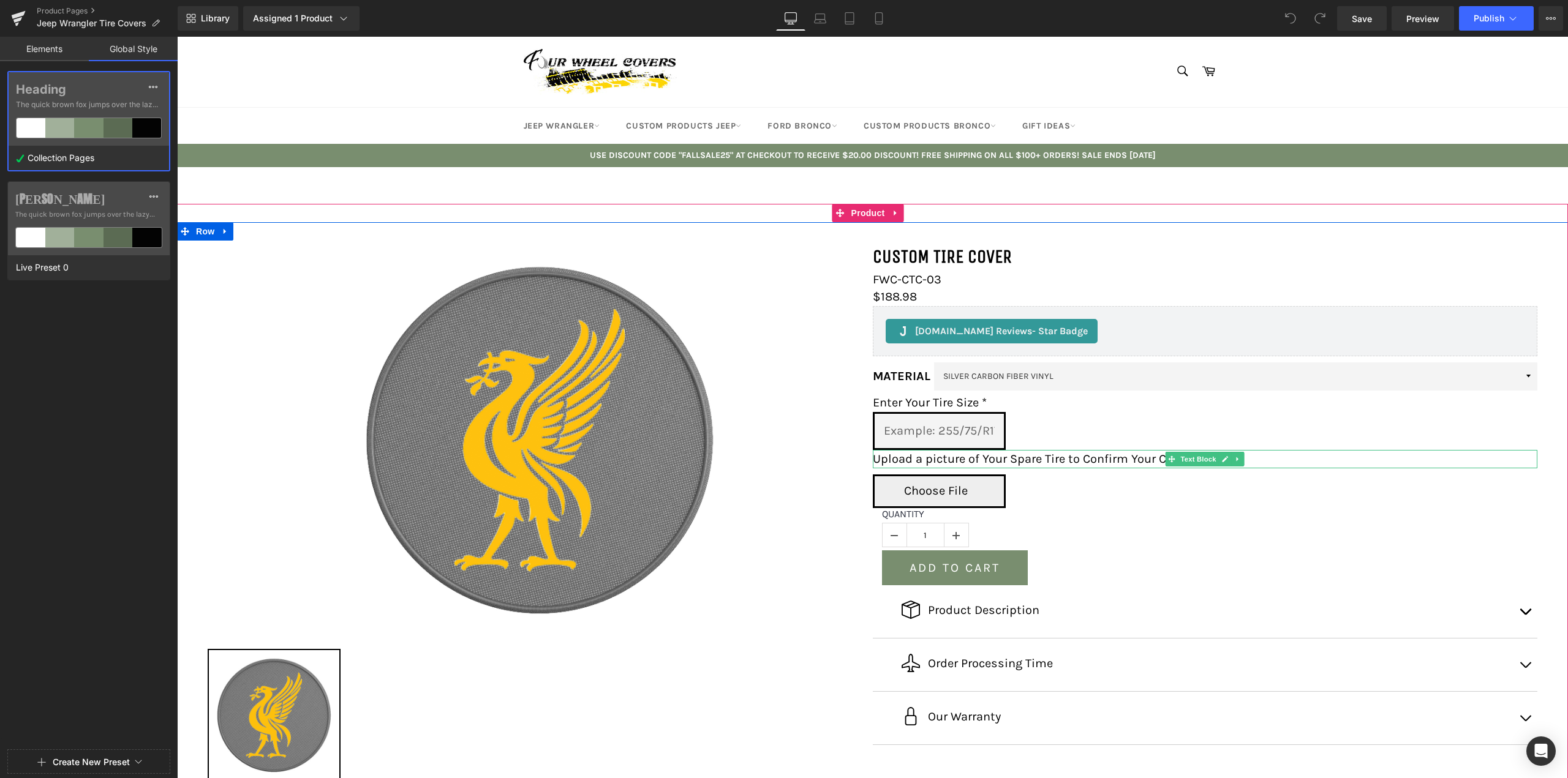
click at [957, 457] on p "Upload a picture of Your Spare Tire to Confirm Your Camera Shape*" at bounding box center [1206, 459] width 665 height 18
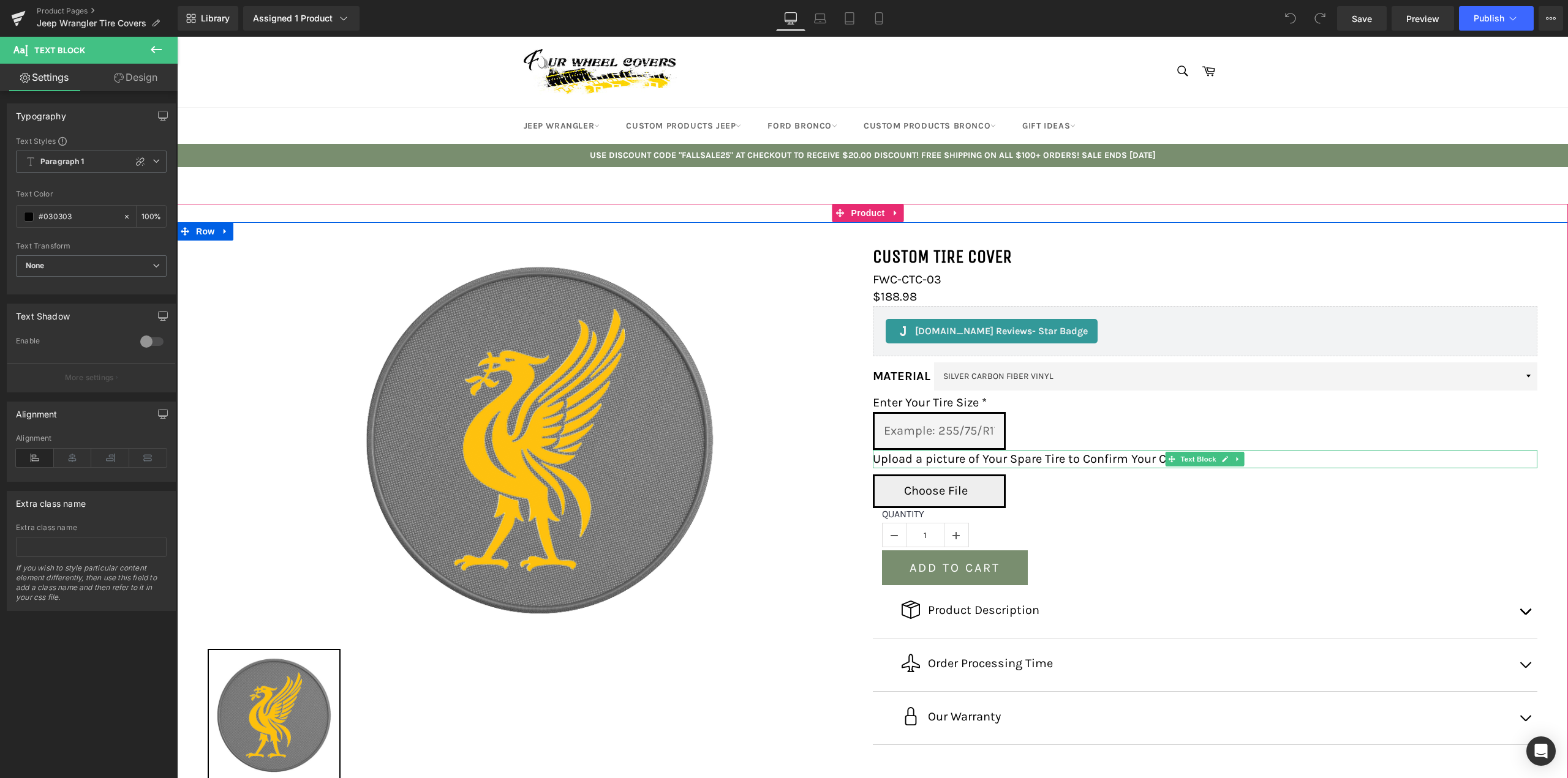
click at [964, 458] on p "Upload a picture of Your Spare Tire to Confirm Your Camera Shape*" at bounding box center [1206, 459] width 665 height 18
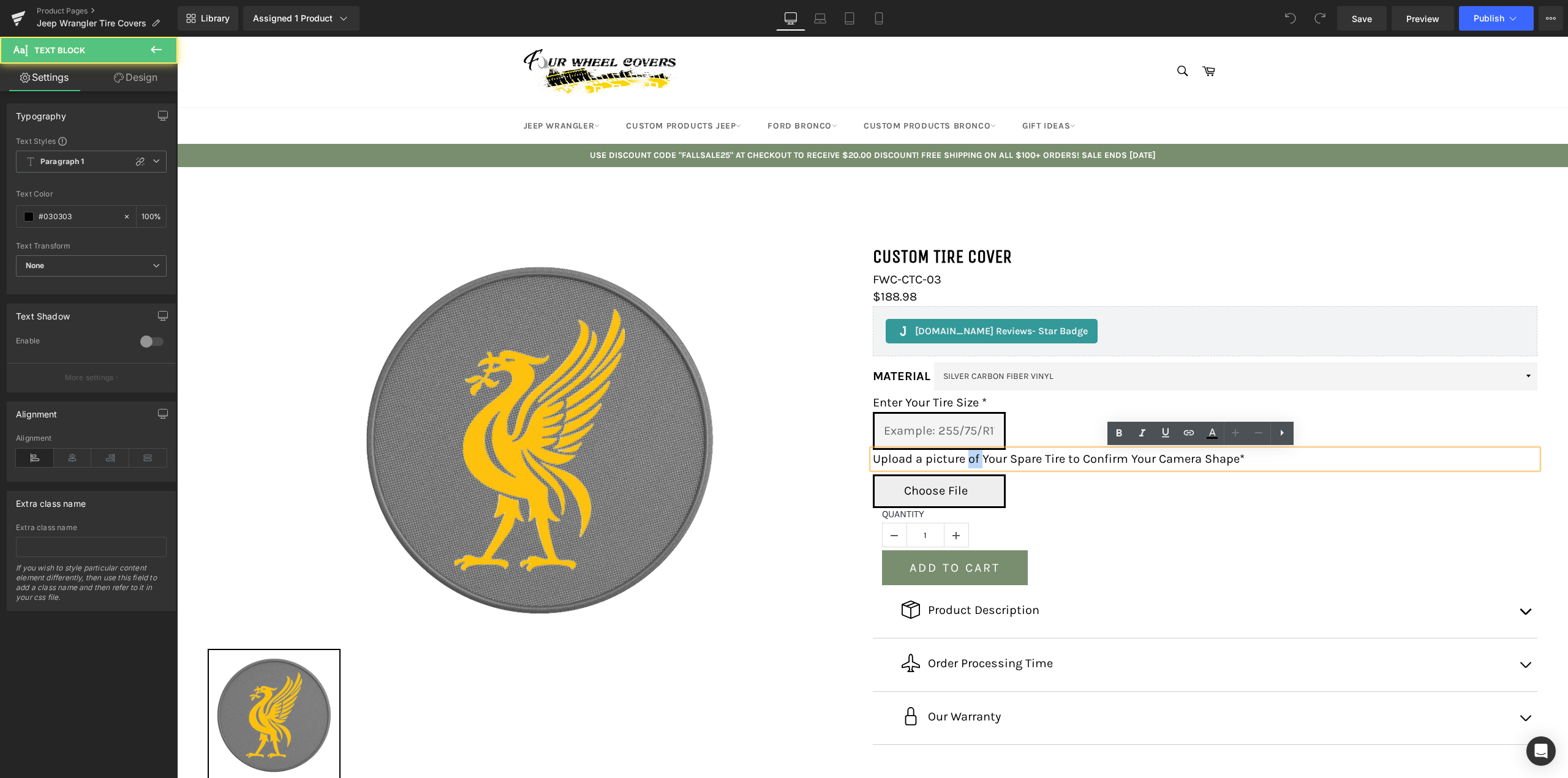
click at [964, 458] on p "Upload a picture of Your Spare Tire to Confirm Your Camera Shape*" at bounding box center [1206, 459] width 665 height 18
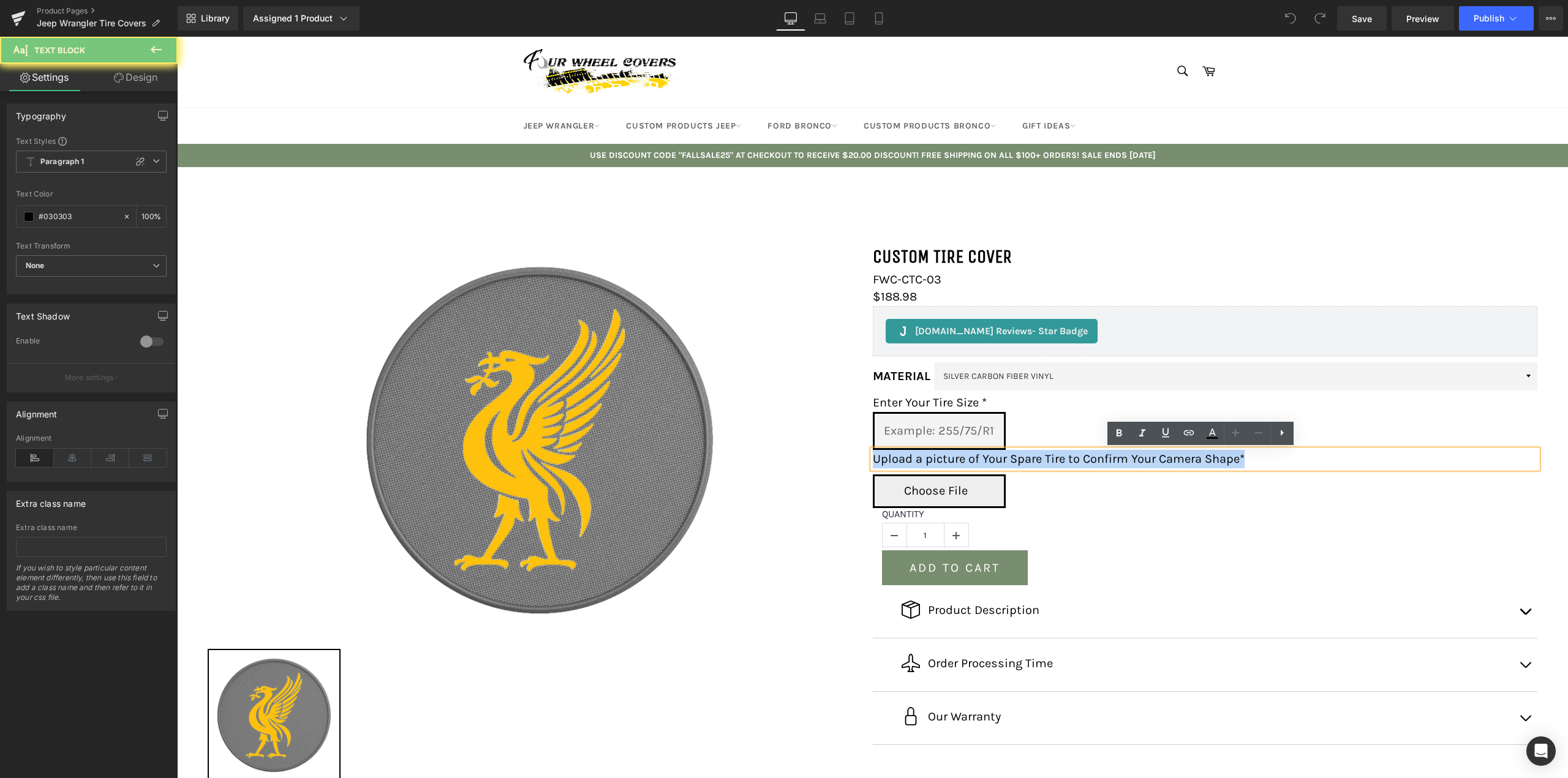
click at [964, 458] on p "Upload a picture of Your Spare Tire to Confirm Your Camera Shape*" at bounding box center [1206, 459] width 665 height 18
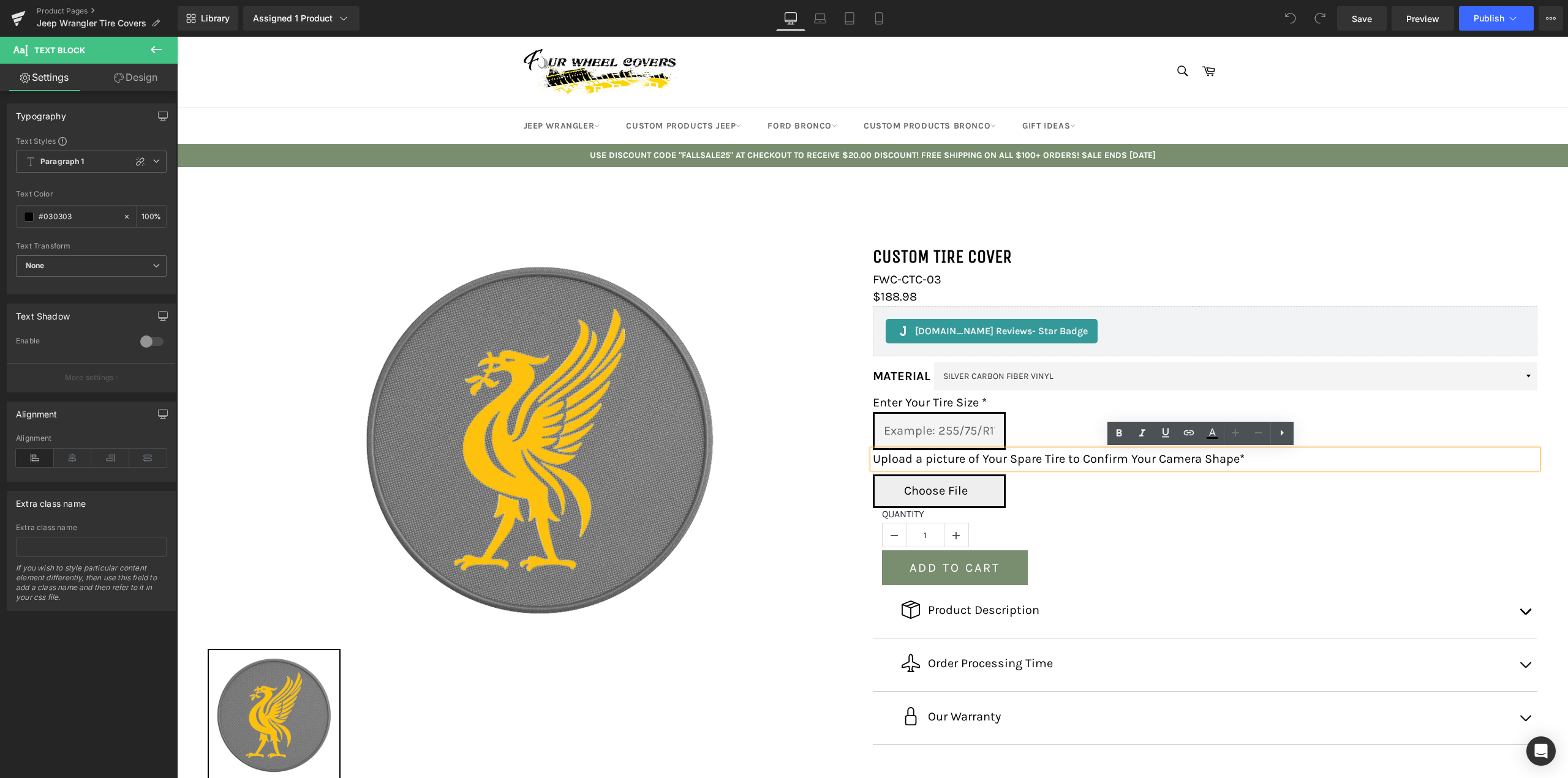
click at [1196, 216] on div "Sale Off (P) Image ‹ › (P) Image List CUSTOM TIRE COVER (P) Title FWC-CTC-03 (P…" at bounding box center [872, 504] width 1391 height 602
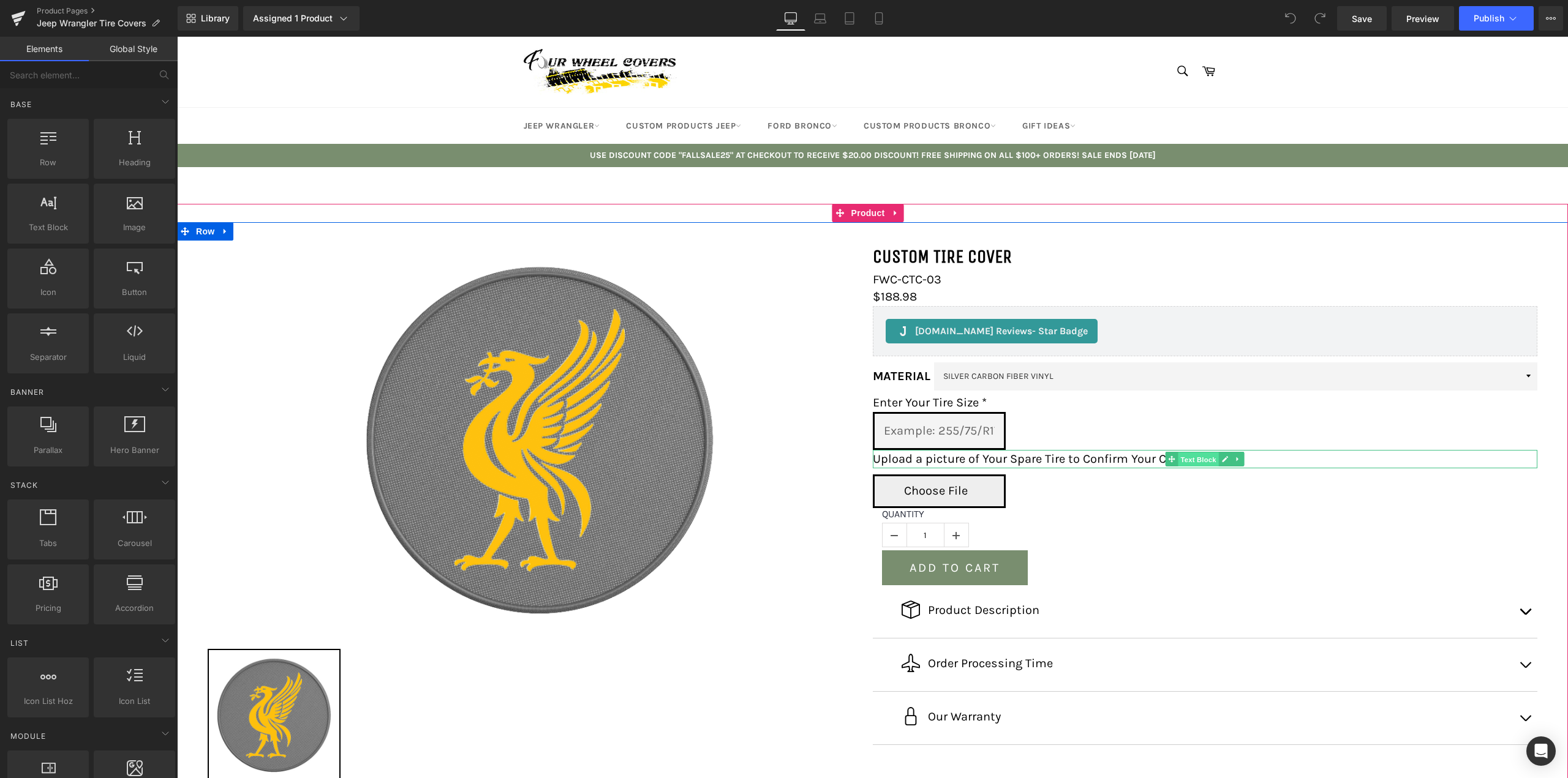
click at [1193, 461] on span "Text Block" at bounding box center [1198, 459] width 40 height 14
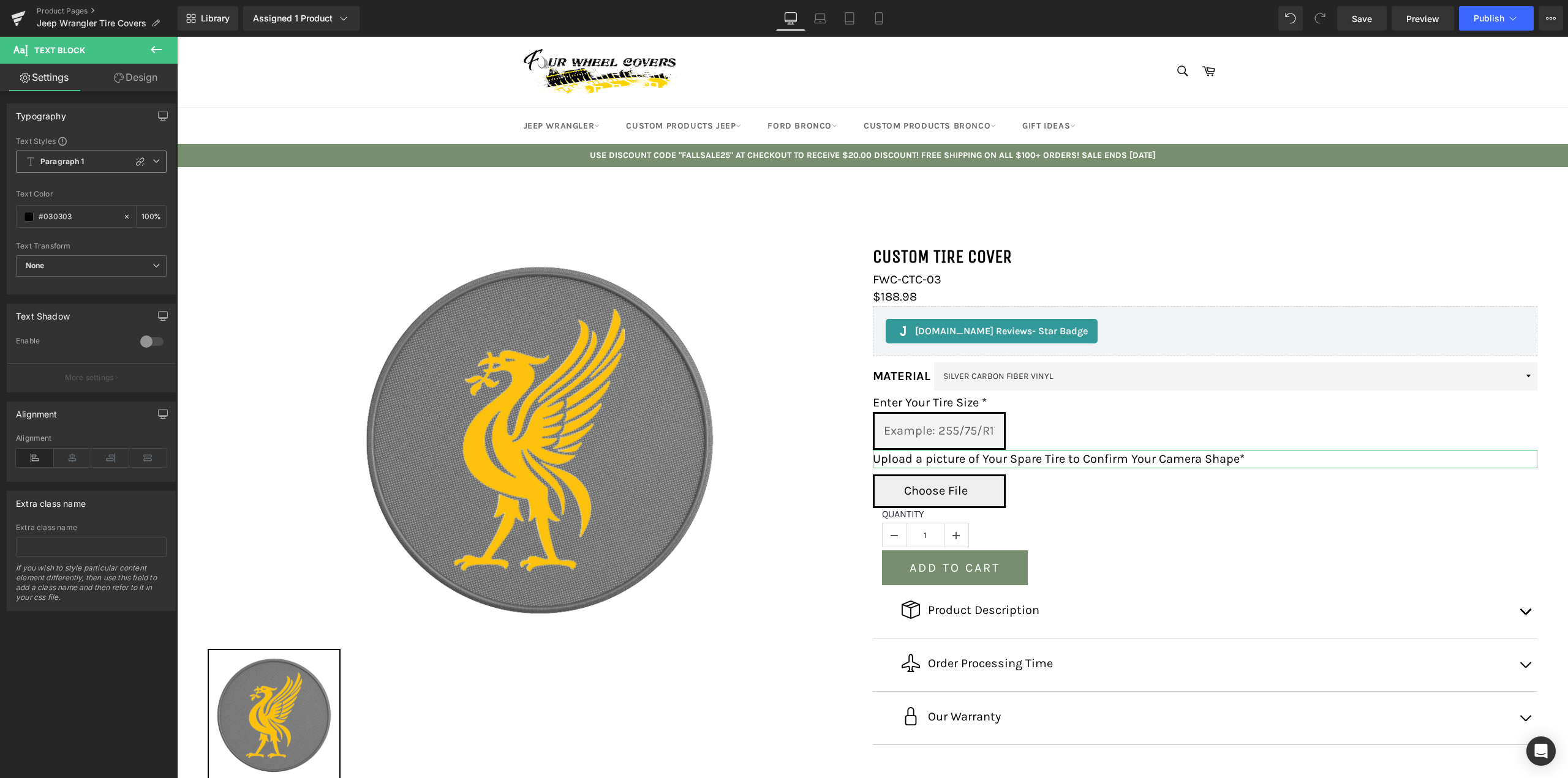
click at [118, 161] on span "Paragraph 1" at bounding box center [91, 162] width 151 height 22
click at [63, 272] on div "Paragraph 4" at bounding box center [60, 273] width 45 height 9
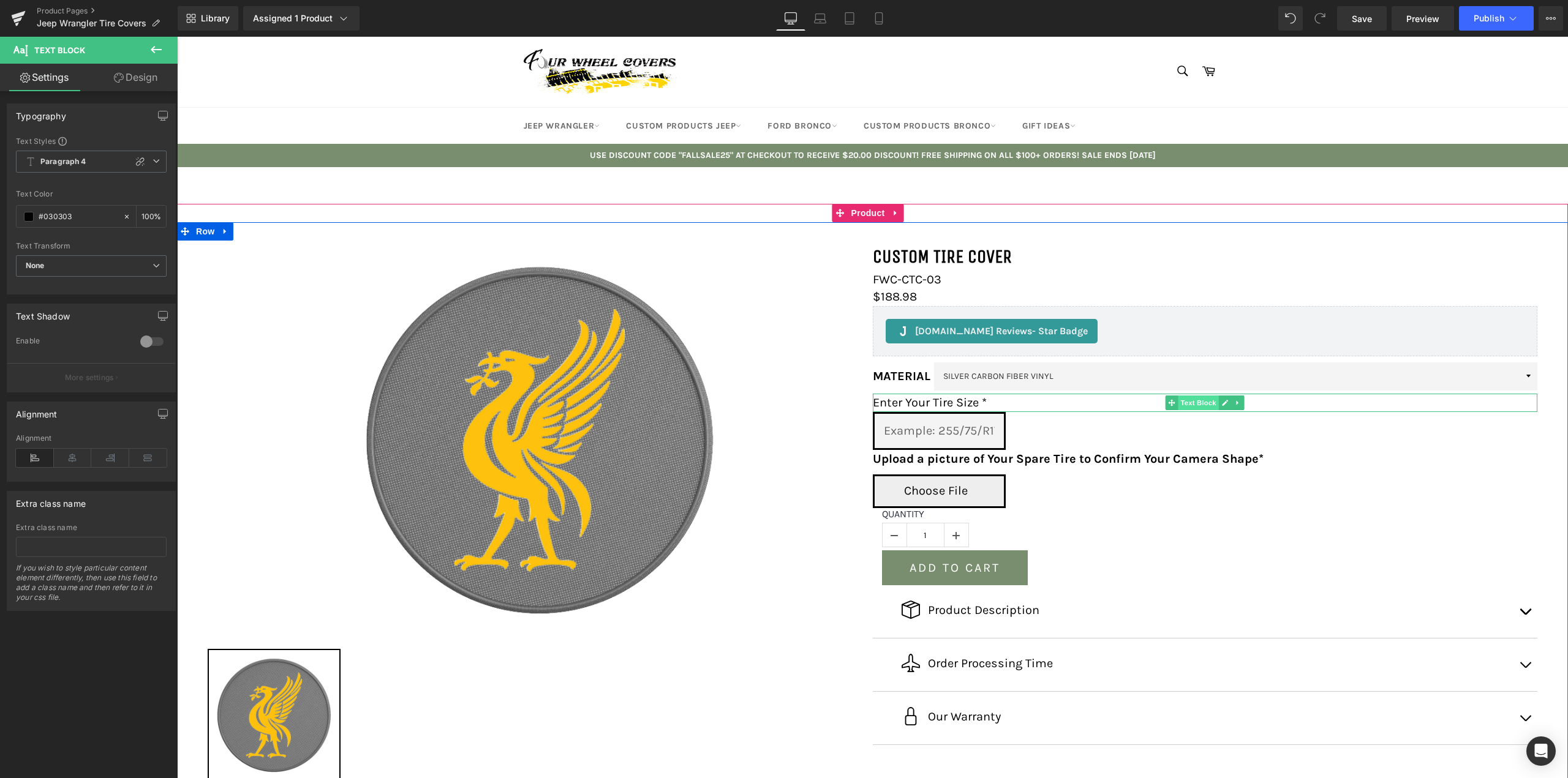
click at [1190, 405] on span "Text Block" at bounding box center [1198, 403] width 40 height 14
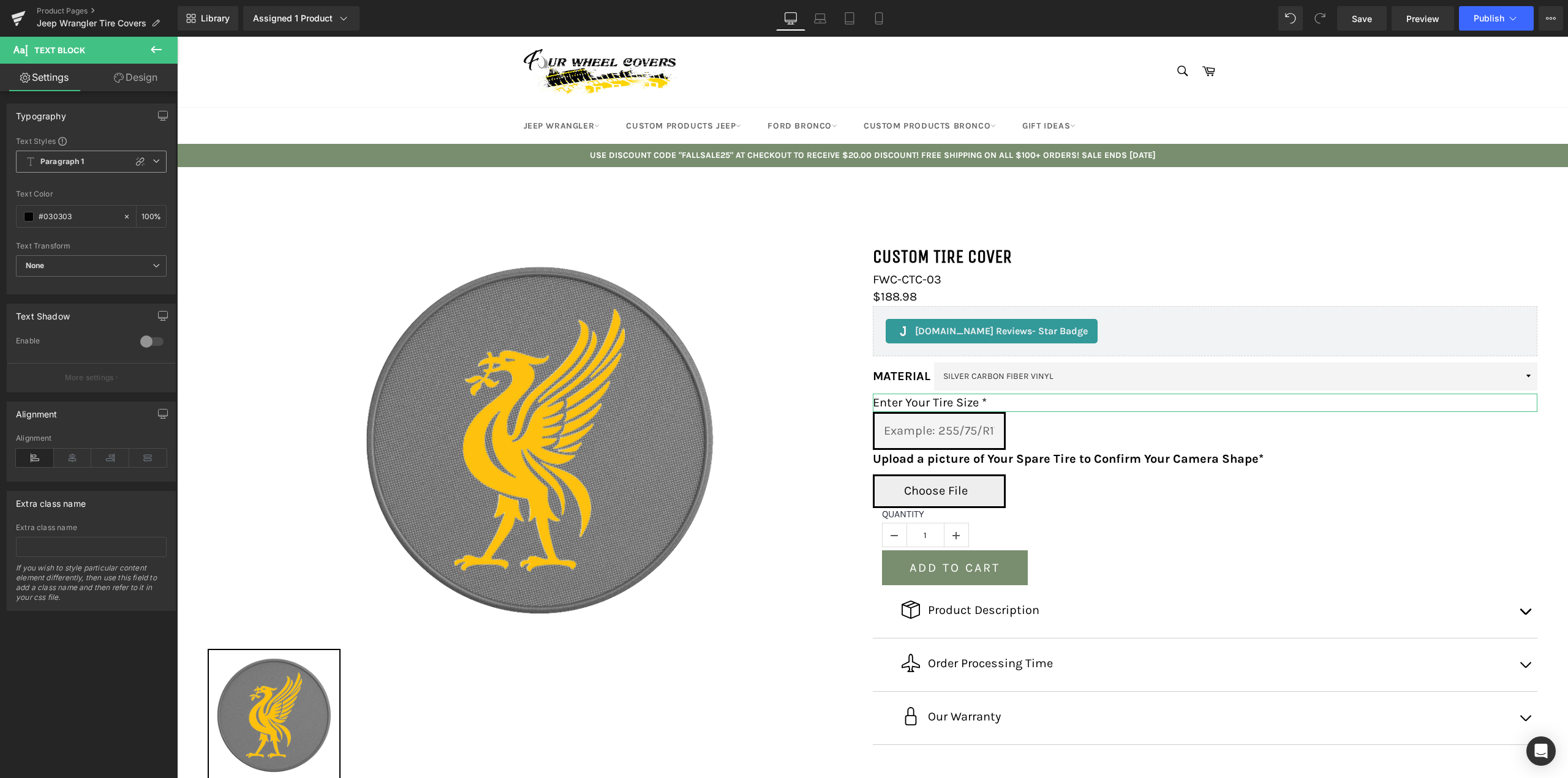
click at [152, 162] on icon at bounding box center [156, 160] width 7 height 7
click at [64, 273] on div "Paragraph 4" at bounding box center [60, 273] width 45 height 9
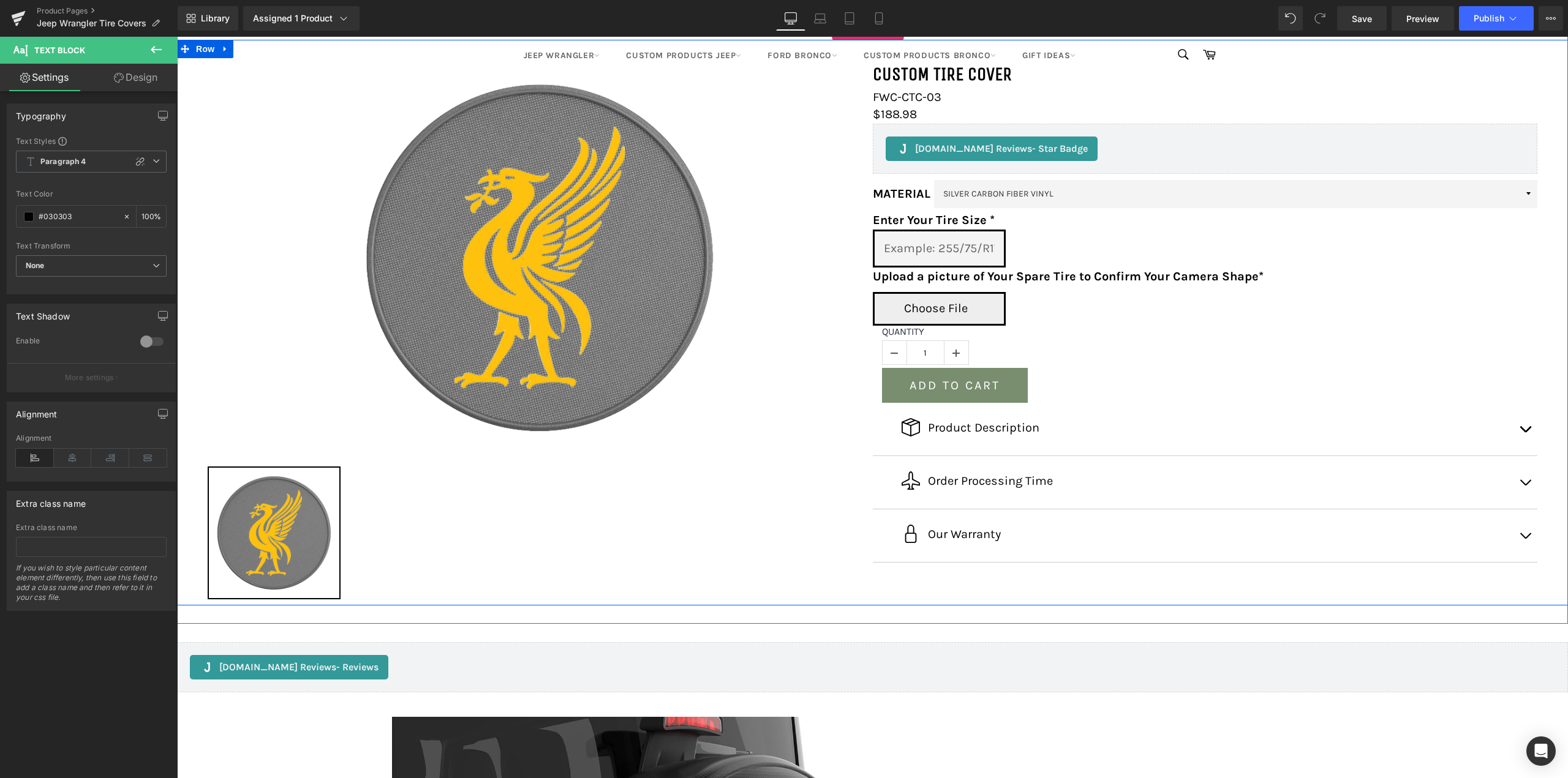
scroll to position [183, 0]
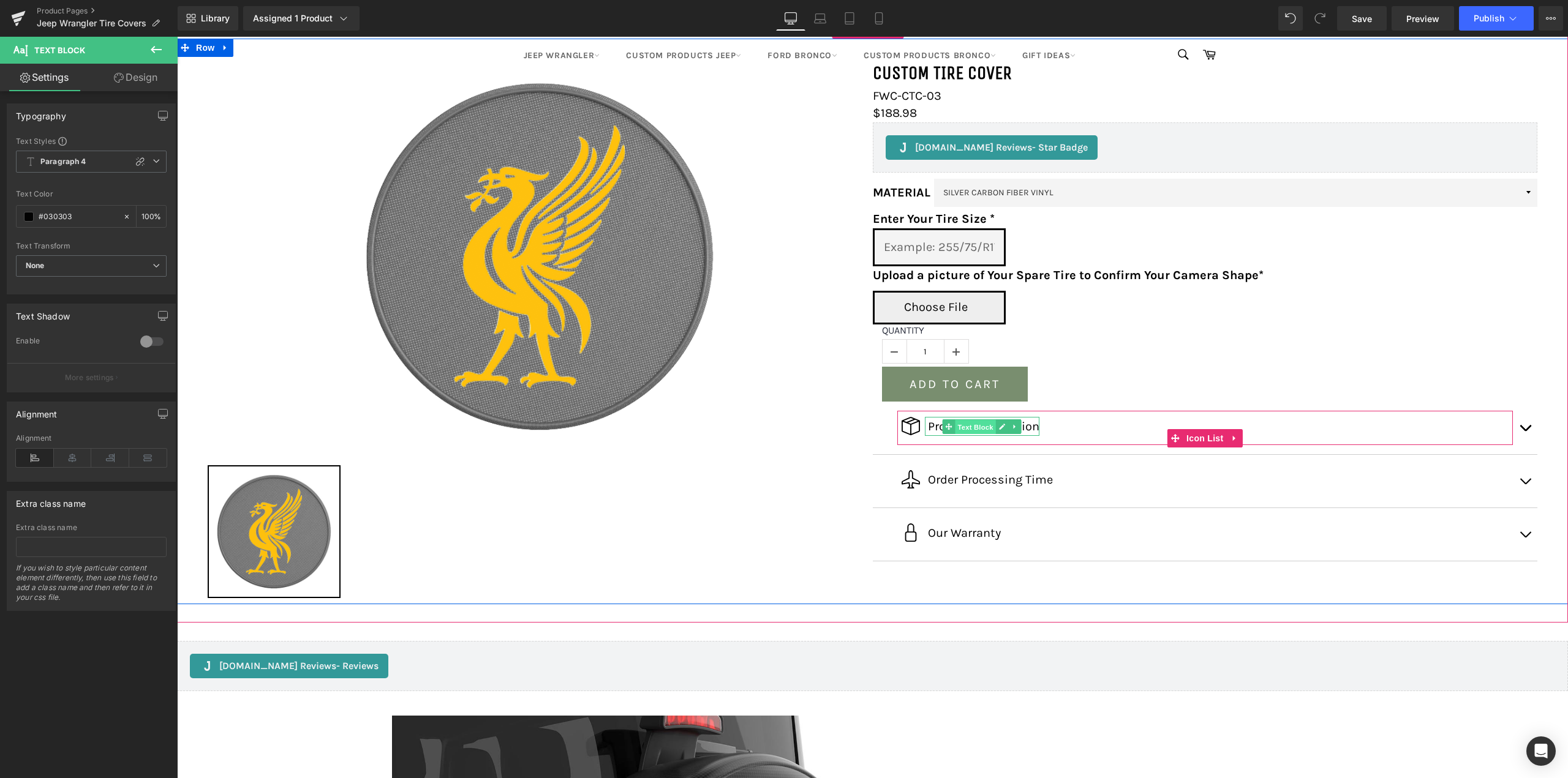
click at [977, 421] on span "Text Block" at bounding box center [975, 427] width 40 height 14
click at [165, 161] on div "Text Styles Custom Paragraph 1 Paragraph 2 Paragraph 3 Paragraph 4 Paragraph 1 …" at bounding box center [91, 215] width 168 height 158
click at [152, 161] on icon at bounding box center [156, 160] width 7 height 7
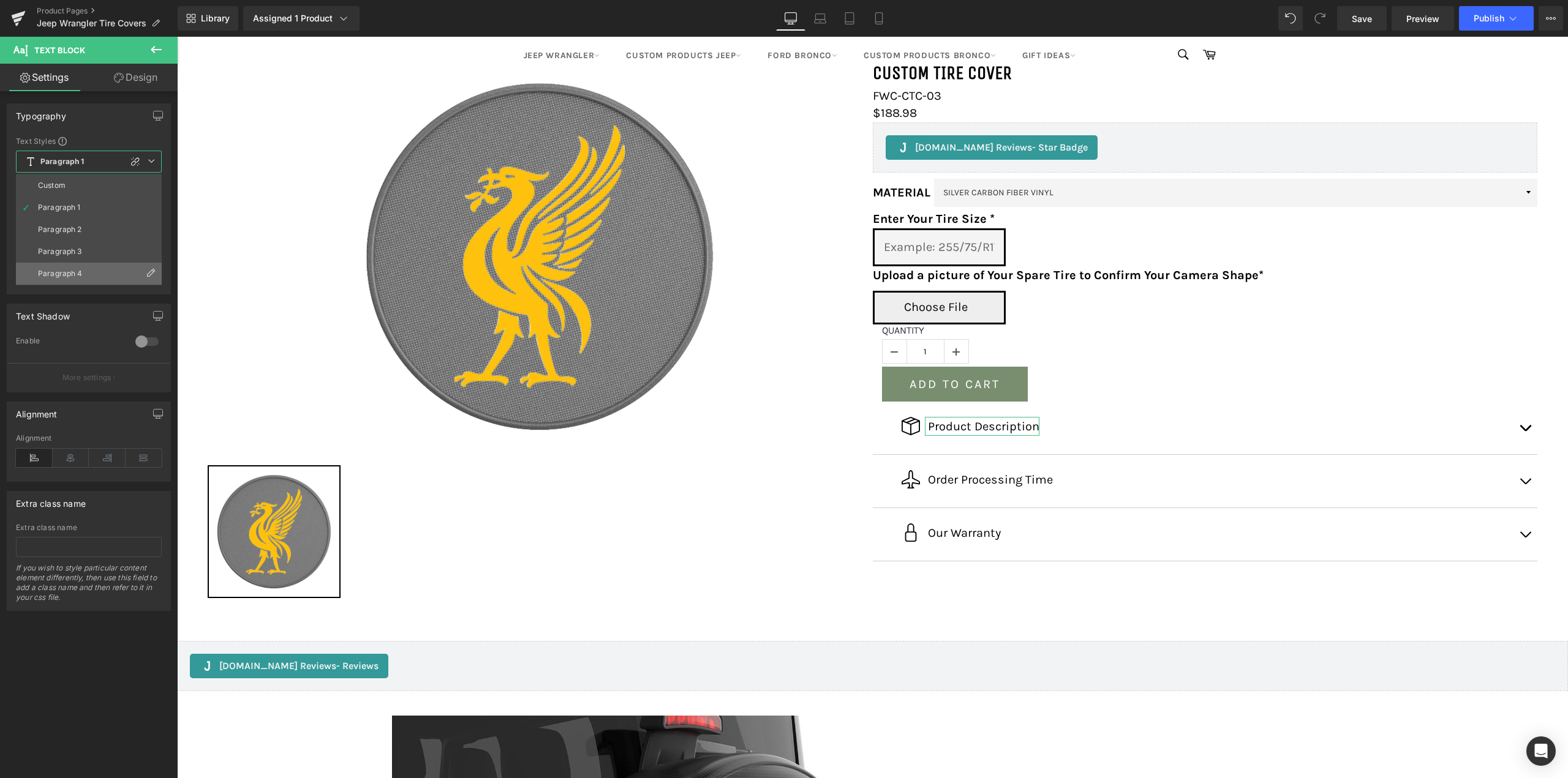
click at [76, 273] on div "Paragraph 4" at bounding box center [60, 273] width 45 height 9
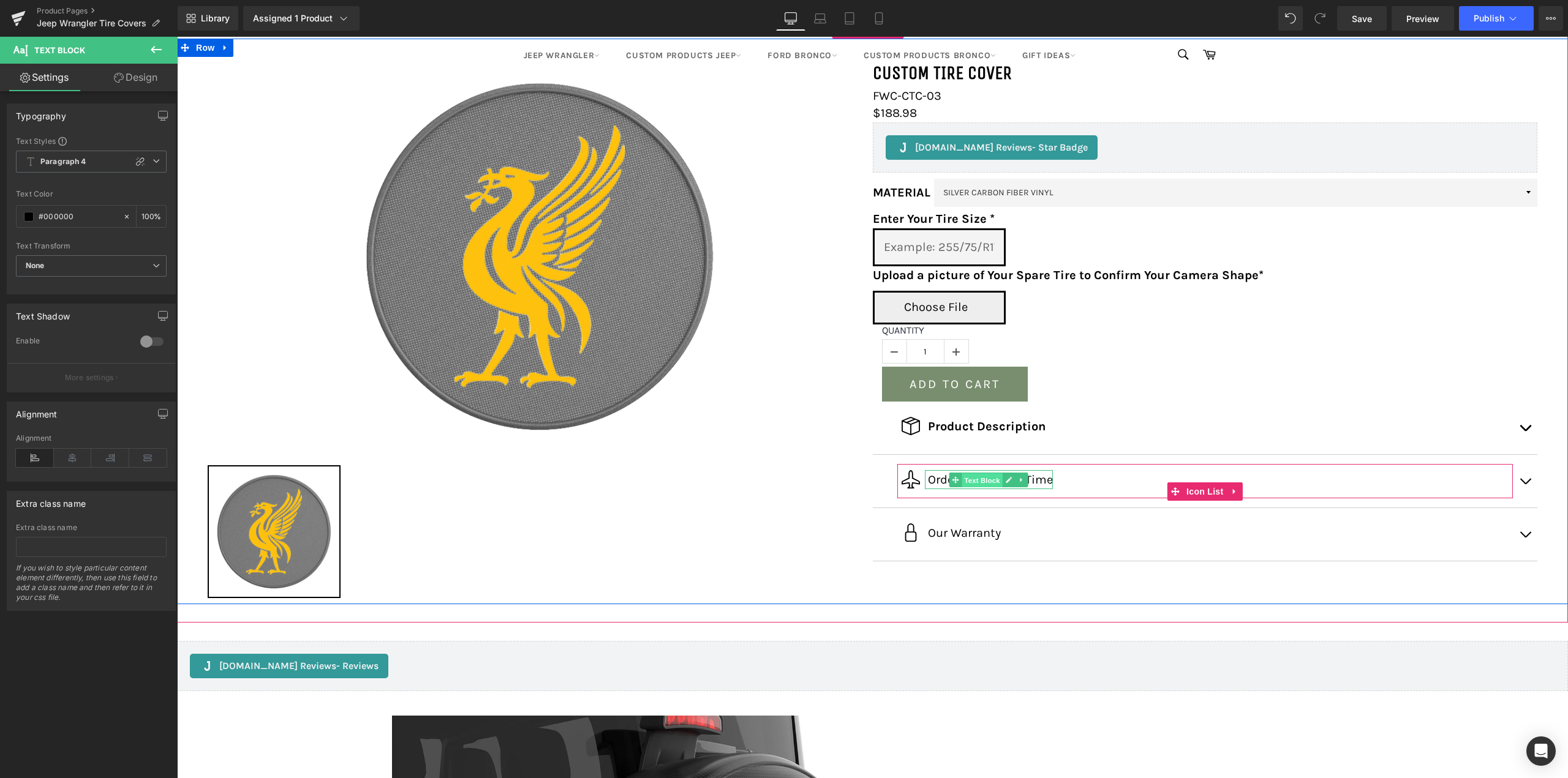
click at [991, 482] on span "Text Block" at bounding box center [982, 481] width 40 height 14
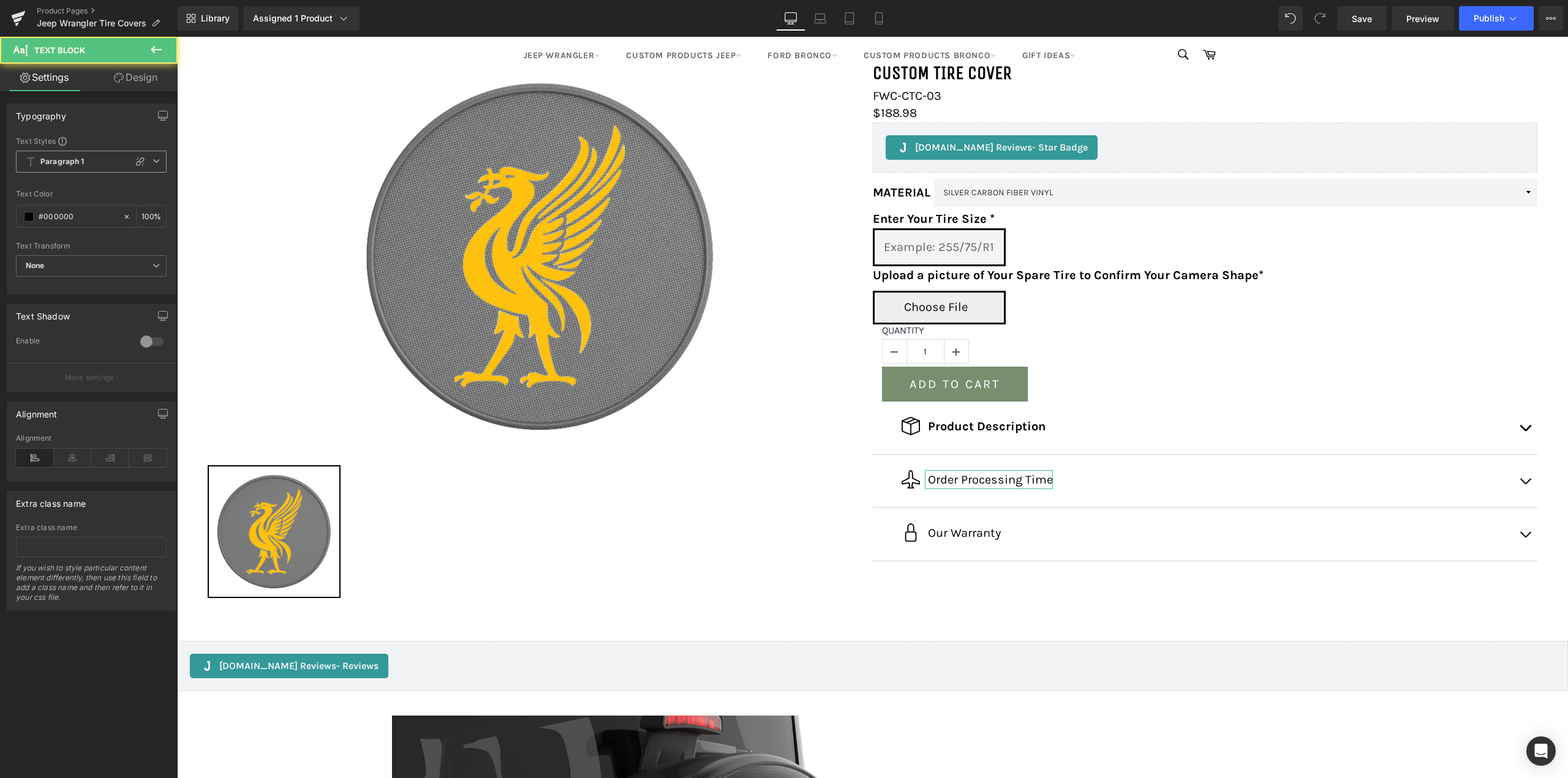
click at [149, 155] on span "Paragraph 1" at bounding box center [91, 162] width 151 height 22
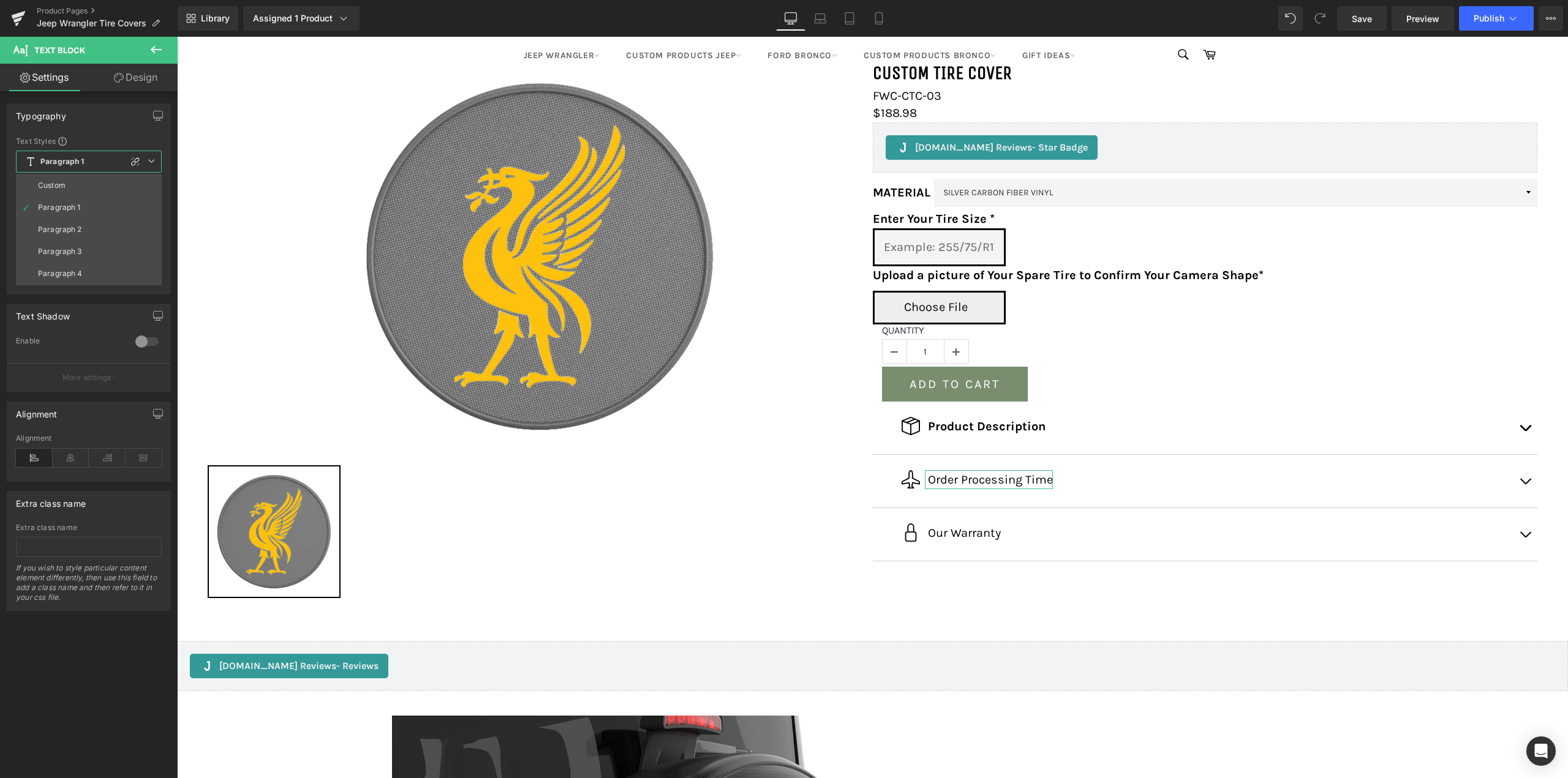
drag, startPoint x: 85, startPoint y: 266, endPoint x: 95, endPoint y: 266, distance: 10.0
click at [84, 266] on li "Paragraph 4" at bounding box center [89, 274] width 146 height 22
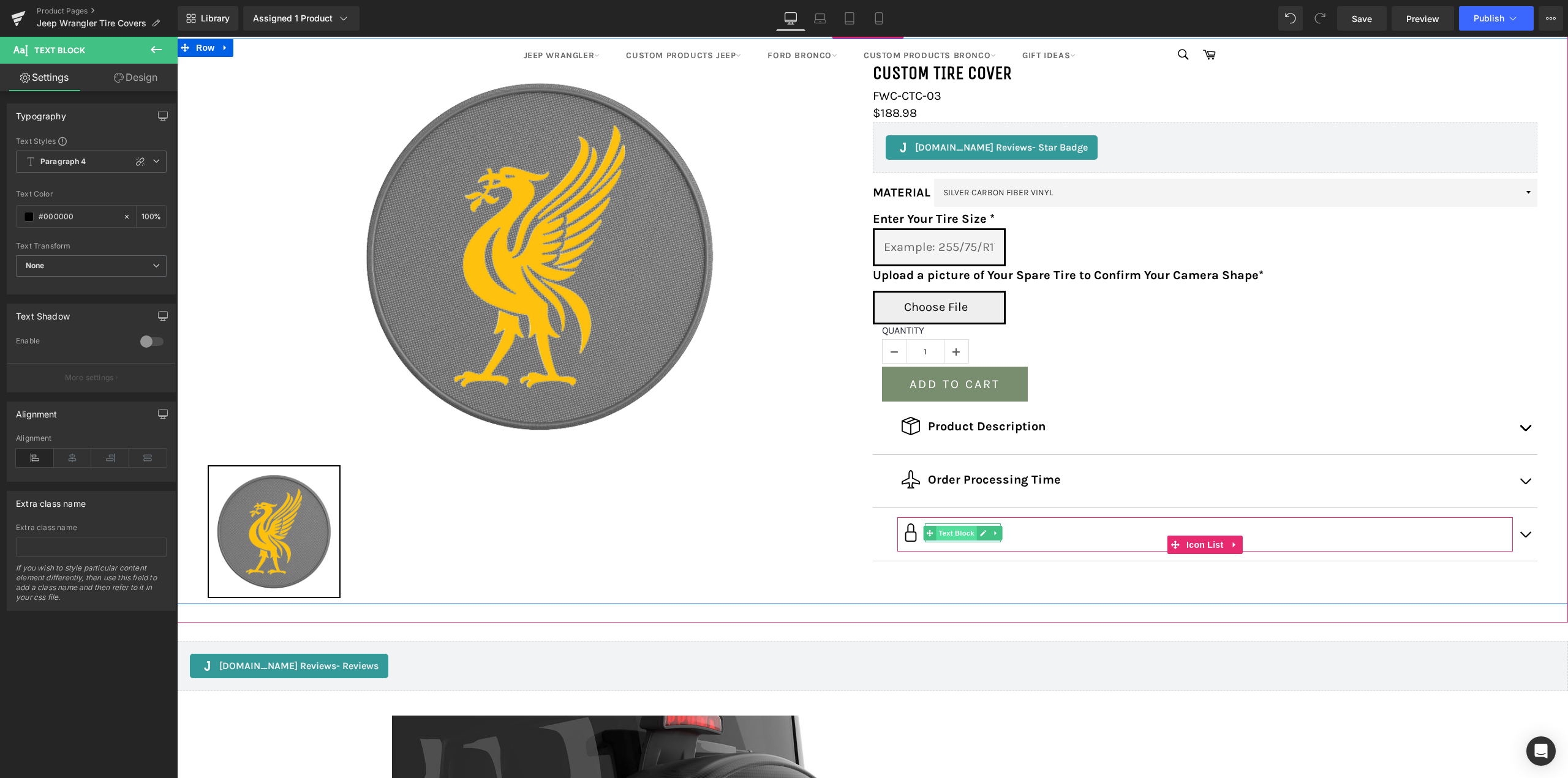
click at [968, 531] on span "Text Block" at bounding box center [956, 533] width 40 height 14
click at [149, 167] on span "Paragraph 1" at bounding box center [91, 162] width 151 height 22
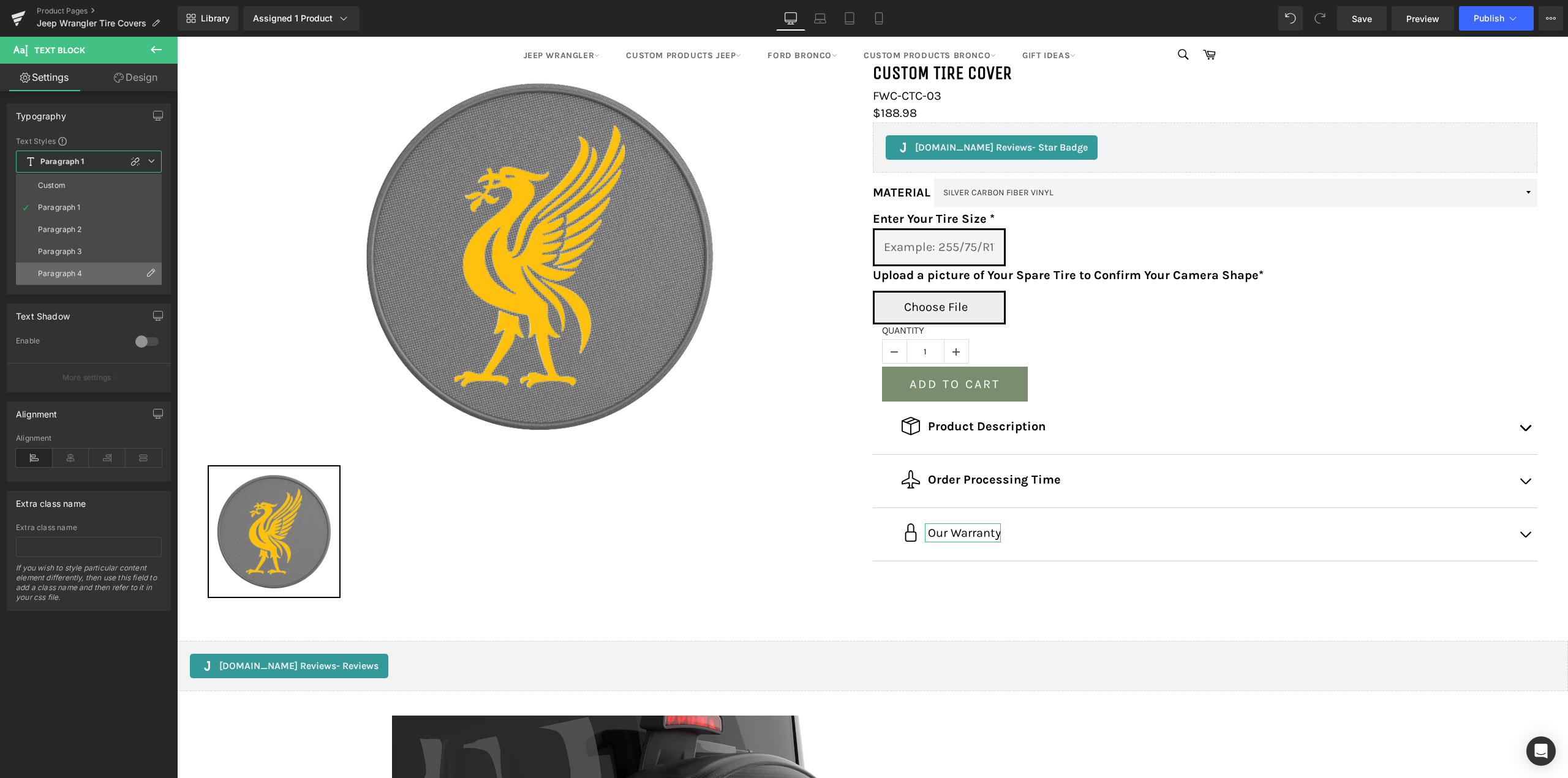
click at [63, 278] on li "Paragraph 4" at bounding box center [89, 274] width 146 height 22
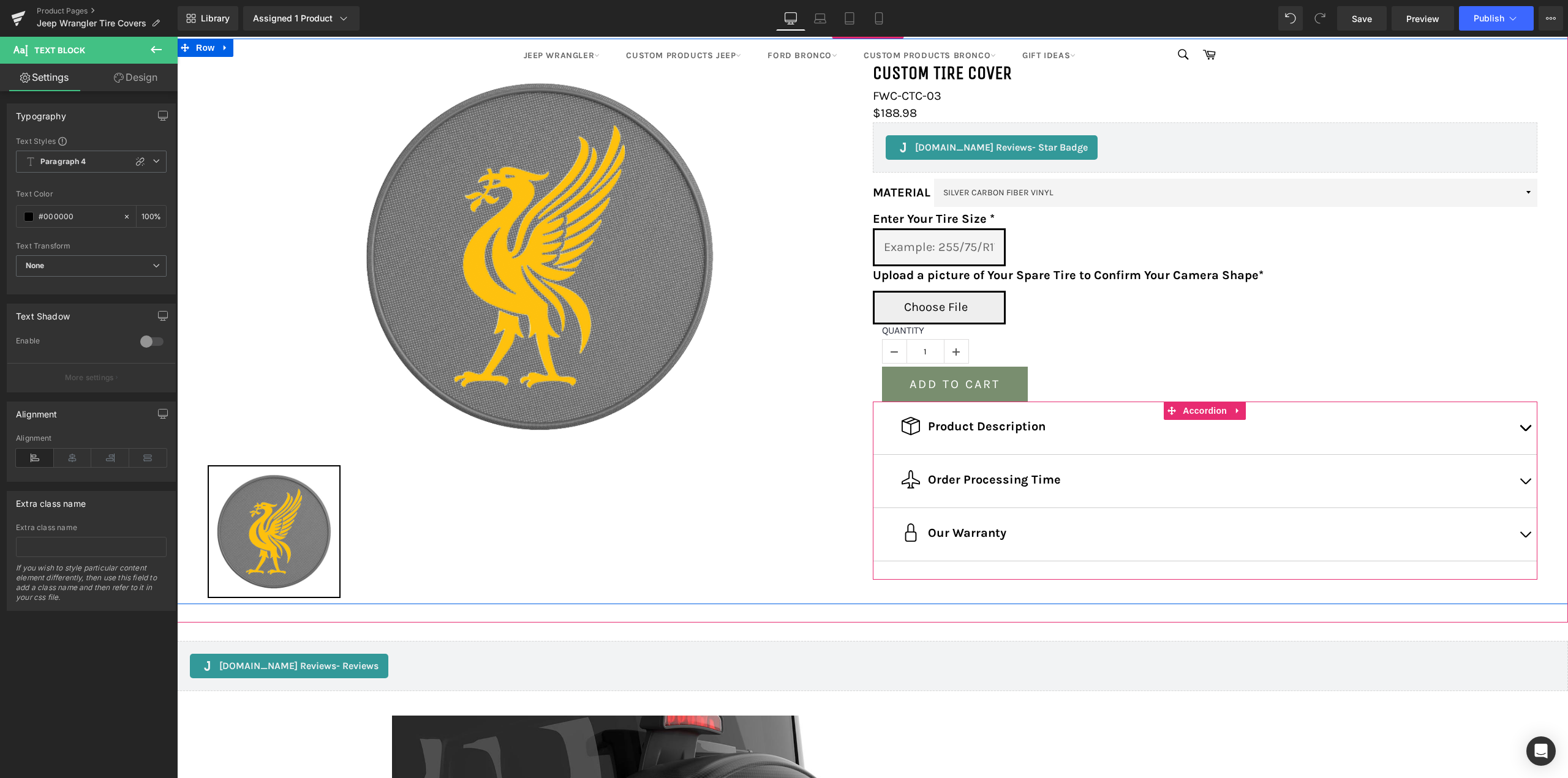
click at [1526, 538] on span "button" at bounding box center [1526, 538] width 0 height 0
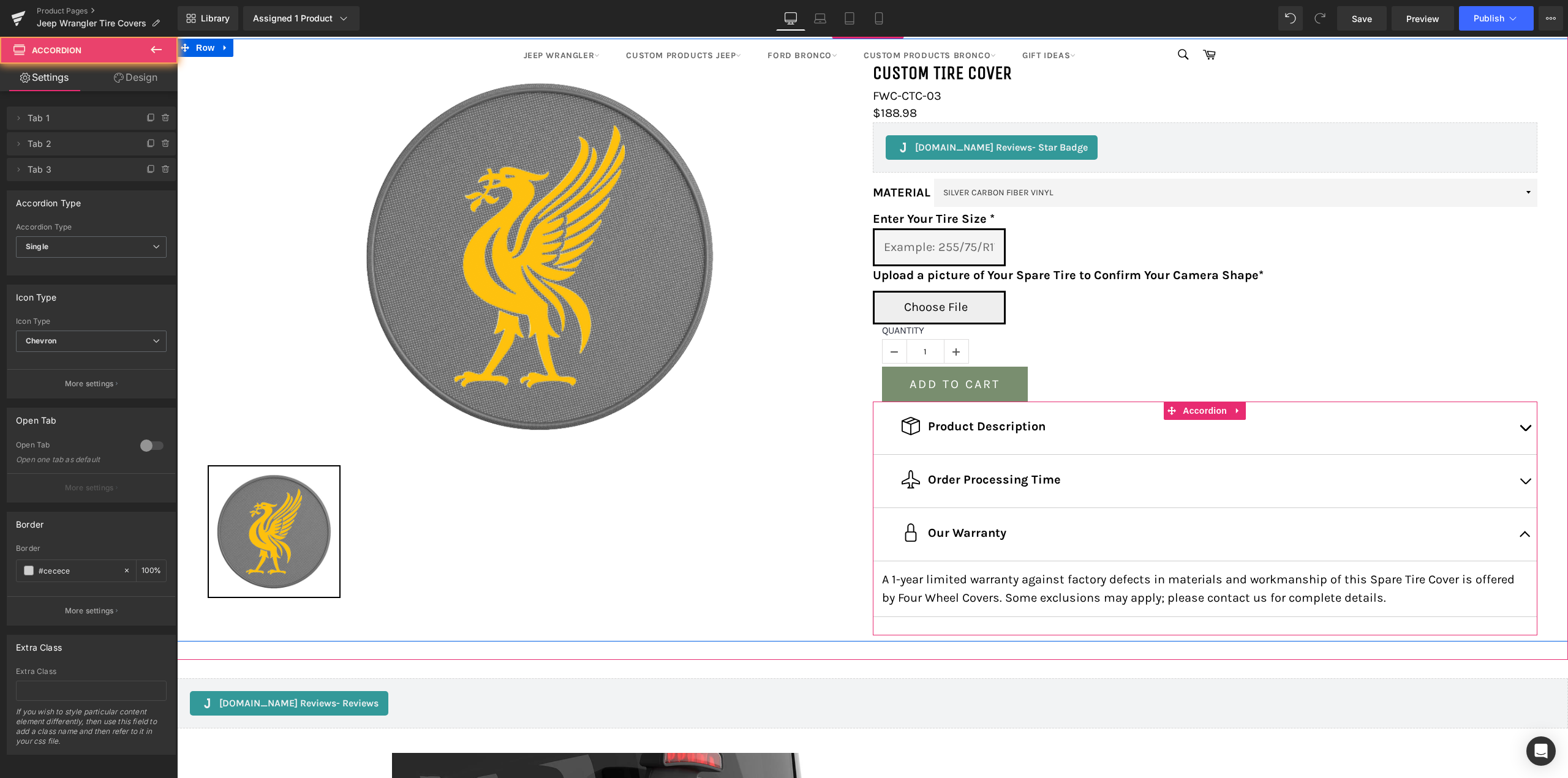
click at [1517, 532] on button "button" at bounding box center [1525, 534] width 25 height 53
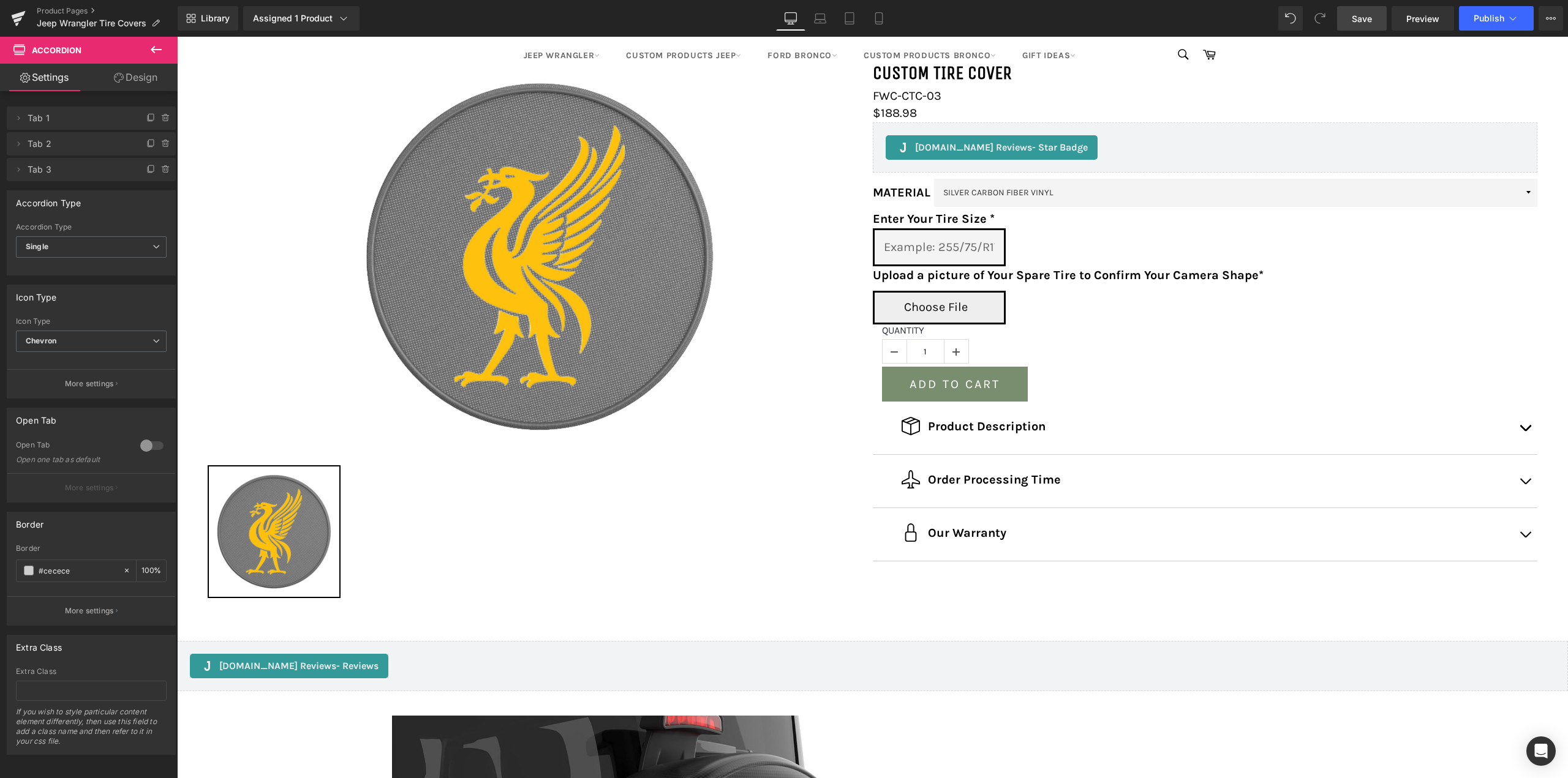
click at [1363, 17] on span "Save" at bounding box center [1361, 18] width 20 height 13
click at [880, 18] on icon at bounding box center [879, 18] width 12 height 12
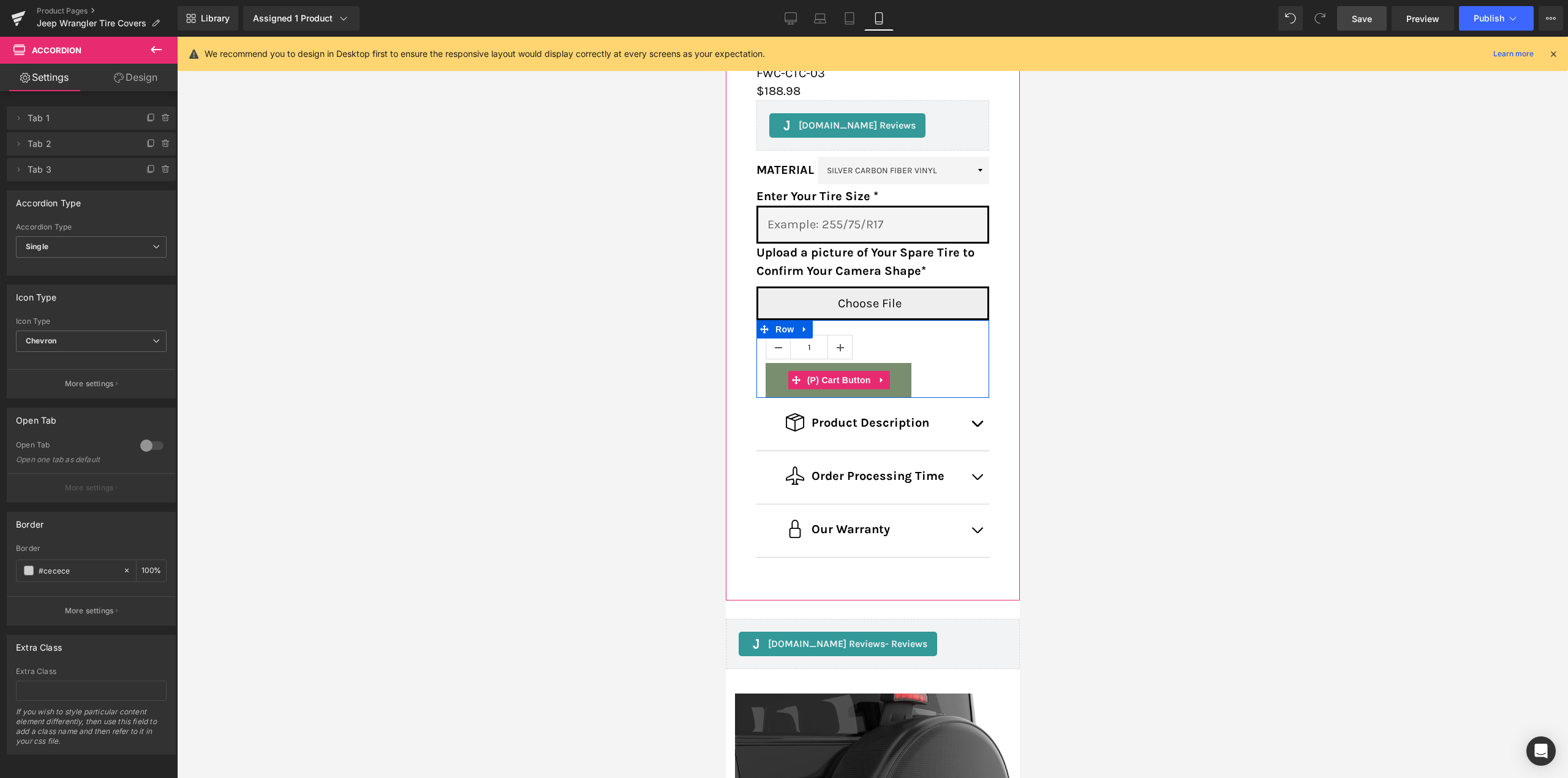
scroll to position [370, 0]
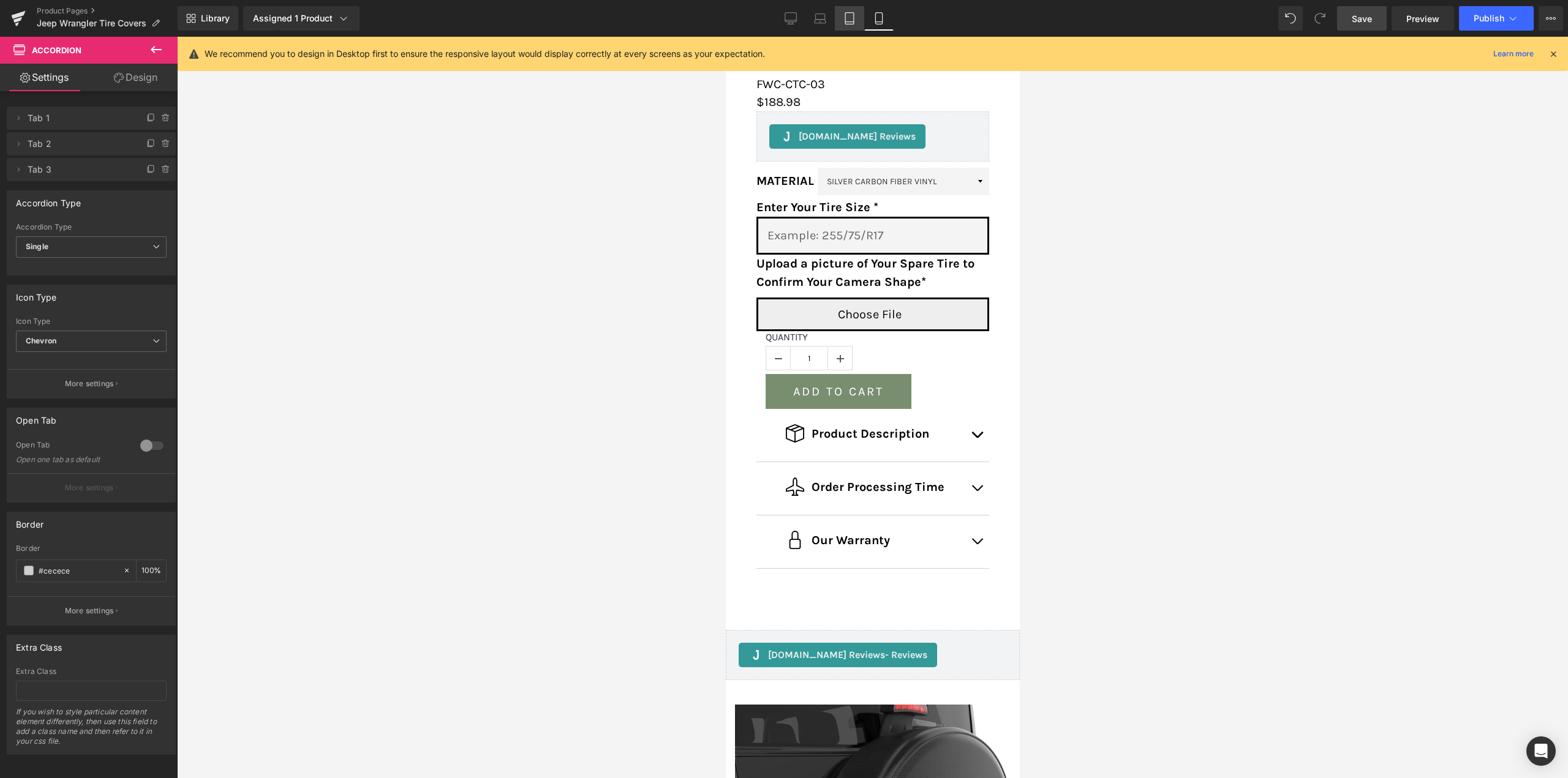
click at [855, 22] on icon at bounding box center [849, 18] width 12 height 12
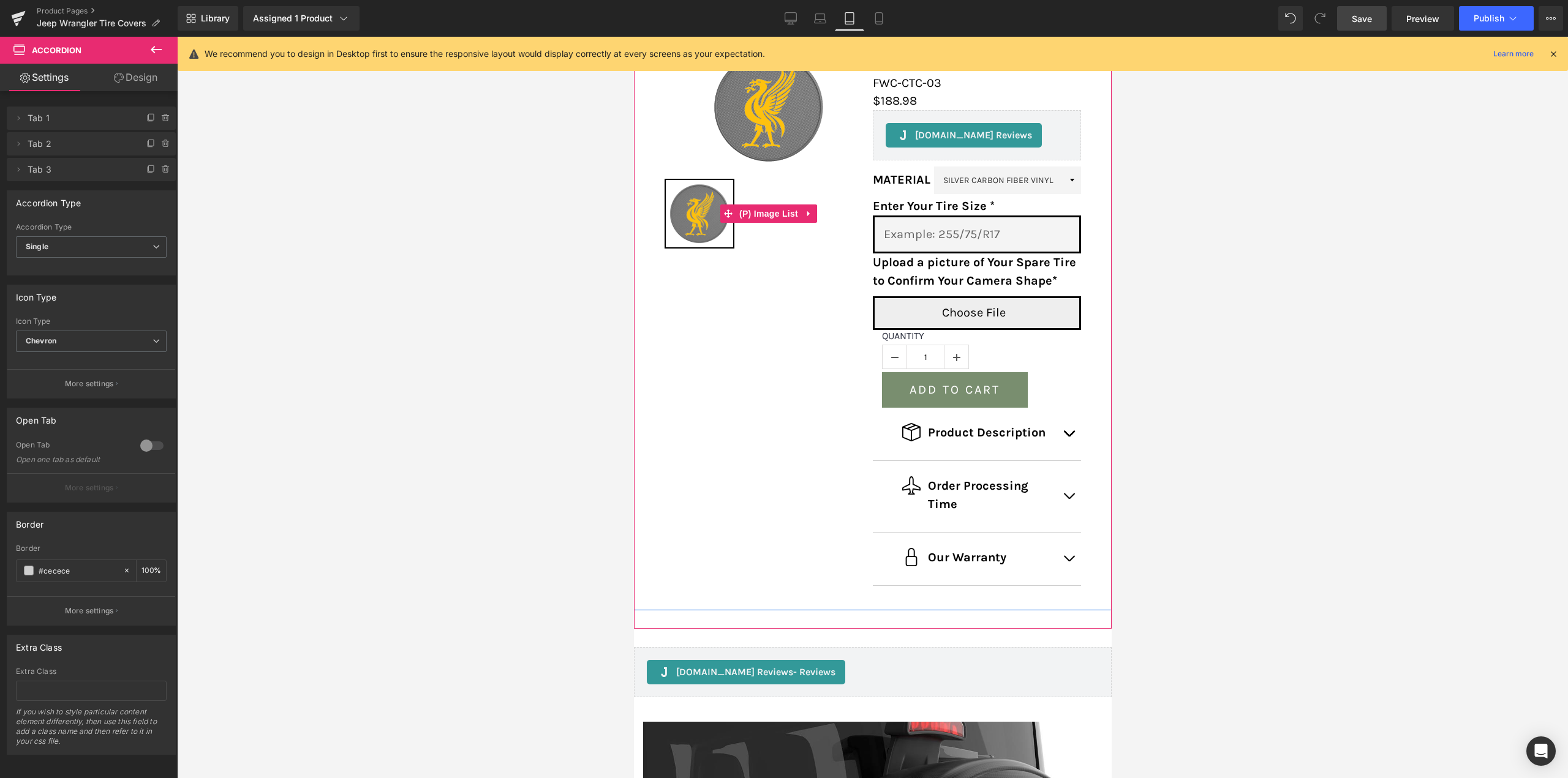
scroll to position [86, 0]
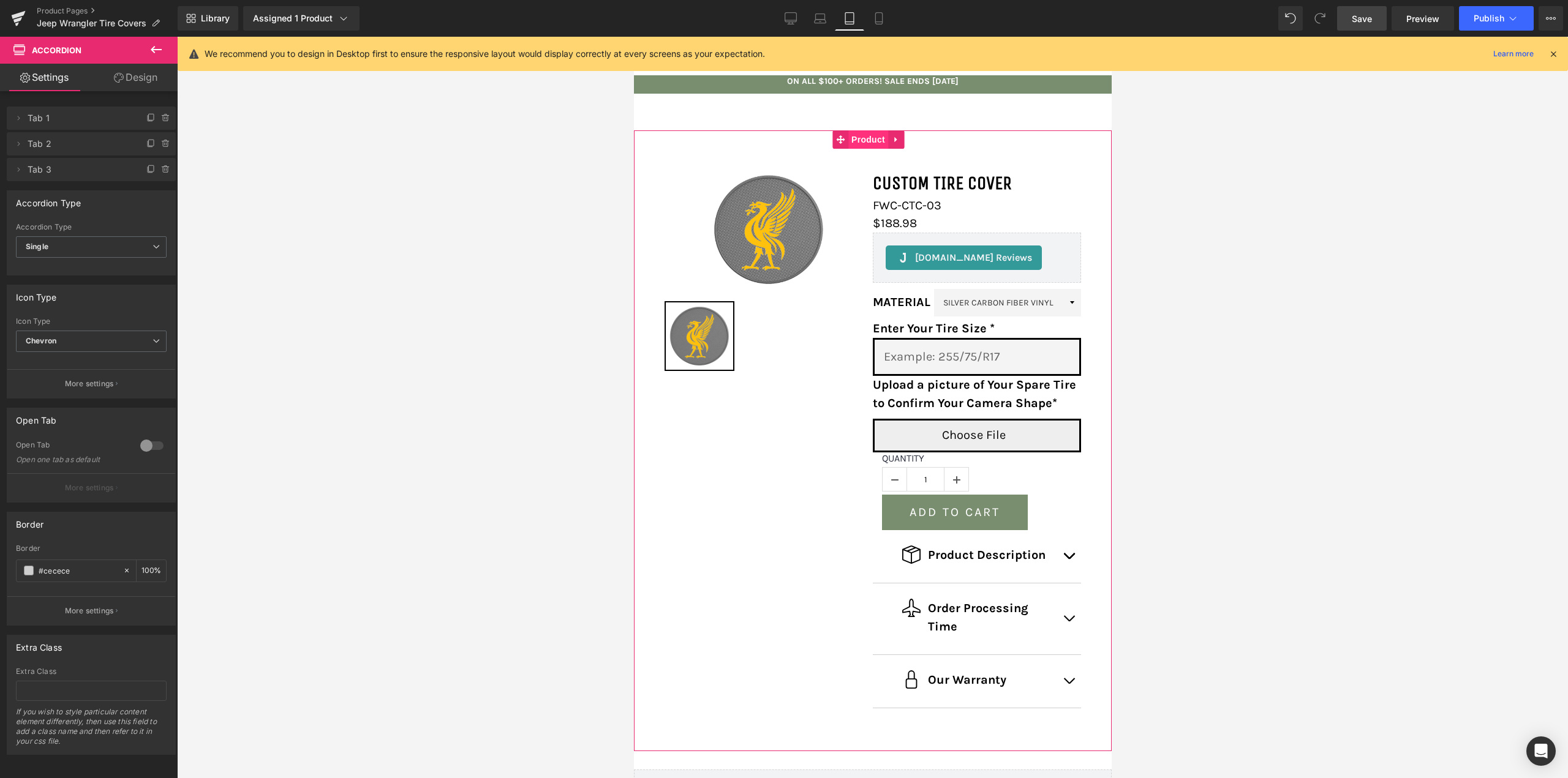
click at [859, 142] on span "Product" at bounding box center [868, 139] width 40 height 18
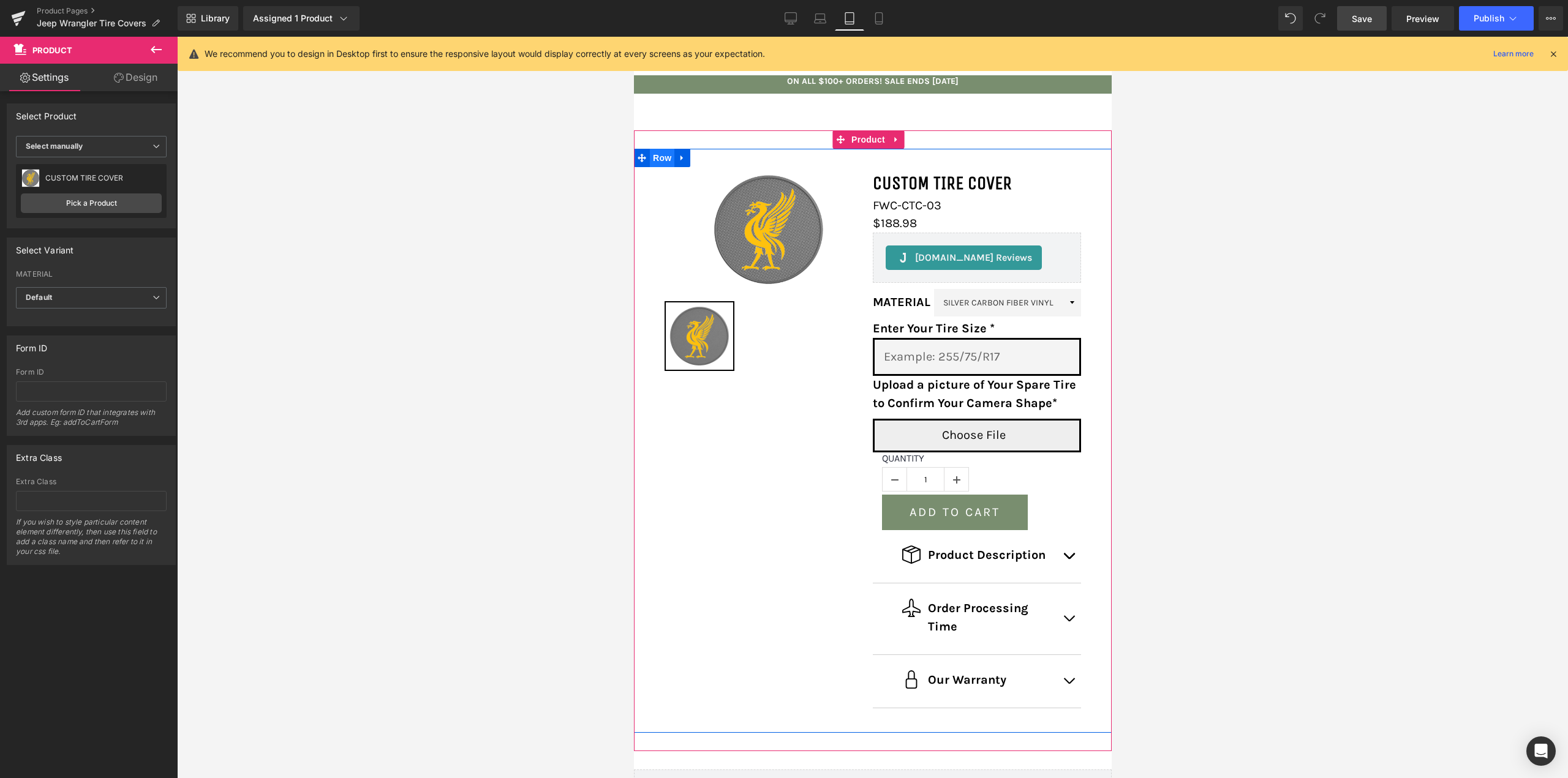
click at [660, 158] on span "Row" at bounding box center [661, 158] width 25 height 18
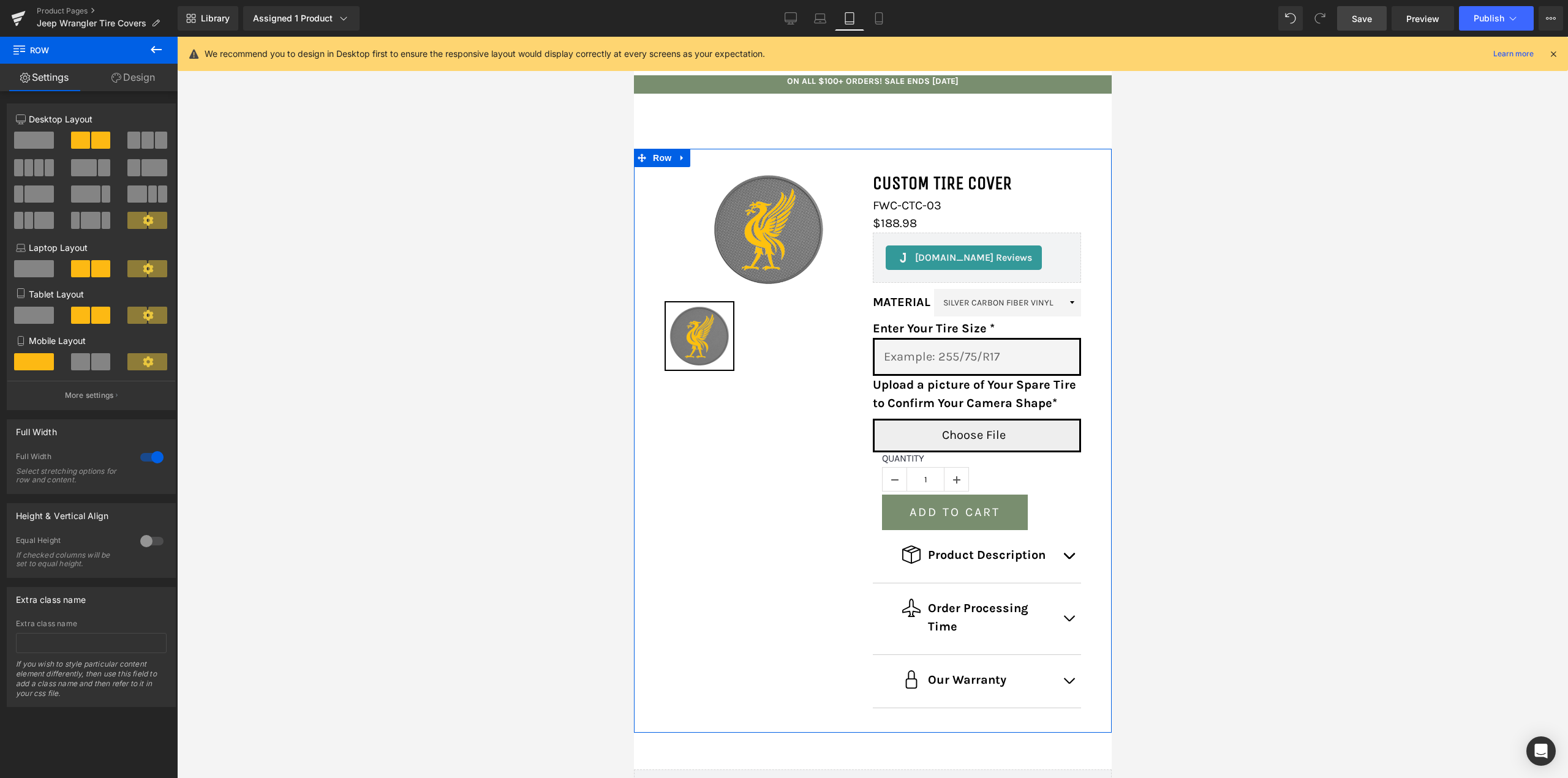
click at [30, 314] on span at bounding box center [34, 315] width 40 height 17
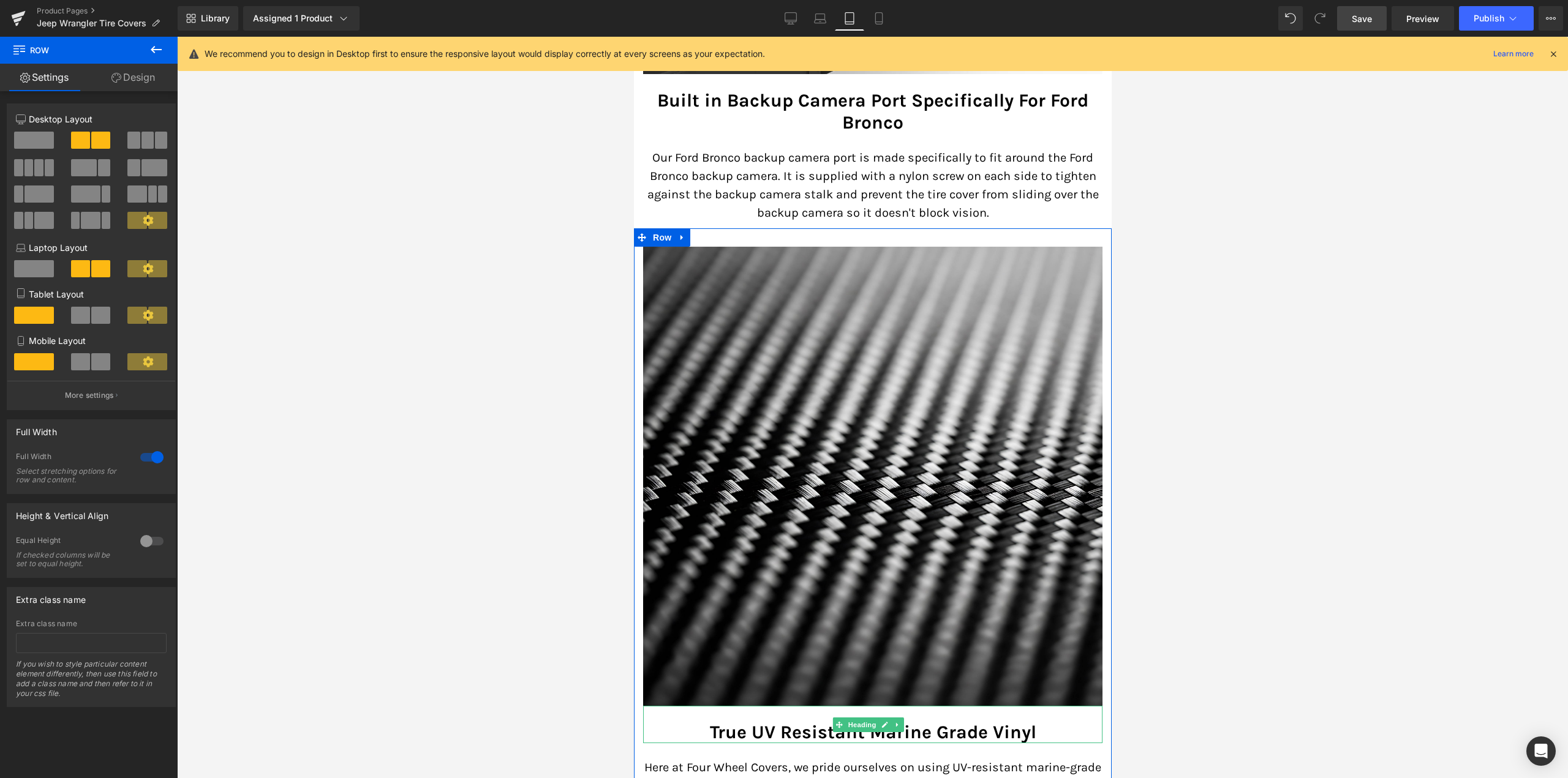
scroll to position [1678, 0]
click at [663, 231] on span "Row" at bounding box center [661, 238] width 25 height 18
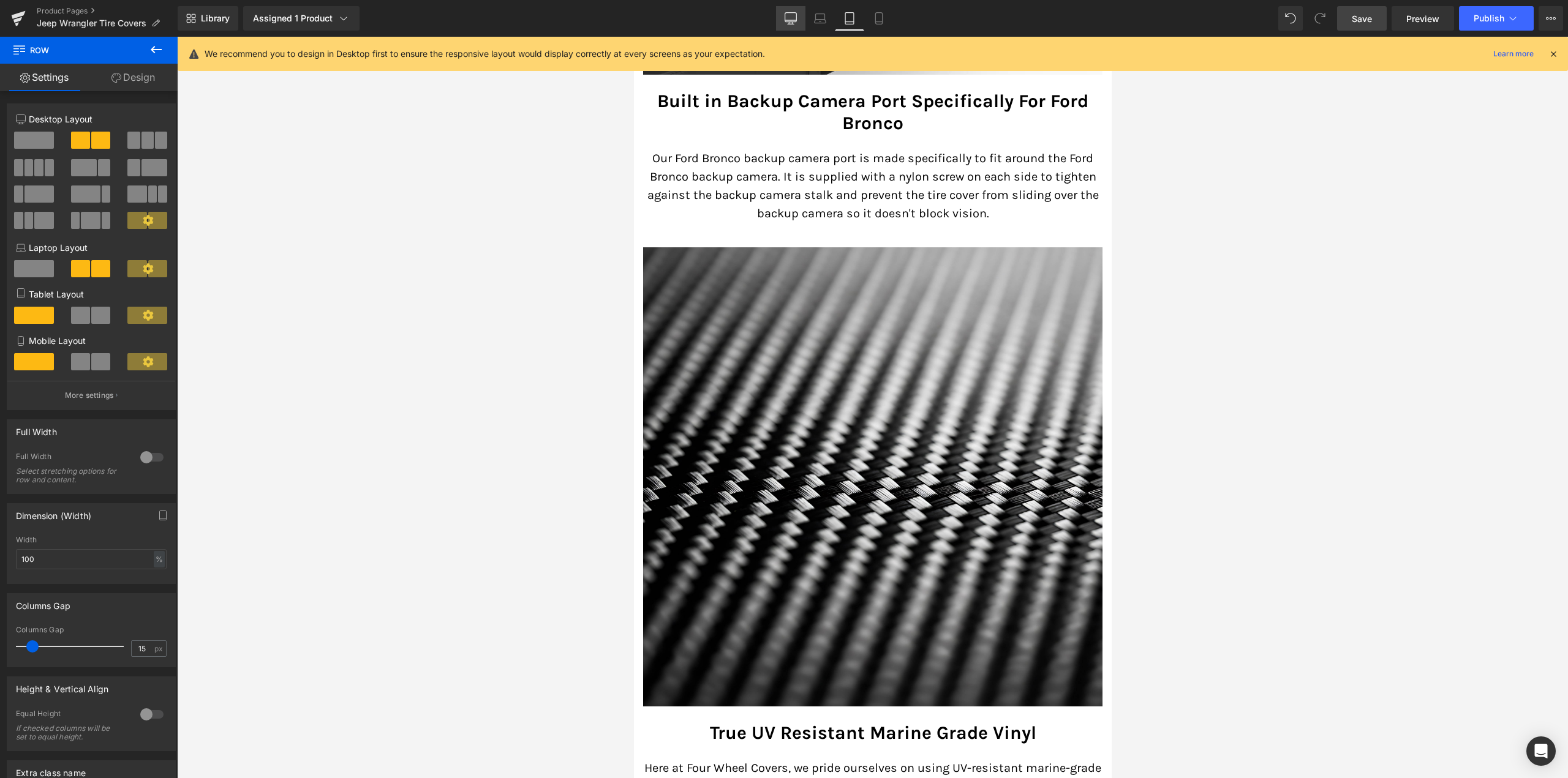
click at [790, 14] on icon at bounding box center [790, 18] width 12 height 12
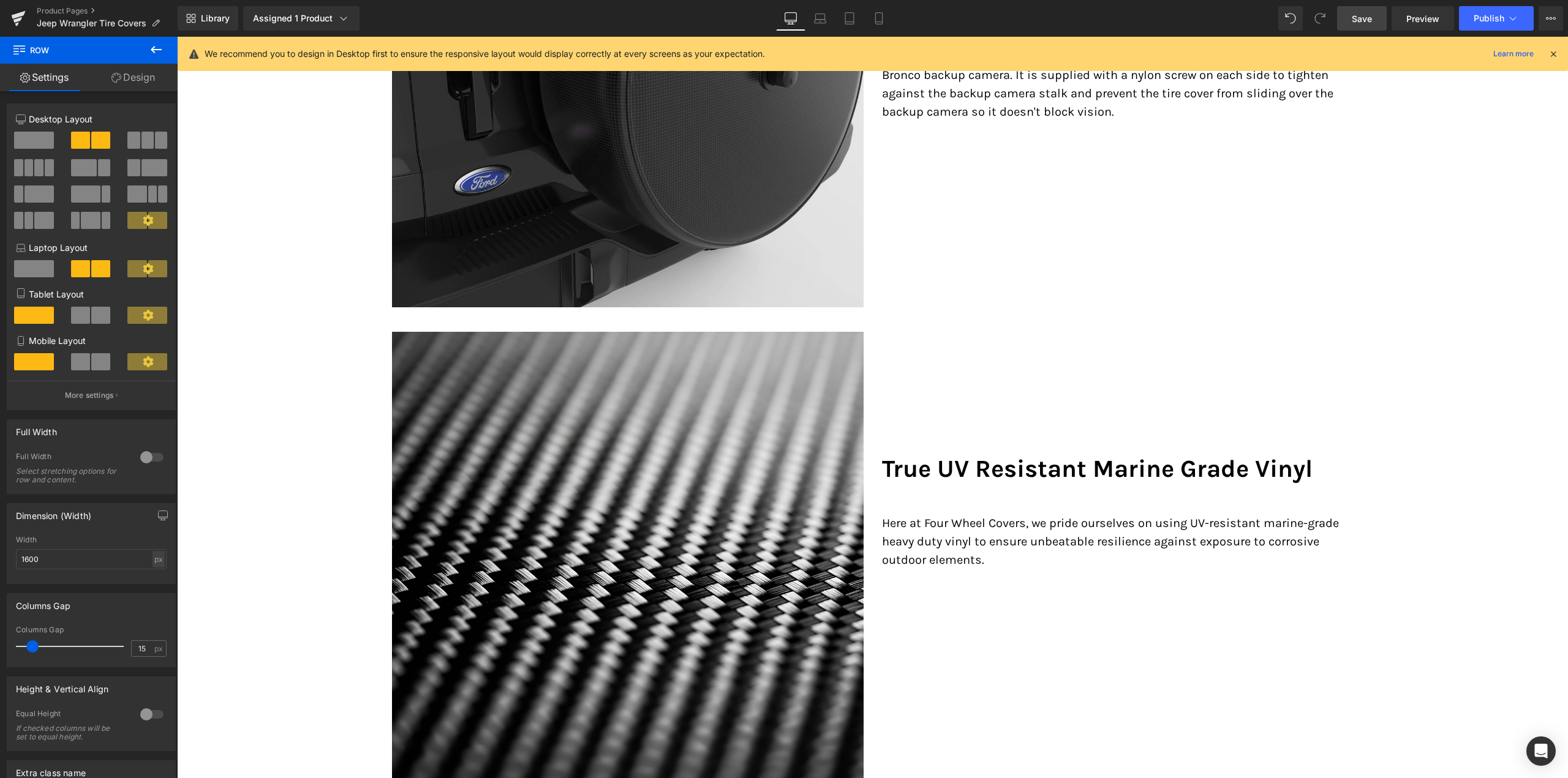
scroll to position [975, 0]
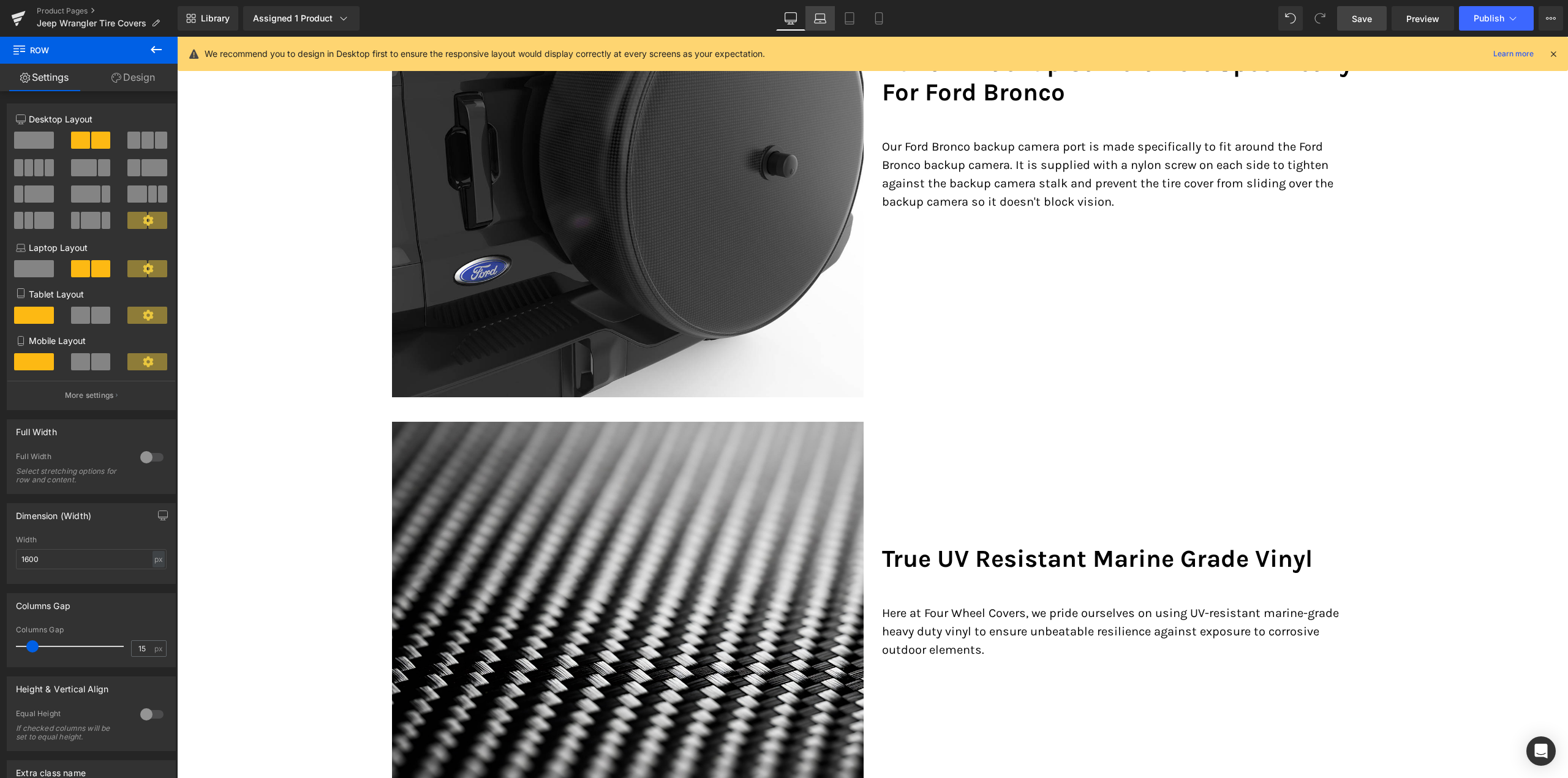
click at [823, 14] on icon at bounding box center [820, 17] width 9 height 6
type input "100"
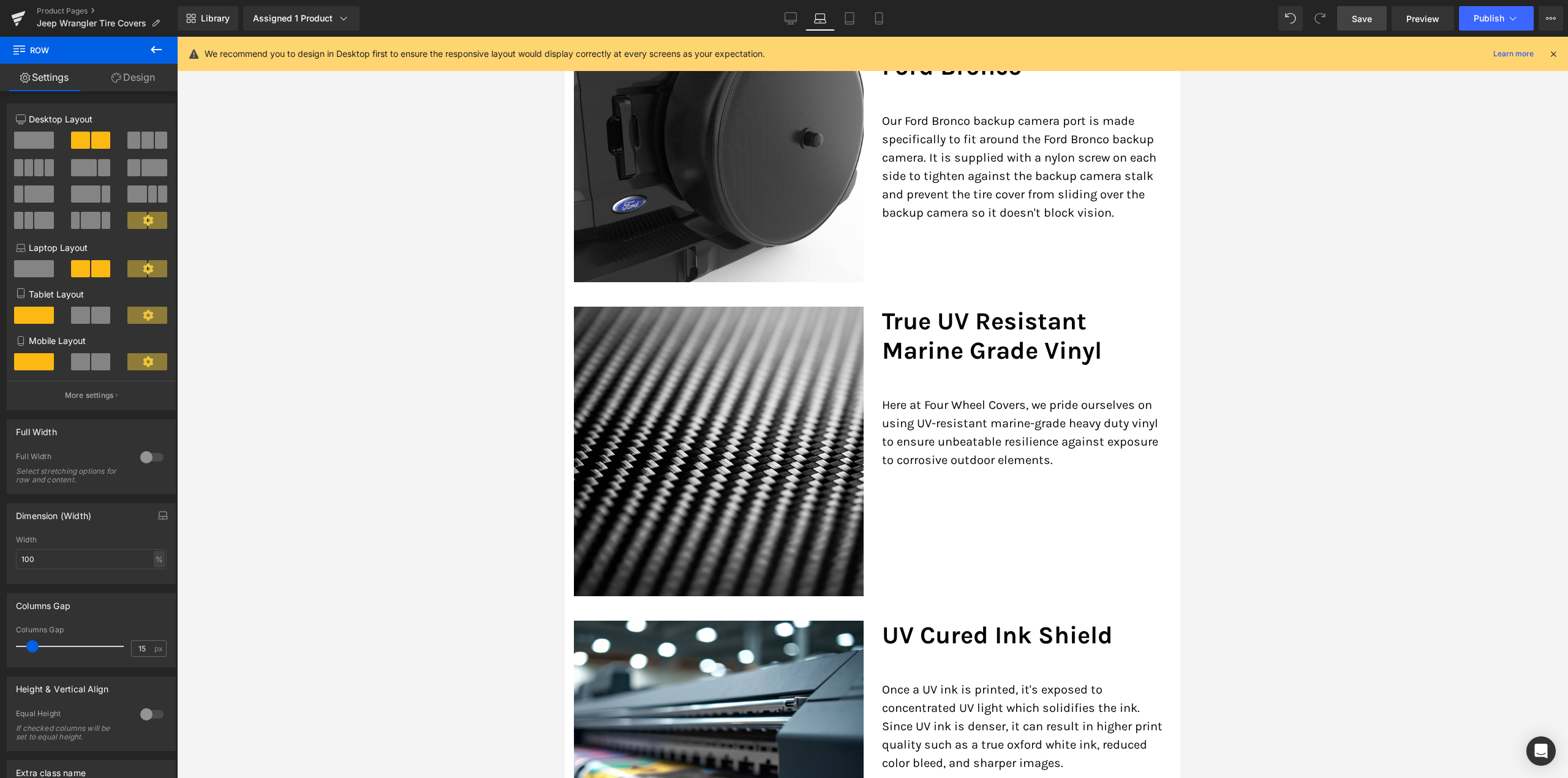
scroll to position [1163, 0]
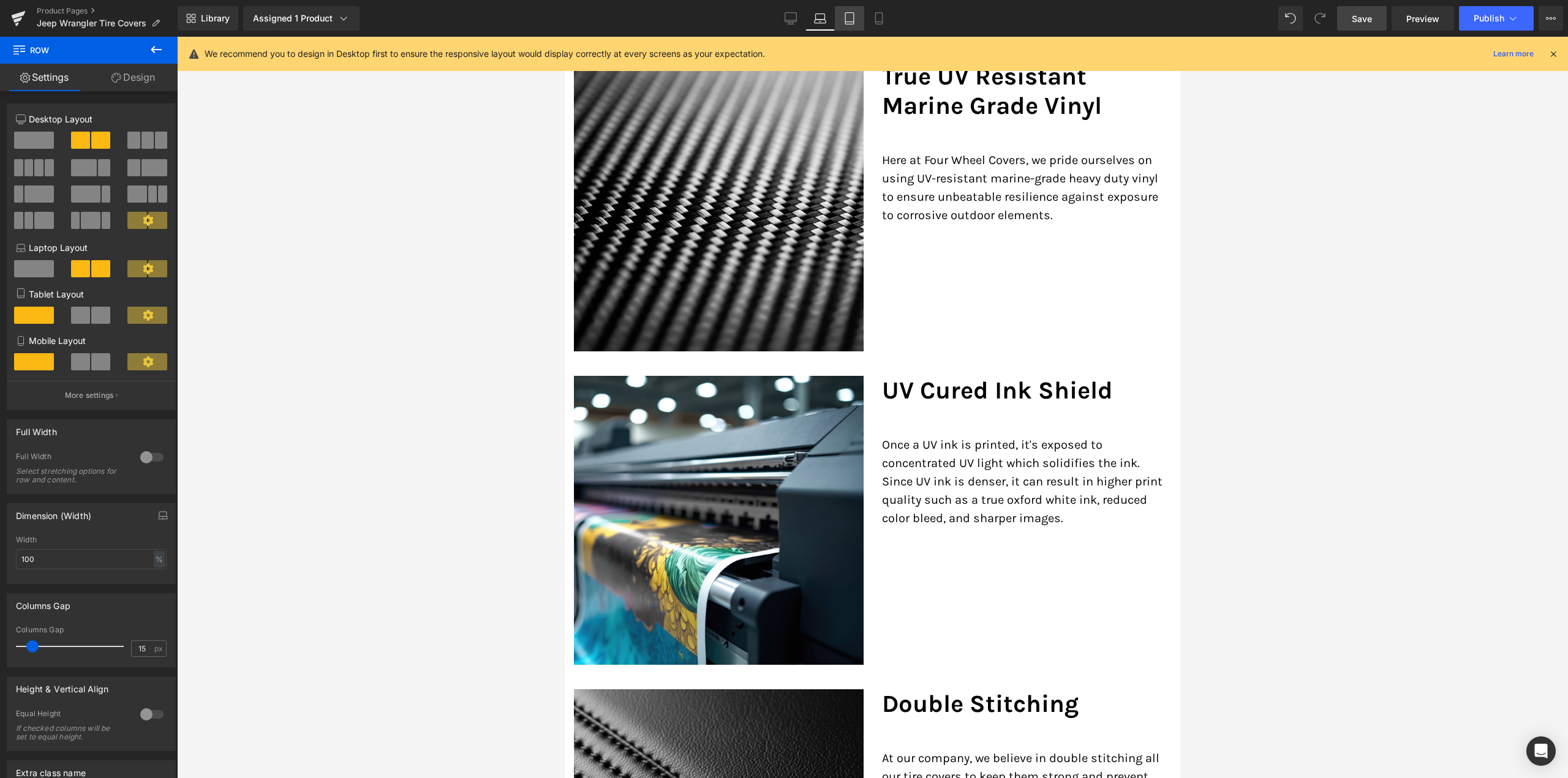
click at [847, 19] on icon at bounding box center [849, 18] width 12 height 12
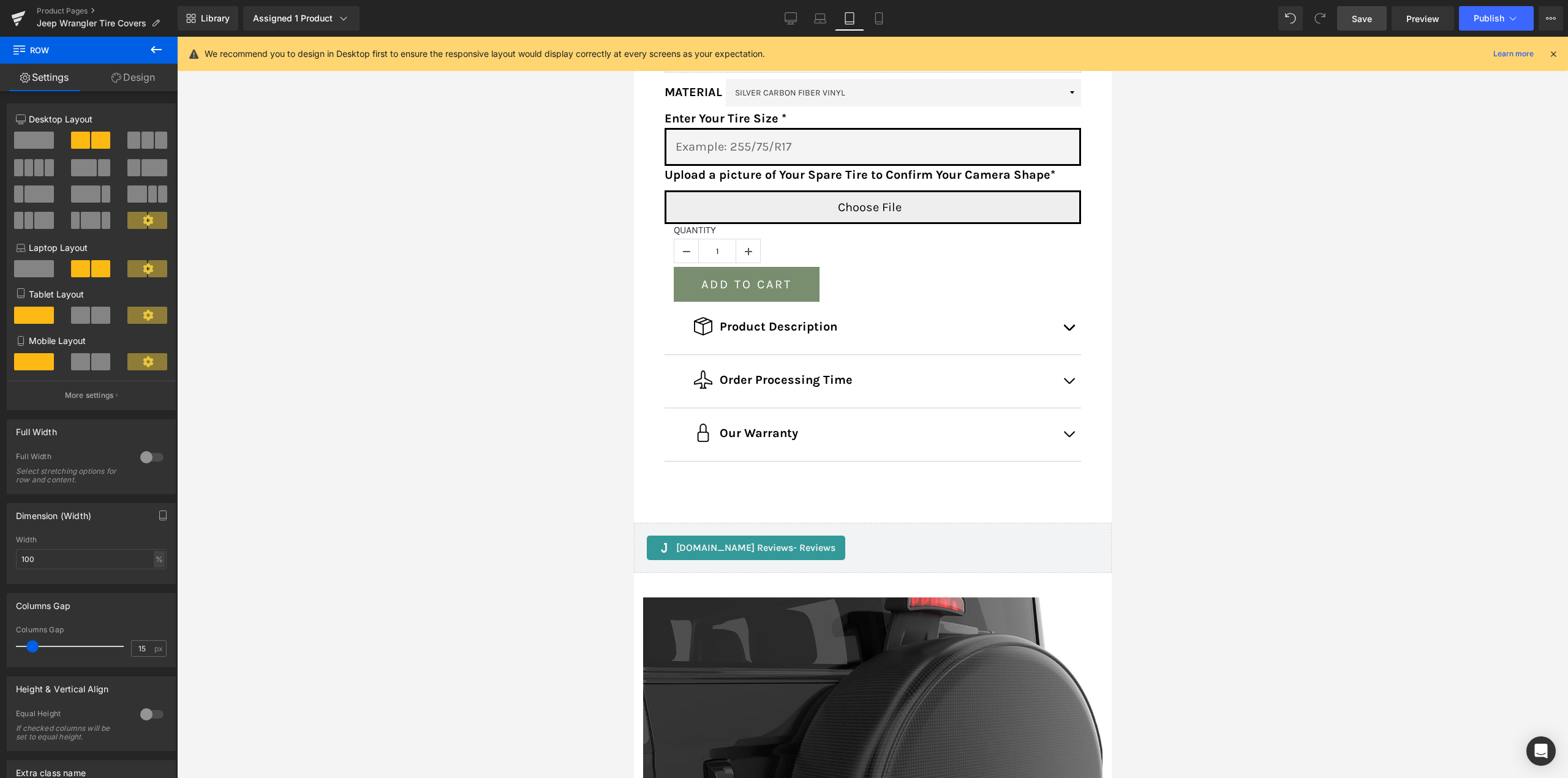
scroll to position [1002, 0]
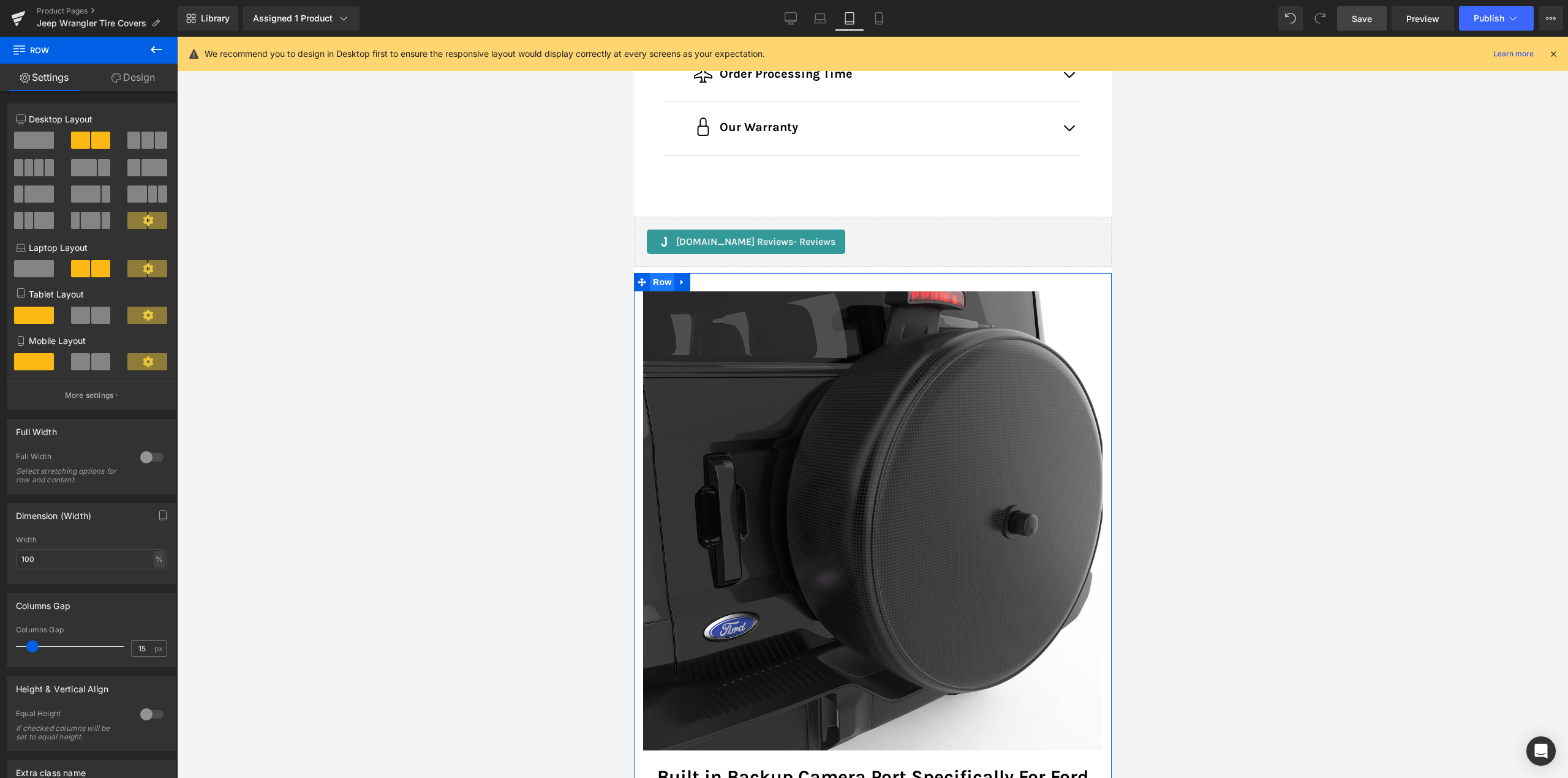
click at [652, 284] on span "Row" at bounding box center [661, 282] width 25 height 18
click at [156, 558] on div "px" at bounding box center [158, 559] width 12 height 17
click at [158, 574] on li "%" at bounding box center [158, 578] width 15 height 18
click at [130, 562] on input "100" at bounding box center [91, 558] width 151 height 20
type input "90"
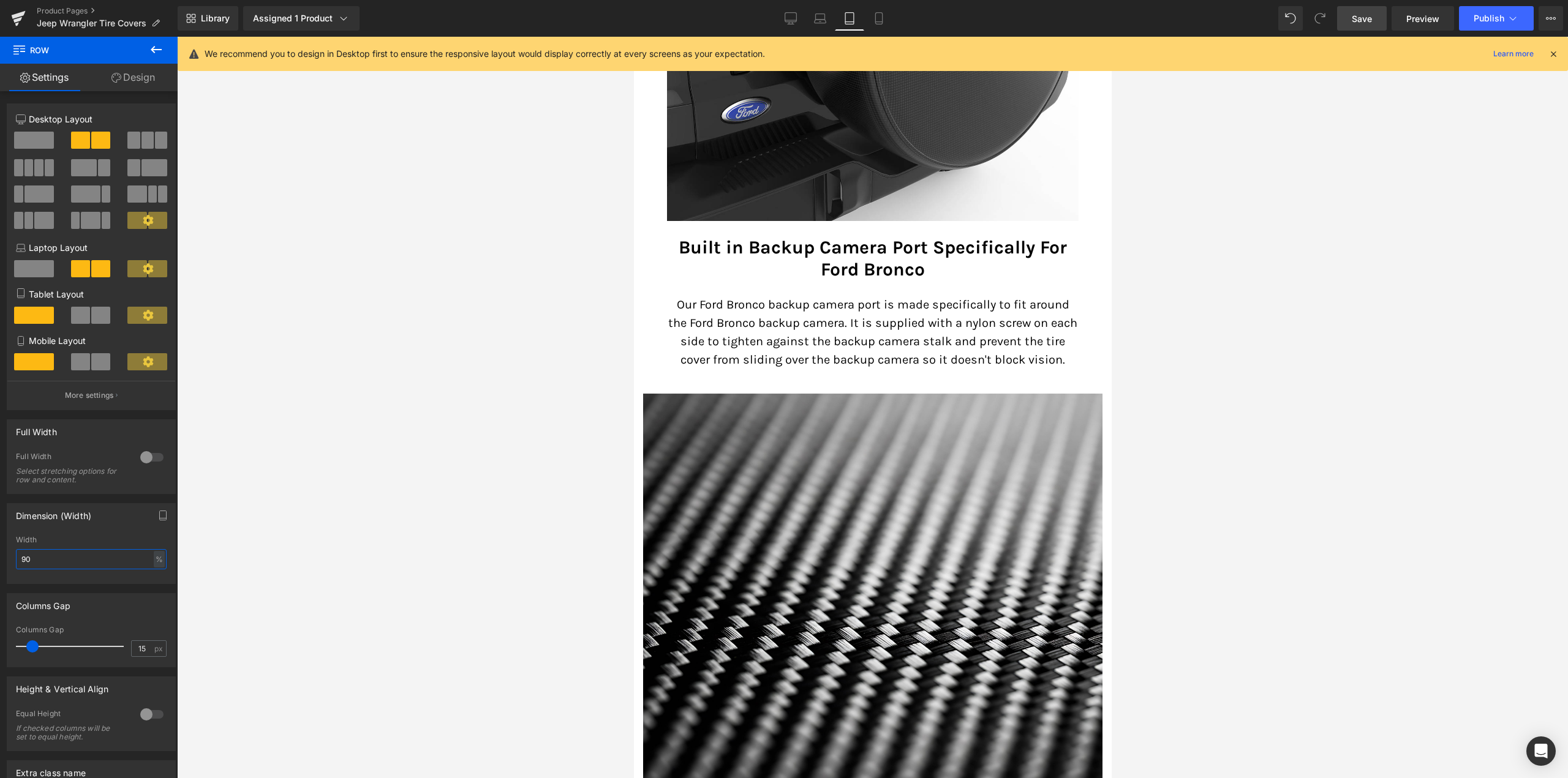
scroll to position [1491, 0]
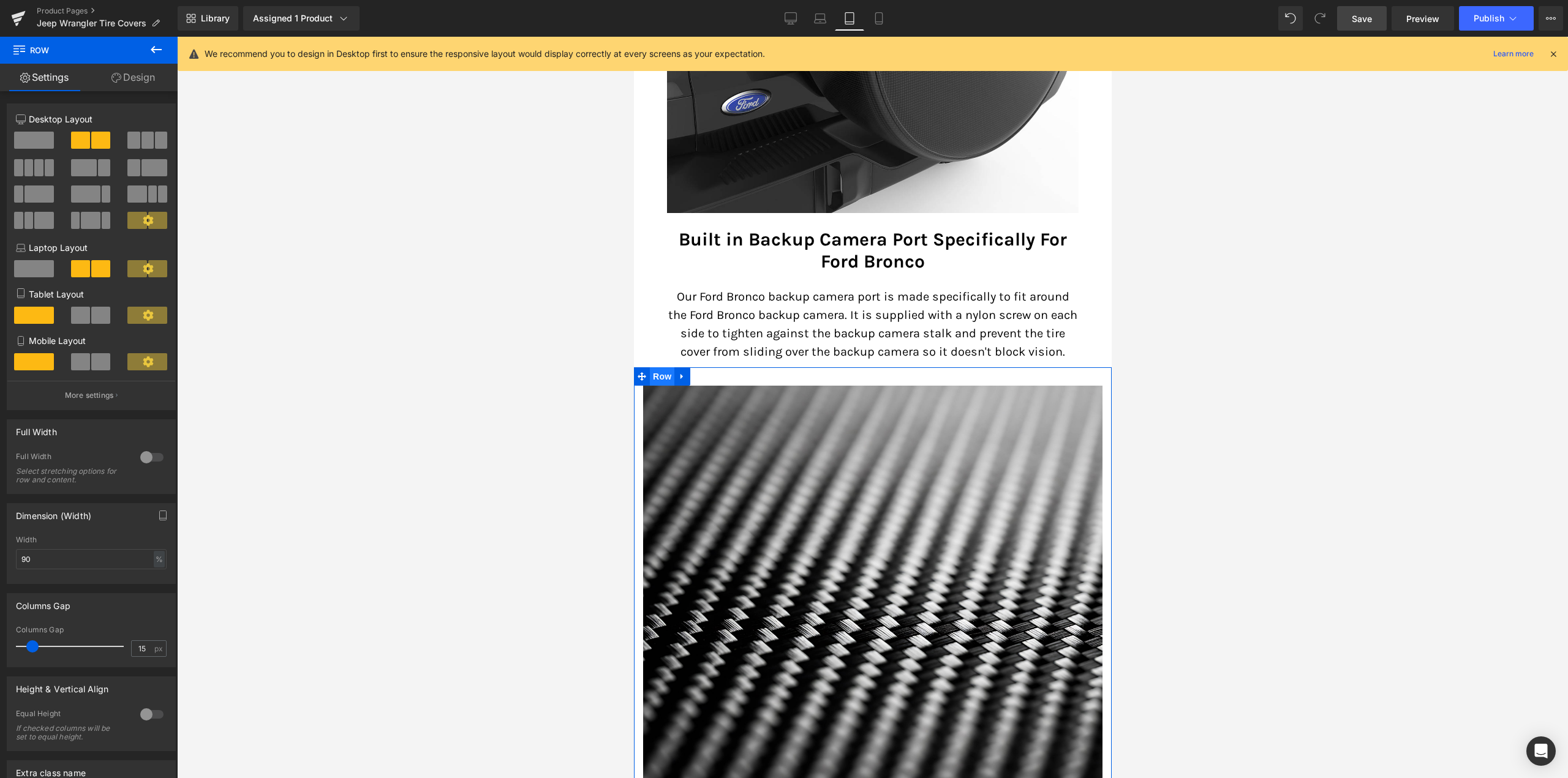
click at [657, 385] on span "Row" at bounding box center [661, 376] width 25 height 18
click at [91, 555] on input "100" at bounding box center [91, 558] width 151 height 20
type input "90"
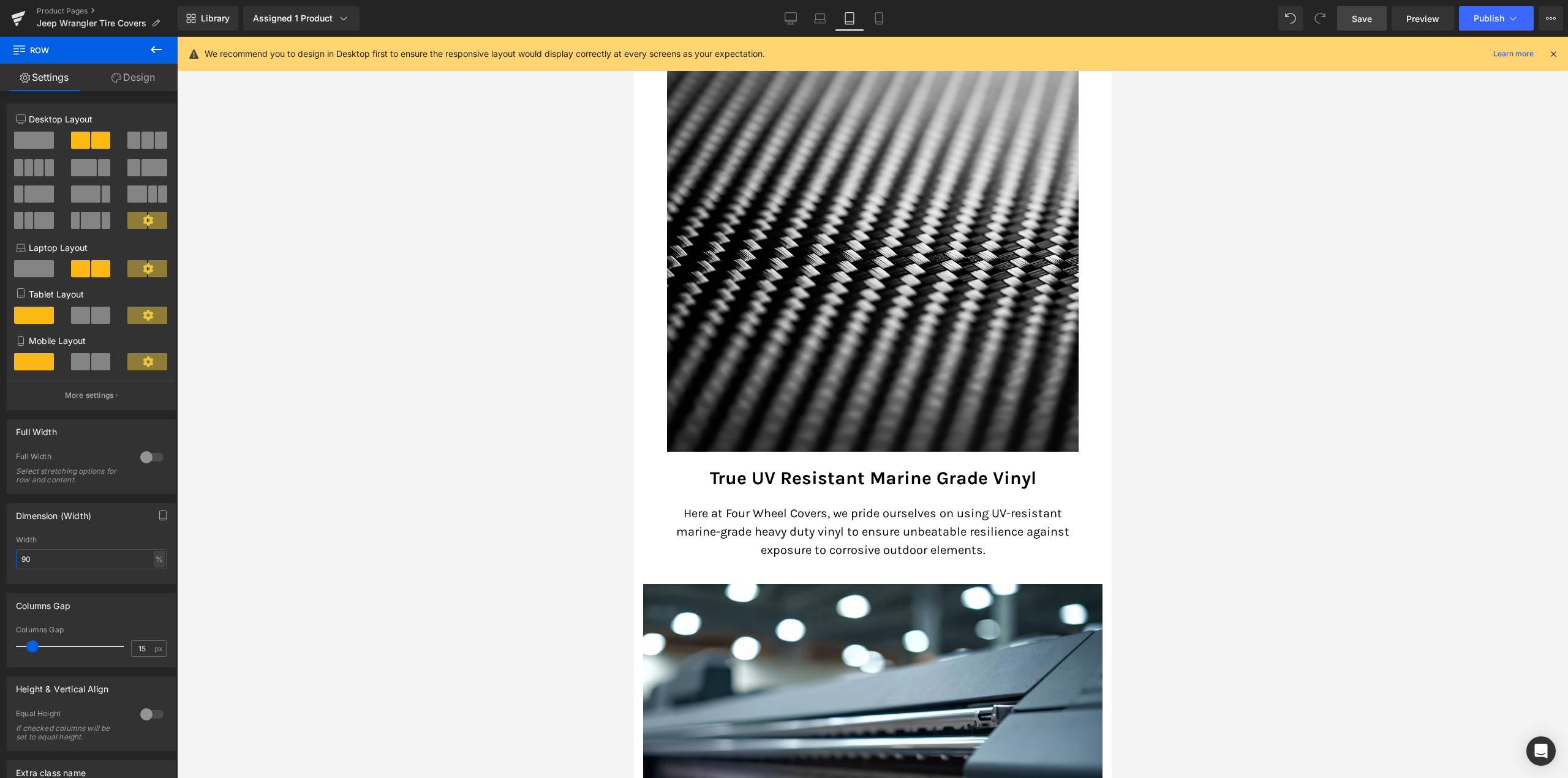
scroll to position [1859, 0]
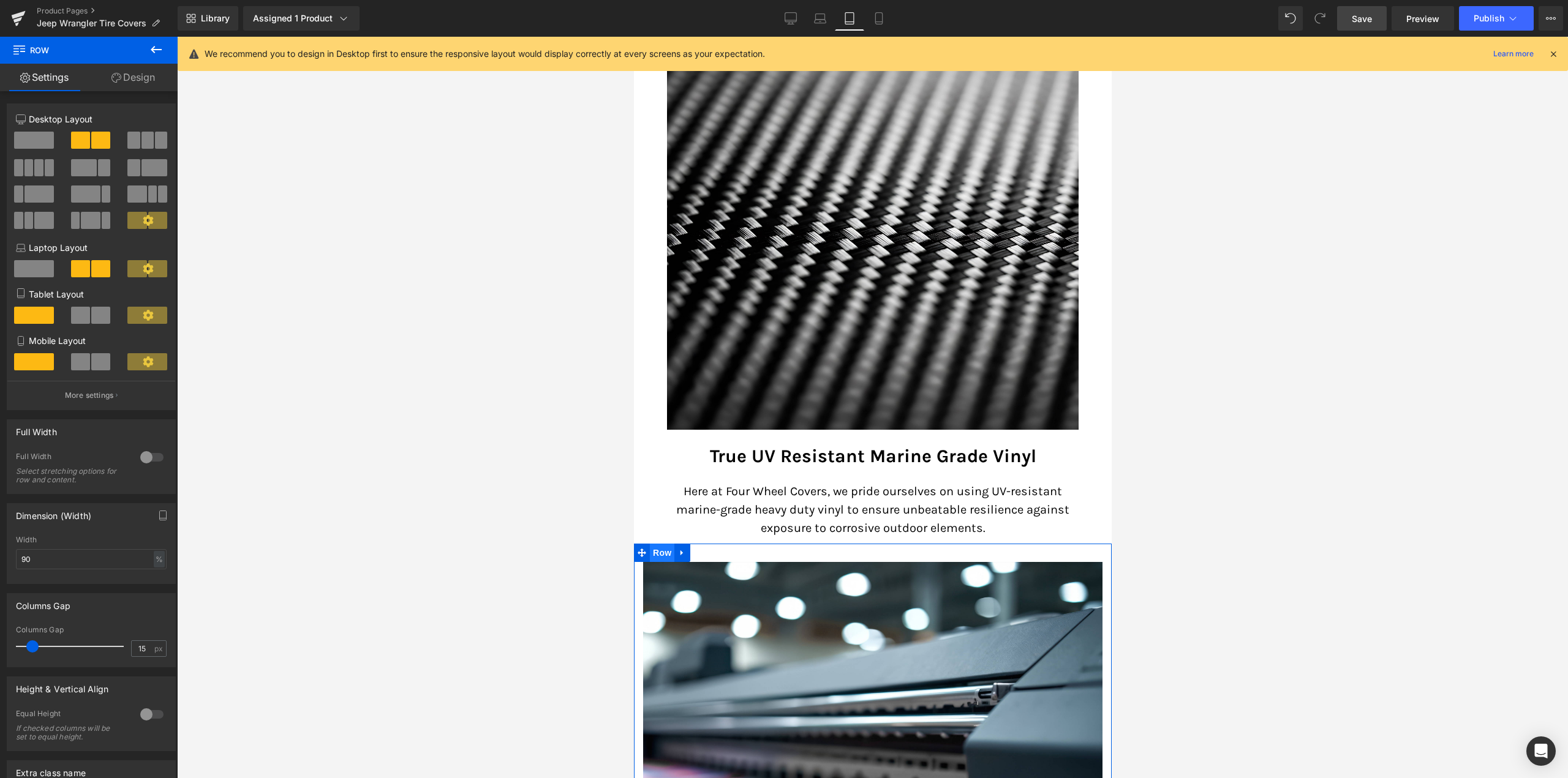
click at [658, 561] on span "Row" at bounding box center [661, 553] width 25 height 18
click at [59, 559] on input "1600" at bounding box center [91, 558] width 151 height 20
click at [152, 564] on div "px" at bounding box center [158, 559] width 12 height 17
click at [157, 576] on li "%" at bounding box center [158, 578] width 15 height 18
click at [112, 559] on input "100" at bounding box center [91, 558] width 151 height 20
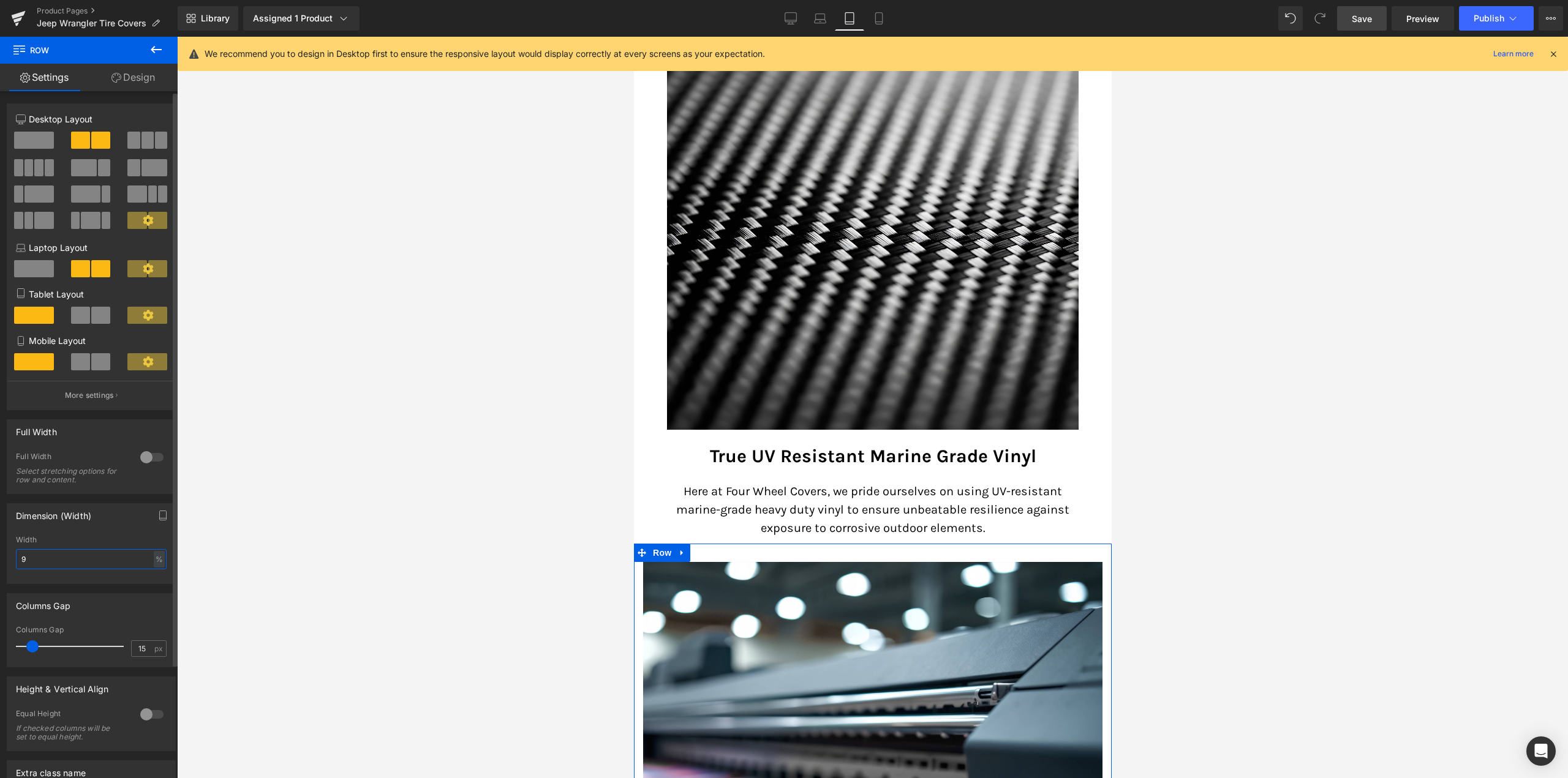
type input "90"
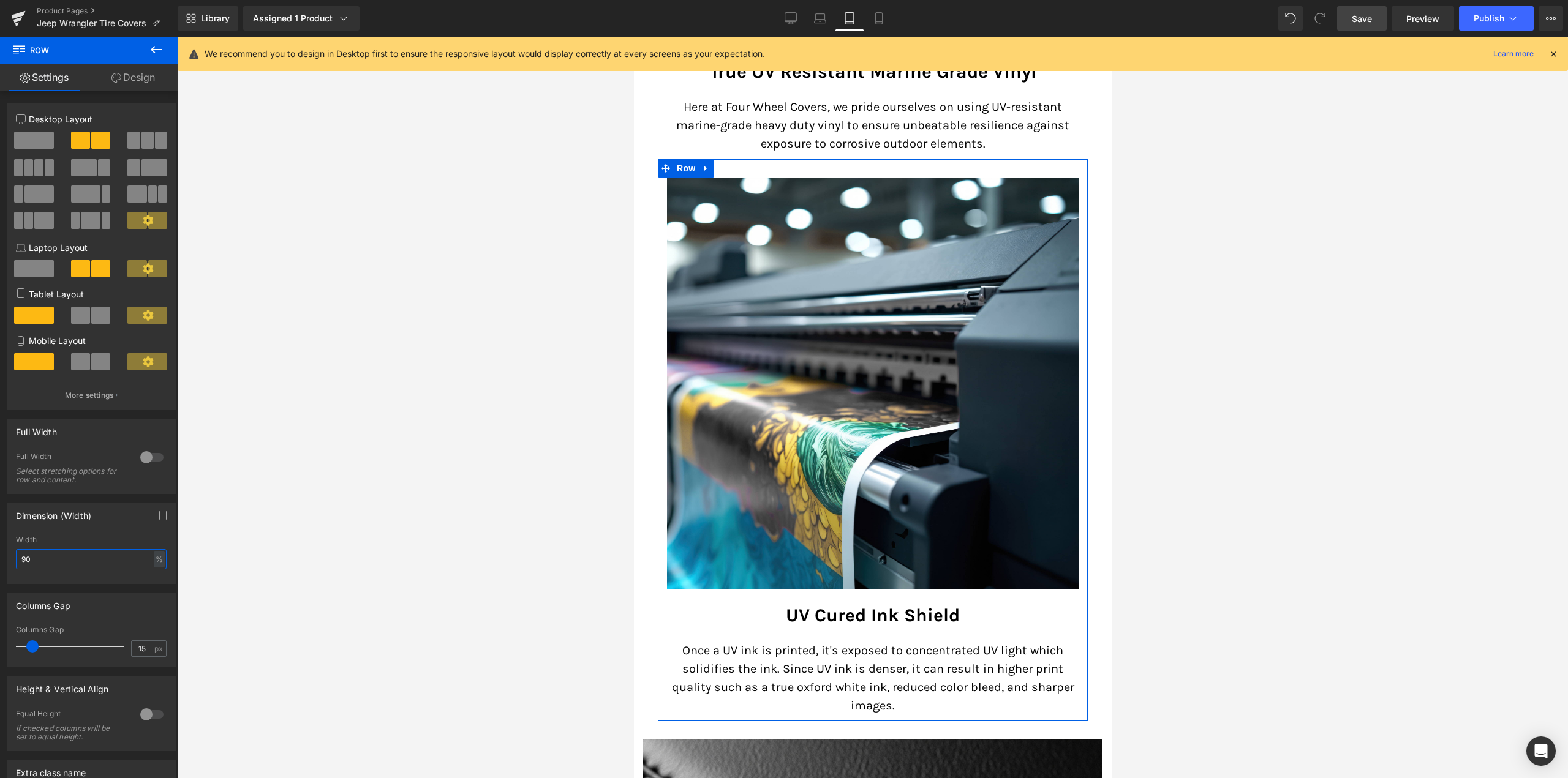
scroll to position [2348, 0]
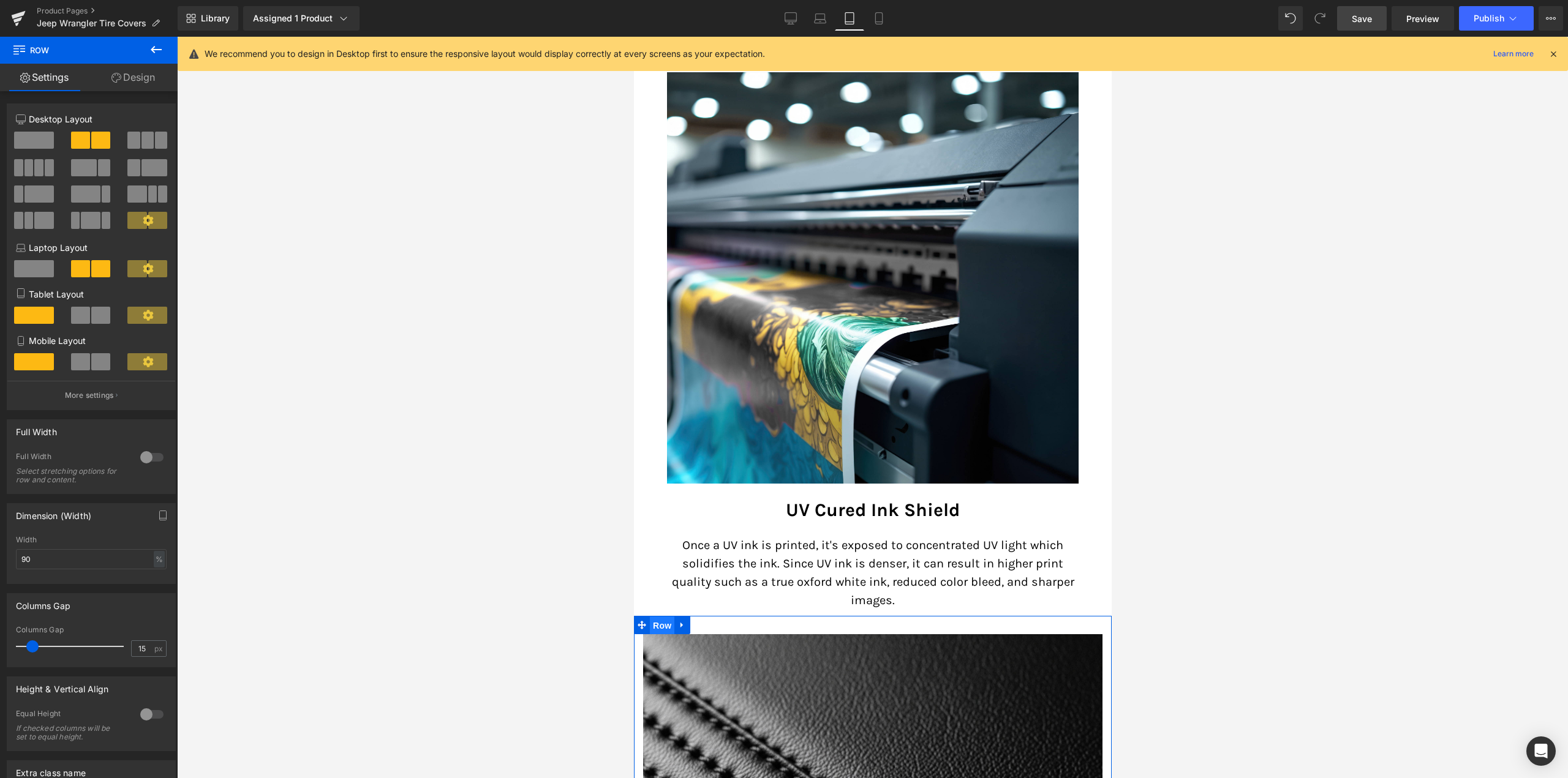
click at [663, 616] on span "Row" at bounding box center [661, 625] width 25 height 18
click at [153, 562] on div "px" at bounding box center [158, 559] width 12 height 17
click at [152, 578] on li "%" at bounding box center [158, 578] width 15 height 18
click at [103, 562] on input "100" at bounding box center [91, 558] width 151 height 20
type input "90"
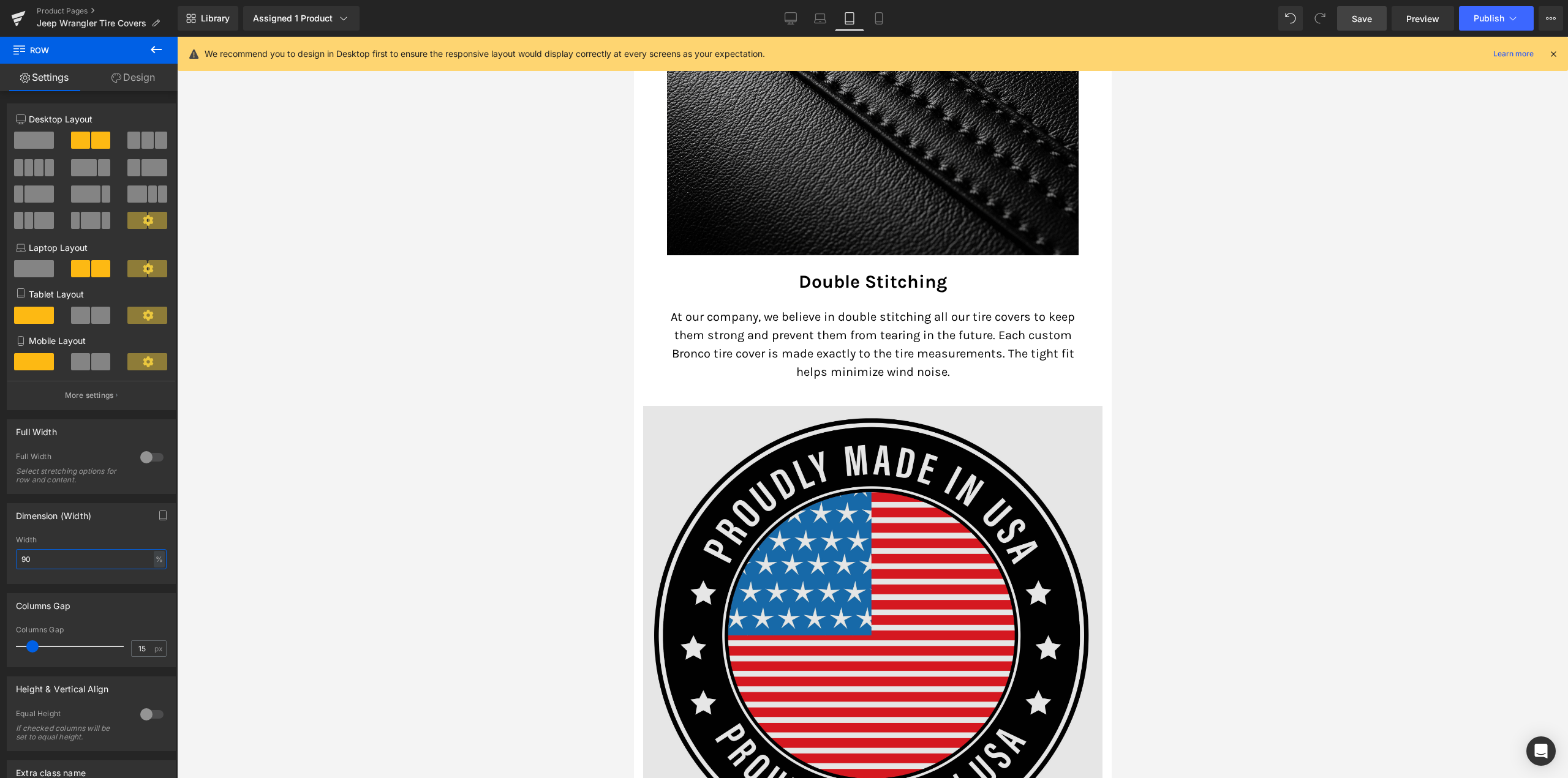
scroll to position [3144, 0]
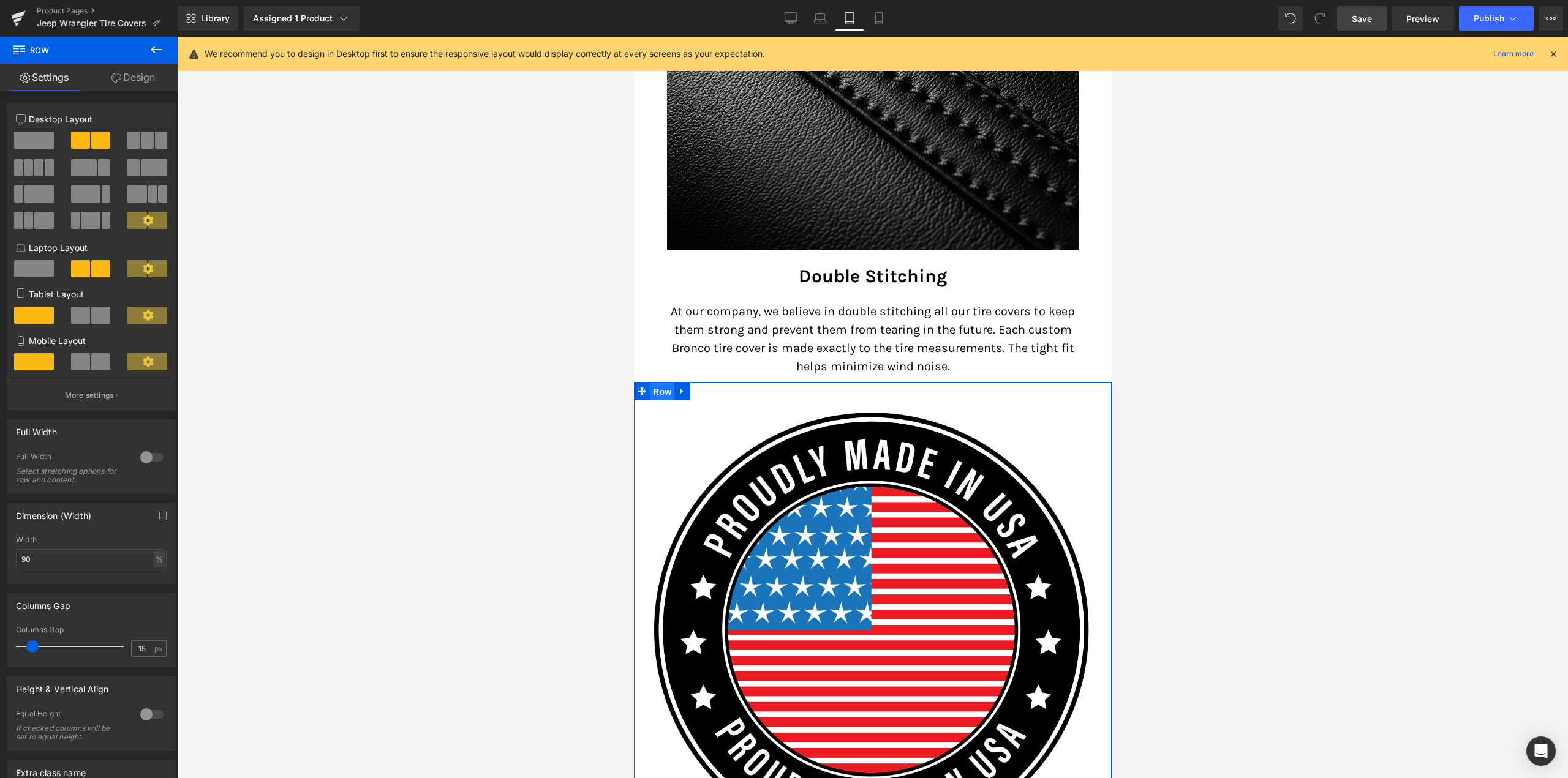
click at [661, 383] on span "Row" at bounding box center [661, 392] width 25 height 18
click at [153, 557] on div "px" at bounding box center [158, 559] width 12 height 17
click at [156, 575] on li "%" at bounding box center [158, 578] width 15 height 18
click at [123, 562] on input "100" at bounding box center [91, 558] width 151 height 20
type input "90"
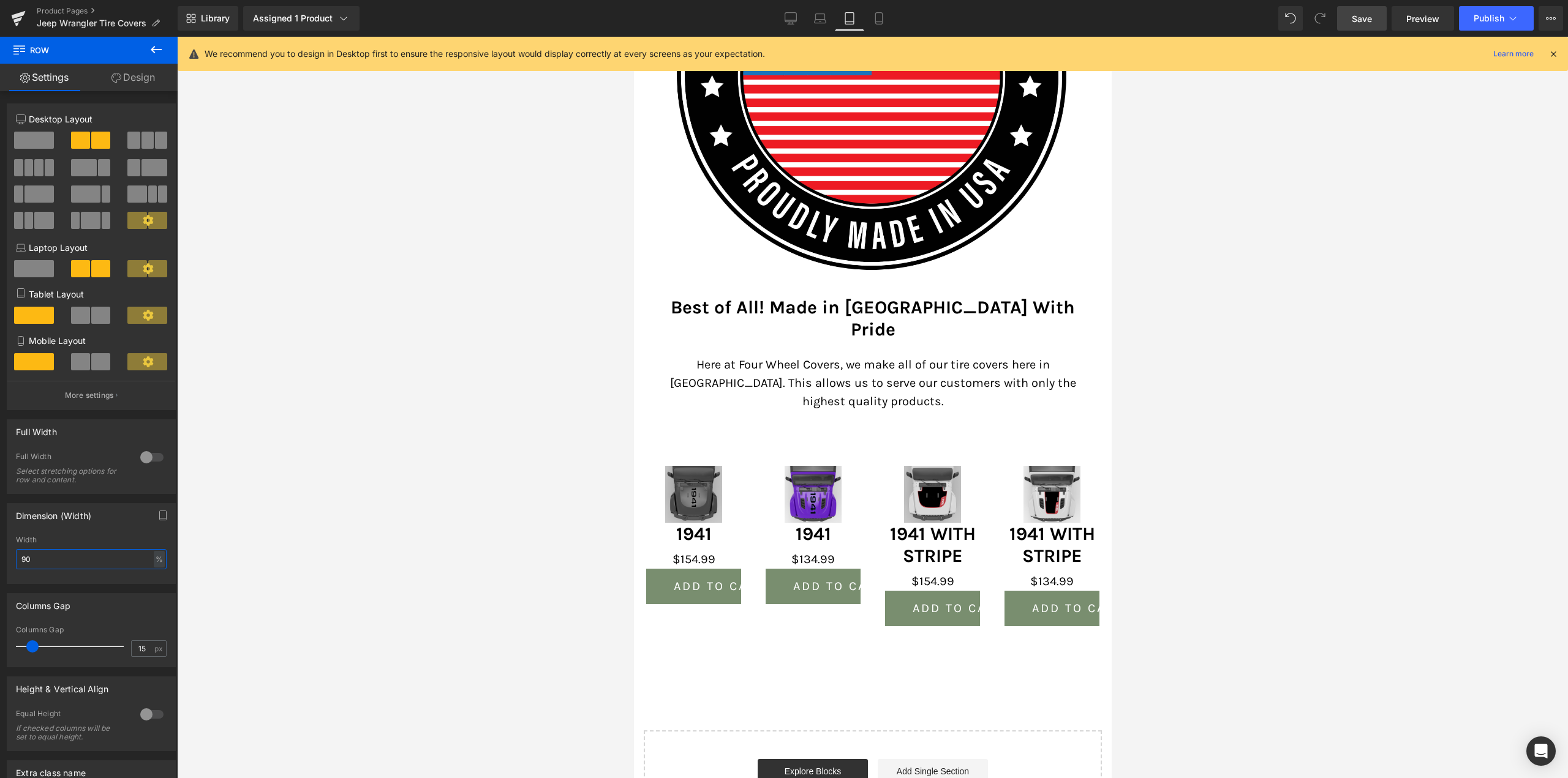
scroll to position [3573, 0]
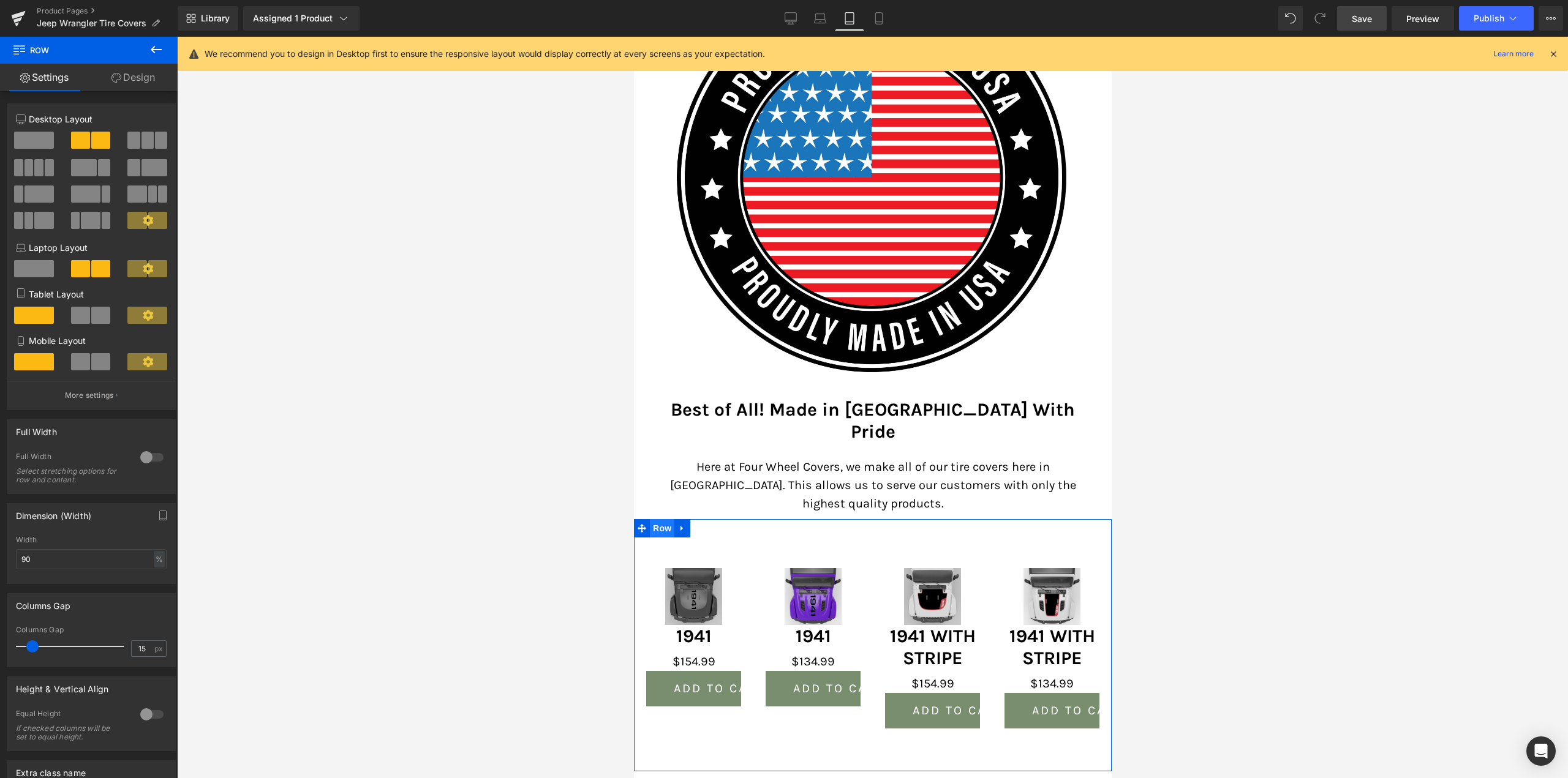
click at [656, 519] on span "Row" at bounding box center [661, 528] width 25 height 18
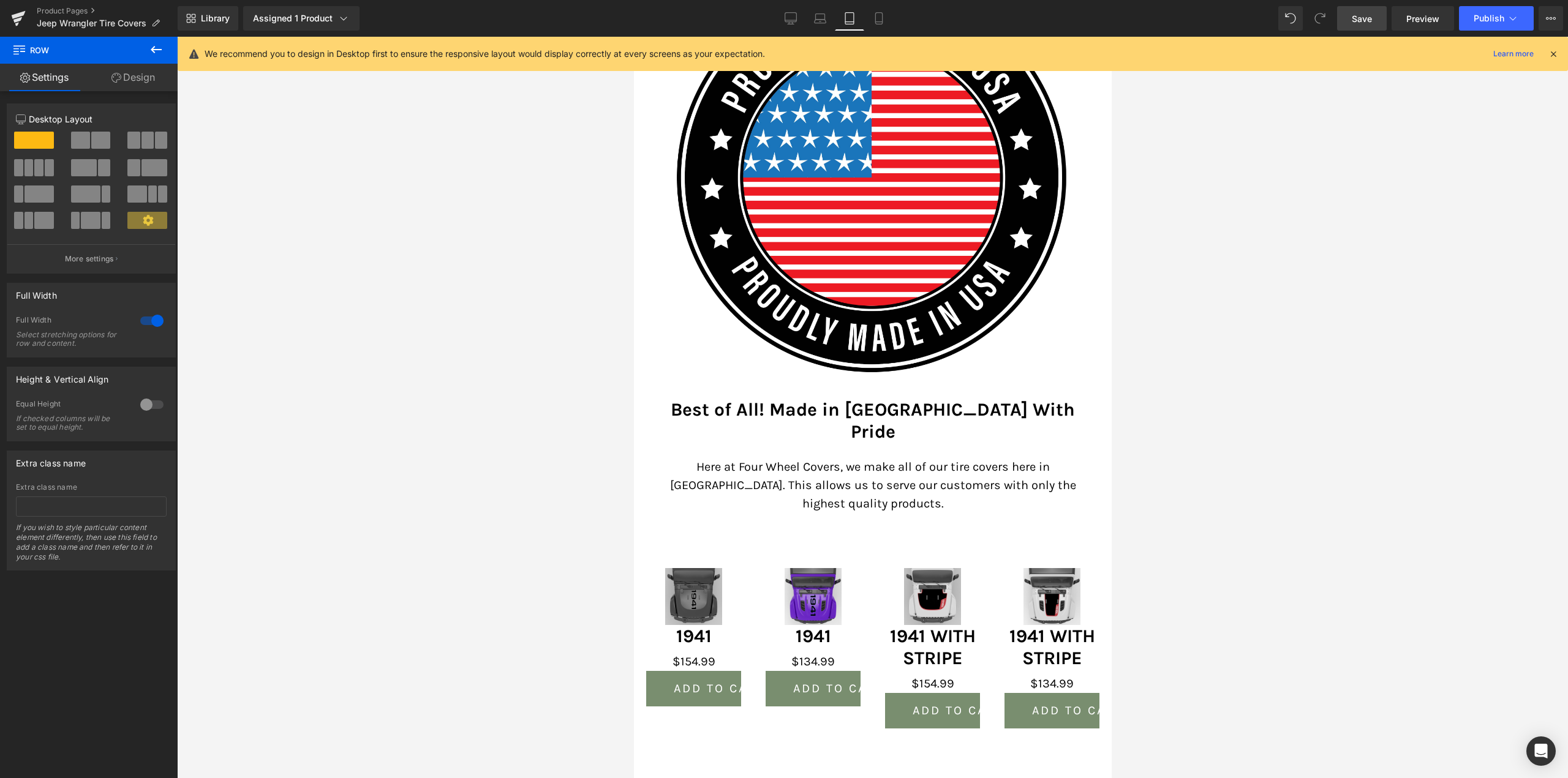
click at [1363, 23] on span "Save" at bounding box center [1361, 18] width 20 height 13
click at [879, 18] on icon at bounding box center [879, 18] width 12 height 12
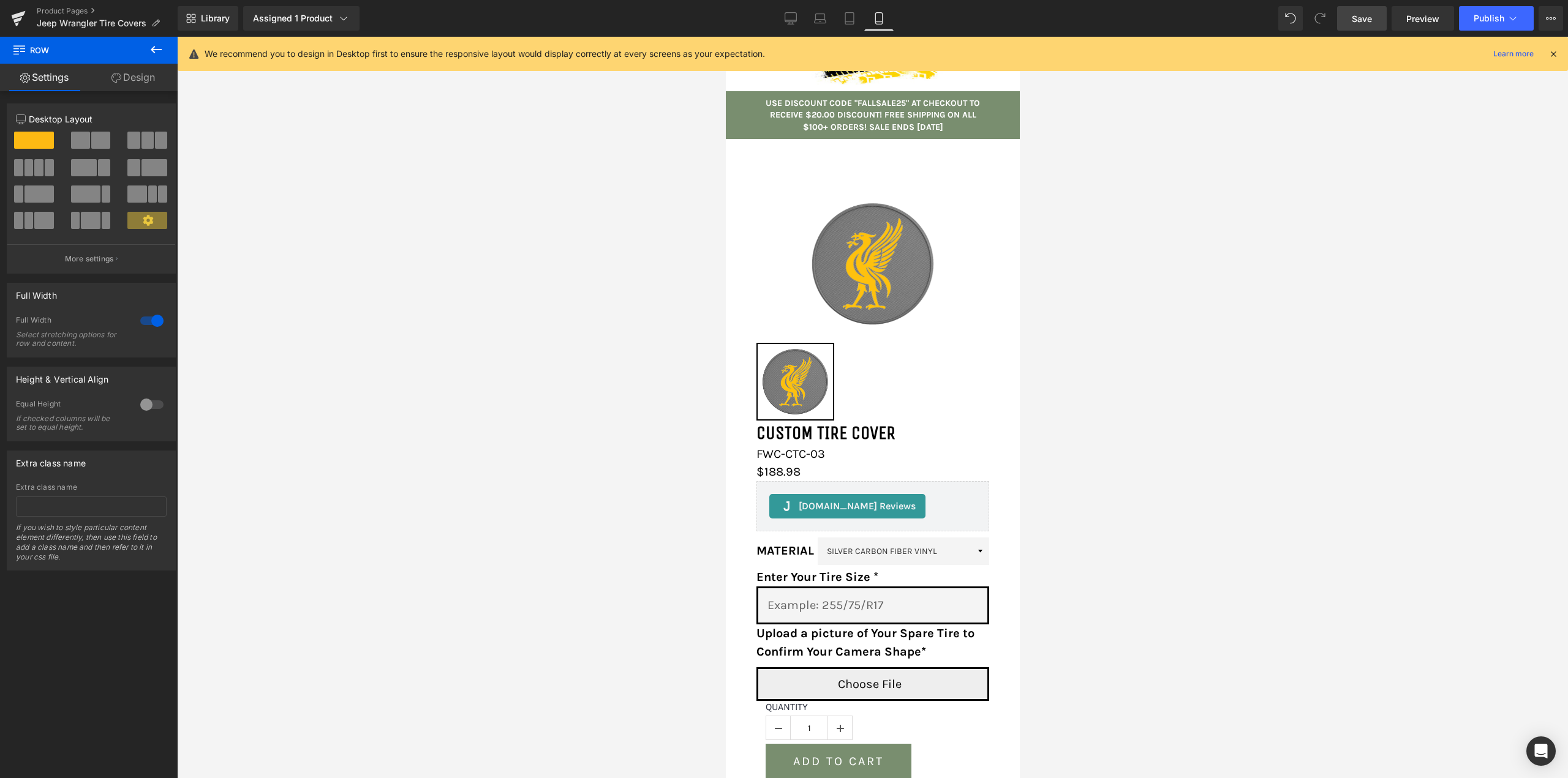
scroll to position [245, 0]
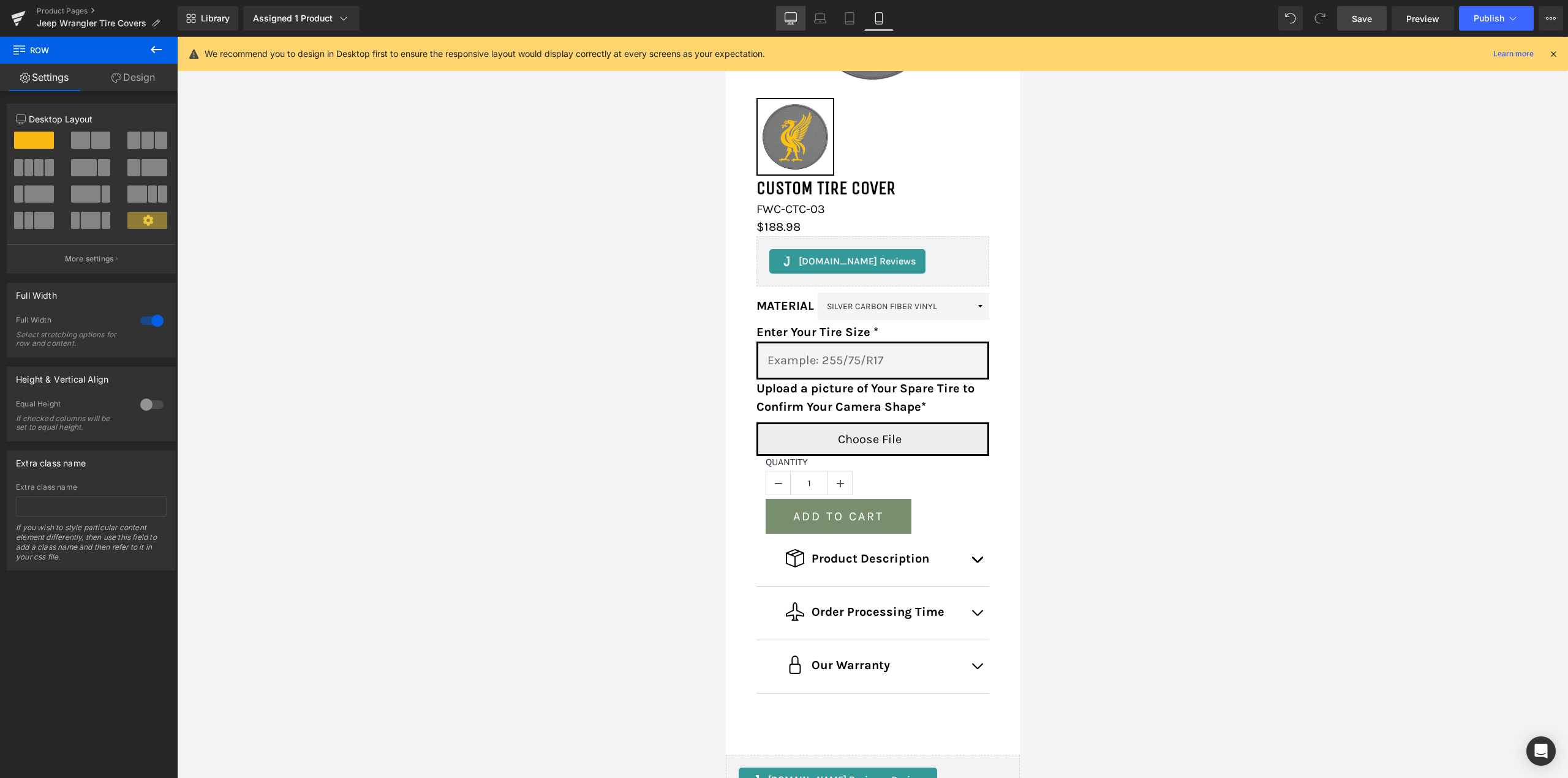
drag, startPoint x: 796, startPoint y: 14, endPoint x: 738, endPoint y: 56, distance: 71.6
click at [796, 14] on icon at bounding box center [790, 18] width 12 height 12
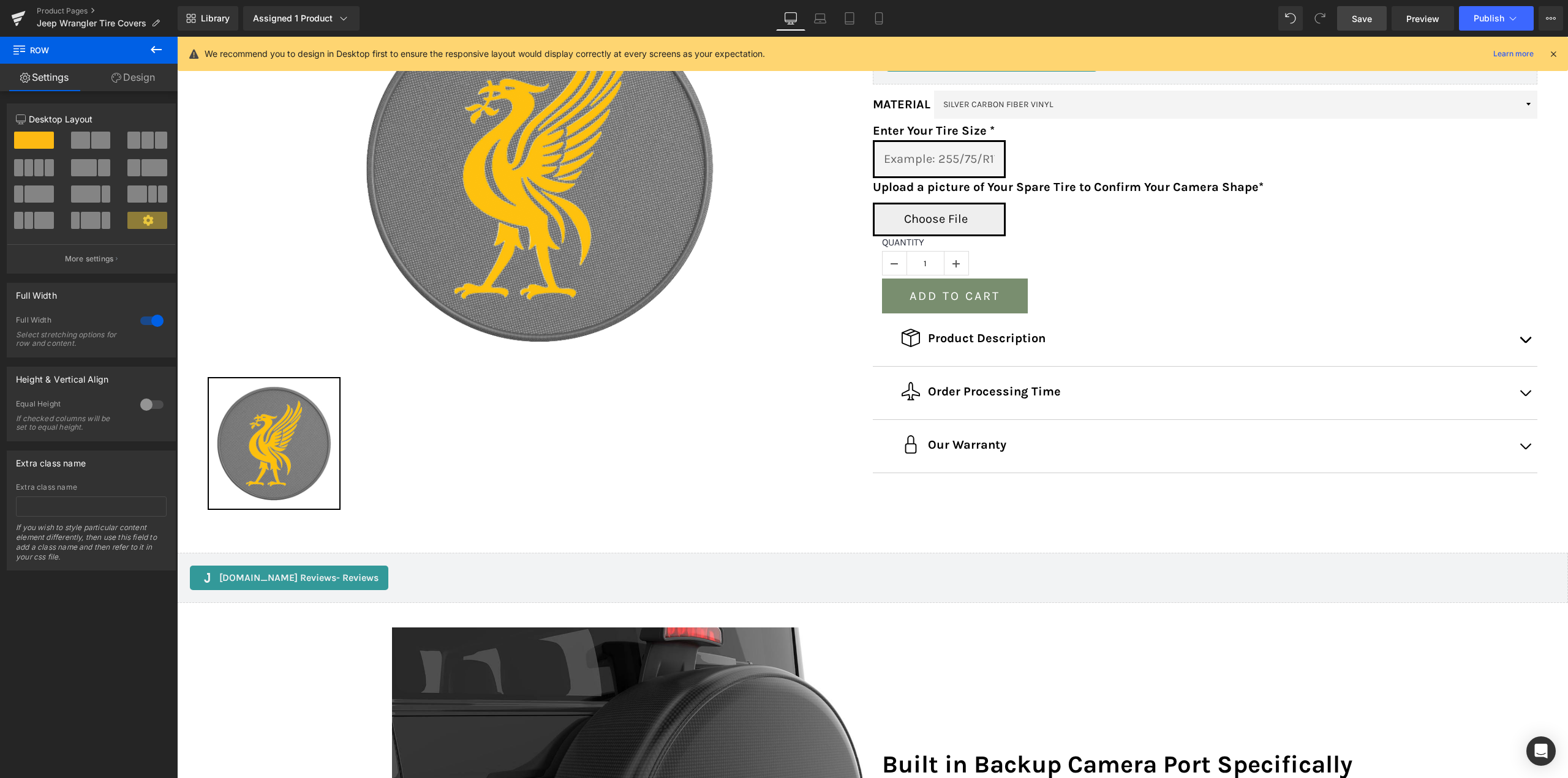
scroll to position [0, 0]
